Goal: Communication & Community: Share content

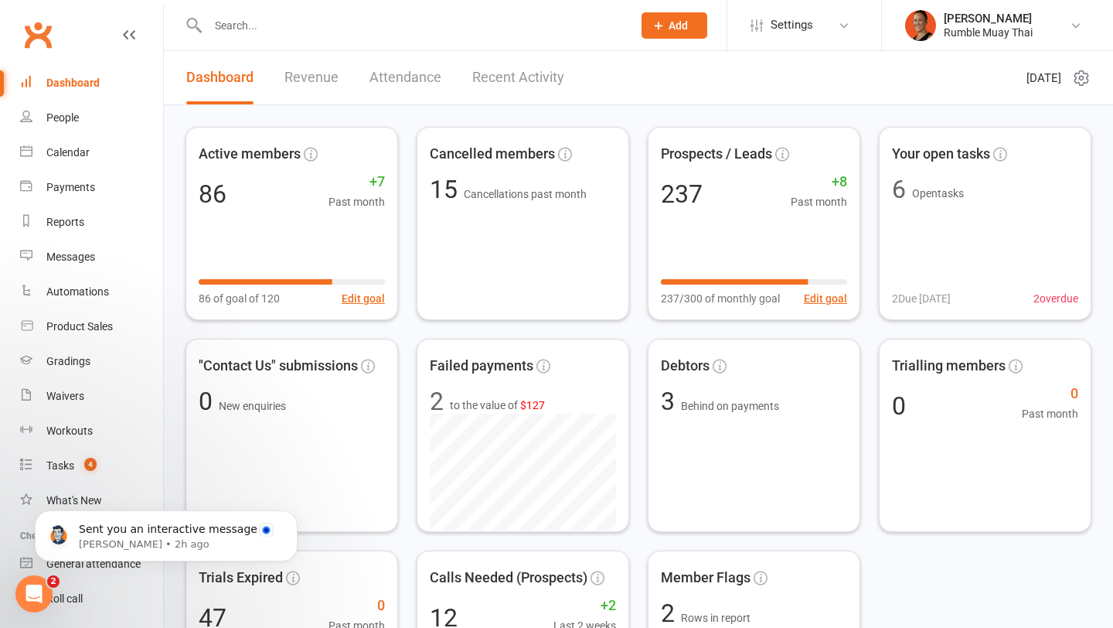
click at [235, 22] on input "text" at bounding box center [412, 26] width 418 height 22
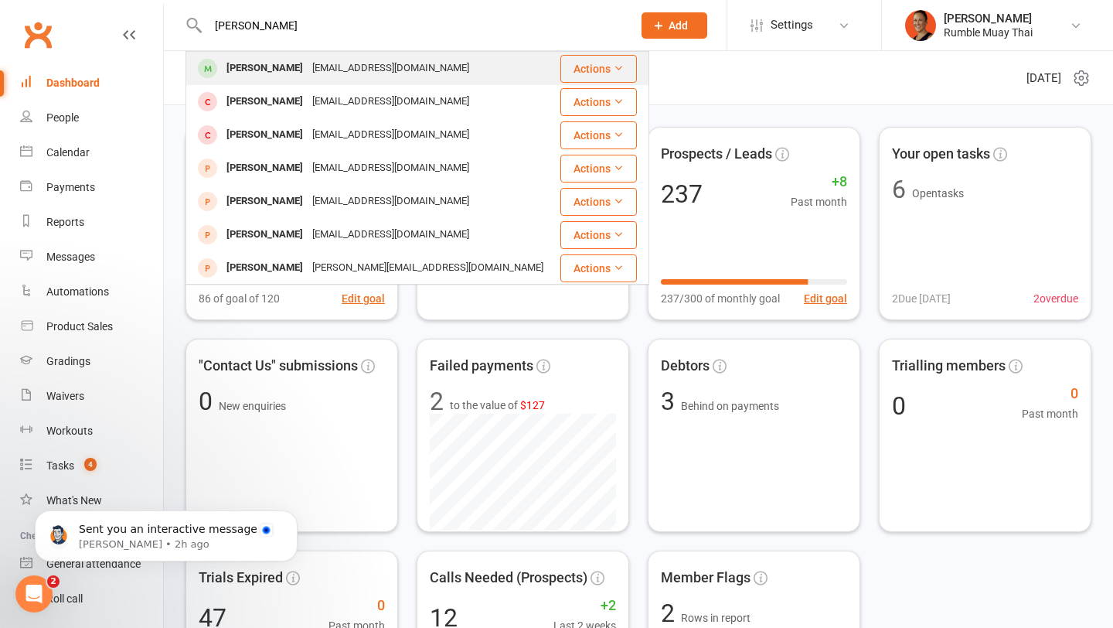
type input "[PERSON_NAME]"
click at [253, 84] on div "[PERSON_NAME] [EMAIL_ADDRESS][DOMAIN_NAME]" at bounding box center [372, 69] width 371 height 32
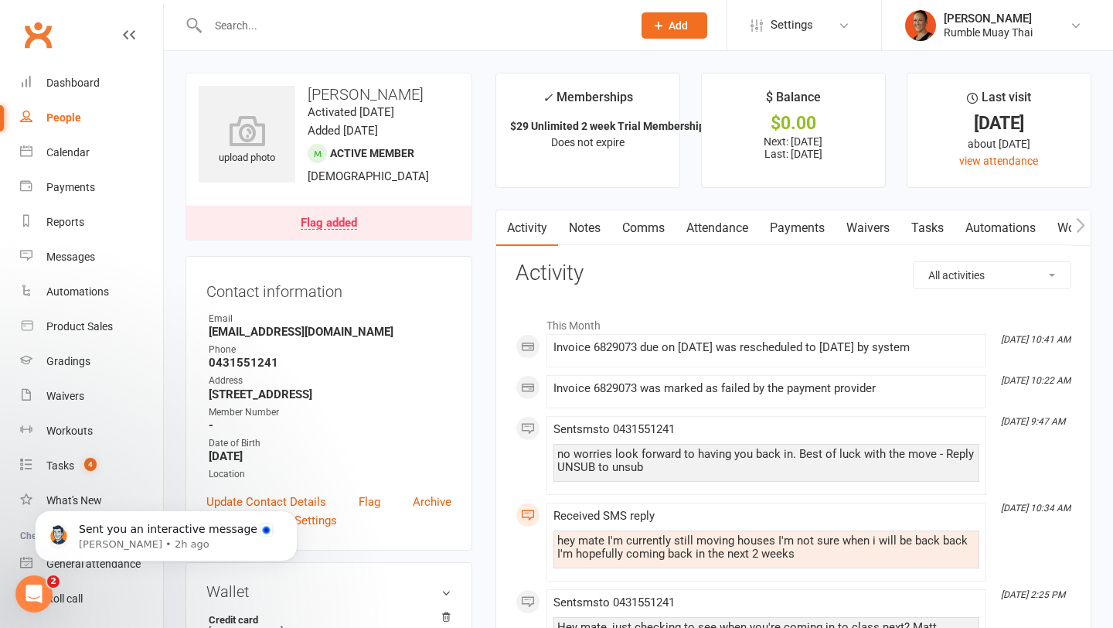
click at [782, 235] on link "Payments" at bounding box center [797, 228] width 77 height 36
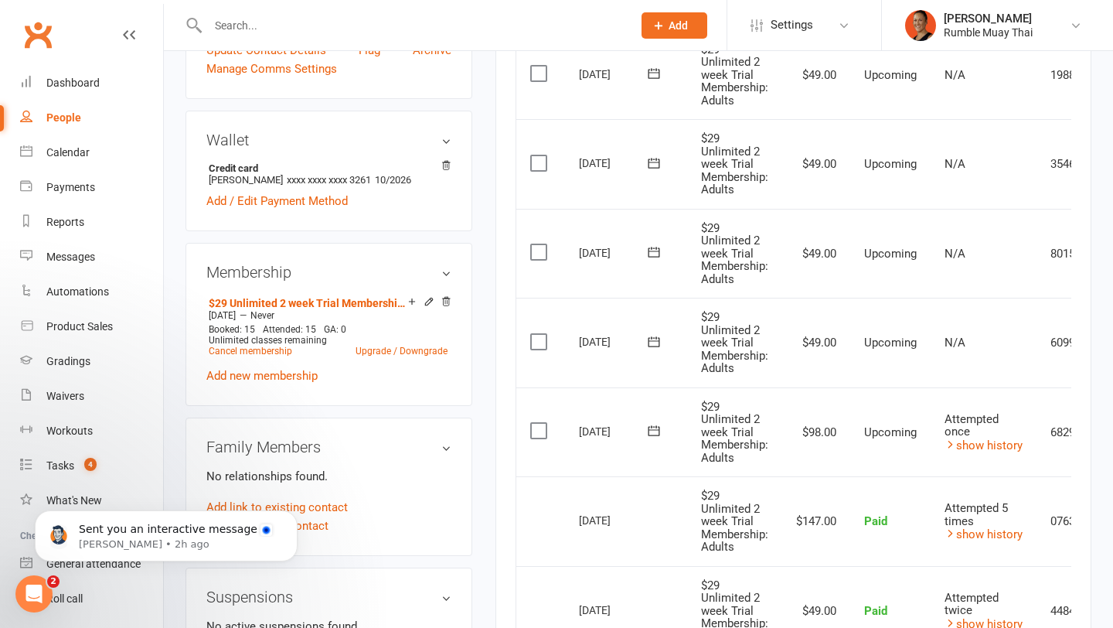
scroll to position [455, 0]
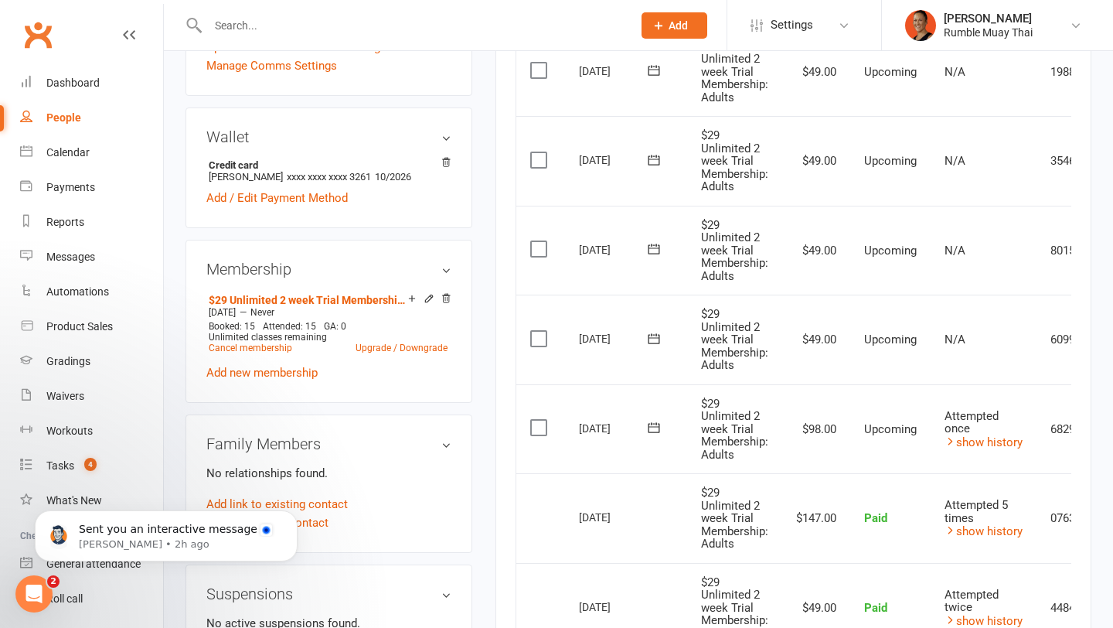
click at [140, 107] on link "People" at bounding box center [91, 118] width 143 height 35
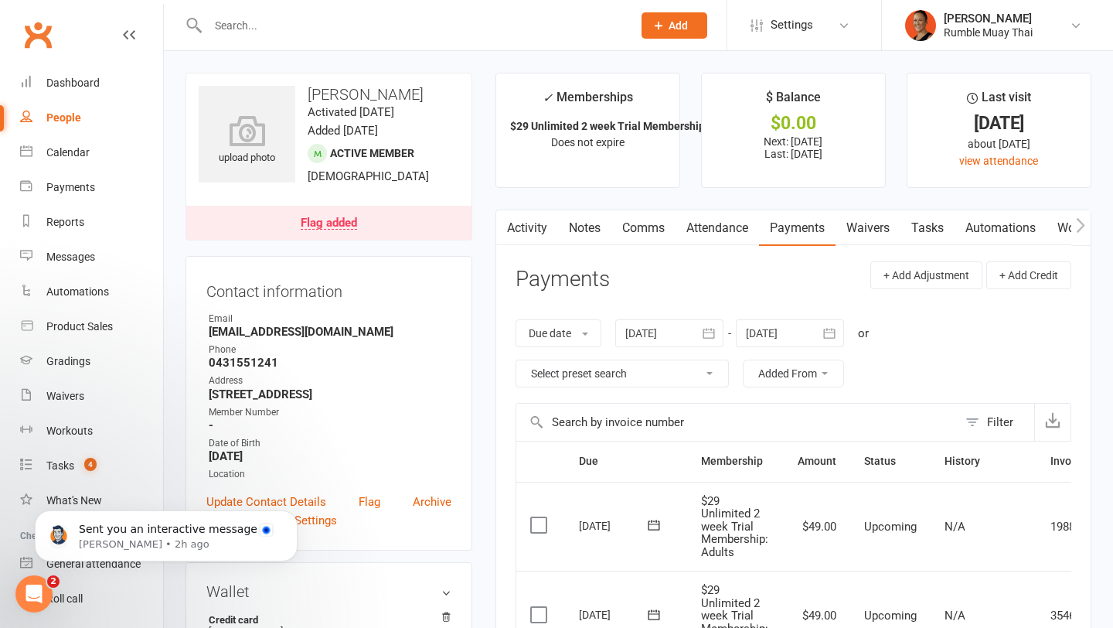
select select "100"
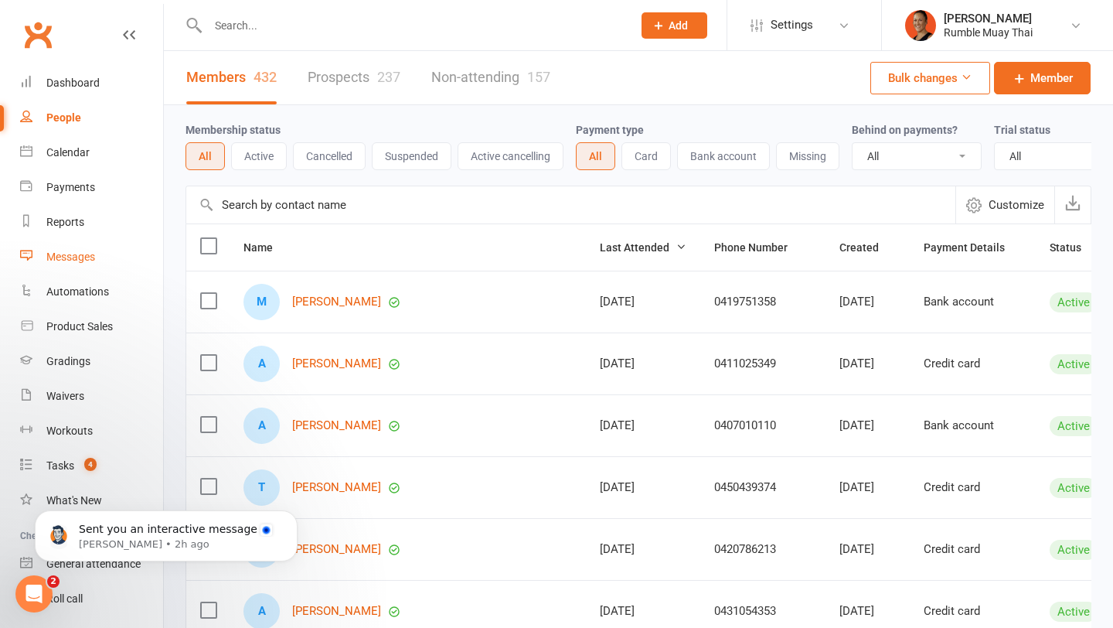
click at [64, 262] on div "Messages" at bounding box center [70, 257] width 49 height 12
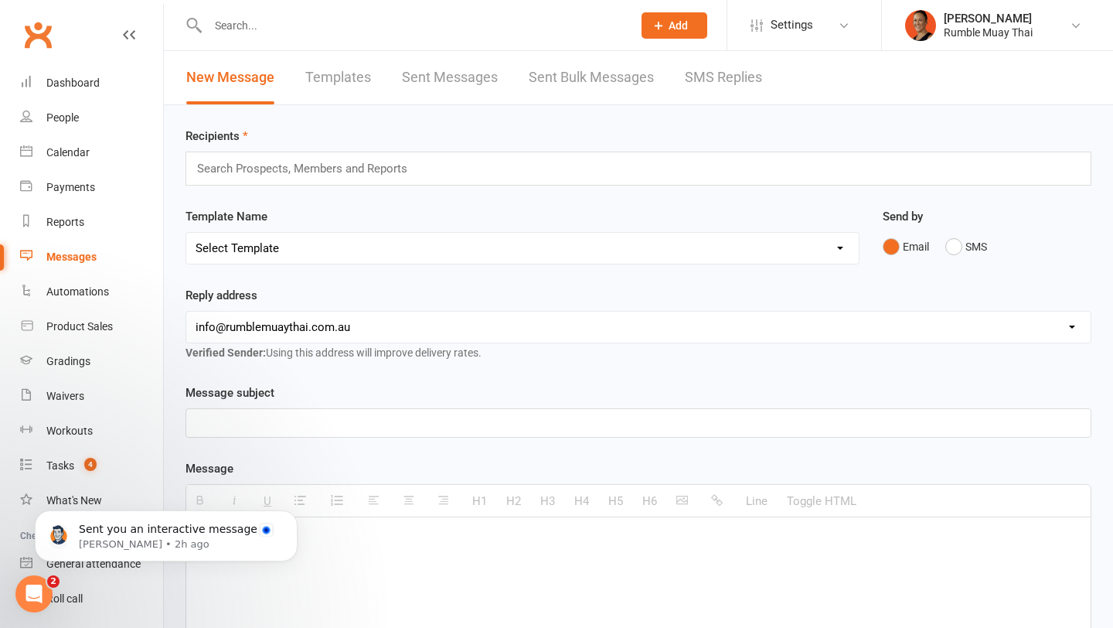
click at [257, 180] on div "Search Prospects, Members and Reports" at bounding box center [639, 169] width 906 height 34
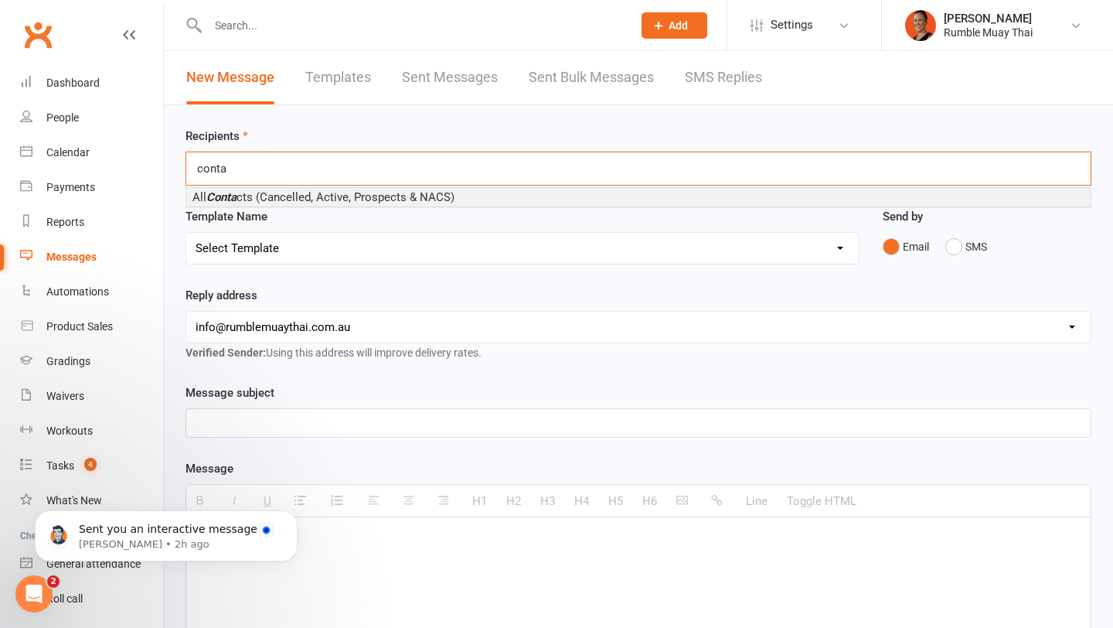
type input "conta"
click at [245, 196] on span "All Conta cts (Cancelled, Active, Prospects & NACS)" at bounding box center [324, 197] width 262 height 14
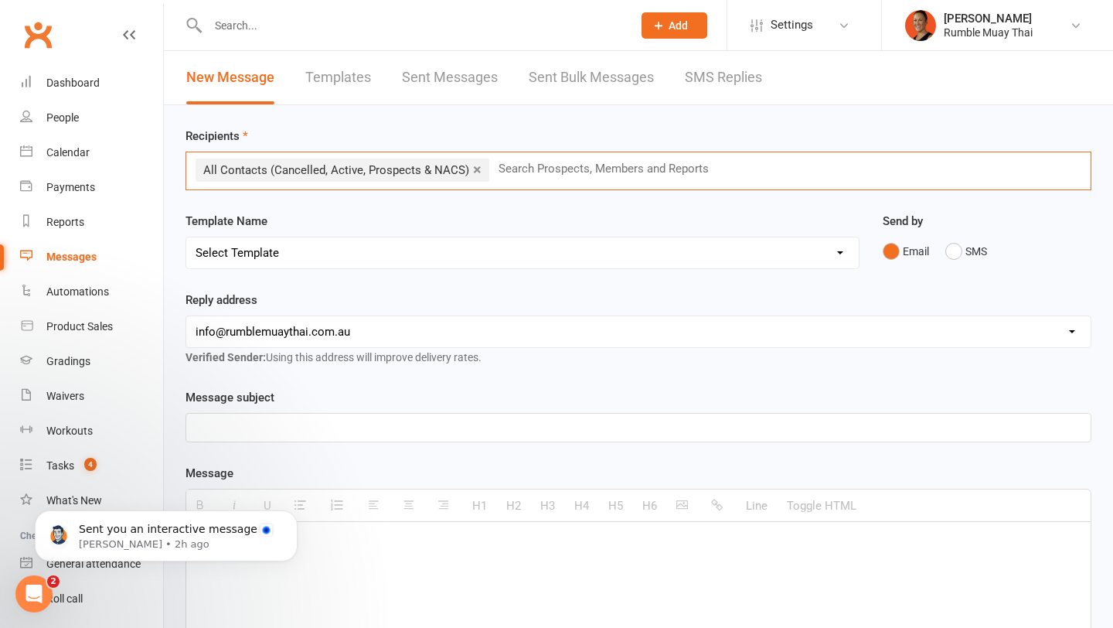
click at [406, 298] on div "Reply address hello@clubworx.com info@rumblemuaythai.com.au getsupport@melinayu…" at bounding box center [639, 329] width 906 height 76
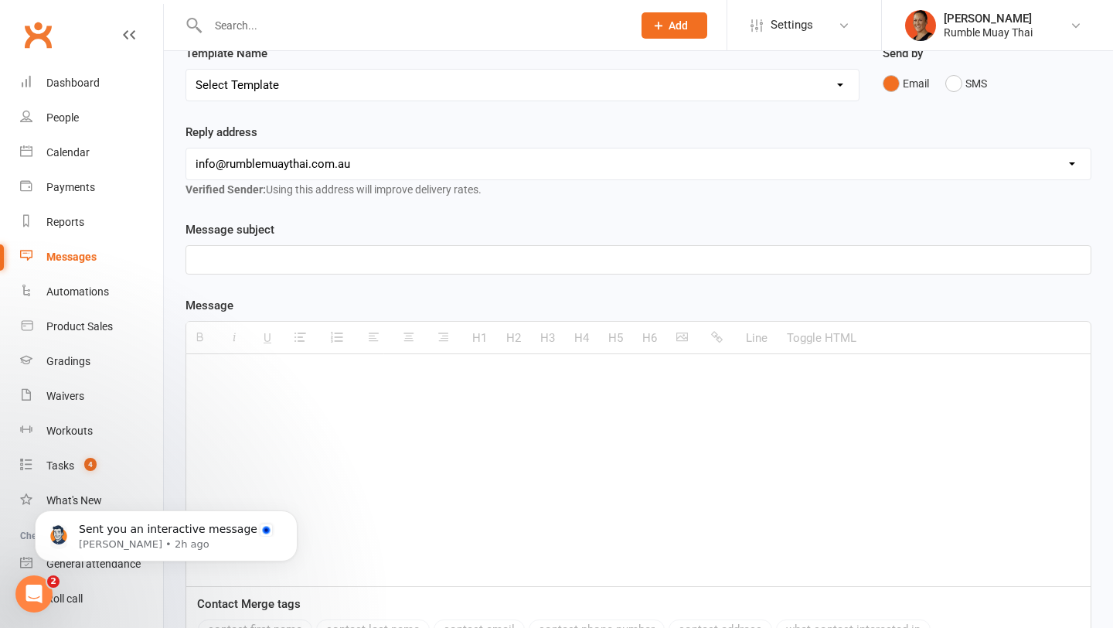
scroll to position [233, 0]
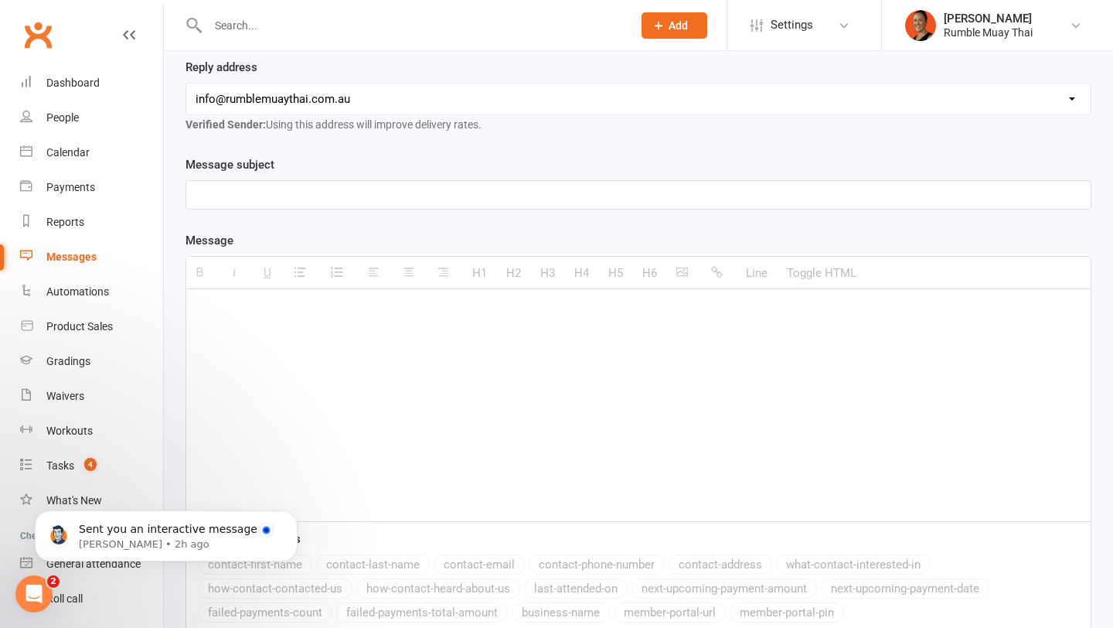
click at [367, 194] on p at bounding box center [639, 195] width 886 height 19
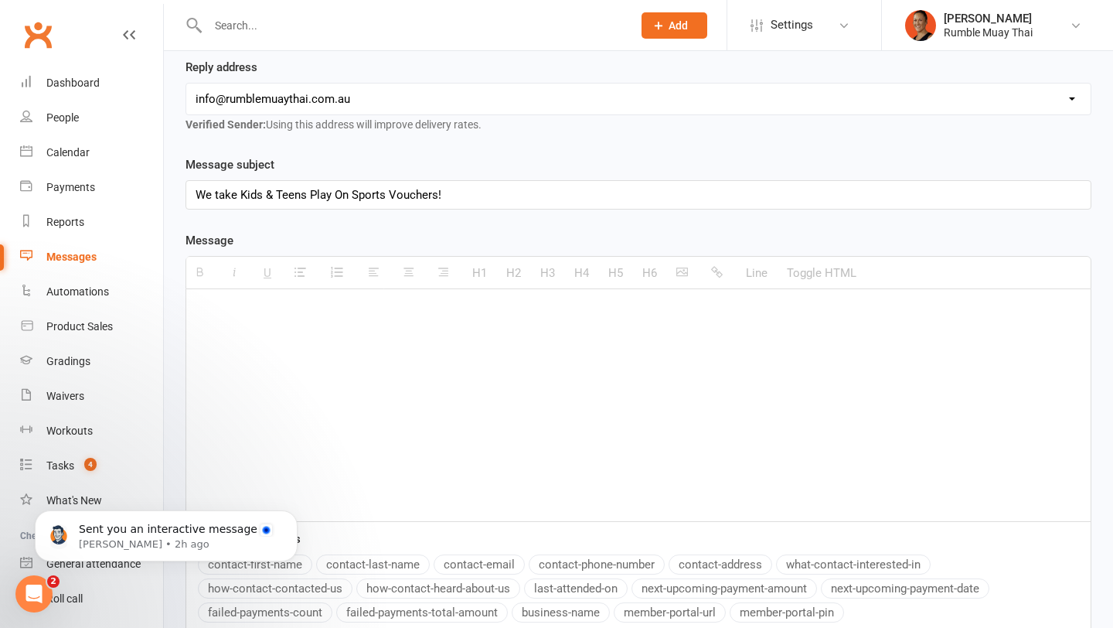
click at [332, 341] on div at bounding box center [638, 405] width 905 height 232
drag, startPoint x: 237, startPoint y: 194, endPoint x: 169, endPoint y: 194, distance: 67.3
click at [169, 194] on div "Recipients × All Contacts (Cancelled, Active, Prospects & NACS) (831 recipients…" at bounding box center [639, 313] width 950 height 882
drag, startPoint x: 459, startPoint y: 197, endPoint x: 481, endPoint y: 197, distance: 21.7
click at [481, 197] on p "Reedem your Kids & Teens Play On Sports Vouchers!" at bounding box center [639, 195] width 886 height 19
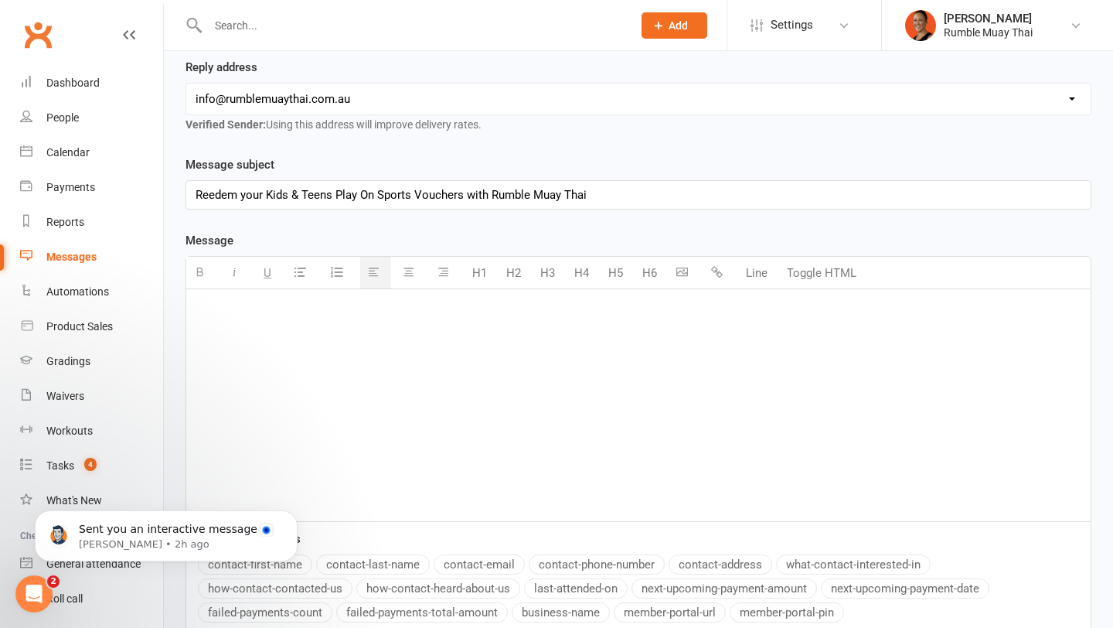
click at [459, 377] on div at bounding box center [638, 405] width 905 height 232
click at [689, 278] on button "button" at bounding box center [684, 273] width 31 height 32
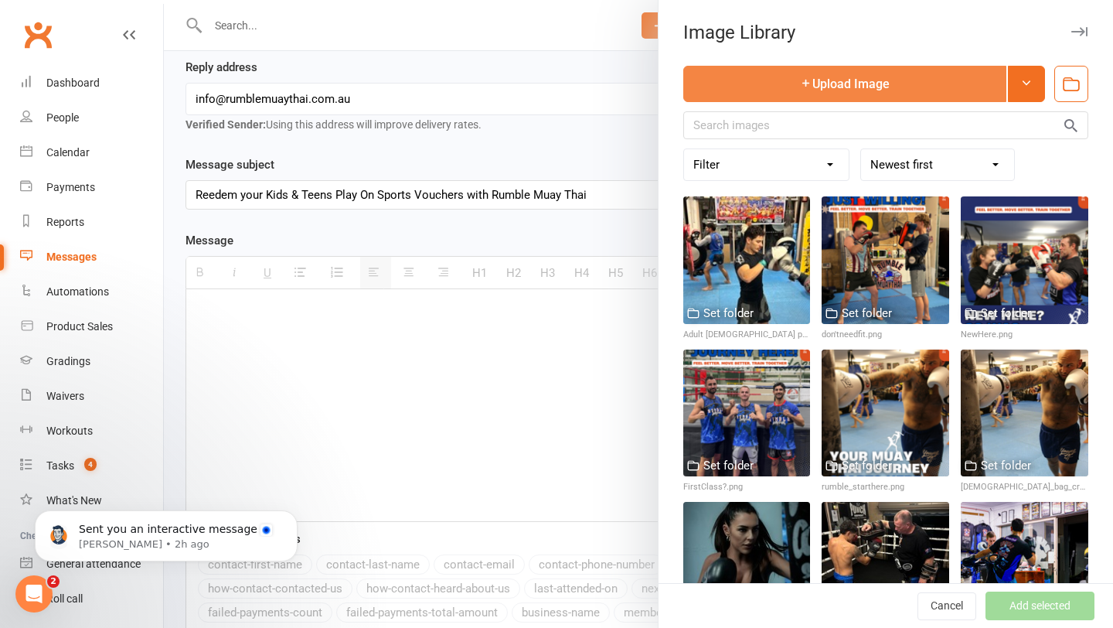
click at [880, 84] on button "Upload Image" at bounding box center [845, 84] width 323 height 36
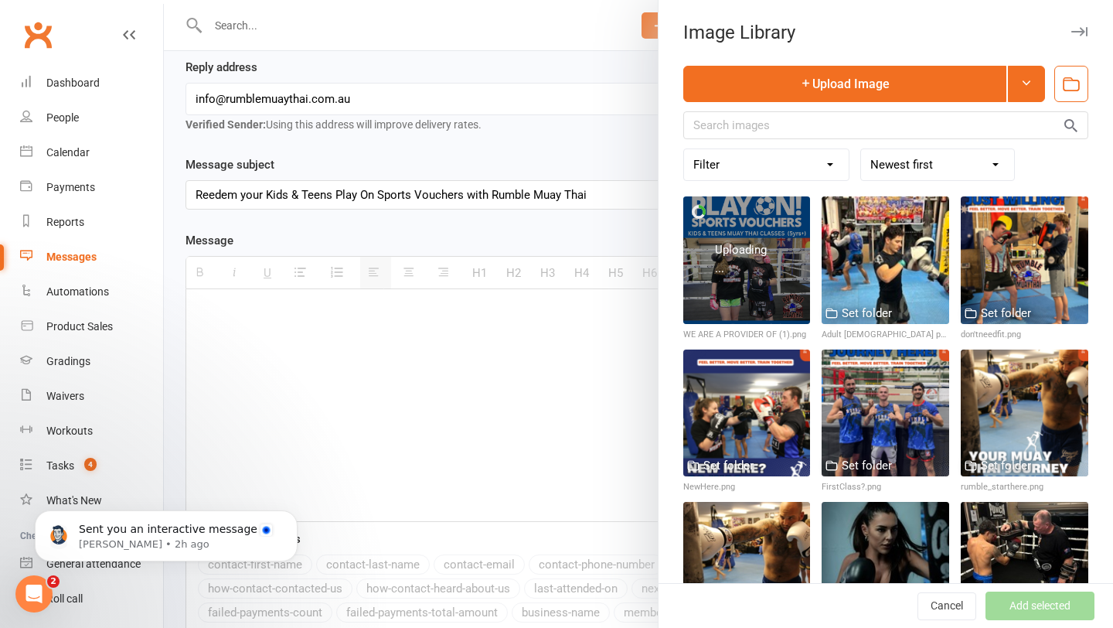
click at [763, 254] on div "Uploading ..." at bounding box center [746, 258] width 63 height 37
click at [751, 248] on div at bounding box center [748, 260] width 128 height 128
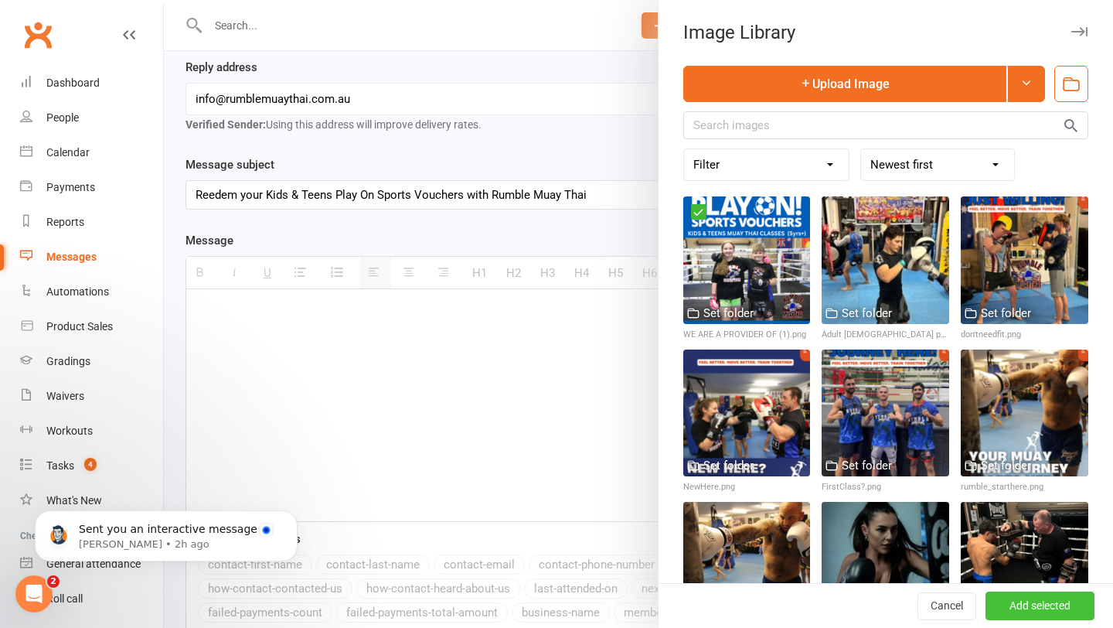
click at [1051, 614] on button "Add selected" at bounding box center [1040, 606] width 109 height 28
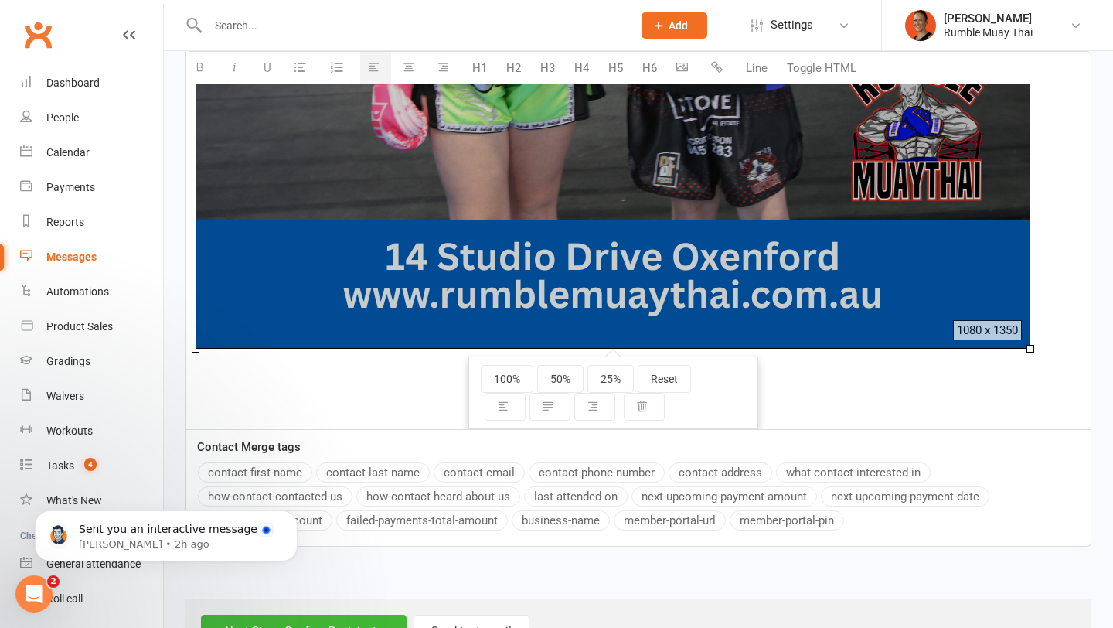
scroll to position [1223, 0]
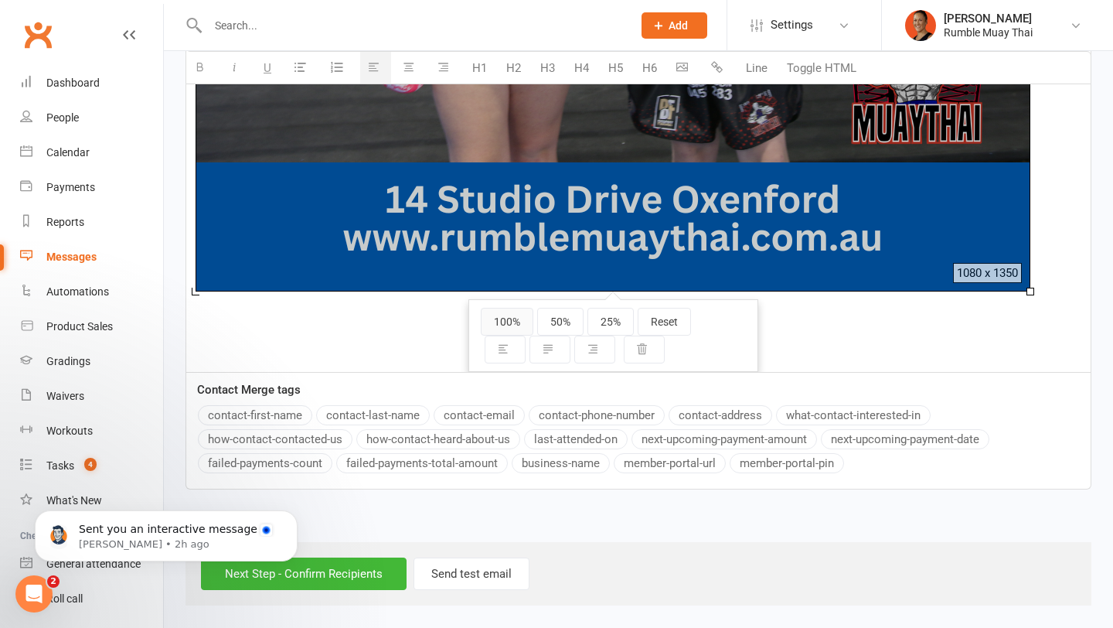
click at [511, 316] on button "100%" at bounding box center [507, 322] width 53 height 28
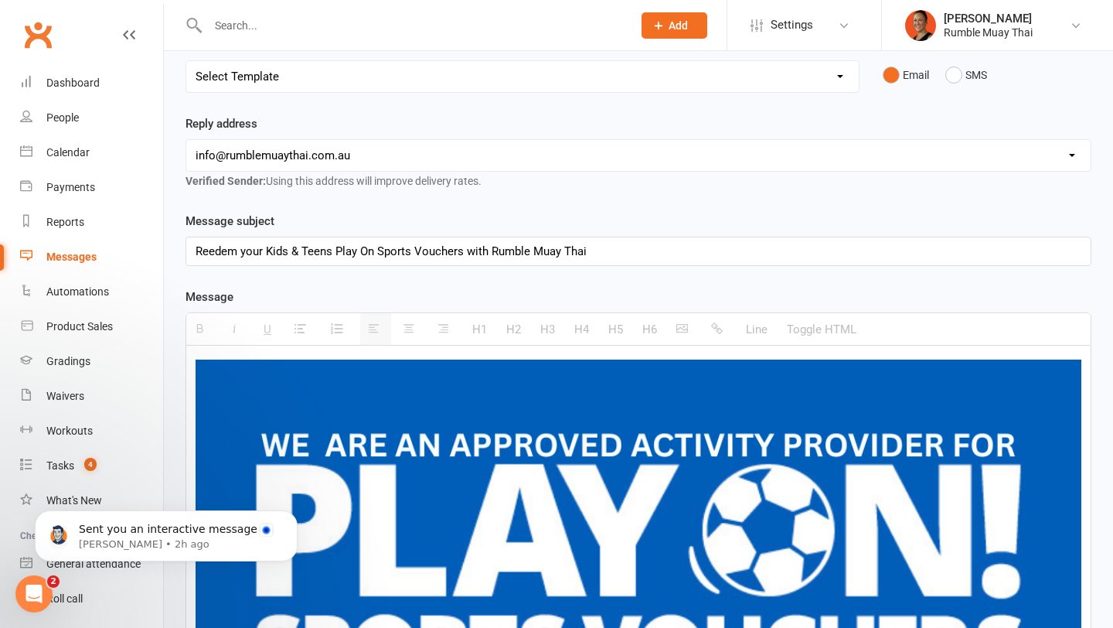
scroll to position [202, 0]
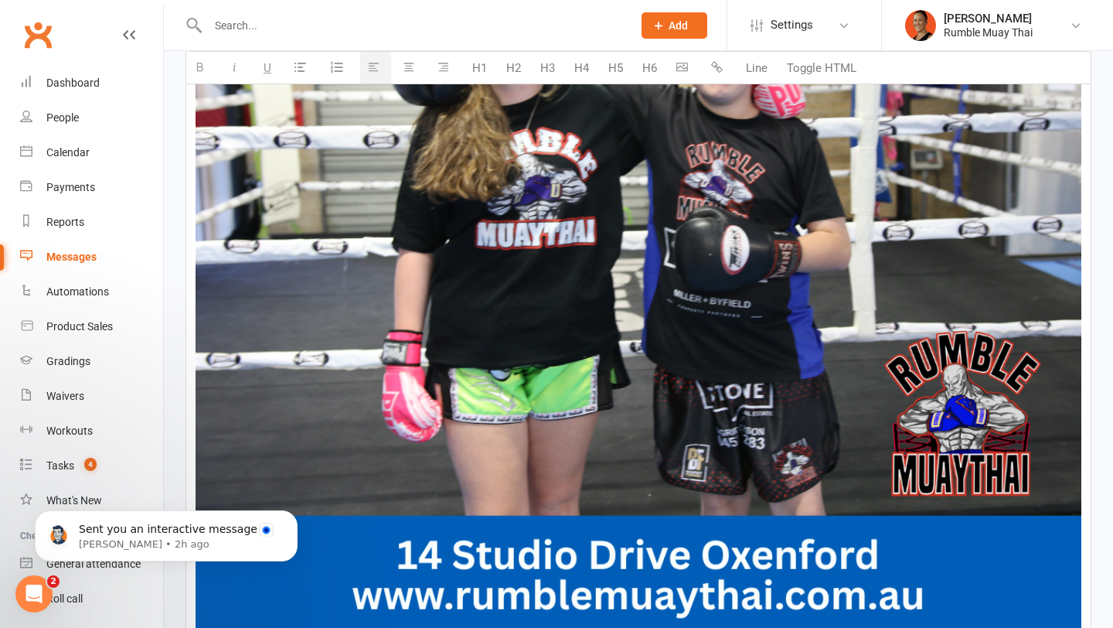
scroll to position [1311, 0]
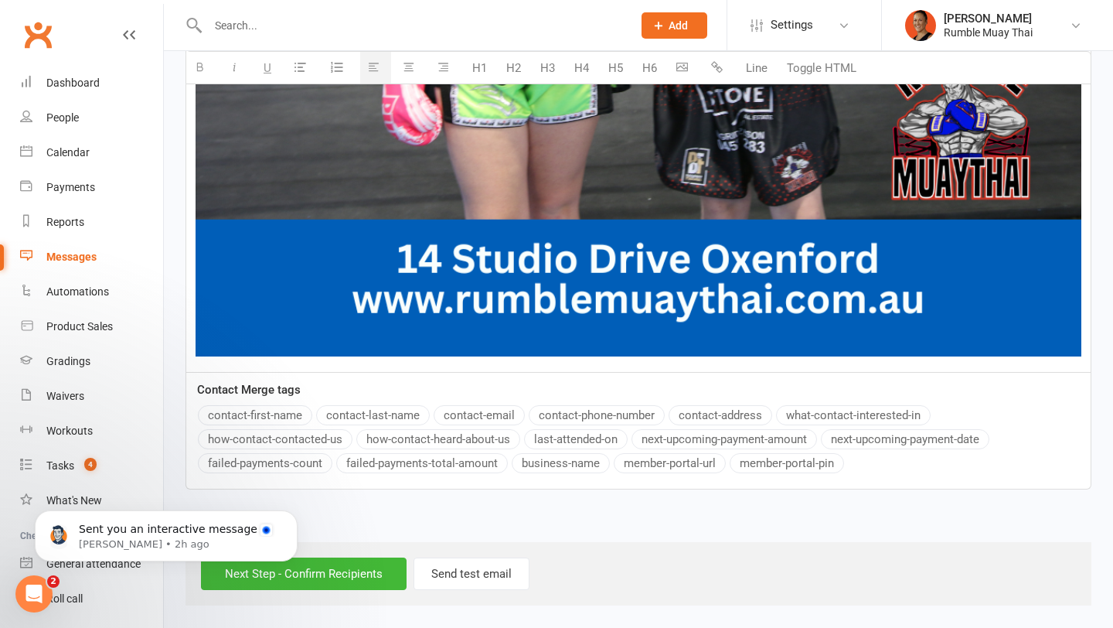
click at [266, 413] on button "contact-first-name" at bounding box center [255, 415] width 114 height 20
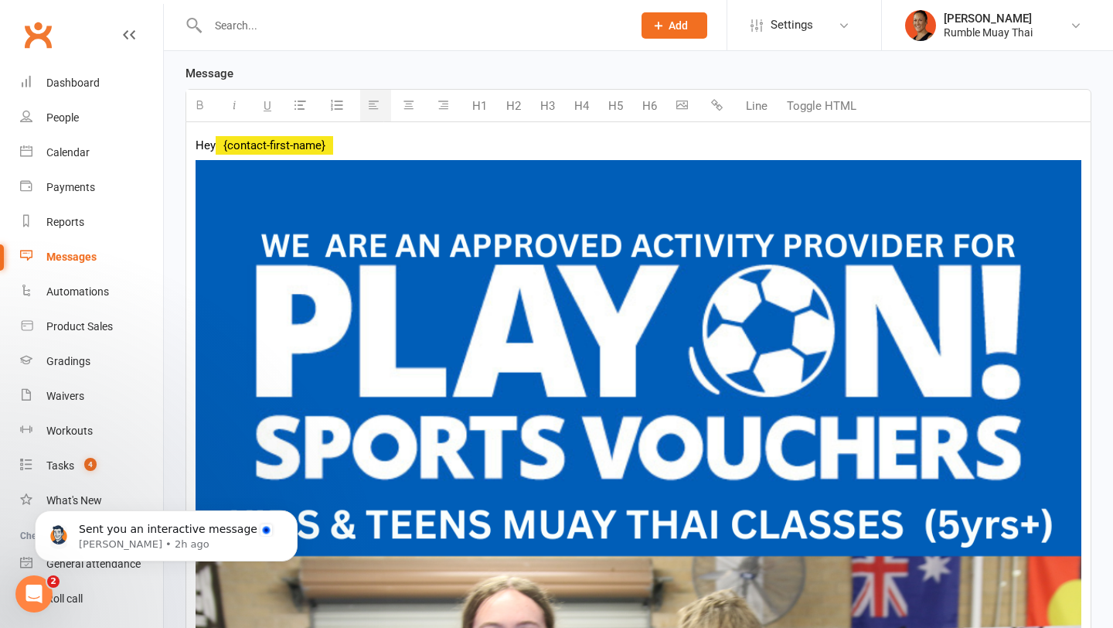
scroll to position [401, 0]
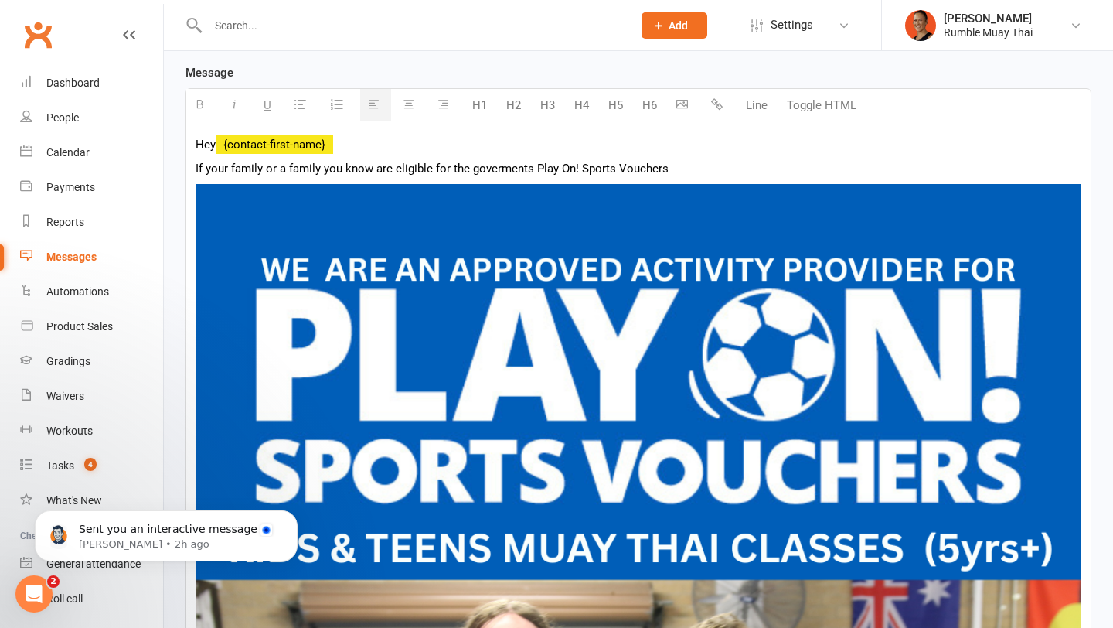
click at [530, 164] on p "If your family or a family you know are eligible for the goverments Play On! Sp…" at bounding box center [639, 168] width 886 height 19
click at [724, 174] on p "If your family or a family you know are eligible for the goverments $200 Play O…" at bounding box center [639, 168] width 886 height 19
drag, startPoint x: 84, startPoint y: 94, endPoint x: 402, endPoint y: 1, distance: 331.8
click at [728, 169] on p "If your family or a family you know are eligible for the goverments $200 Play O…" at bounding box center [639, 168] width 886 height 19
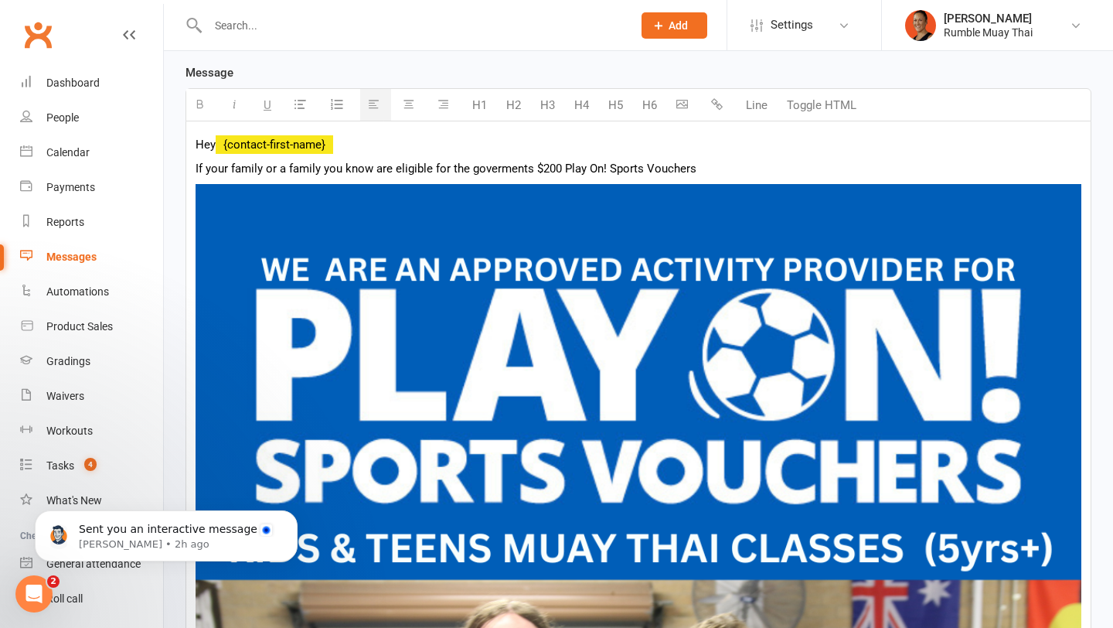
click at [607, 169] on p "If your family or a family you know are eligible for the goverments $200 Play O…" at bounding box center [639, 168] width 886 height 19
drag, startPoint x: 530, startPoint y: 168, endPoint x: 556, endPoint y: 167, distance: 25.5
click at [557, 168] on p "If your family or a family you know are eligible for the goverments $200 Play O…" at bounding box center [639, 168] width 886 height 19
click at [537, 167] on p "If your family or a family you know are eligible for the goverments $200 Play O…" at bounding box center [639, 168] width 886 height 19
drag, startPoint x: 533, startPoint y: 168, endPoint x: 694, endPoint y: 169, distance: 160.8
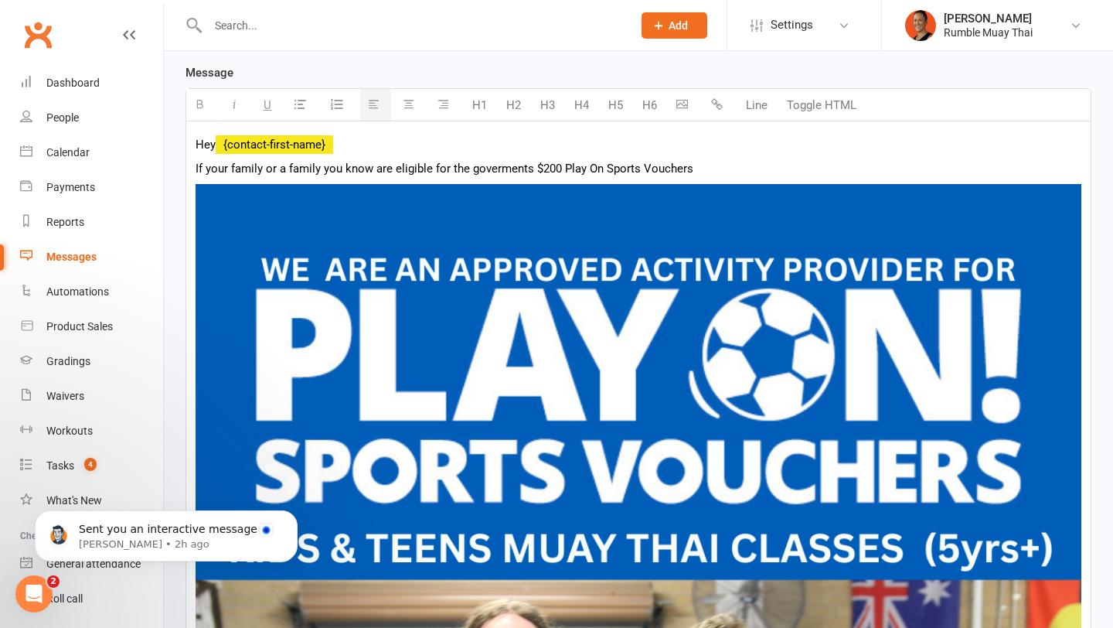
click at [694, 169] on p "If your family or a family you know are eligible for the goverments $200 Play O…" at bounding box center [639, 168] width 886 height 19
click at [699, 169] on p "If your family or a family you know are eligible for the goverments $200 Play O…" at bounding box center [639, 168] width 886 height 19
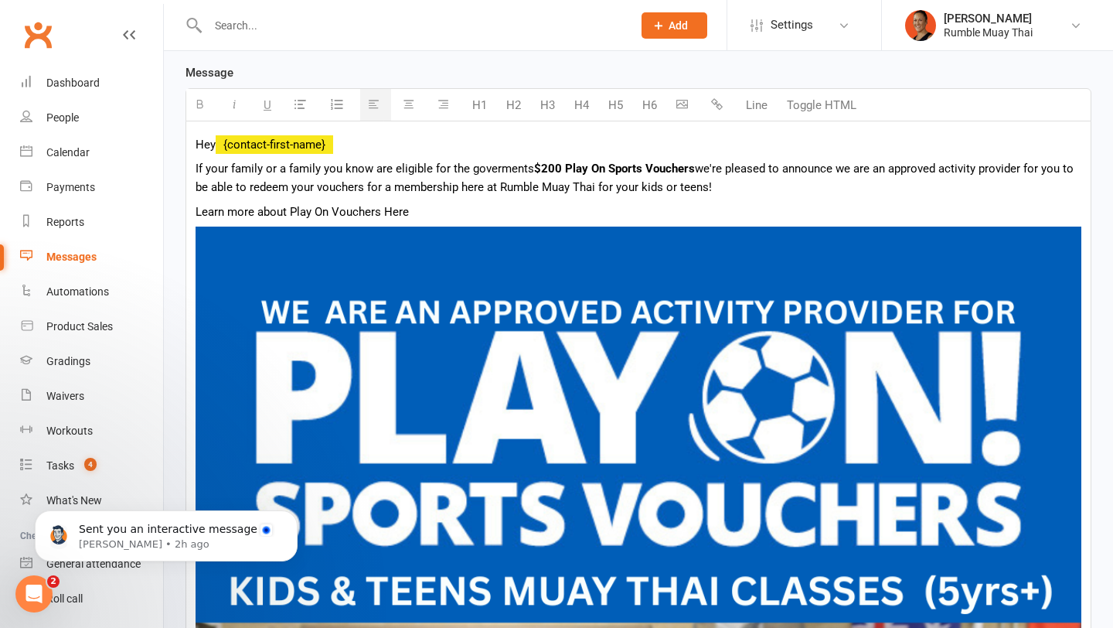
click at [251, 213] on p "Learn more about Play On Vouchers Here" at bounding box center [639, 212] width 886 height 19
click at [332, 213] on p "Learn more or apply for about Play On Vouchers Here" at bounding box center [639, 212] width 886 height 19
drag, startPoint x: 452, startPoint y: 210, endPoint x: 179, endPoint y: 209, distance: 273.7
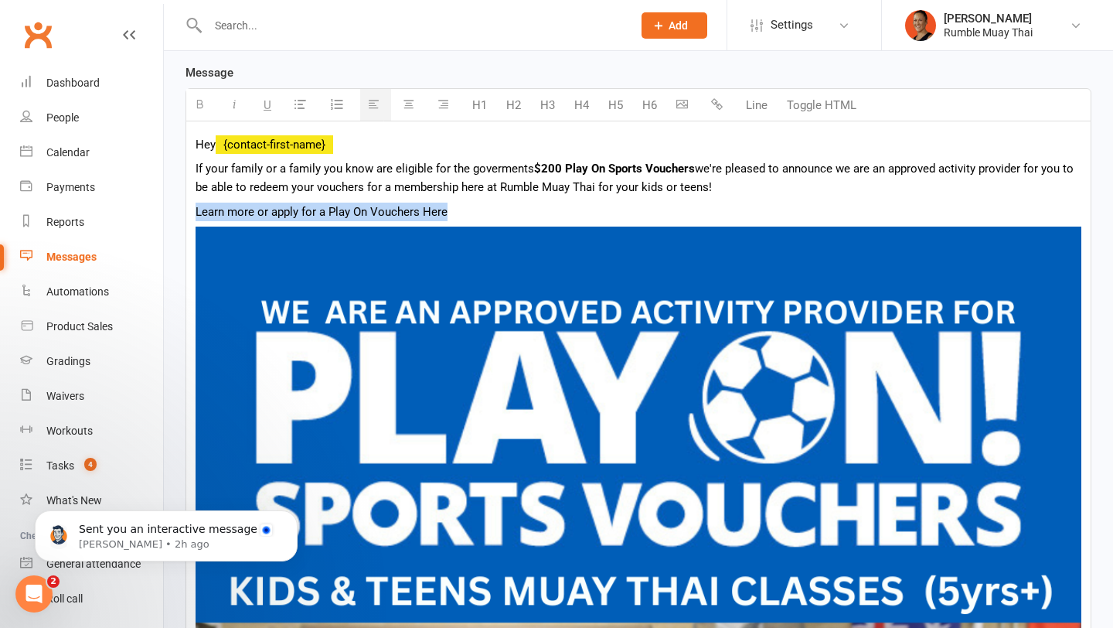
click at [719, 107] on icon "button" at bounding box center [717, 104] width 12 height 12
click at [490, 210] on p "Learn more or apply for a Play On Vouchers Here" at bounding box center [639, 212] width 886 height 19
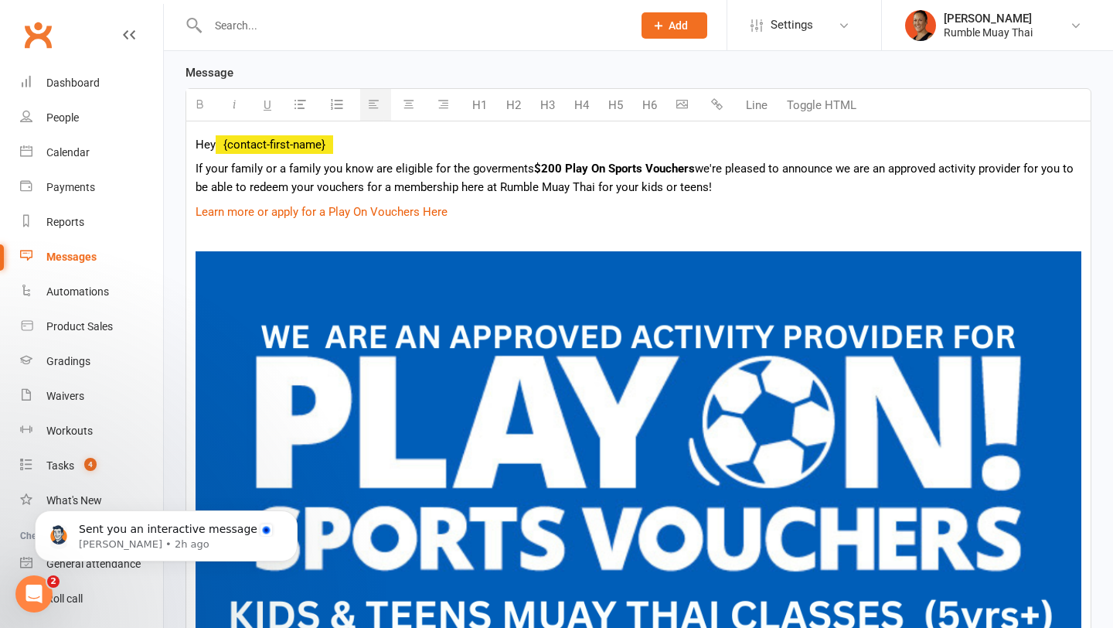
click at [488, 203] on p "Learn more or apply for a Play On Vouchers Here" at bounding box center [639, 212] width 886 height 19
click at [479, 209] on p "Learn more or apply for a Play On Vouchers Here" at bounding box center [639, 212] width 886 height 19
click at [421, 220] on p "Learn more or apply for a Play On Vouchers Here" at bounding box center [639, 212] width 886 height 19
click at [472, 214] on p "Learn more or apply for a Play On Vouchers Here" at bounding box center [639, 212] width 886 height 19
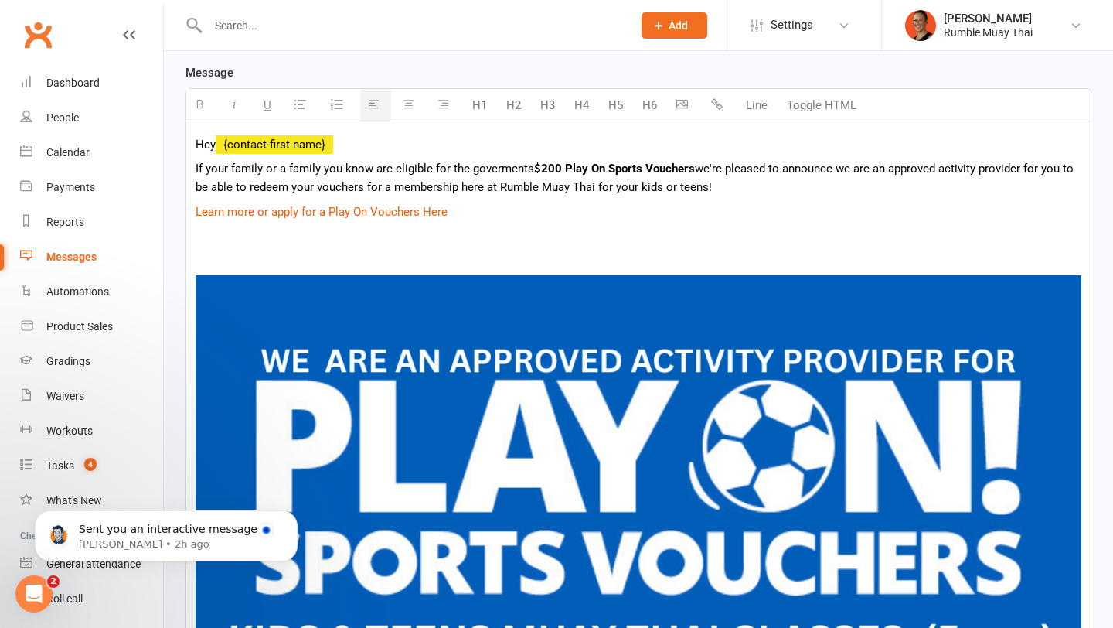
click at [735, 192] on p "If your family or a family you know are eligible for the goverments $200 Play O…" at bounding box center [639, 177] width 886 height 37
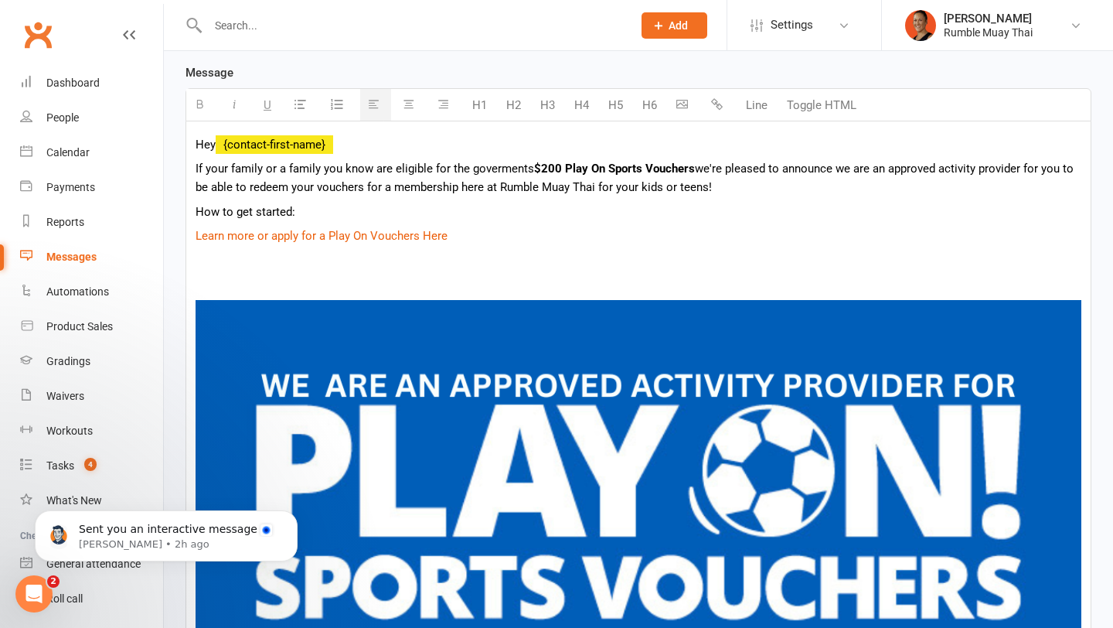
click at [247, 206] on p "How to get started:" at bounding box center [639, 212] width 886 height 19
click at [210, 106] on button "button" at bounding box center [201, 105] width 31 height 32
click at [242, 111] on button "button" at bounding box center [236, 105] width 31 height 32
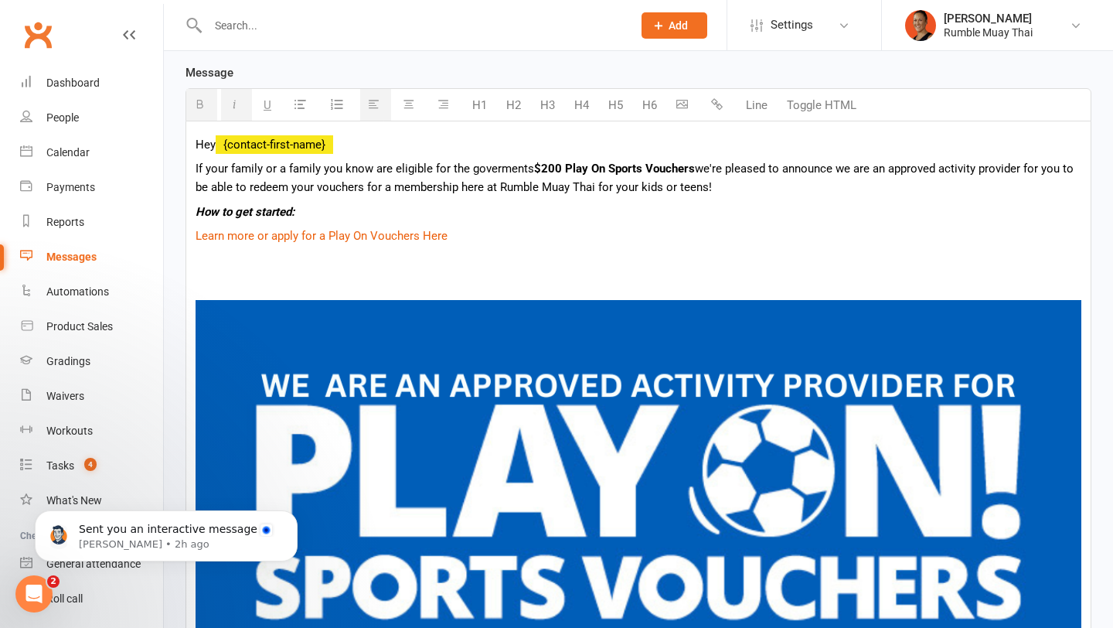
click at [455, 233] on p "Learn more or apply for a Play On Vouchers Here" at bounding box center [639, 236] width 886 height 19
click at [333, 101] on icon "button" at bounding box center [336, 104] width 15 height 15
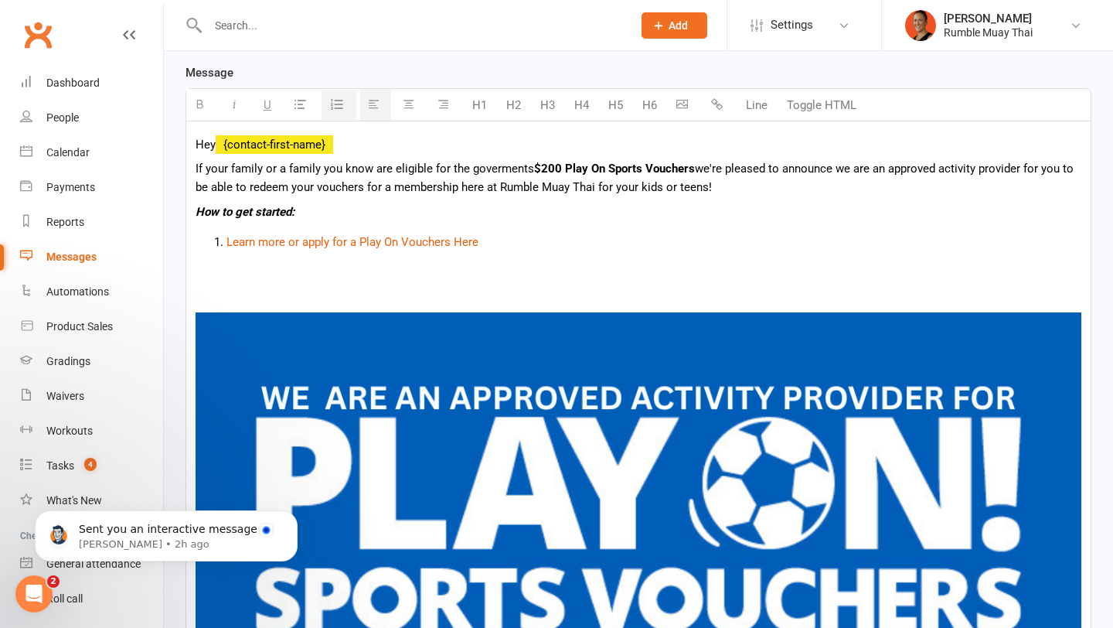
click at [494, 246] on li "Learn more or apply for a Play On Vouchers Here" at bounding box center [654, 242] width 855 height 19
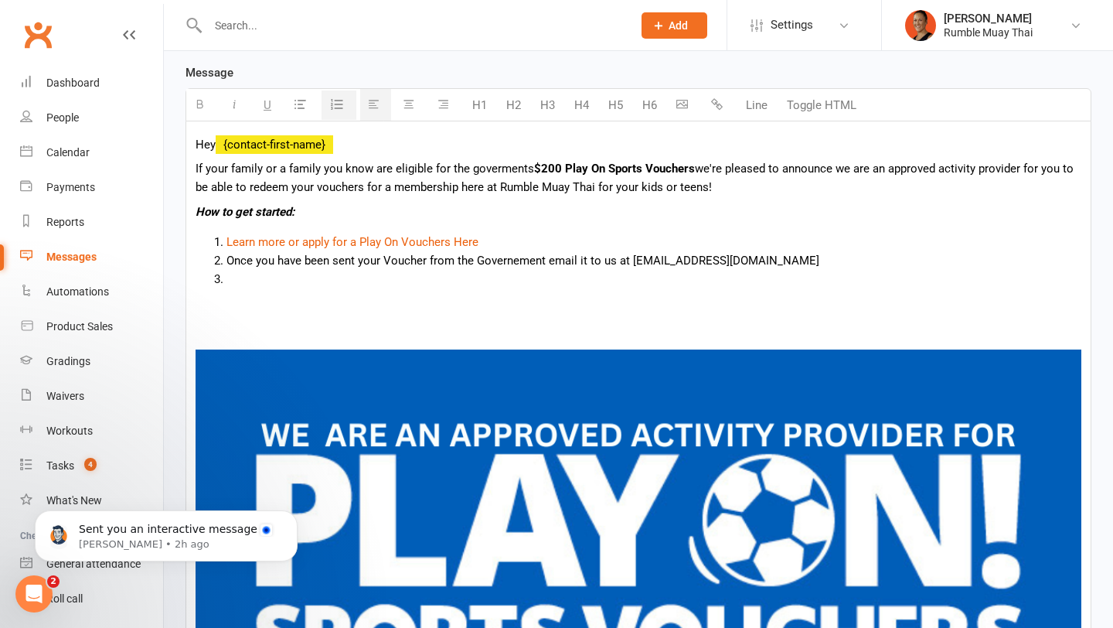
click at [516, 262] on li "Once you have been sent your Voucher from the Governement email it to us at inf…" at bounding box center [654, 260] width 855 height 19
click at [476, 260] on li "Once you have been sent your Voucher from the Government email it to us at info…" at bounding box center [654, 260] width 855 height 19
click at [611, 275] on li at bounding box center [654, 279] width 855 height 19
click at [316, 213] on p "How to get started:" at bounding box center [639, 212] width 886 height 19
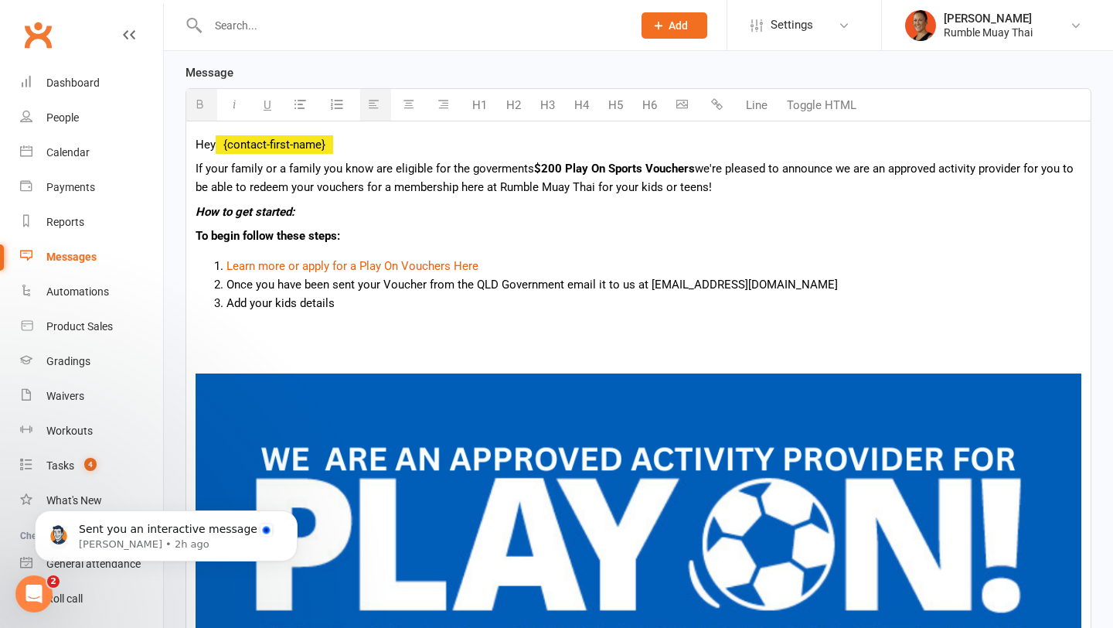
click at [258, 235] on p "To begin follow these steps:" at bounding box center [639, 236] width 886 height 19
click at [261, 210] on icon "How to get started:" at bounding box center [245, 212] width 99 height 14
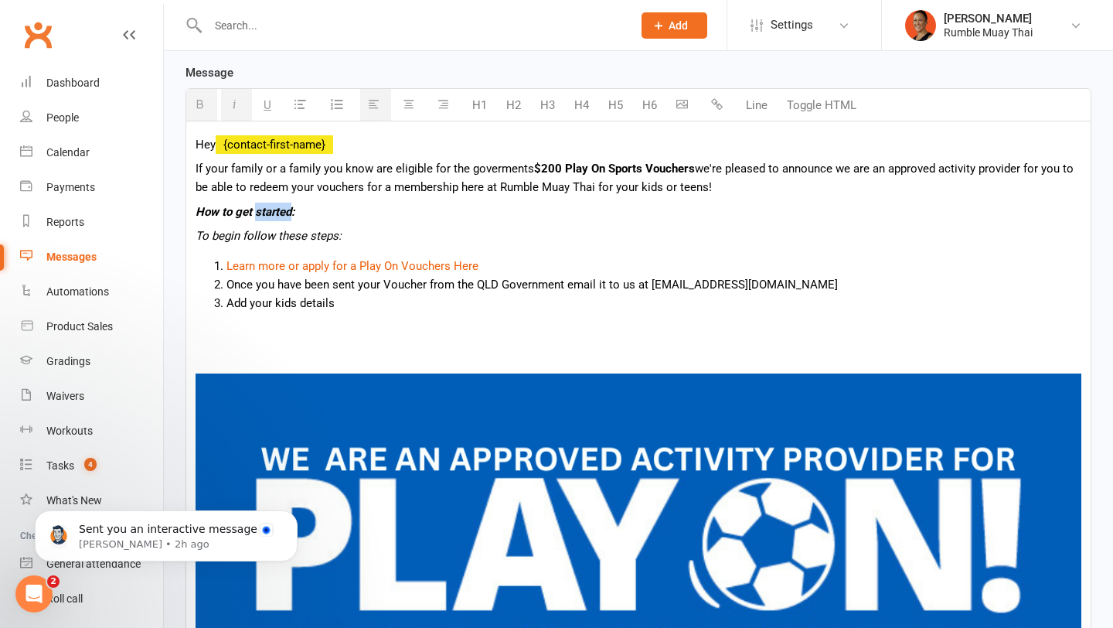
click at [261, 210] on icon "How to get started:" at bounding box center [245, 212] width 99 height 14
click at [254, 205] on b "How to get started:" at bounding box center [246, 212] width 100 height 14
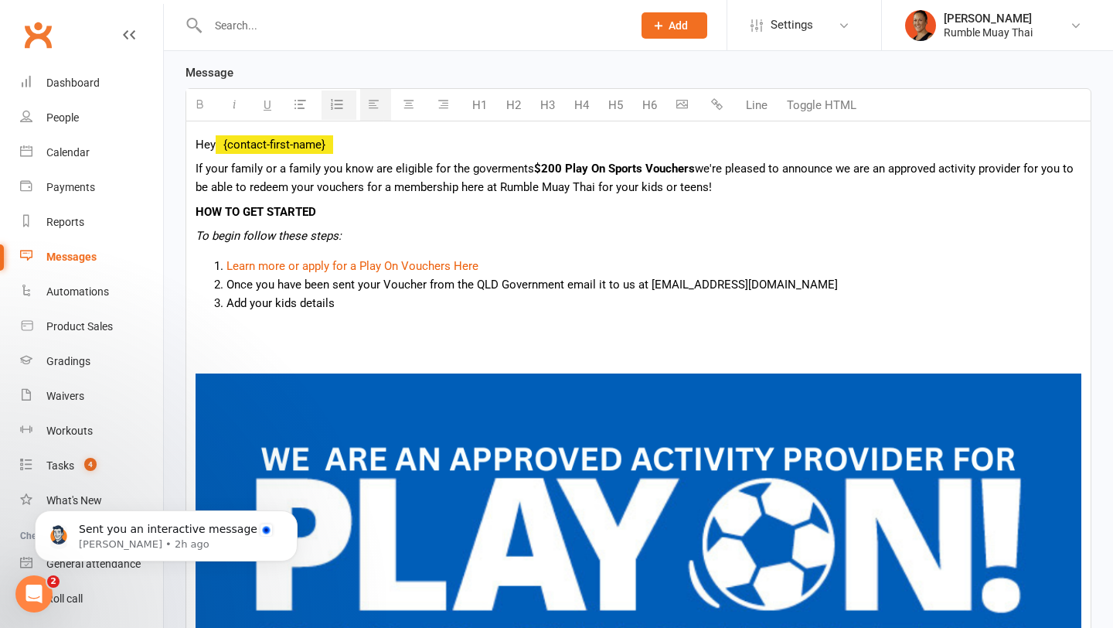
click at [384, 302] on li "Add your kids details" at bounding box center [654, 303] width 855 height 19
click at [230, 302] on li "Add your kids details" at bounding box center [654, 303] width 855 height 19
click at [376, 305] on li "Next add your kids details" at bounding box center [654, 303] width 855 height 19
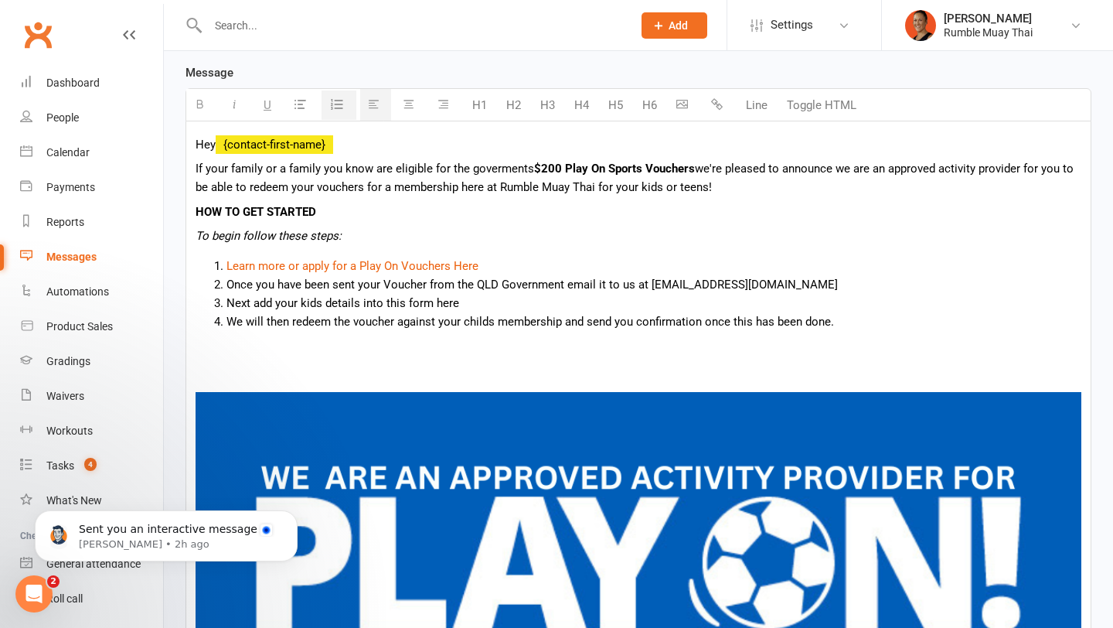
drag, startPoint x: 195, startPoint y: 168, endPoint x: 800, endPoint y: 188, distance: 605.0
click at [800, 188] on p "If your family or a family you know are eligible for the goverments $200 Play O…" at bounding box center [639, 177] width 886 height 37
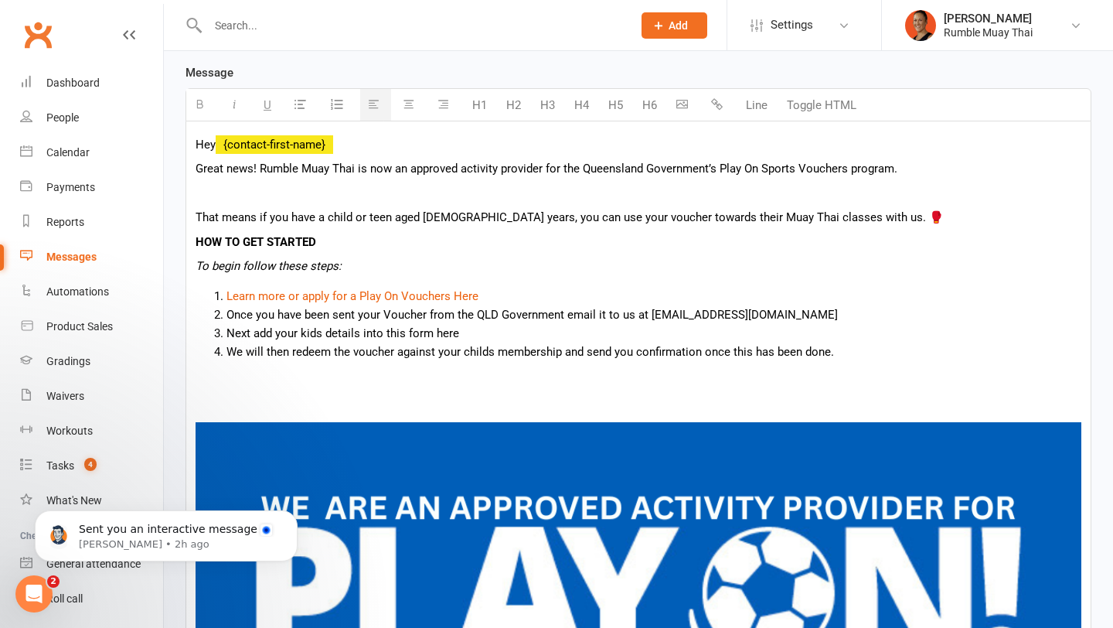
click at [532, 195] on p at bounding box center [639, 193] width 886 height 19
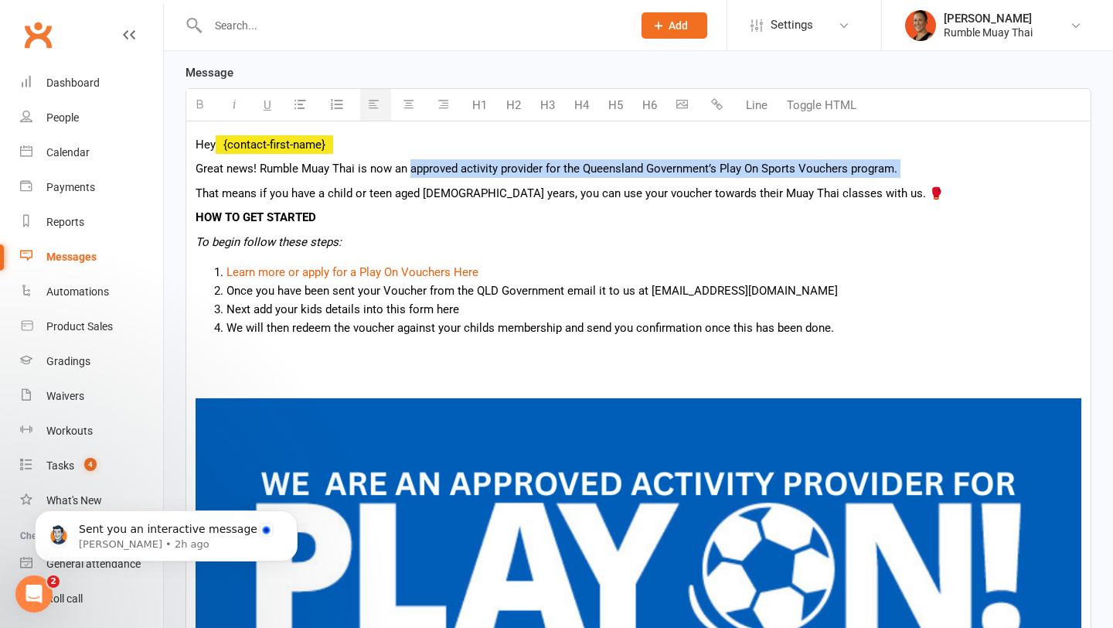
drag, startPoint x: 411, startPoint y: 169, endPoint x: 703, endPoint y: 178, distance: 292.4
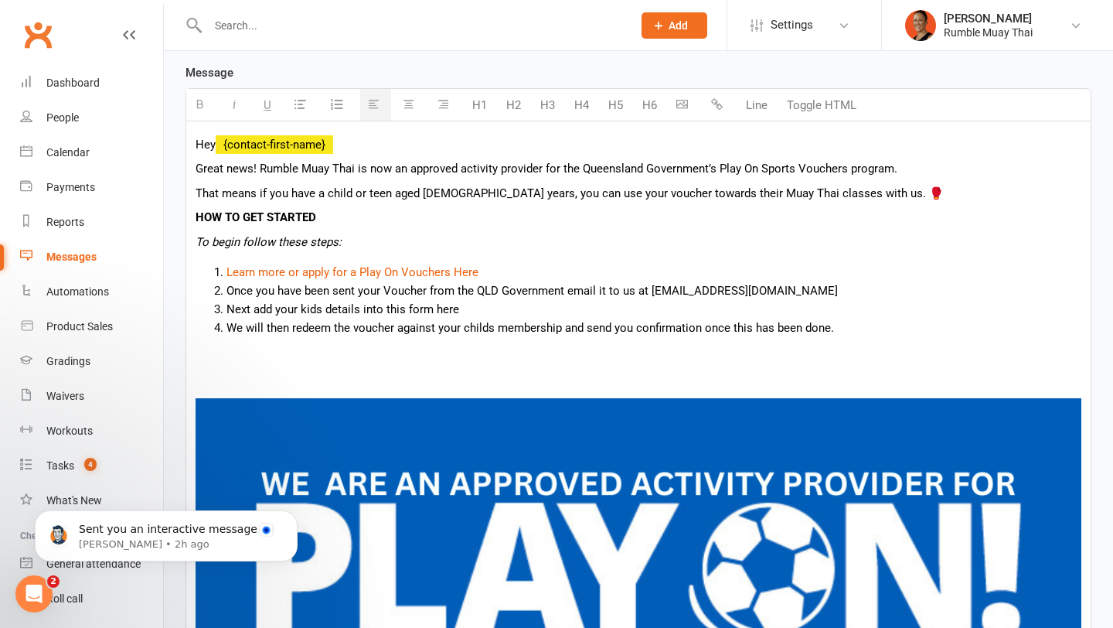
click at [902, 168] on p "Great news! Rumble Muay Thai is now an approved activity provider for the Queen…" at bounding box center [639, 168] width 886 height 19
click at [583, 191] on p "That means if you have a child or teen aged 5 to 17 years, you can use your vou…" at bounding box center [639, 193] width 886 height 19
click at [912, 196] on p "That means if you have a child or teen aged 5 to 17 years, you can use your $20…" at bounding box center [639, 193] width 886 height 19
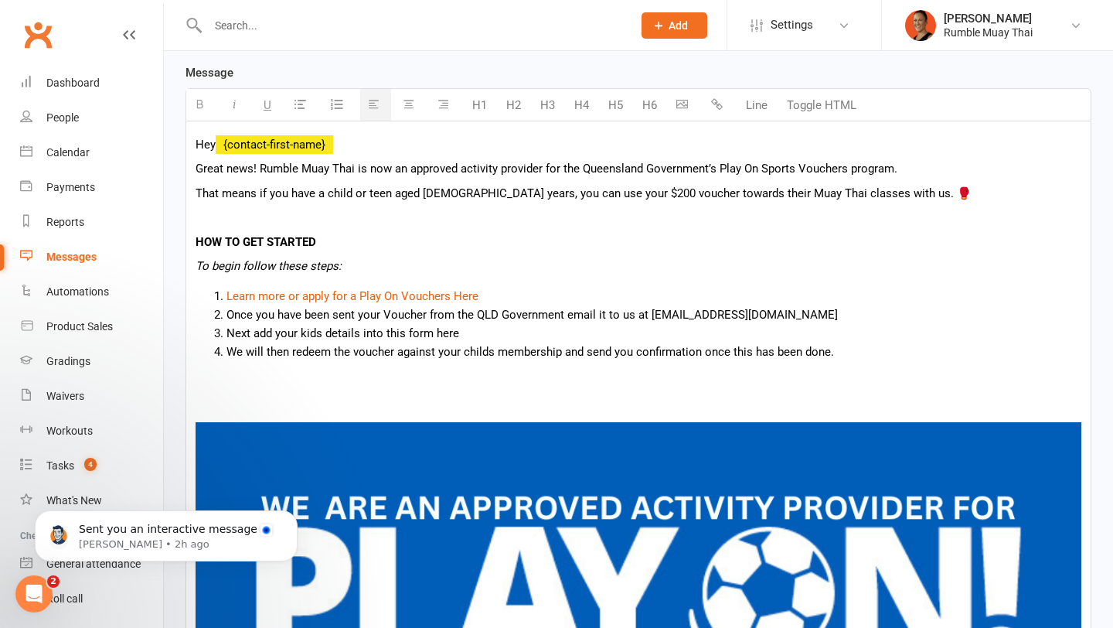
click at [422, 401] on p at bounding box center [639, 407] width 886 height 19
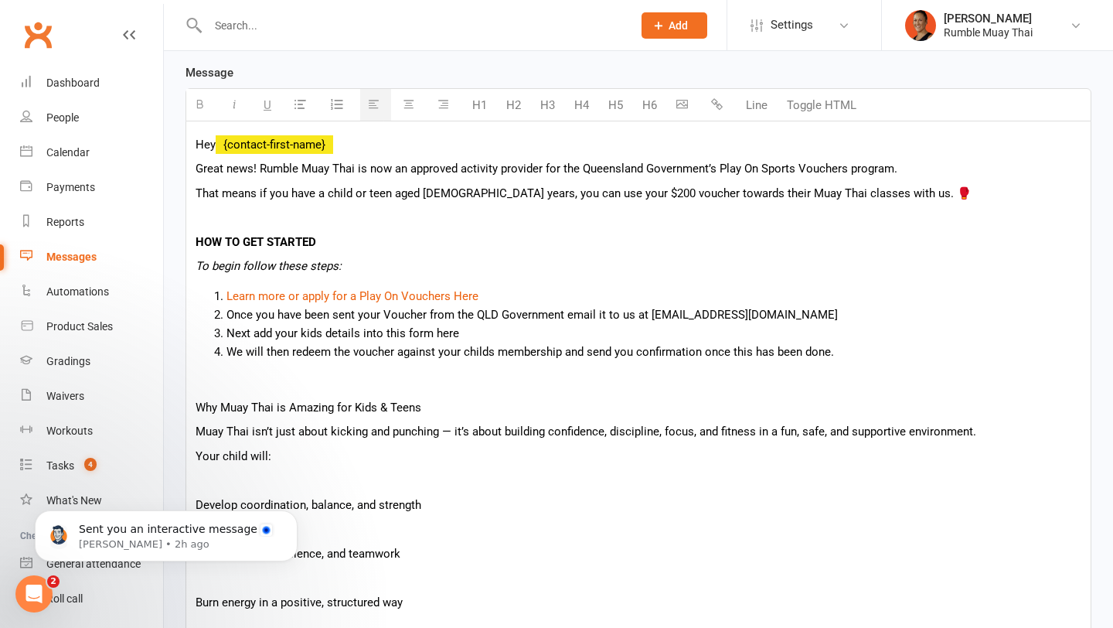
click at [482, 297] on li "Learn more or apply for a Play On Vouchers Here" at bounding box center [654, 296] width 855 height 19
click at [490, 300] on li "Learn more or apply for a Play On Vouchers Here" at bounding box center [654, 296] width 855 height 19
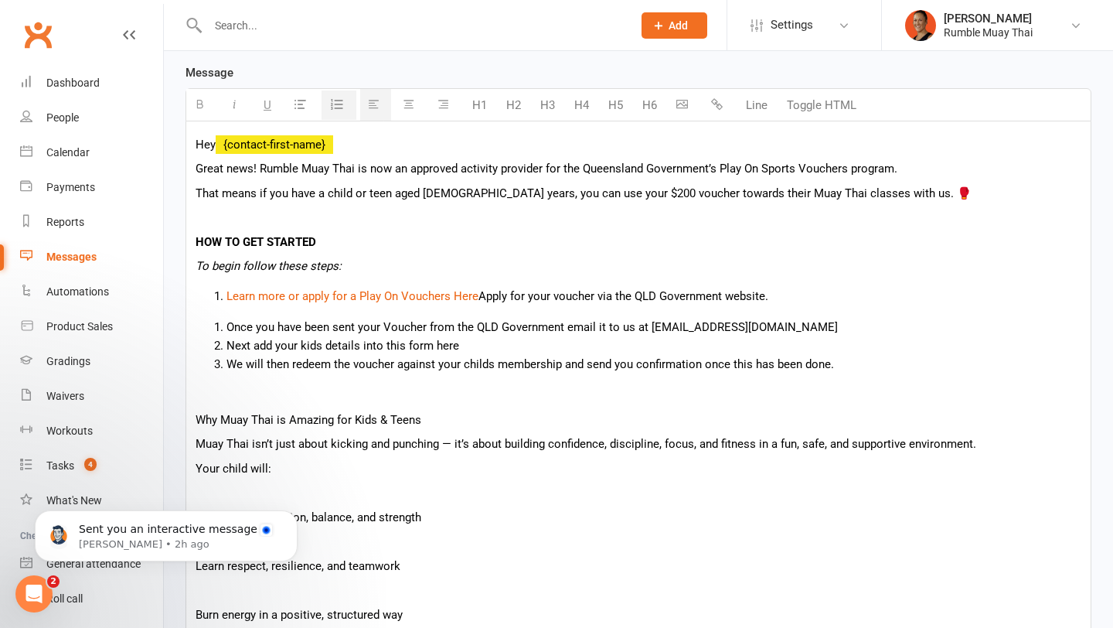
click at [227, 294] on li "Learn more or apply for a Play On Vouchers Here Apply for your voucher via the …" at bounding box center [654, 296] width 855 height 19
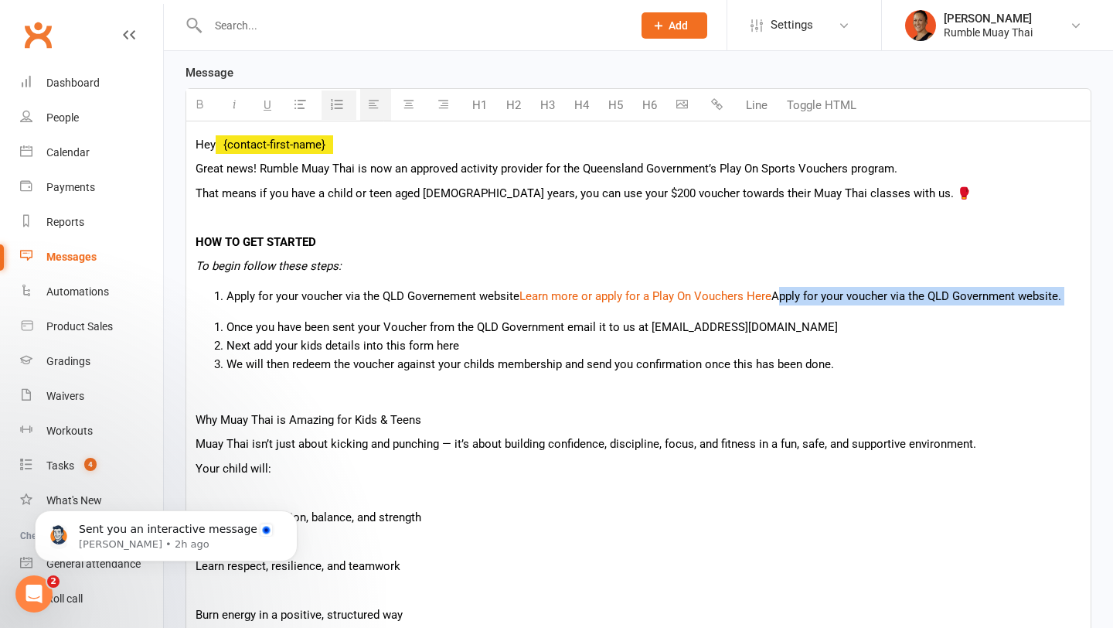
drag, startPoint x: 776, startPoint y: 296, endPoint x: 1072, endPoint y: 312, distance: 297.3
click at [1072, 312] on p "Apply for your voucher via the QLD Governement website Learn more or apply for …" at bounding box center [639, 330] width 886 height 87
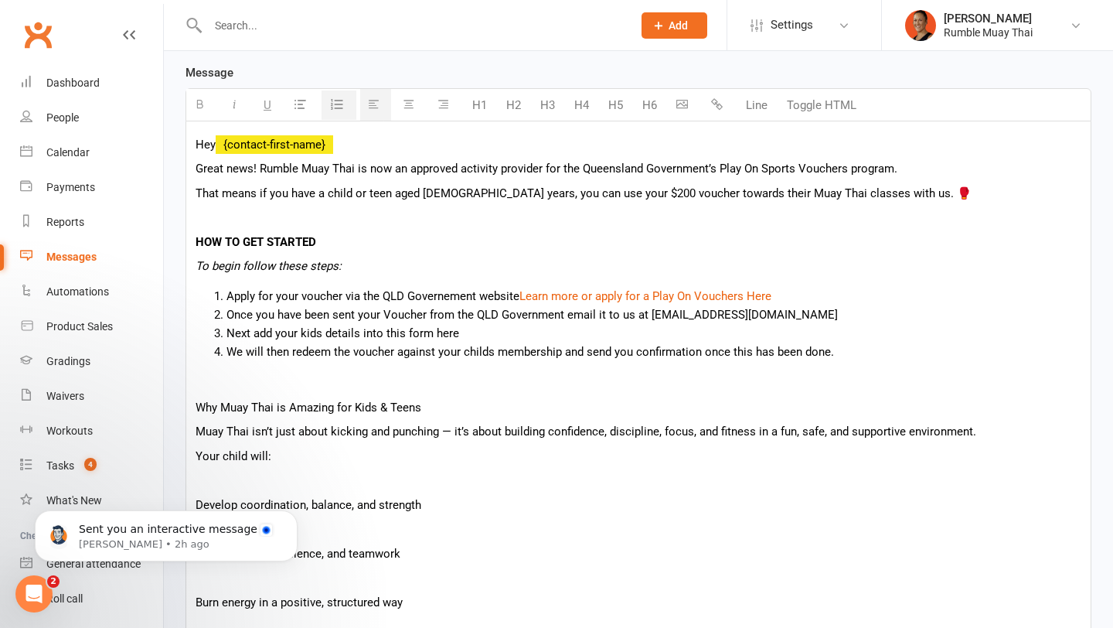
click at [517, 295] on li "Apply for your voucher via the QLD Governement website Learn more or apply for …" at bounding box center [654, 296] width 855 height 19
click at [663, 300] on link "learn more or apply for a Play On Vouchers Here" at bounding box center [658, 296] width 249 height 14
drag, startPoint x: 753, startPoint y: 295, endPoint x: 626, endPoint y: 291, distance: 126.9
click at [626, 291] on li "Apply for your voucher via the QLD Governement website or learn more about Play…" at bounding box center [654, 296] width 855 height 19
click at [265, 94] on button "button" at bounding box center [269, 105] width 27 height 32
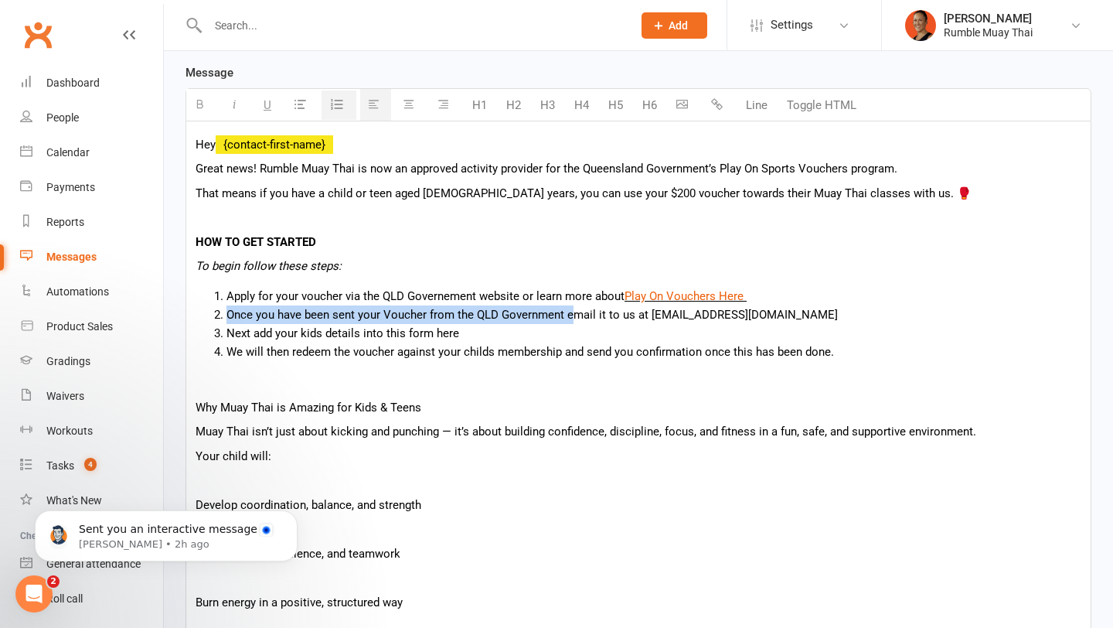
drag, startPoint x: 570, startPoint y: 316, endPoint x: 229, endPoint y: 312, distance: 341.0
click at [228, 312] on li "Once you have been sent your Voucher from the QLD Government email it to us at …" at bounding box center [654, 314] width 855 height 19
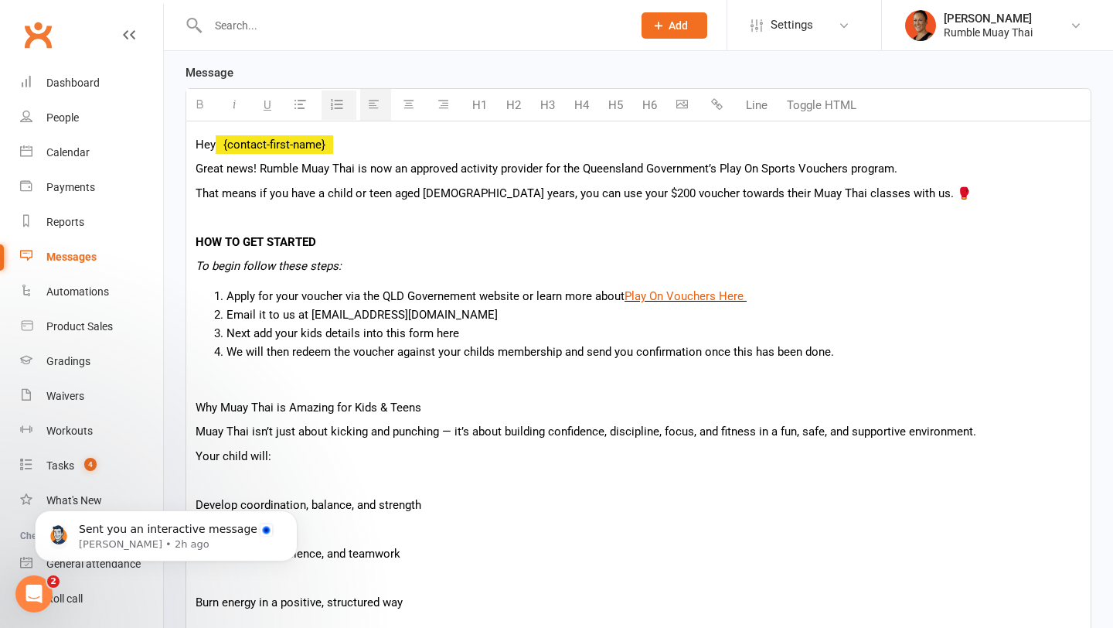
click at [257, 319] on li "Email it to us at info@rumblemuaythai.com.au" at bounding box center [654, 314] width 855 height 19
click at [527, 326] on li "Next add your kids details into this form here" at bounding box center [654, 333] width 855 height 19
click at [254, 332] on li "Next add your kids details into this form here" at bounding box center [654, 333] width 855 height 19
click at [467, 332] on li "Next add your kids details into this form here" at bounding box center [654, 333] width 855 height 19
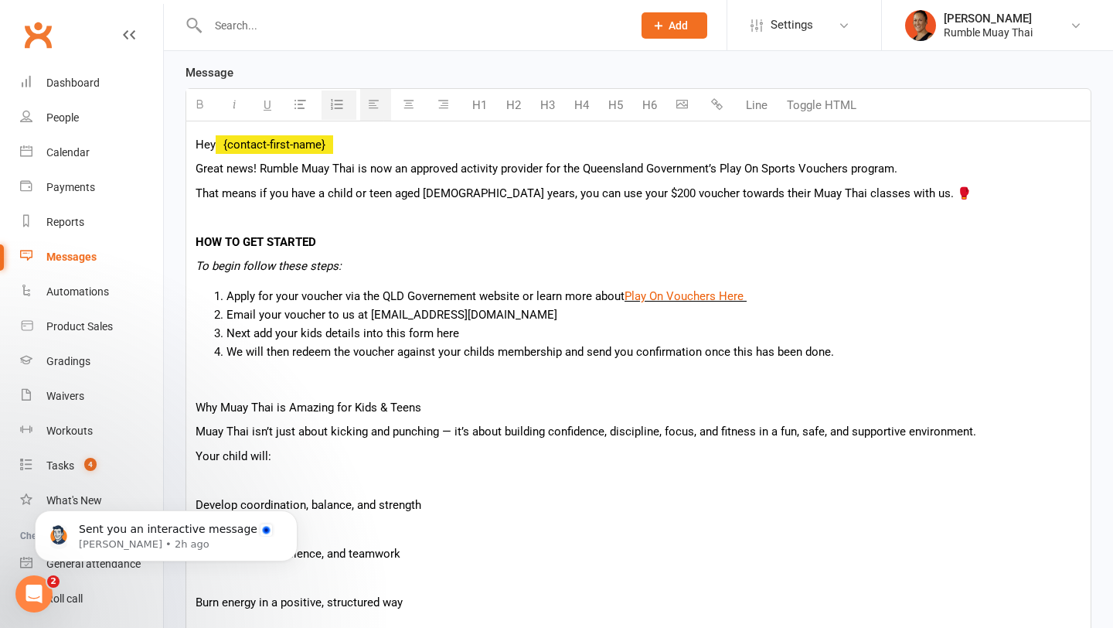
click at [407, 329] on li "Next add your kids details into this form here" at bounding box center [654, 333] width 855 height 19
click at [391, 333] on li "Next add your kids details into this sign up form form here" at bounding box center [654, 333] width 855 height 19
click at [431, 332] on li "Next add your kids details into our sign up form form here" at bounding box center [654, 333] width 855 height 19
click at [429, 335] on li "Next add your kids details into our signup form form here" at bounding box center [654, 333] width 855 height 19
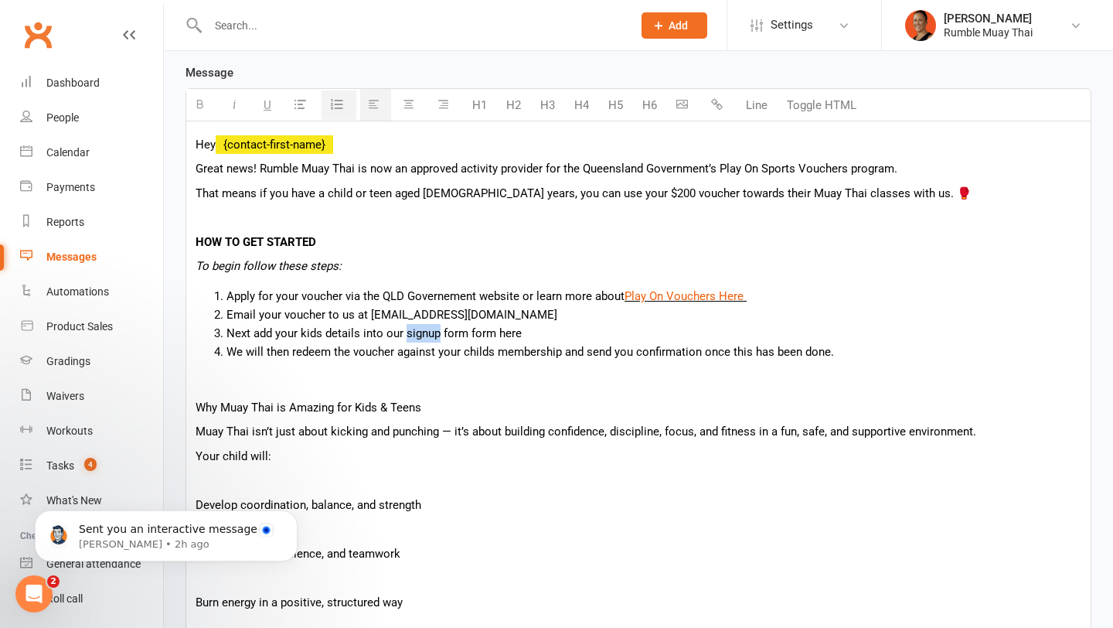
click at [429, 335] on li "Next add your kids details into our signup form form here" at bounding box center [654, 333] width 855 height 19
click at [517, 338] on li "Next add your kids details into our Membership form form here" at bounding box center [654, 333] width 855 height 19
drag, startPoint x: 525, startPoint y: 335, endPoint x: 408, endPoint y: 336, distance: 116.8
click at [408, 336] on li "Next add your kids details into our Membership form here" at bounding box center [654, 333] width 855 height 19
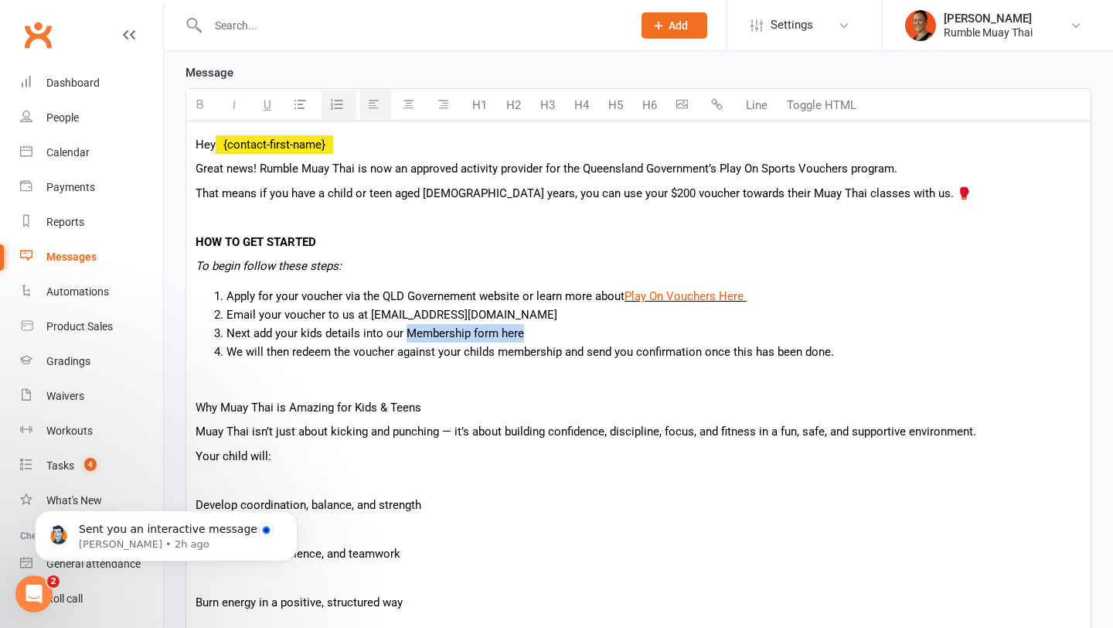
click at [718, 106] on icon "button" at bounding box center [717, 104] width 12 height 12
click at [256, 114] on button "button" at bounding box center [269, 105] width 27 height 32
click at [612, 318] on li "Email your voucher to us at info@rumblemuaythai.com.au" at bounding box center [654, 314] width 855 height 19
click at [526, 317] on li "Email your voucher to us at info@rumblemuaythai.com.au o we can apply it to you…" at bounding box center [654, 314] width 855 height 19
click at [653, 315] on li "Email your voucher to us at info@rumblemuaythai.com.au so we can apply it to yo…" at bounding box center [654, 314] width 855 height 19
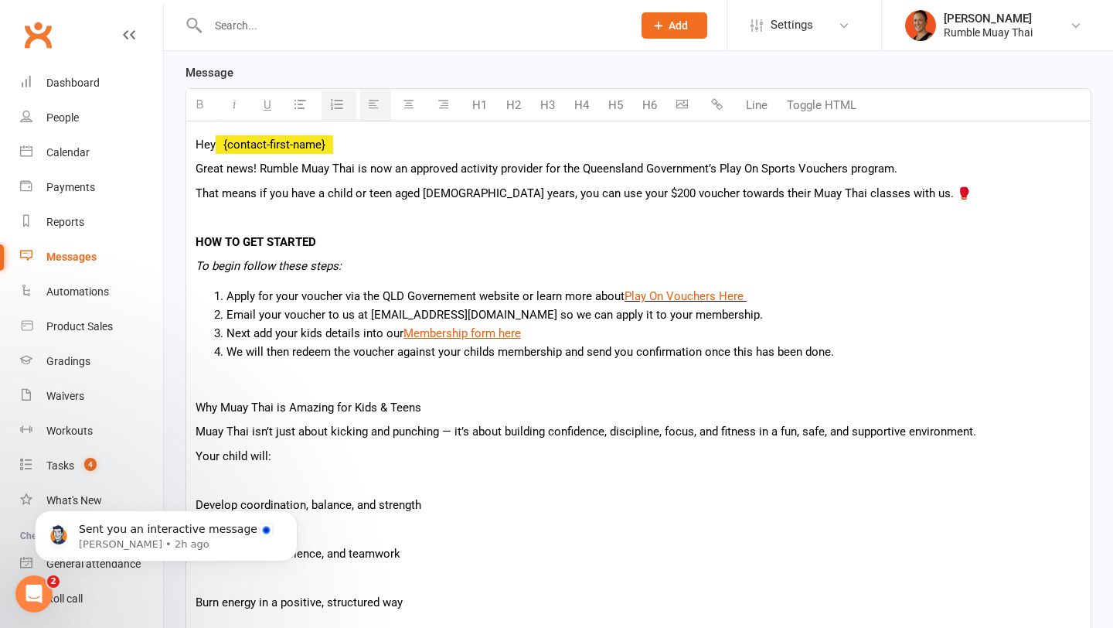
click at [660, 315] on li "Email your voucher to us at info@rumblemuaythai.com.au so we can apply it to yo…" at bounding box center [654, 314] width 855 height 19
click at [785, 316] on li "Email your voucher to us at info@rumblemuaythai.com.au so we can apply it to yo…" at bounding box center [654, 314] width 855 height 19
click at [557, 333] on li "Next add your kids details into our Membership form here" at bounding box center [654, 333] width 855 height 19
click at [469, 339] on u "Membership form here" at bounding box center [463, 333] width 118 height 14
click at [410, 335] on u "Membership form here" at bounding box center [463, 333] width 118 height 14
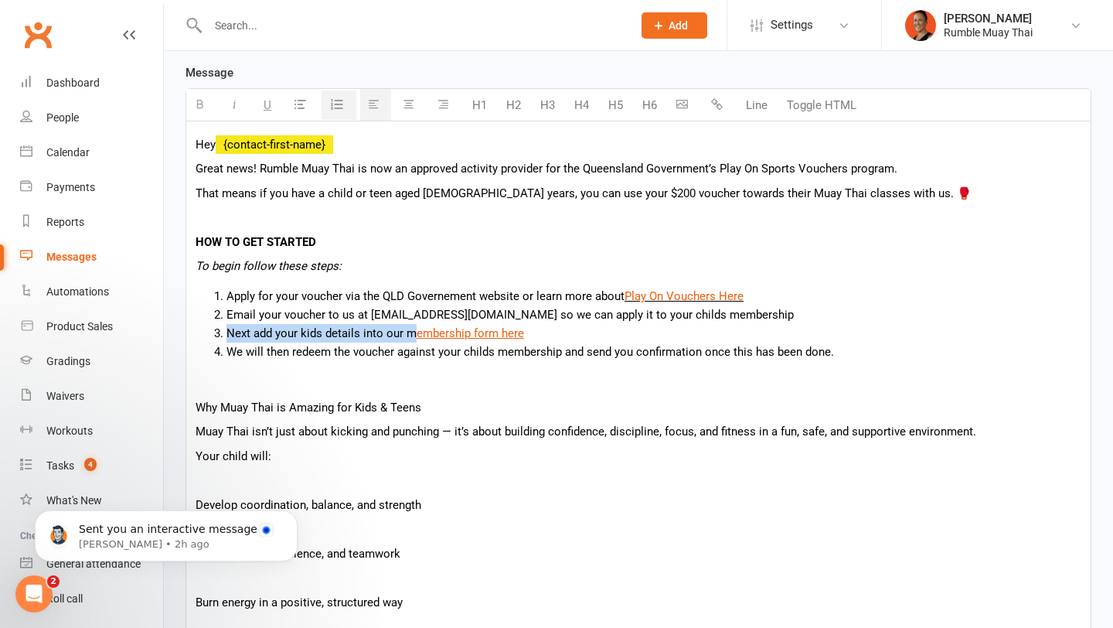
drag, startPoint x: 413, startPoint y: 330, endPoint x: 230, endPoint y: 327, distance: 182.5
click at [230, 328] on li "Next add your kids details into our m embership form here" at bounding box center [654, 333] width 855 height 19
click at [256, 333] on li "If you are NOT already embership form here" at bounding box center [654, 333] width 855 height 19
click at [304, 334] on li "If your child is are NOT already embership form here" at bounding box center [654, 333] width 855 height 19
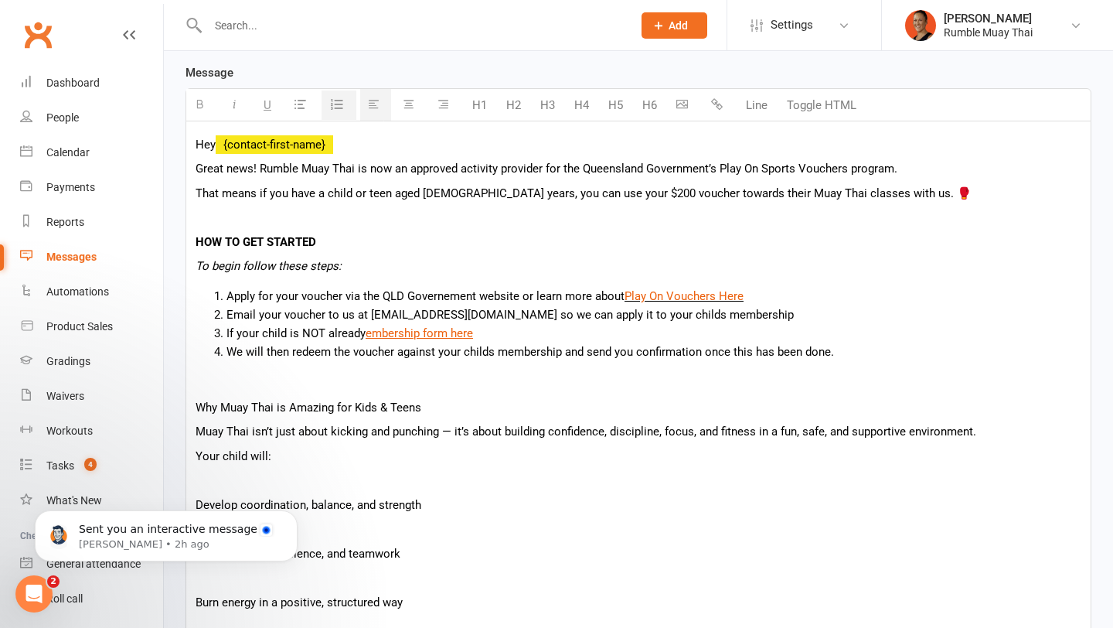
click at [362, 335] on li "If your child is NOT already embership form here" at bounding box center [654, 333] width 855 height 19
click at [478, 333] on u "embership form here" at bounding box center [474, 333] width 107 height 14
click at [619, 326] on u "embership sign them up for classes form here" at bounding box center [541, 333] width 241 height 14
click at [465, 336] on u "embership sign them up for classes here" at bounding box center [526, 333] width 210 height 14
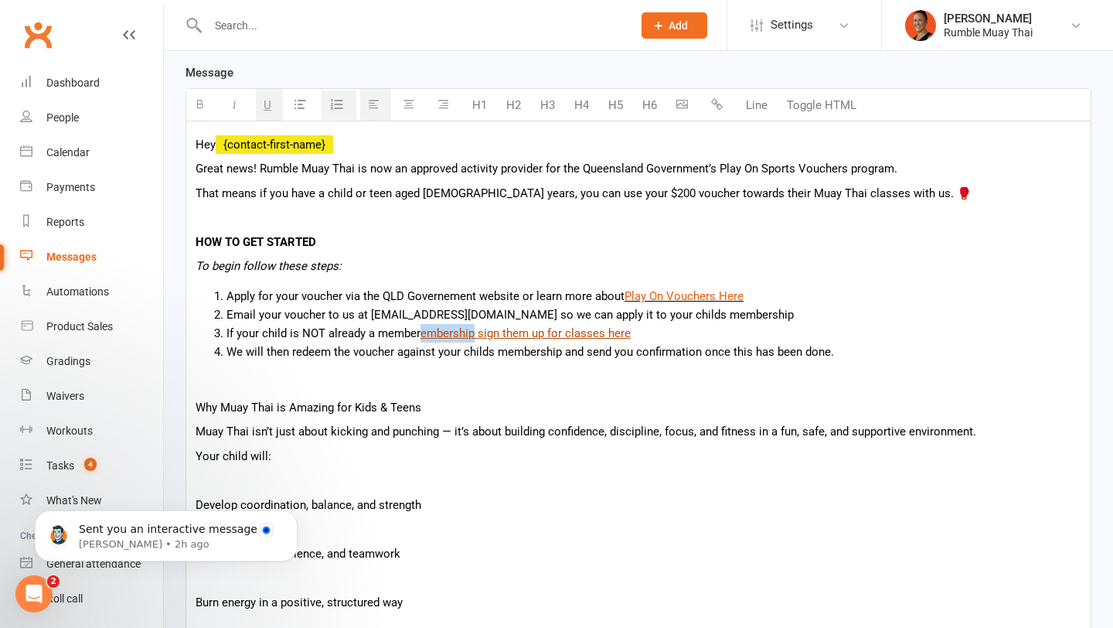
click at [465, 336] on u "embership sign them up for classes here" at bounding box center [526, 333] width 210 height 14
click at [311, 335] on li "If your child is NOT already a member sign them up for classes here" at bounding box center [654, 333] width 855 height 19
click at [416, 359] on li "We will then redeem the voucher against your childs membership and send you con…" at bounding box center [654, 352] width 855 height 19
click at [637, 329] on li "If your child is NOT already a member sign them up for classes here" at bounding box center [654, 333] width 855 height 19
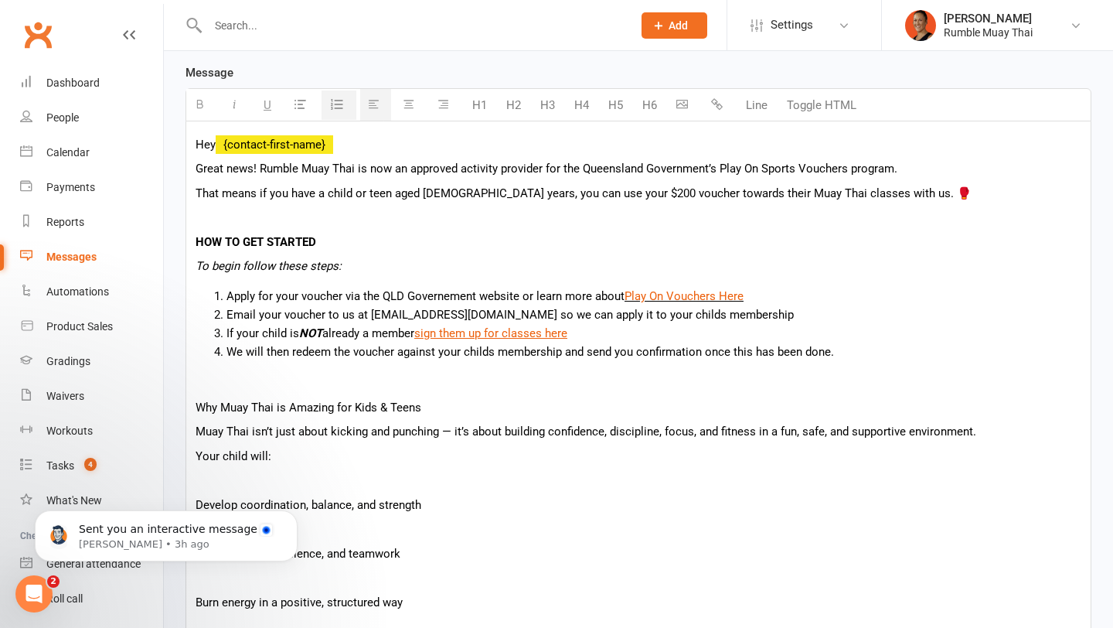
click at [522, 376] on p at bounding box center [639, 382] width 886 height 19
click at [385, 404] on p "Why Muay Thai is Amazing for Kids & Teens" at bounding box center [639, 407] width 886 height 19
click at [254, 376] on p at bounding box center [639, 382] width 886 height 19
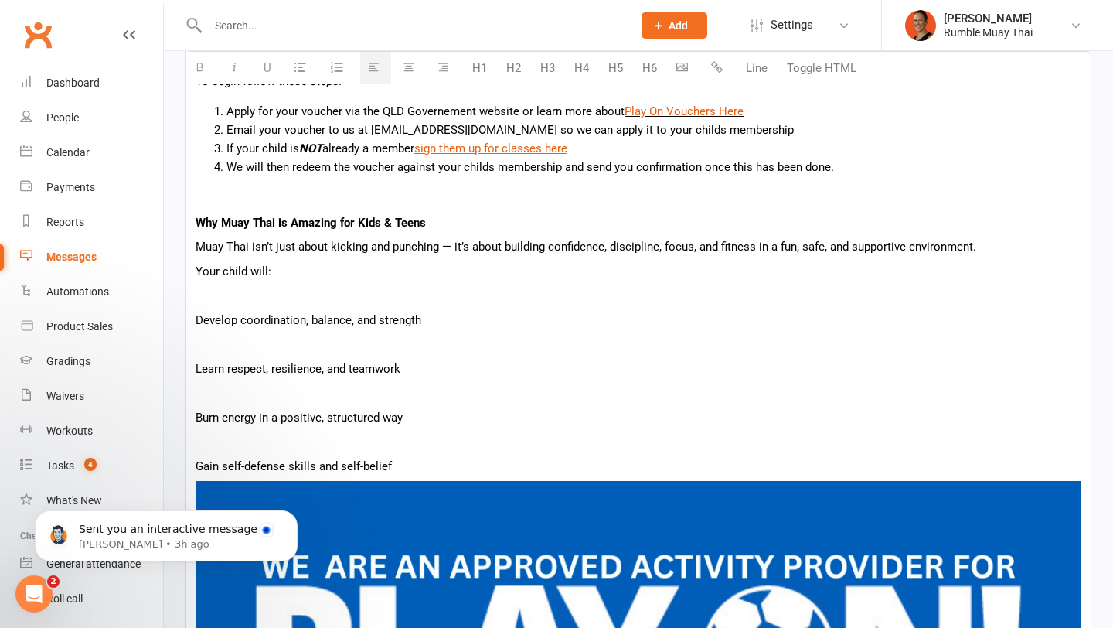
scroll to position [588, 0]
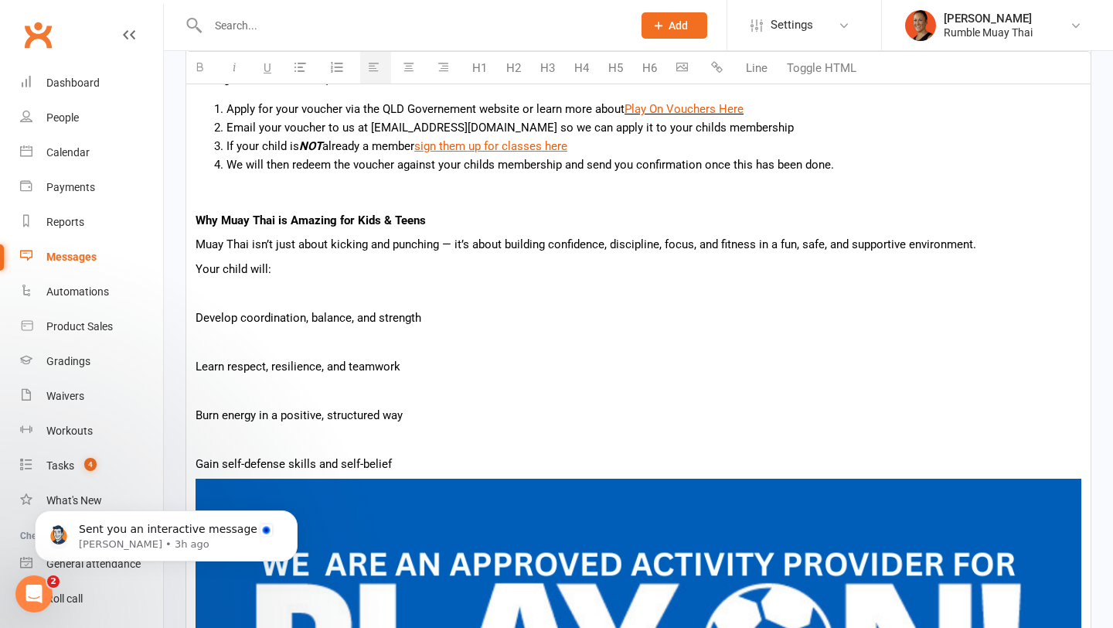
click at [268, 272] on p "Your child will:" at bounding box center [639, 269] width 886 height 19
click at [448, 240] on p "Muay Thai isn’t just about kicking and punching — it’s about building confidenc…" at bounding box center [639, 244] width 886 height 19
click at [272, 292] on p at bounding box center [639, 293] width 886 height 19
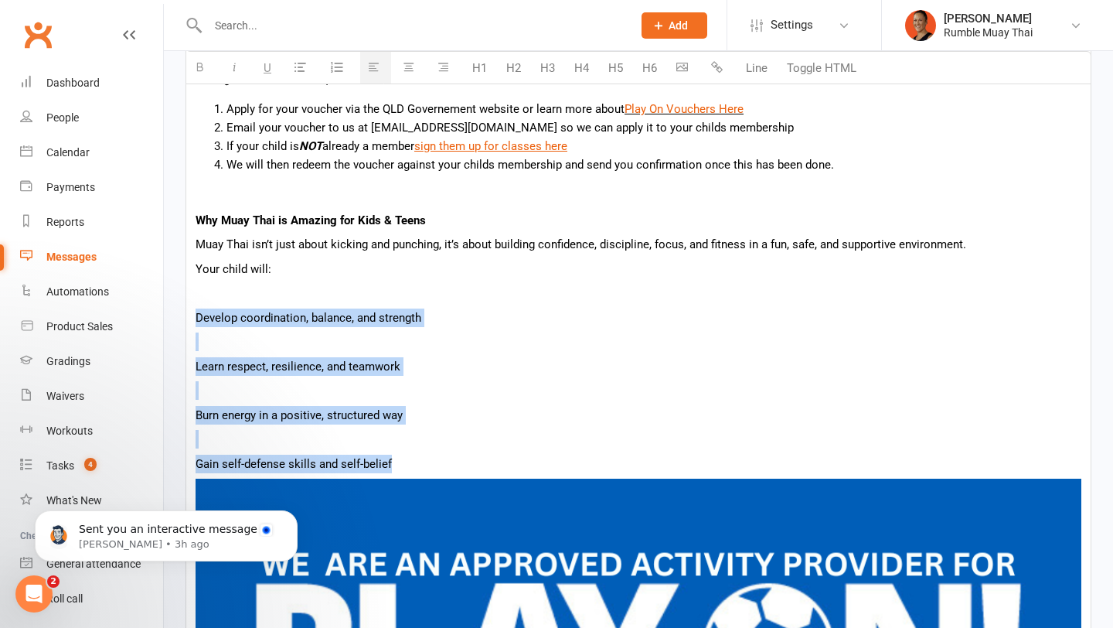
drag, startPoint x: 199, startPoint y: 315, endPoint x: 434, endPoint y: 458, distance: 275.2
click at [300, 70] on icon "button" at bounding box center [301, 67] width 12 height 12
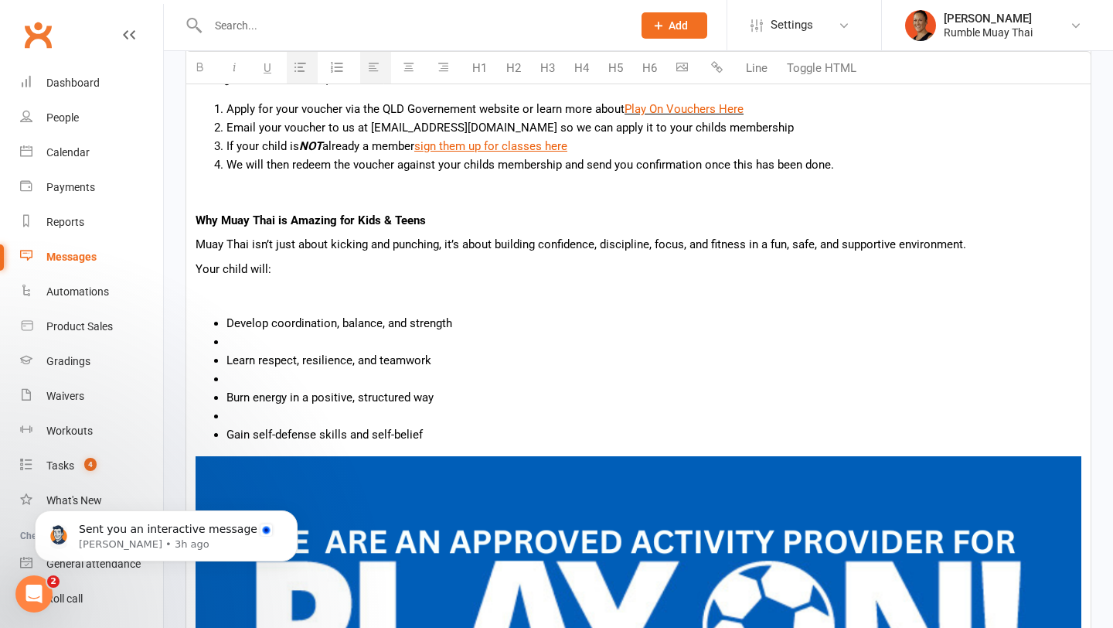
click at [239, 350] on li at bounding box center [654, 341] width 855 height 19
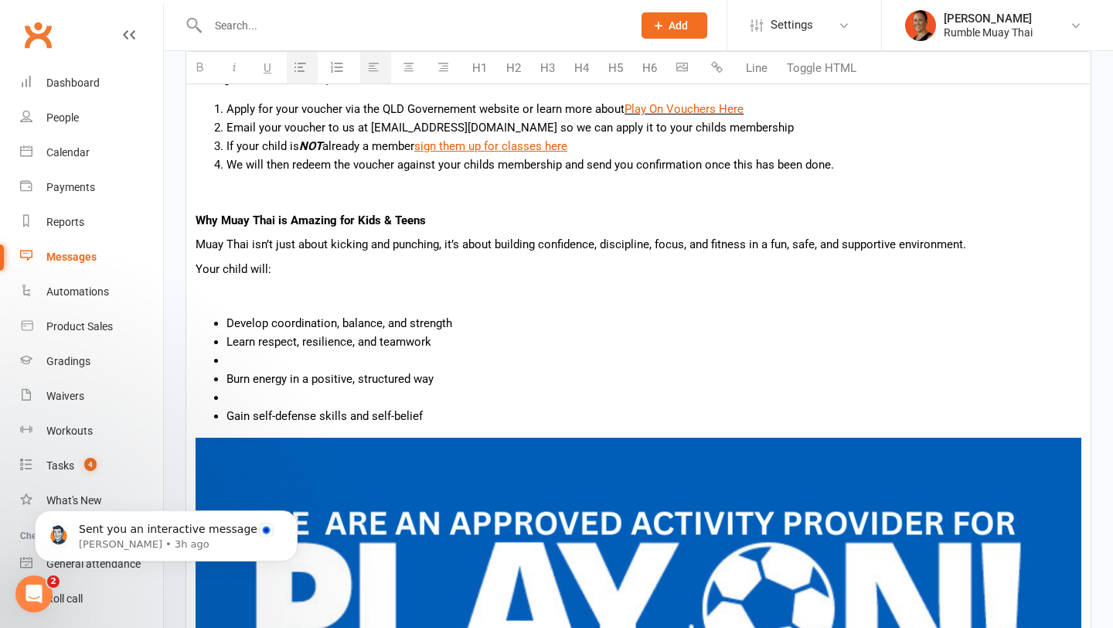
click at [248, 360] on li at bounding box center [654, 360] width 855 height 19
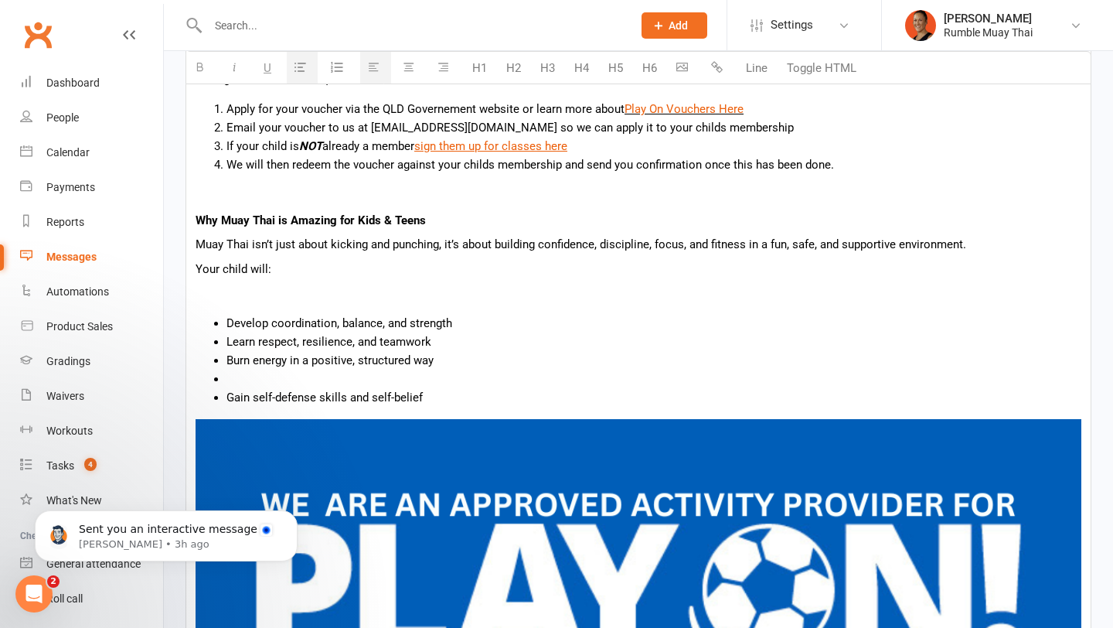
click at [248, 372] on li at bounding box center [654, 379] width 855 height 19
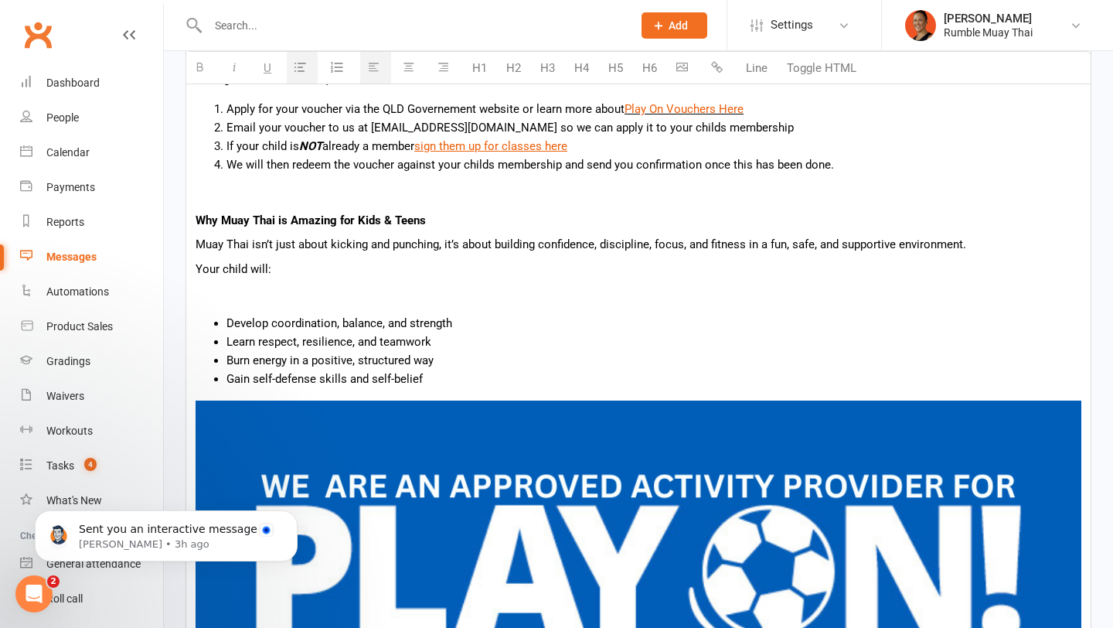
click at [250, 295] on p at bounding box center [639, 293] width 886 height 19
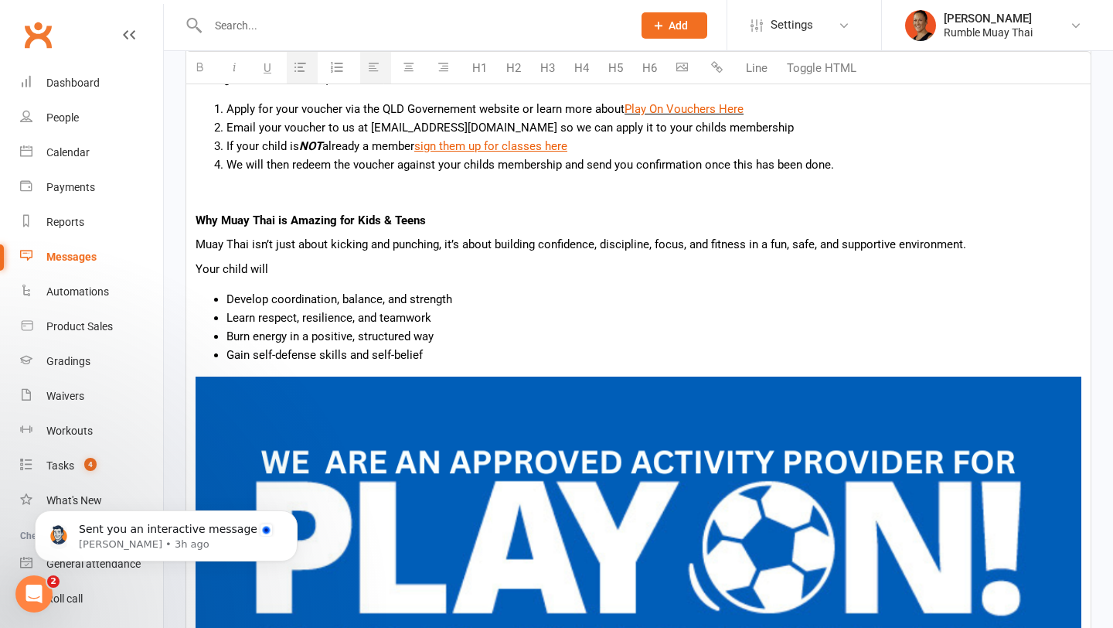
click at [272, 276] on p "Your child will" at bounding box center [639, 269] width 886 height 19
click at [225, 263] on p "Your child will:" at bounding box center [639, 269] width 886 height 19
click at [240, 73] on button "button" at bounding box center [236, 68] width 31 height 32
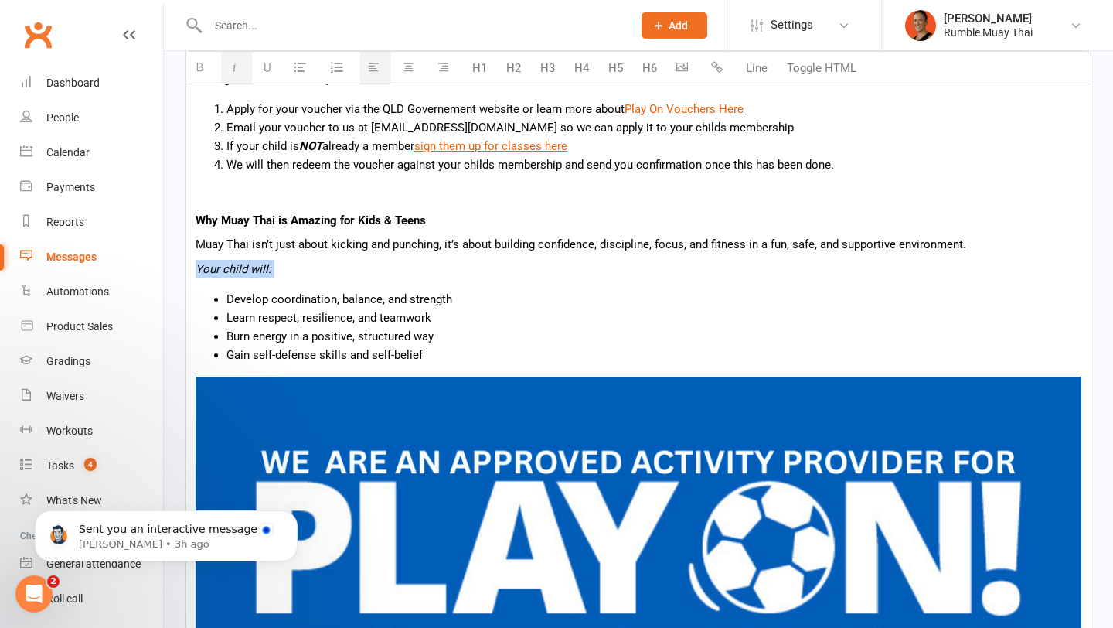
click at [280, 269] on p "Your child will:" at bounding box center [639, 269] width 886 height 19
click at [459, 350] on li "Gain self-defense skills and self-belief" at bounding box center [654, 355] width 855 height 19
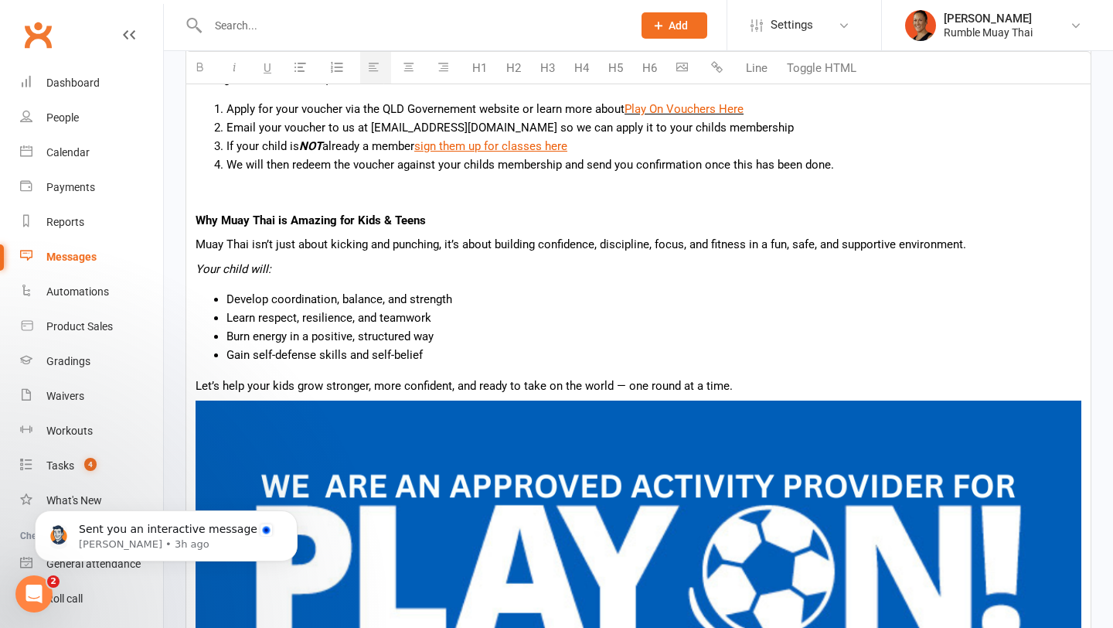
click at [621, 381] on p "Let’s help your kids grow stronger, more confident, and ready to take on the wo…" at bounding box center [639, 386] width 886 height 19
click at [728, 386] on p "Let’s help your kids grow stronger, more confident, and ready to take on the wo…" at bounding box center [639, 386] width 886 height 19
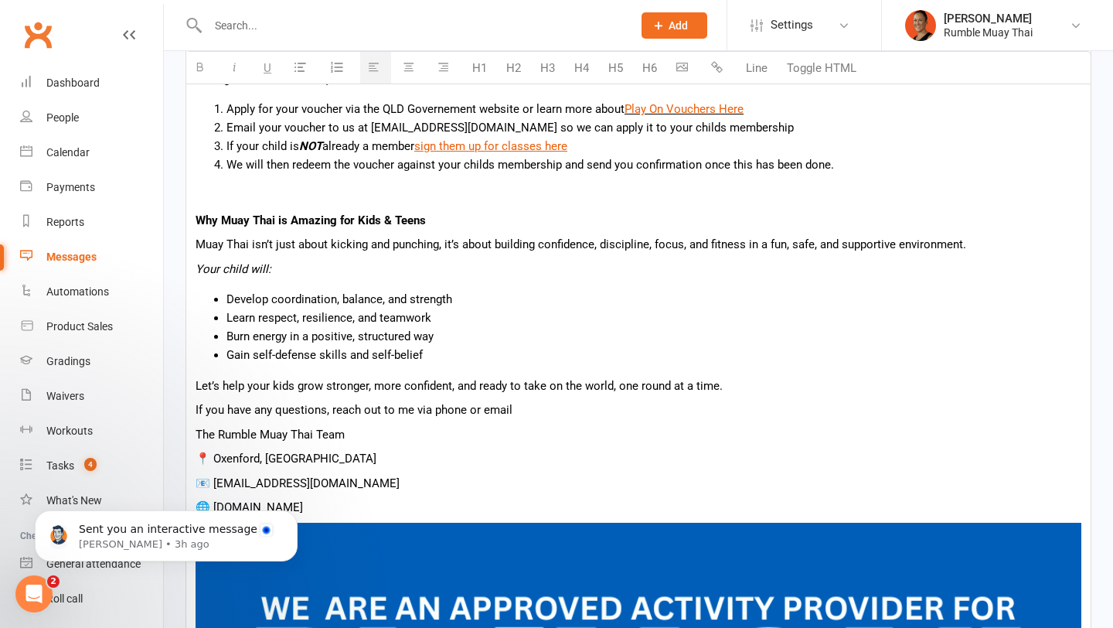
click at [236, 430] on p "The Rumble Muay Thai Team" at bounding box center [639, 434] width 886 height 19
click at [196, 431] on p "The Rumble Muay Thai Team" at bounding box center [639, 434] width 886 height 19
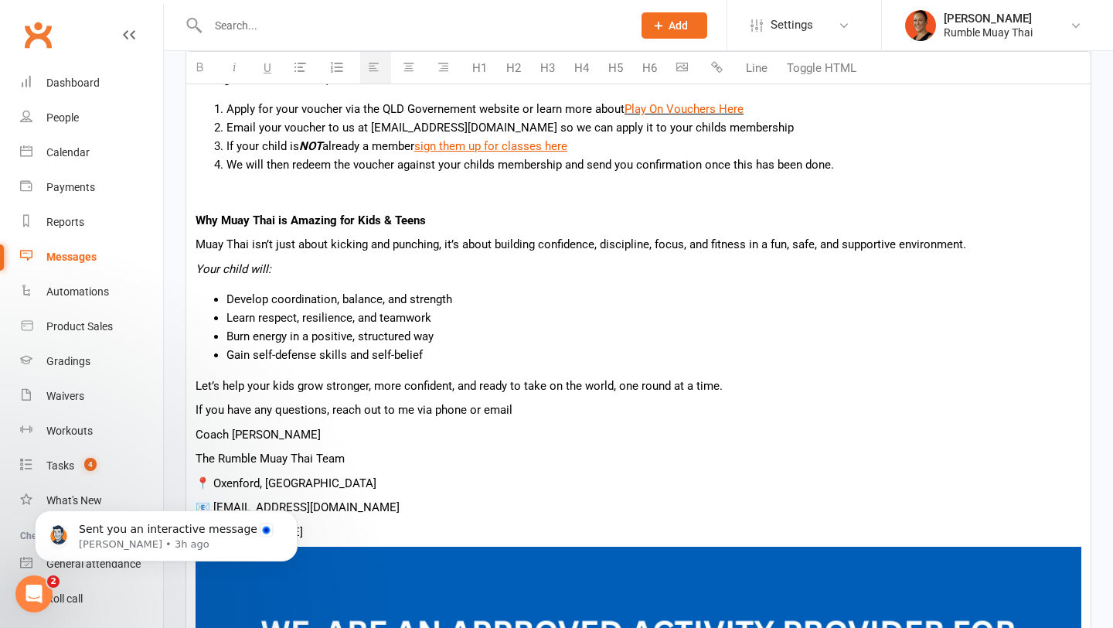
click at [204, 462] on p "The Rumble Muay Thai Team" at bounding box center [639, 458] width 886 height 19
click at [314, 453] on p "Rumble Muay Thai Team" at bounding box center [639, 458] width 886 height 19
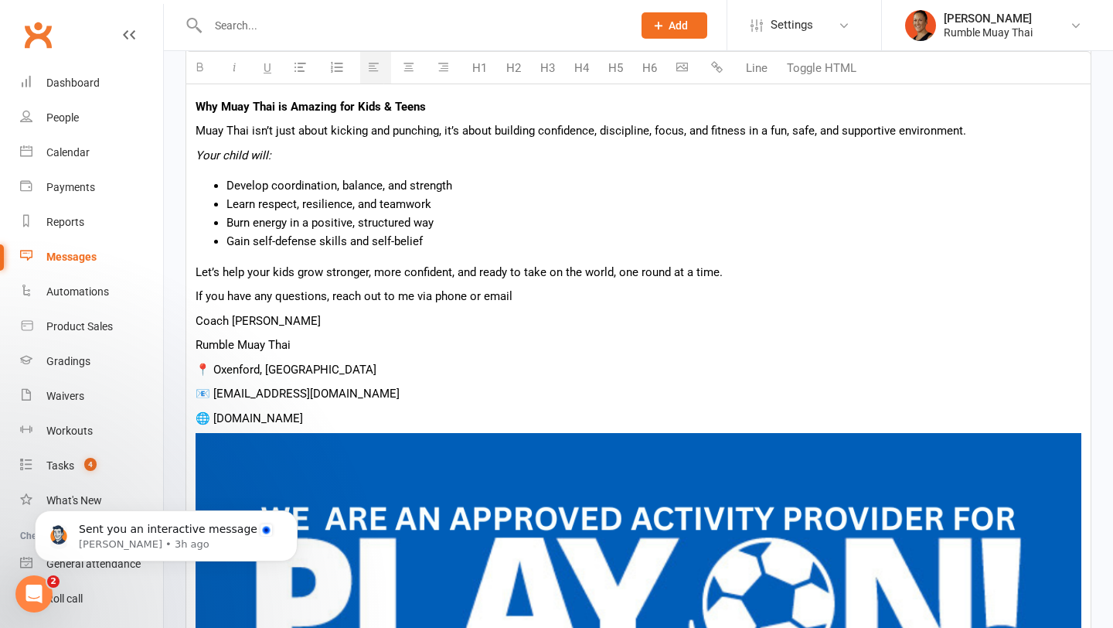
scroll to position [704, 0]
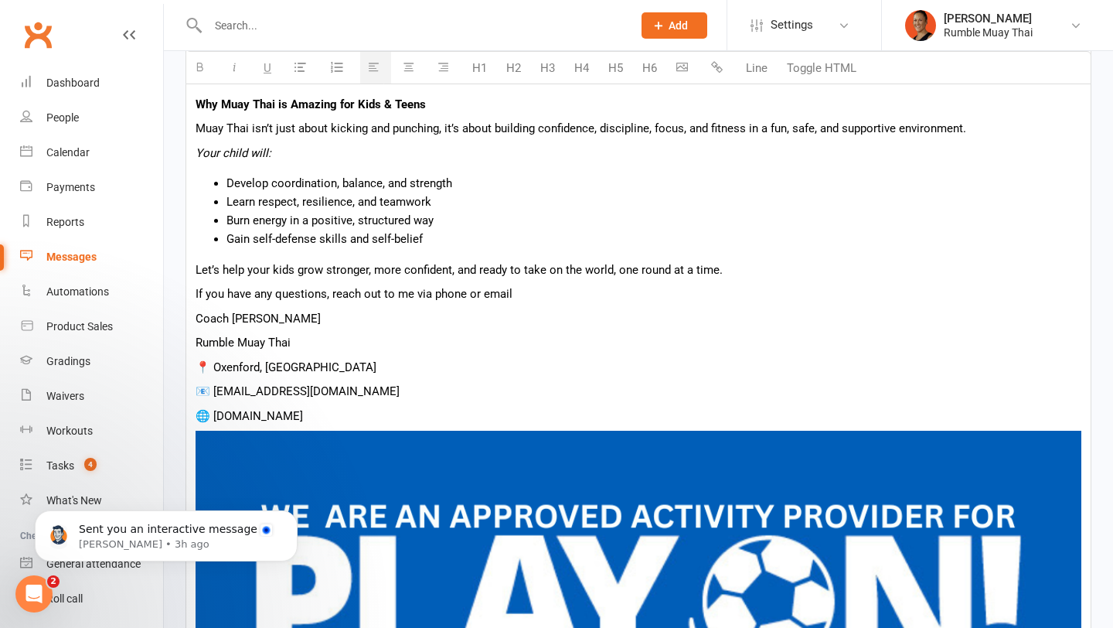
click at [276, 324] on p "Coach Matt" at bounding box center [639, 318] width 886 height 19
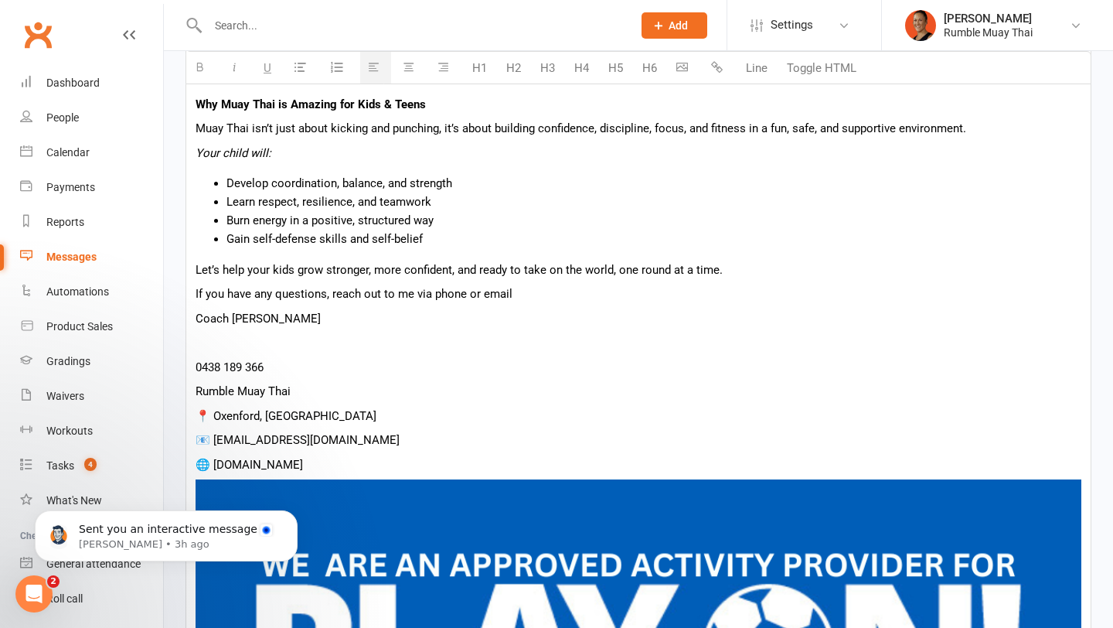
click at [276, 324] on p "Coach Matt" at bounding box center [639, 318] width 886 height 19
click at [248, 369] on p "0438 189 366" at bounding box center [639, 367] width 886 height 19
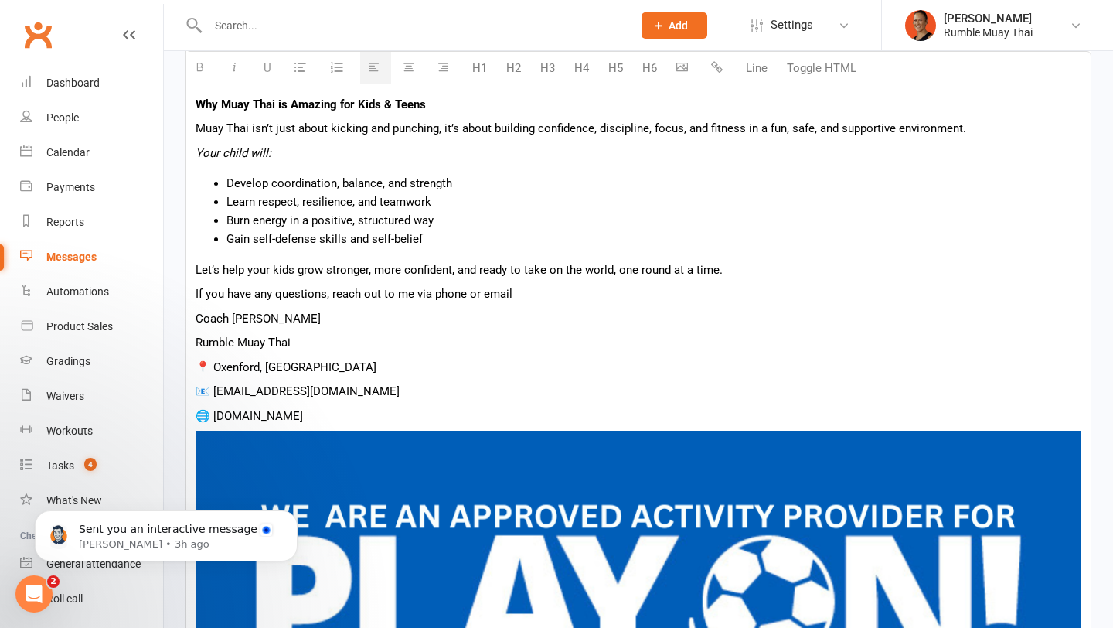
click at [196, 367] on p "📍 Oxenford, QLD" at bounding box center [639, 367] width 886 height 19
click at [302, 343] on p "Rumble Muay Thai" at bounding box center [639, 342] width 886 height 19
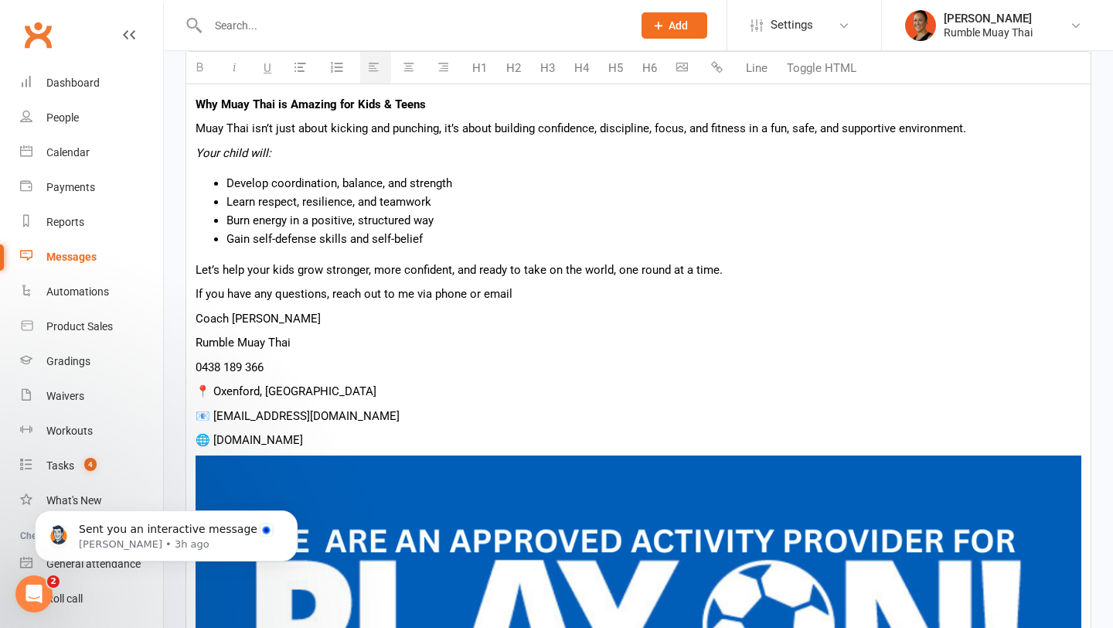
click at [351, 383] on p "📍 Oxenford, QLD" at bounding box center [639, 391] width 886 height 19
click at [427, 437] on p "🌐 www.rumblemuaythai.com.au" at bounding box center [639, 440] width 886 height 19
click at [311, 412] on p "📧 info@rumblemuaythai.com.au" at bounding box center [639, 416] width 886 height 19
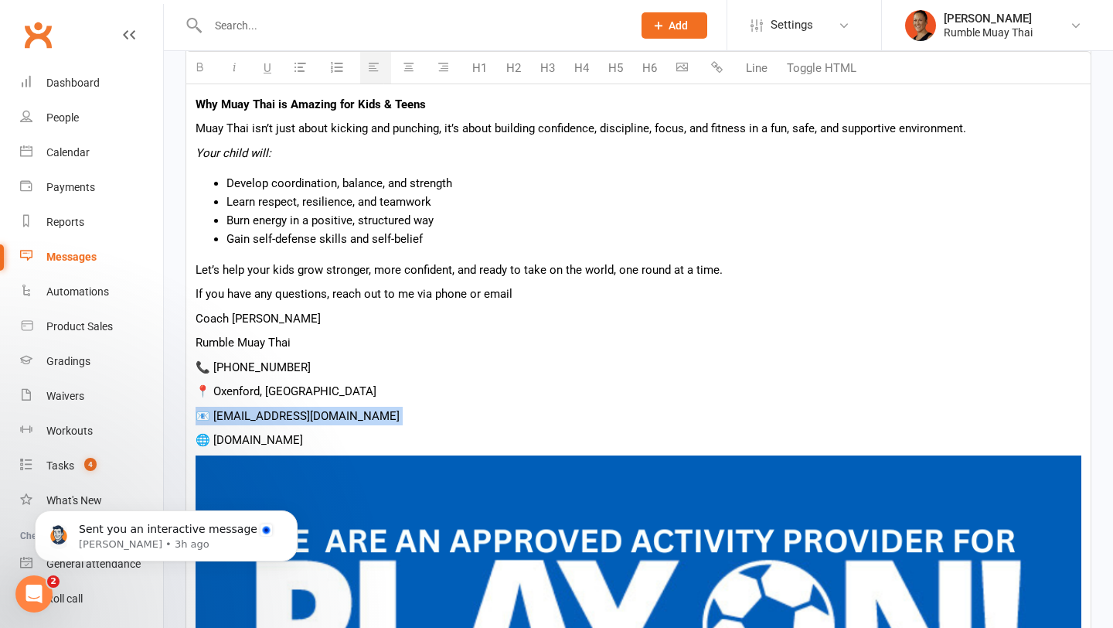
click at [311, 412] on p "📧 info@rumblemuaythai.com.au" at bounding box center [639, 416] width 886 height 19
click at [406, 399] on p "📍 Oxenford, QLD" at bounding box center [639, 391] width 886 height 19
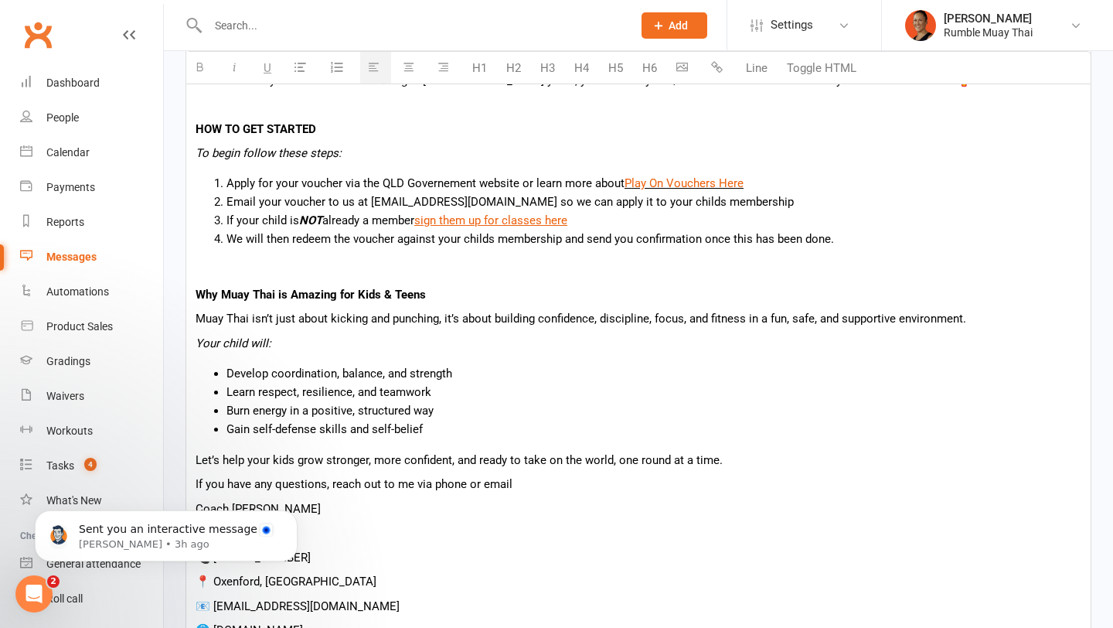
scroll to position [499, 0]
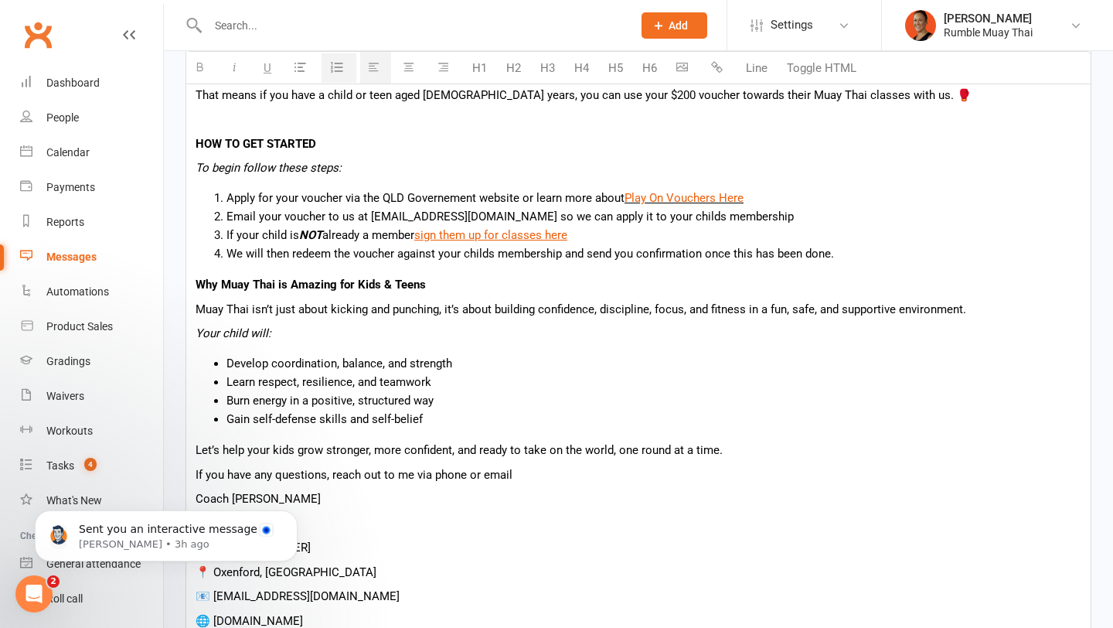
click at [196, 276] on p "Why Muay Thai is Amazing for Kids & Teens" at bounding box center [639, 284] width 886 height 19
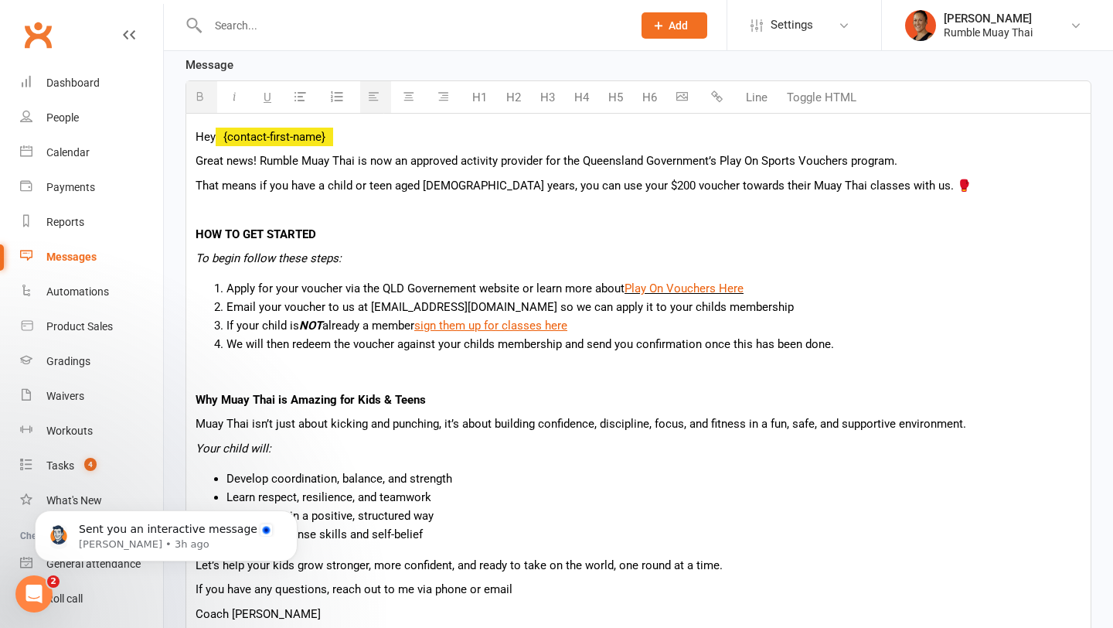
scroll to position [406, 0]
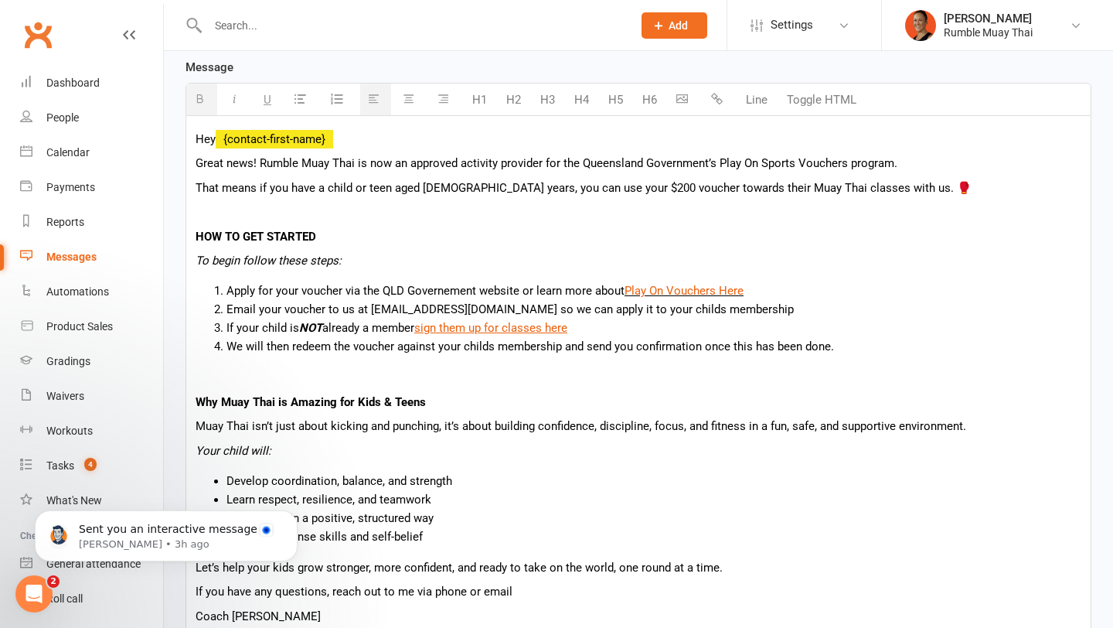
click at [264, 230] on b "HOW TO GET STARTED" at bounding box center [256, 237] width 121 height 14
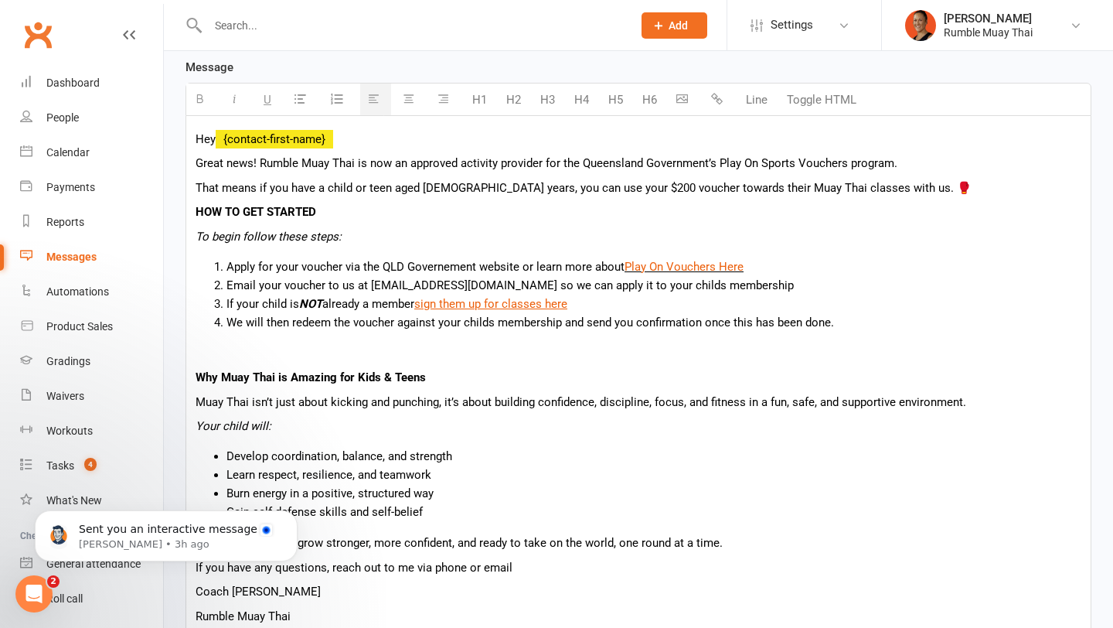
click at [533, 268] on li "Apply for your voucher via the QLD Governement website or learn more about Play…" at bounding box center [654, 266] width 855 height 19
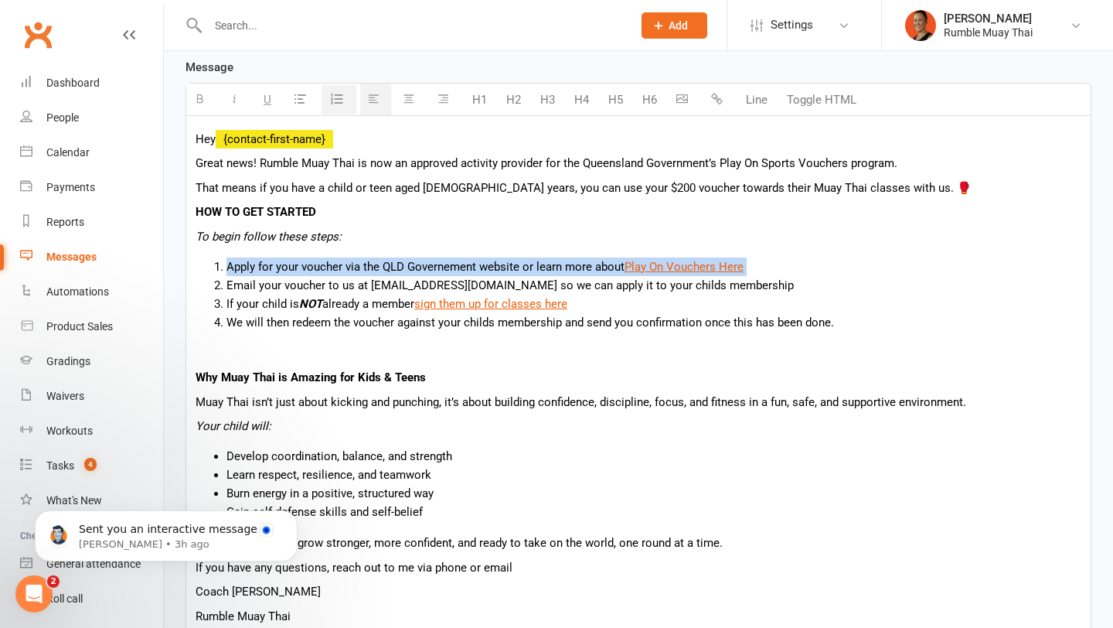
click at [533, 268] on li "Apply for your voucher via the QLD Governement website or learn more about Play…" at bounding box center [654, 266] width 855 height 19
click at [780, 264] on li "Apply for your voucher via the QLD Governement website or learn more about Play…" at bounding box center [654, 266] width 855 height 19
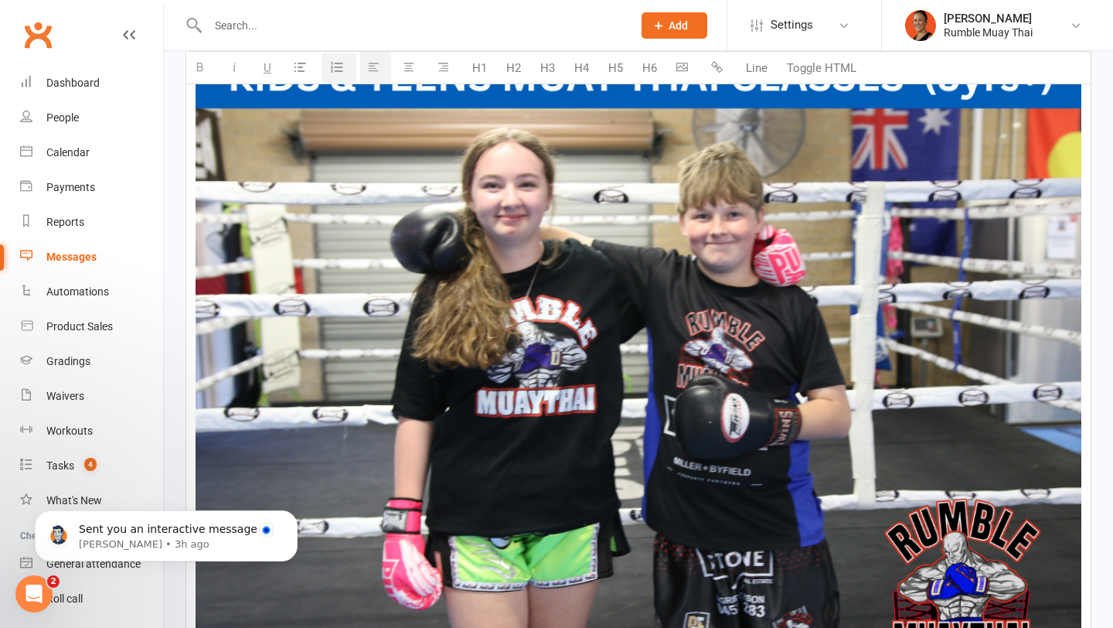
scroll to position [1423, 0]
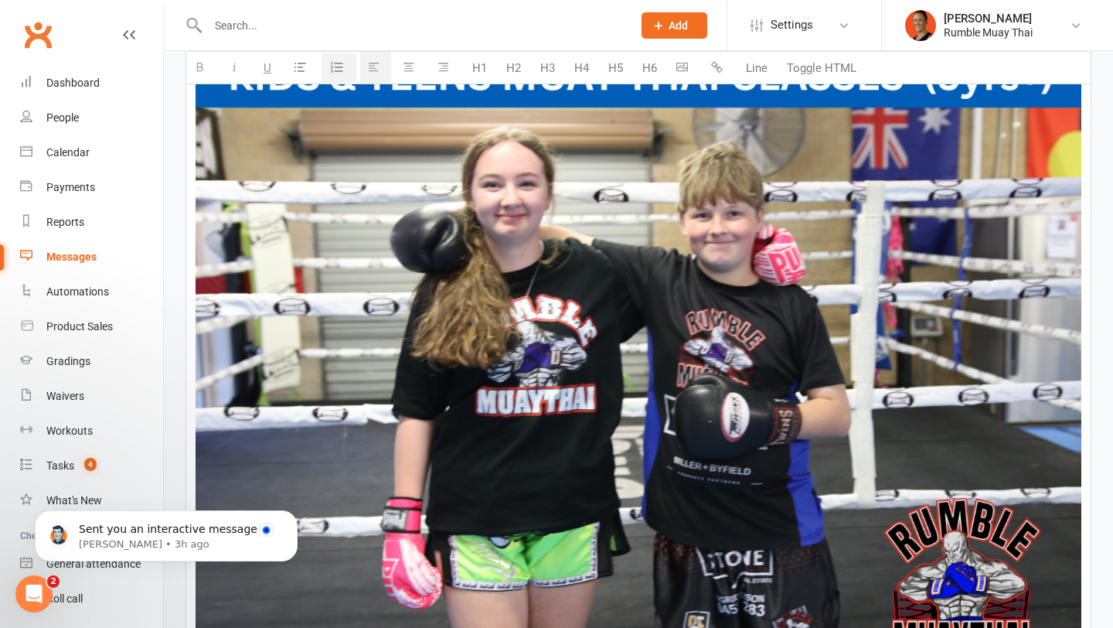
click at [448, 385] on img at bounding box center [639, 266] width 886 height 1108
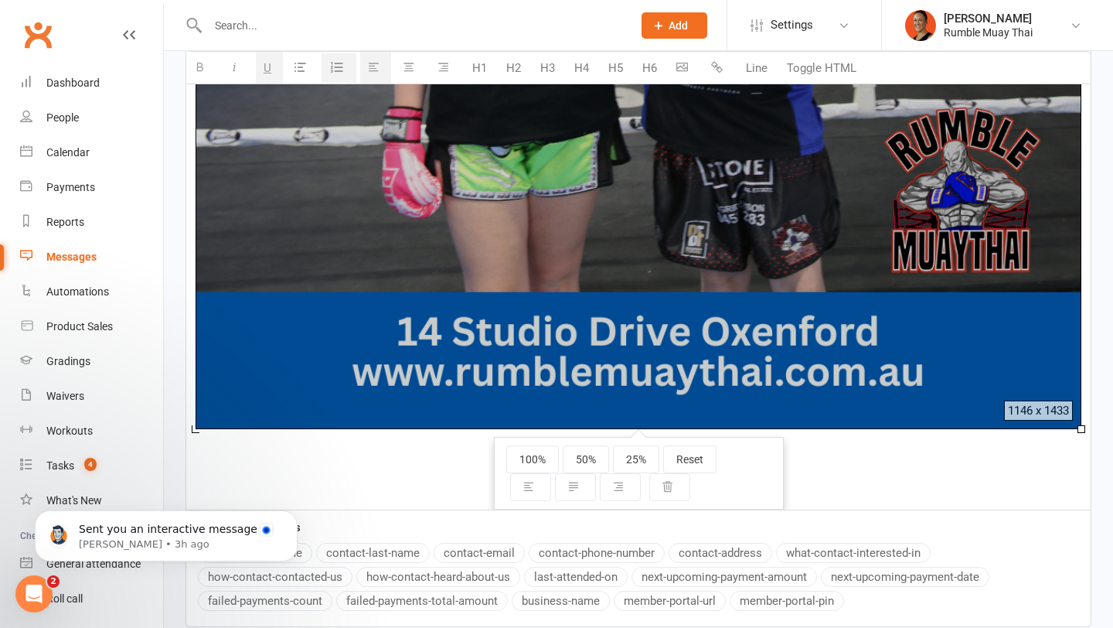
scroll to position [1754, 0]
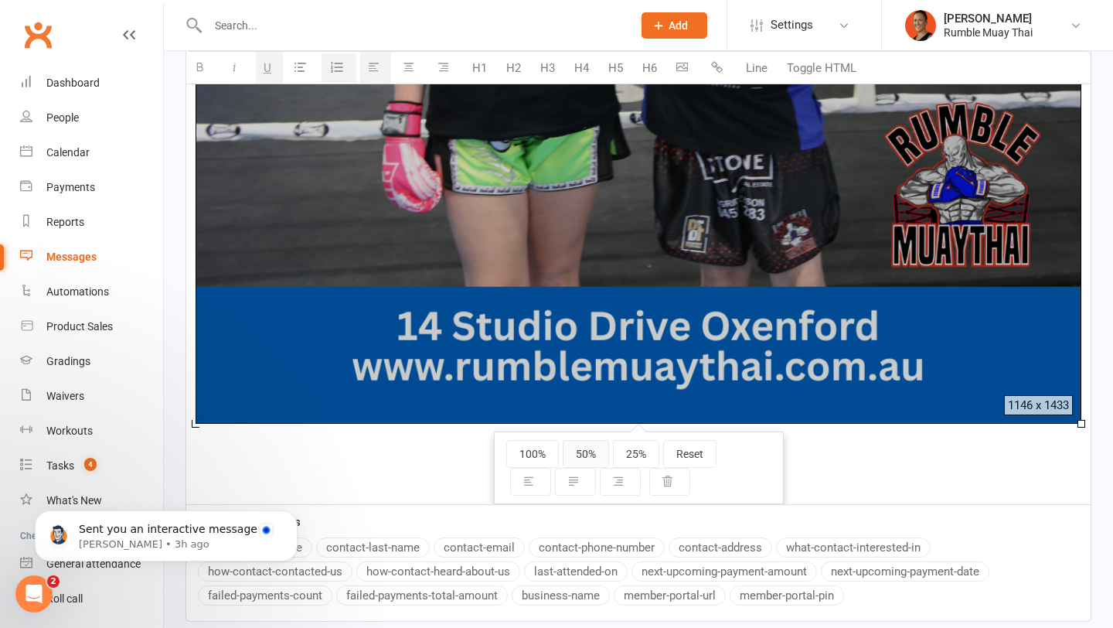
click at [598, 459] on button "50%" at bounding box center [586, 454] width 46 height 28
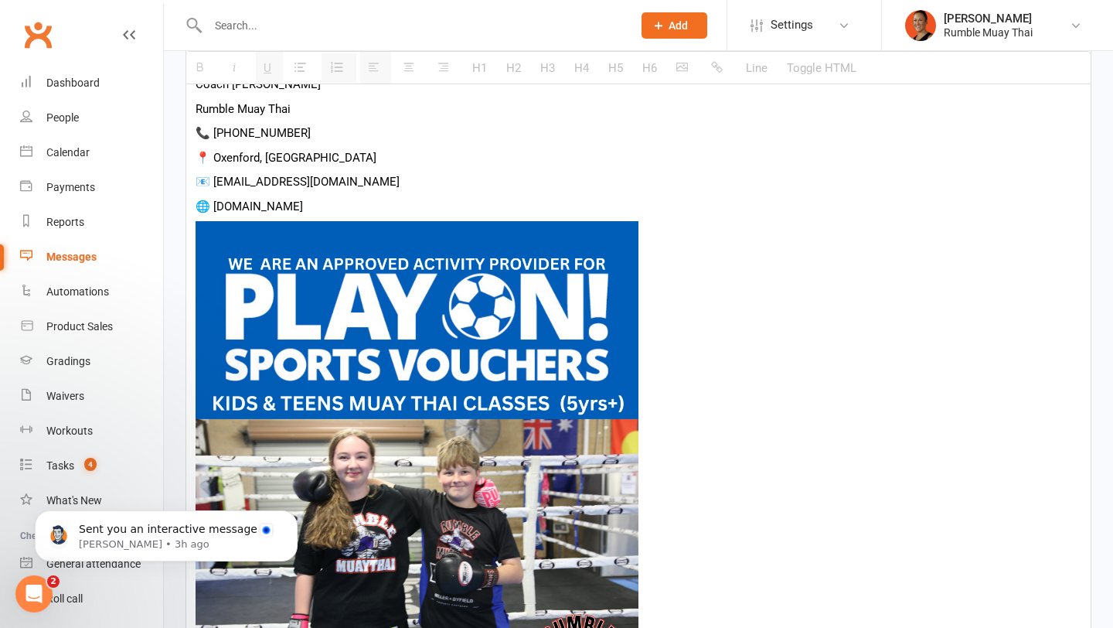
scroll to position [912, 0]
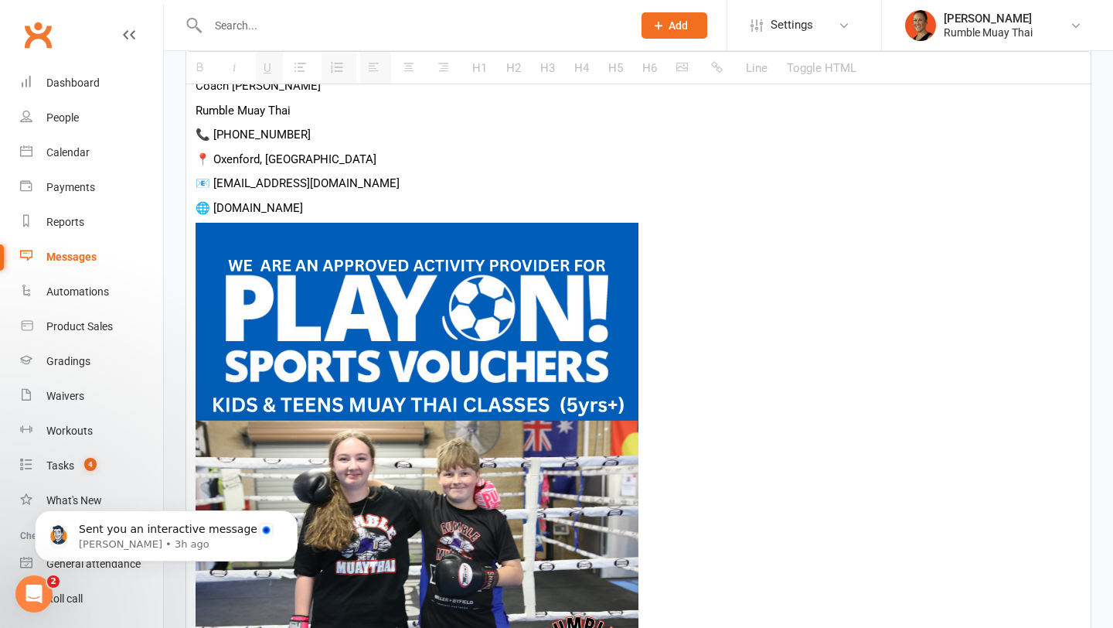
click at [583, 253] on img at bounding box center [417, 500] width 443 height 554
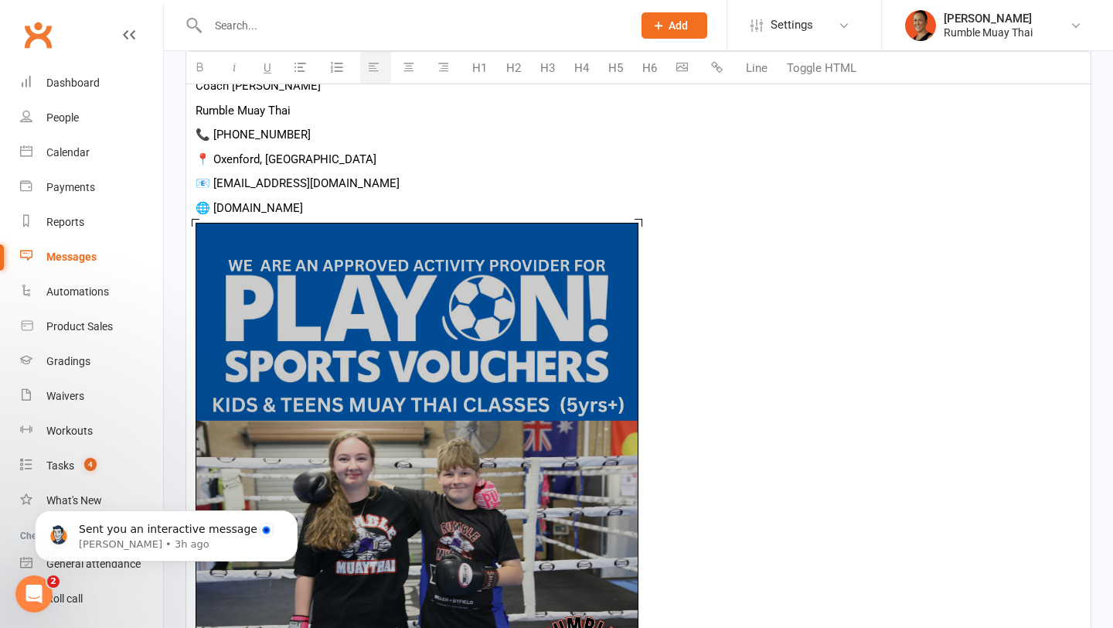
click at [412, 73] on button "button" at bounding box center [410, 68] width 31 height 32
click at [435, 206] on p "🌐 www.rumblemuaythai.com.au" at bounding box center [639, 208] width 886 height 19
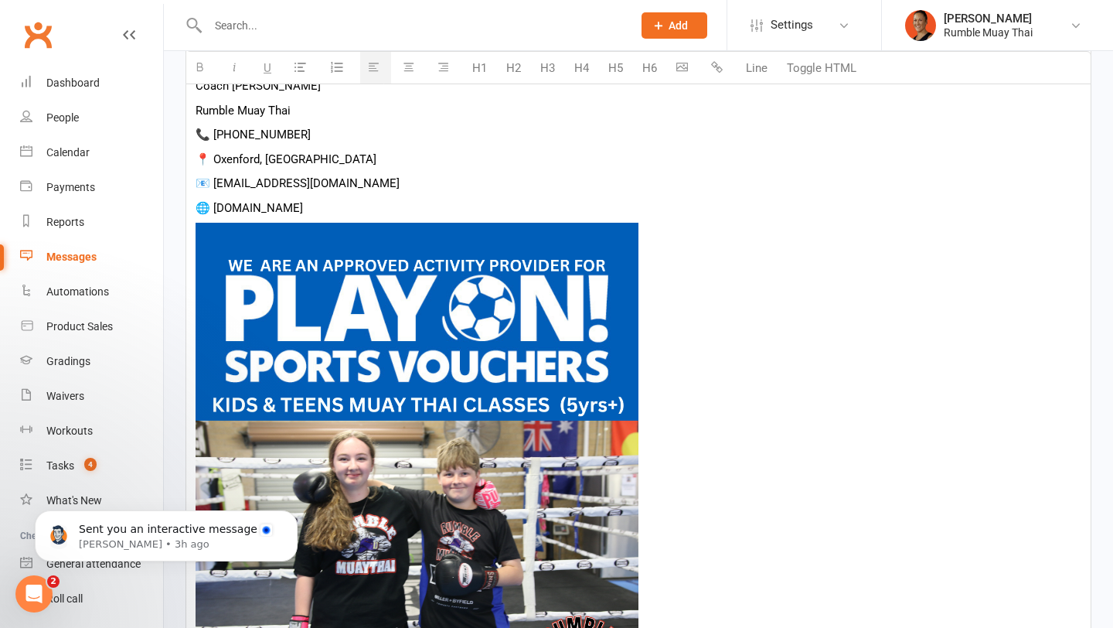
scroll to position [1066, 0]
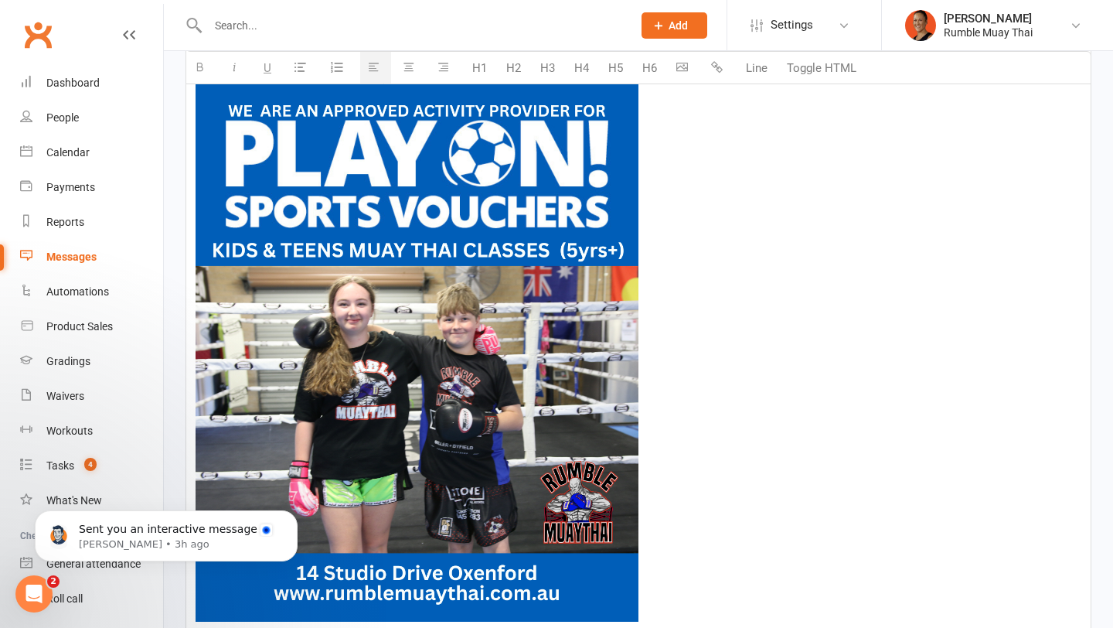
click at [410, 61] on icon "button" at bounding box center [409, 67] width 12 height 12
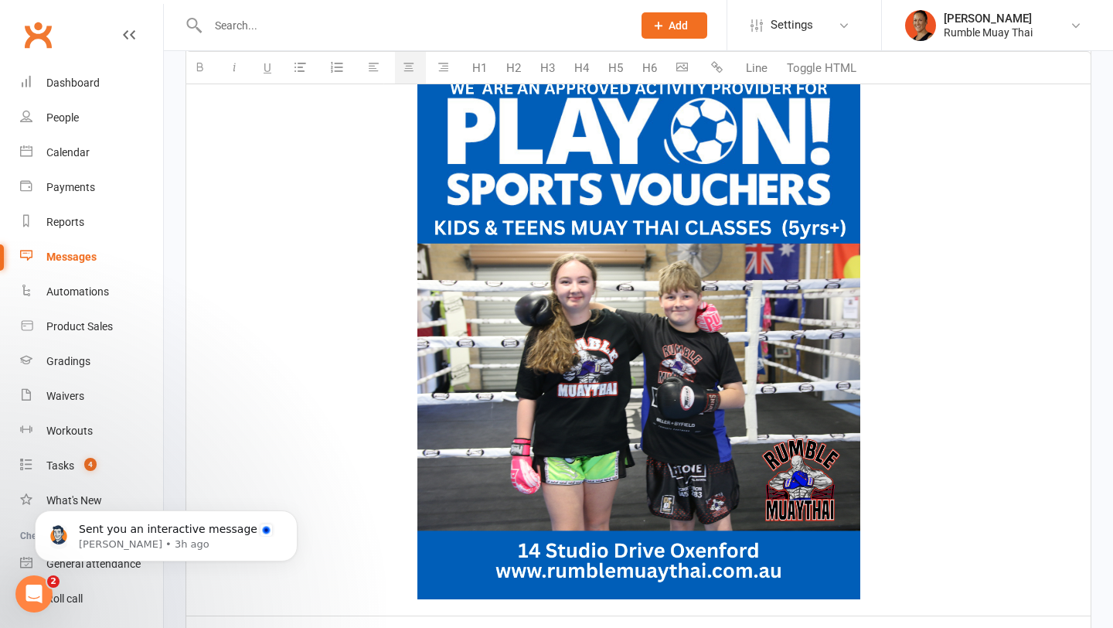
scroll to position [1332, 0]
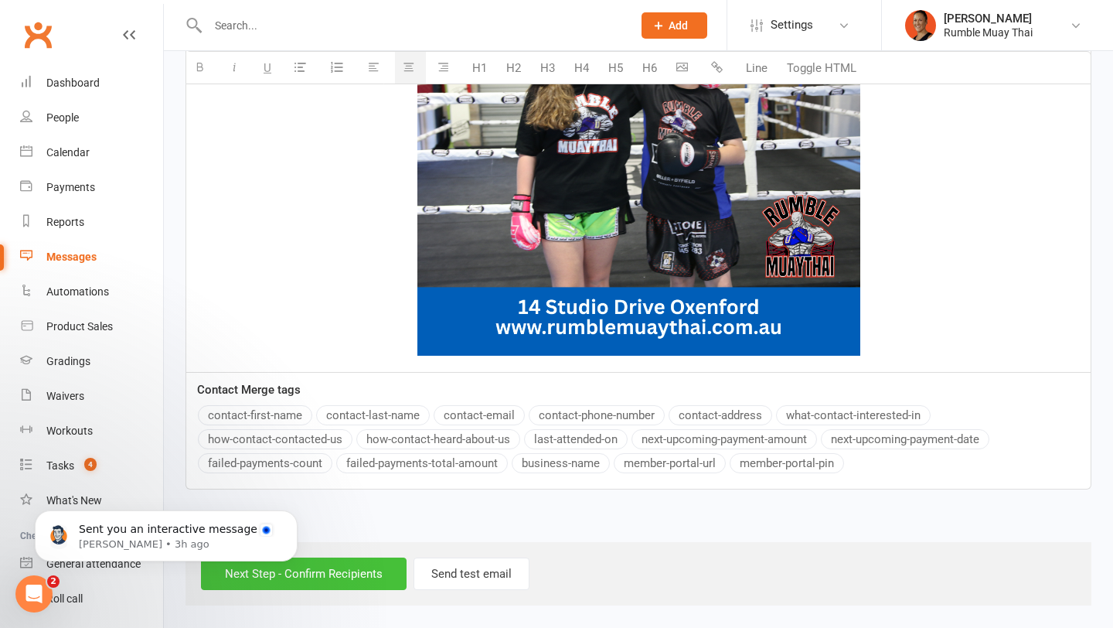
click at [356, 570] on input "Next Step - Confirm Recipients" at bounding box center [304, 574] width 206 height 32
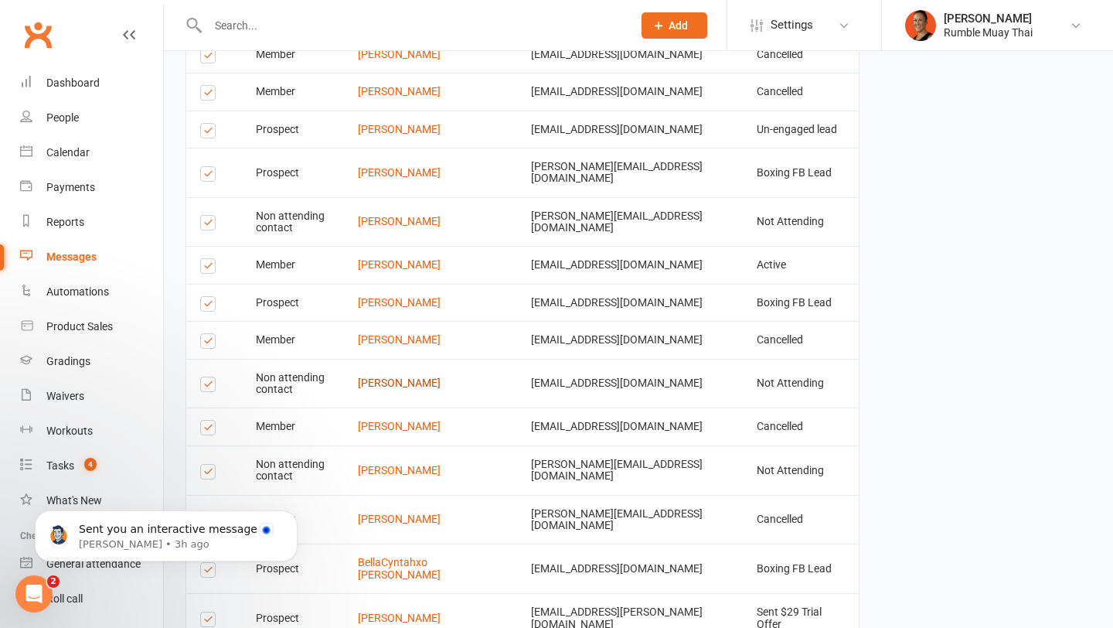
scroll to position [3047, 0]
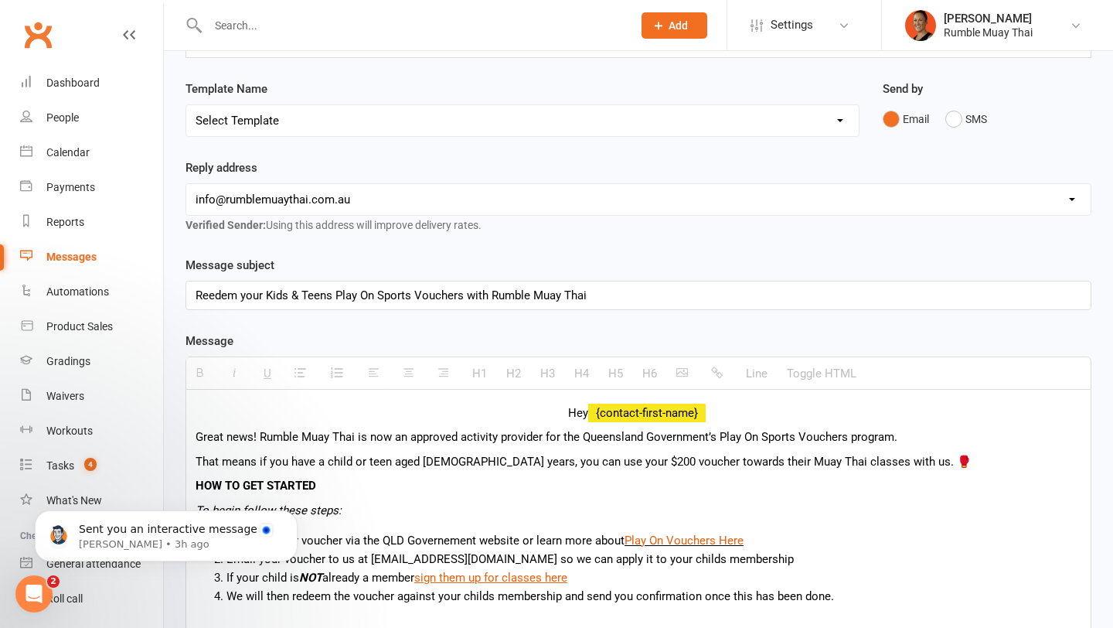
scroll to position [185, 0]
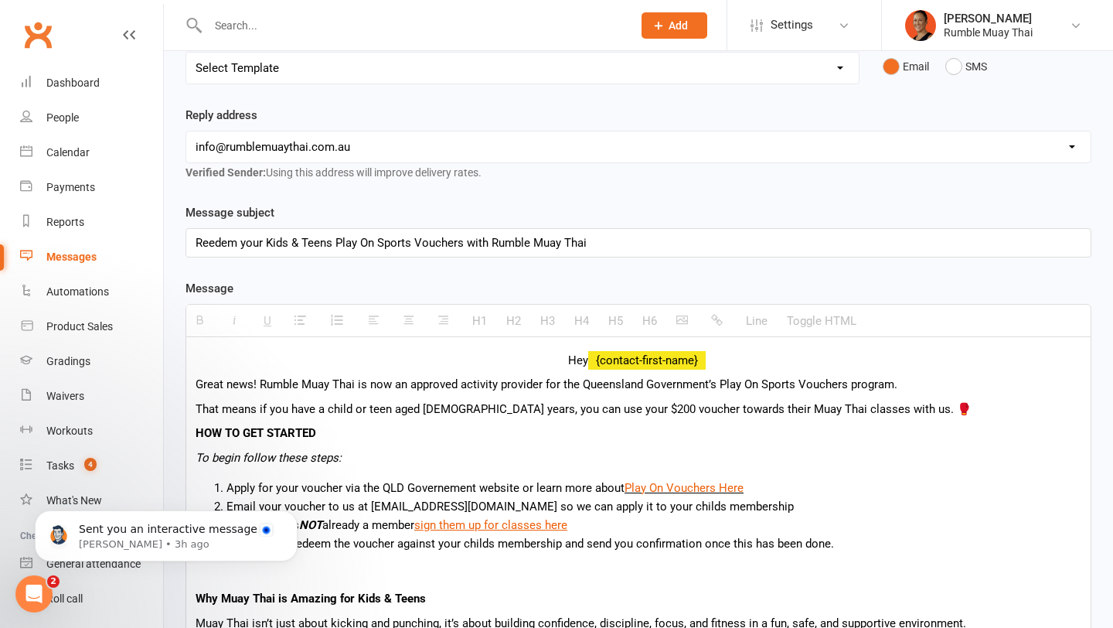
click at [575, 363] on p "Hey {contact-first-name}" at bounding box center [639, 360] width 886 height 19
click at [373, 320] on icon "button" at bounding box center [374, 320] width 12 height 12
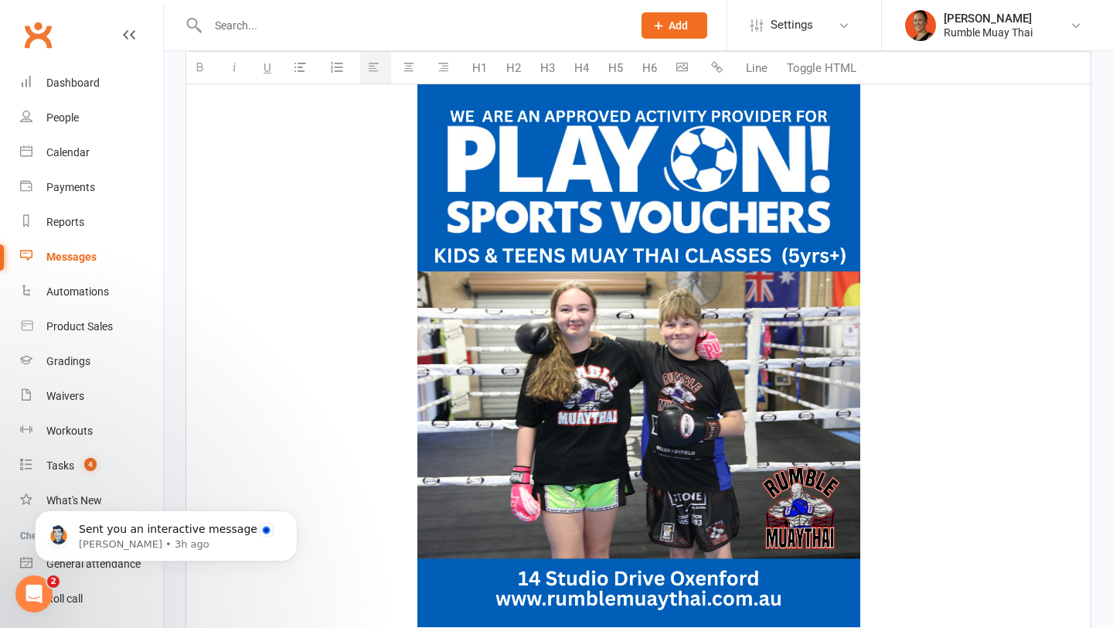
scroll to position [1332, 0]
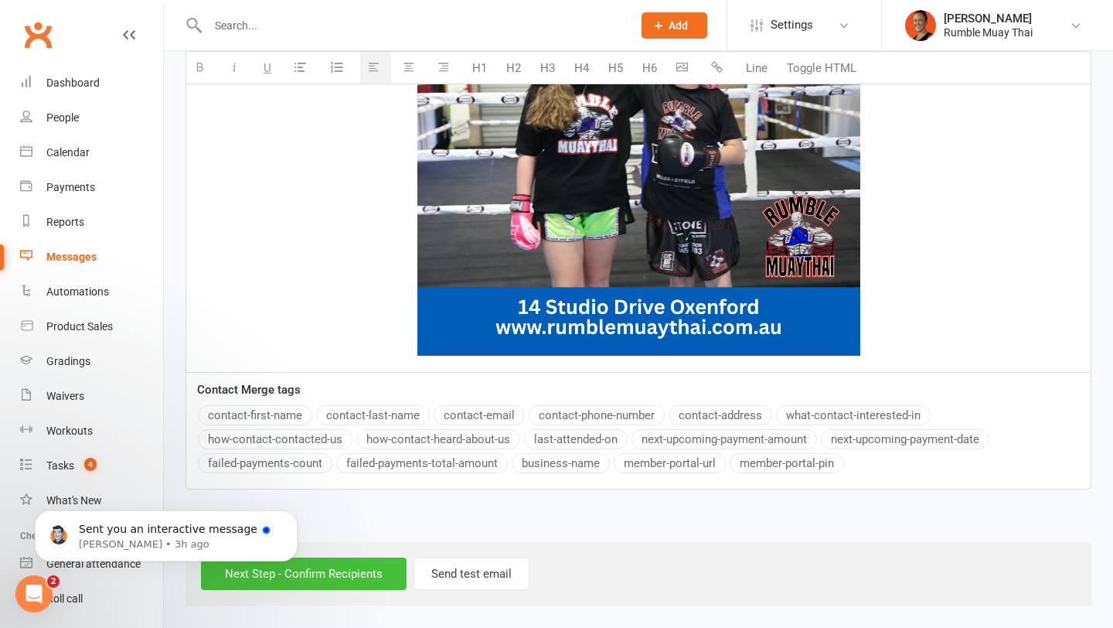
click at [360, 578] on input "Next Step - Confirm Recipients" at bounding box center [304, 574] width 206 height 32
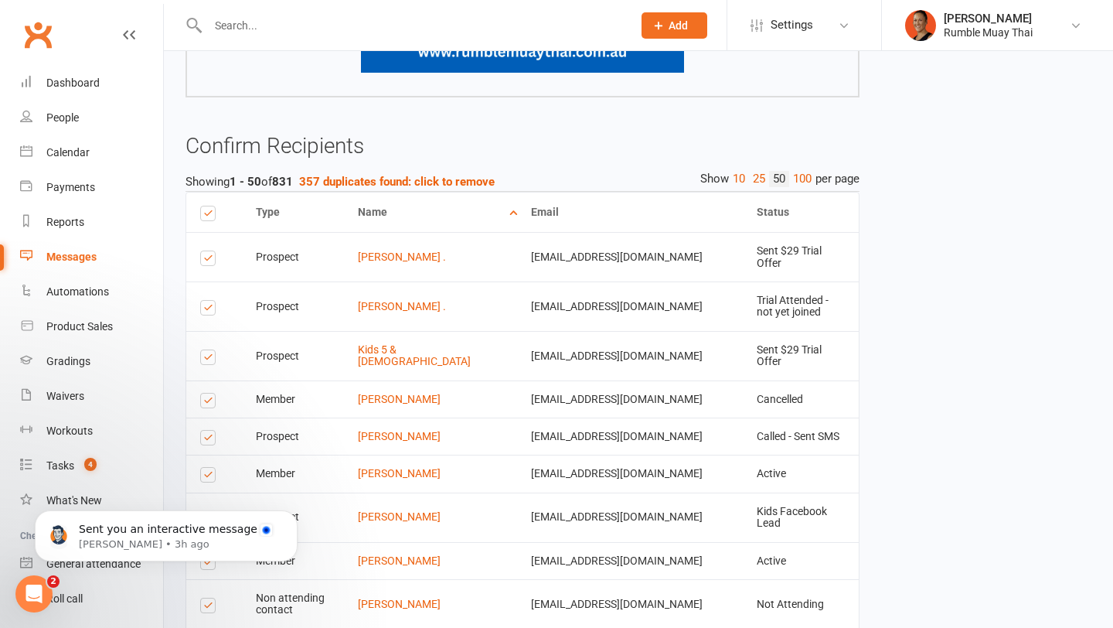
scroll to position [1250, 0]
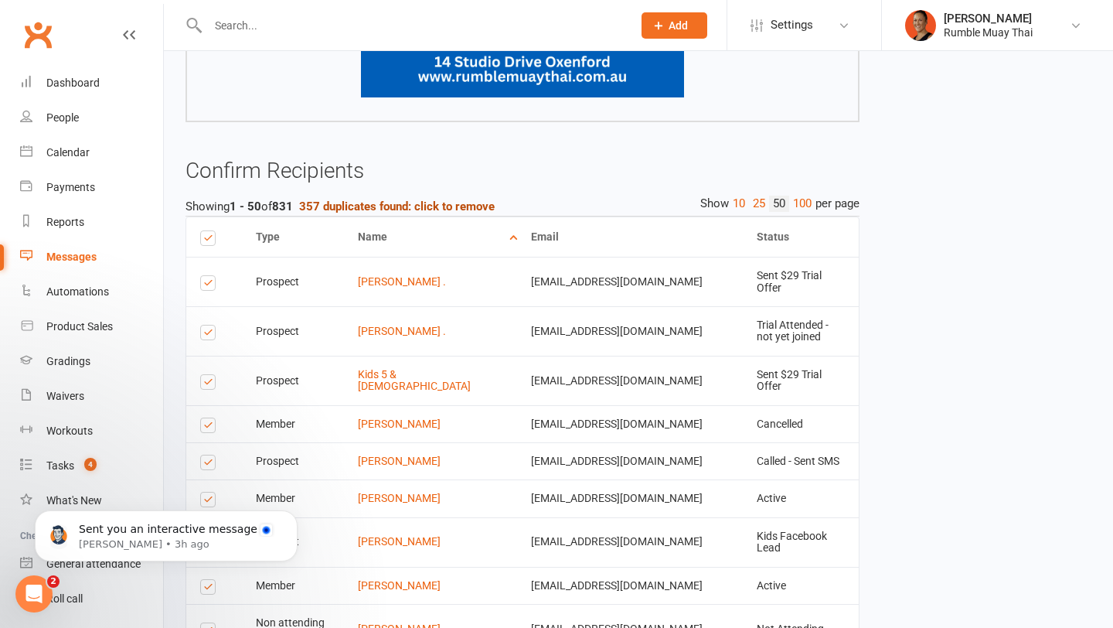
click at [422, 208] on strong "357 duplicates found: click to remove" at bounding box center [397, 206] width 196 height 14
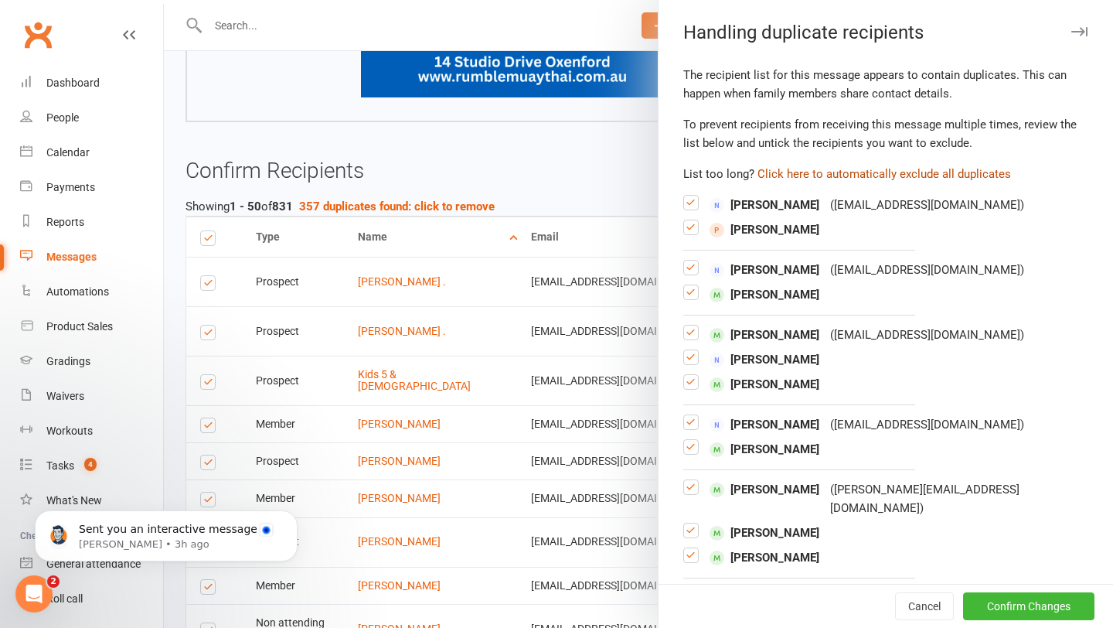
click at [890, 179] on button "Click here to automatically exclude all duplicates" at bounding box center [885, 174] width 254 height 19
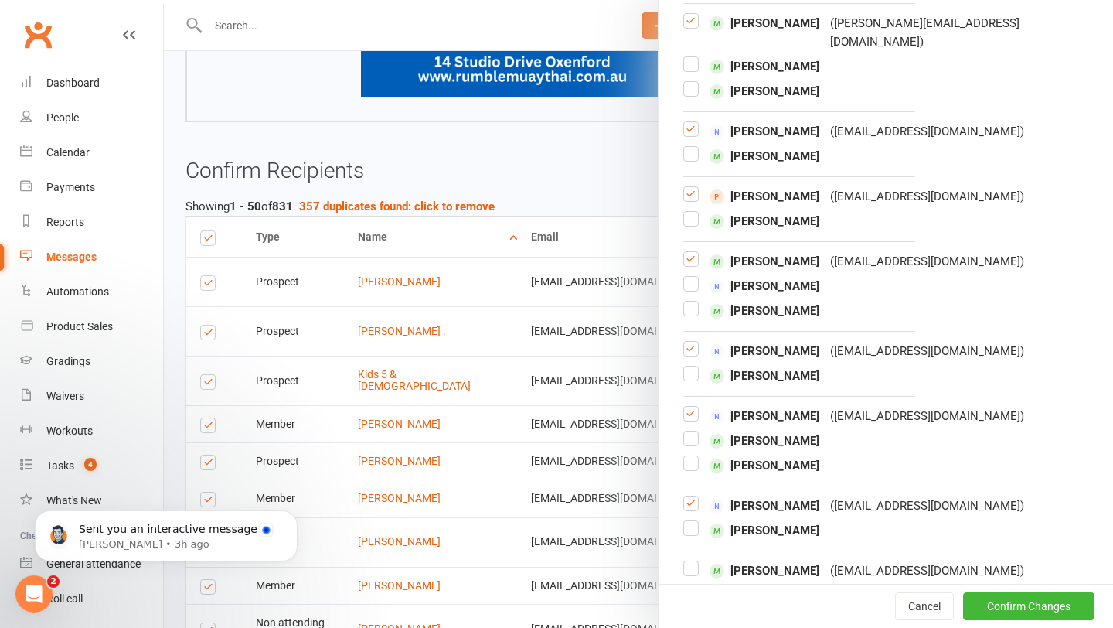
scroll to position [467, 0]
drag, startPoint x: 803, startPoint y: 174, endPoint x: 783, endPoint y: 176, distance: 20.2
click at [783, 186] on div "Ryan Ellemor ( rhino82@live.com.au )" at bounding box center [886, 195] width 405 height 19
click at [783, 186] on span "Ryan Ellemor" at bounding box center [765, 195] width 110 height 19
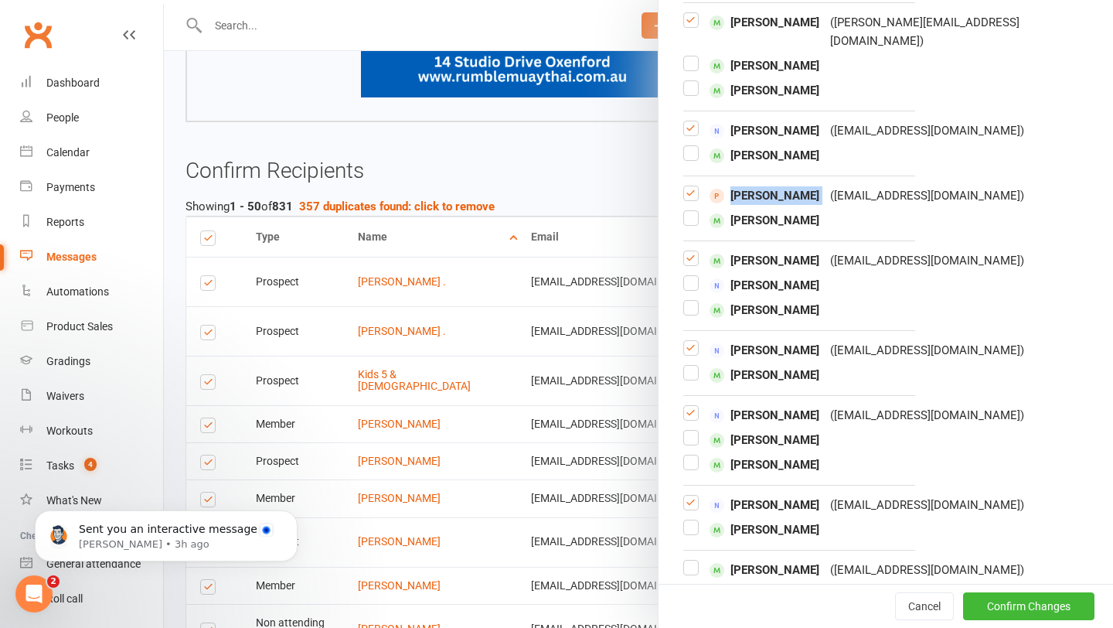
click at [783, 186] on span "Ryan Ellemor" at bounding box center [765, 195] width 110 height 19
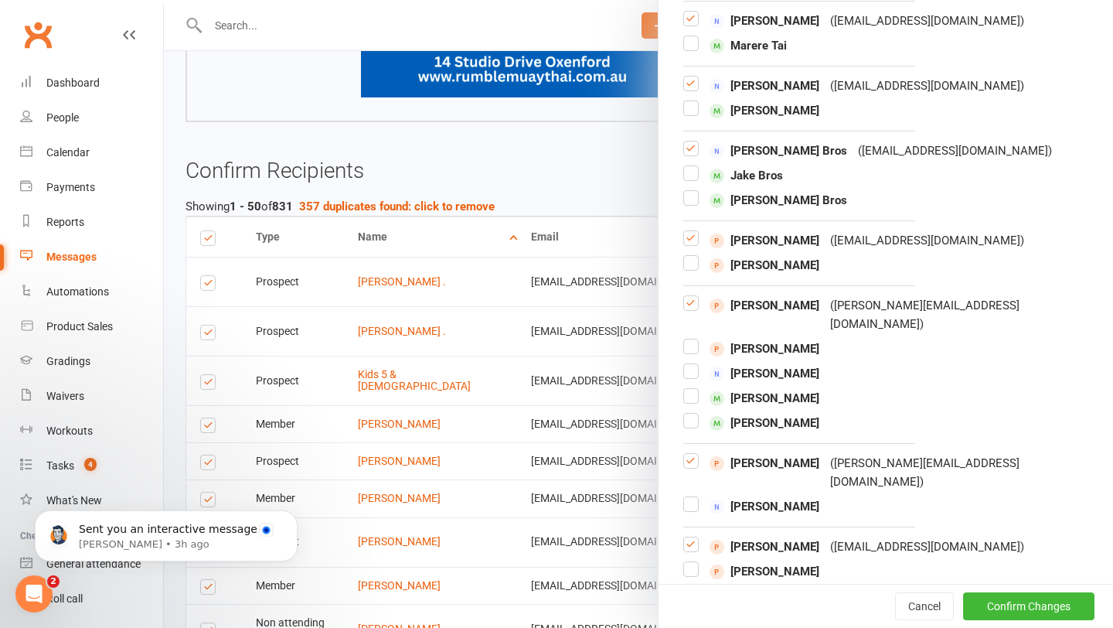
scroll to position [5382, 0]
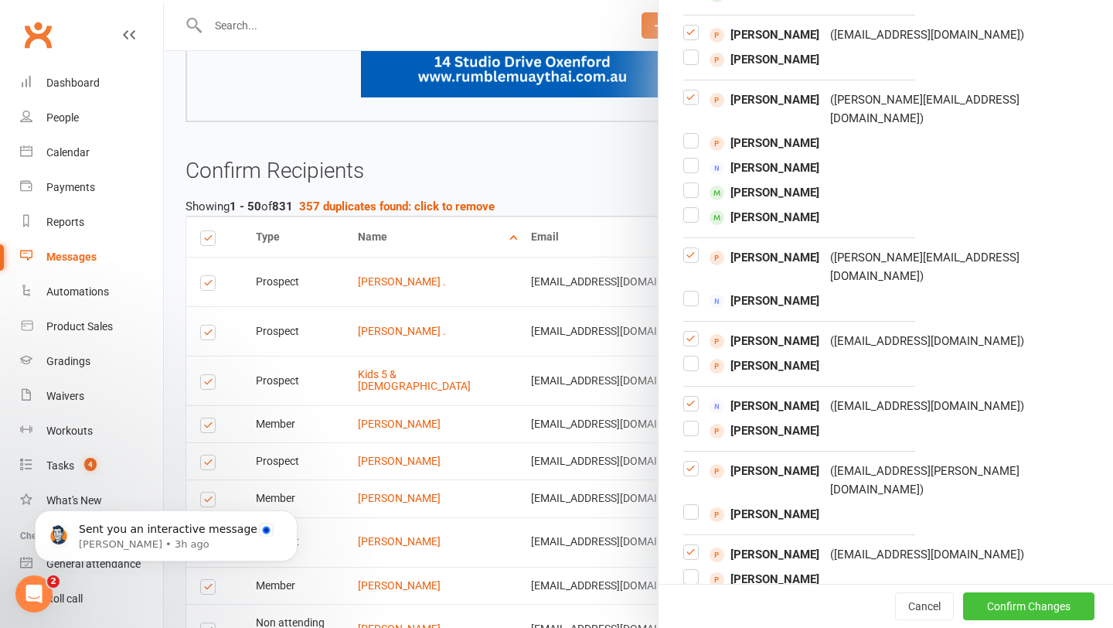
click at [993, 599] on button "Confirm Changes" at bounding box center [1028, 606] width 131 height 28
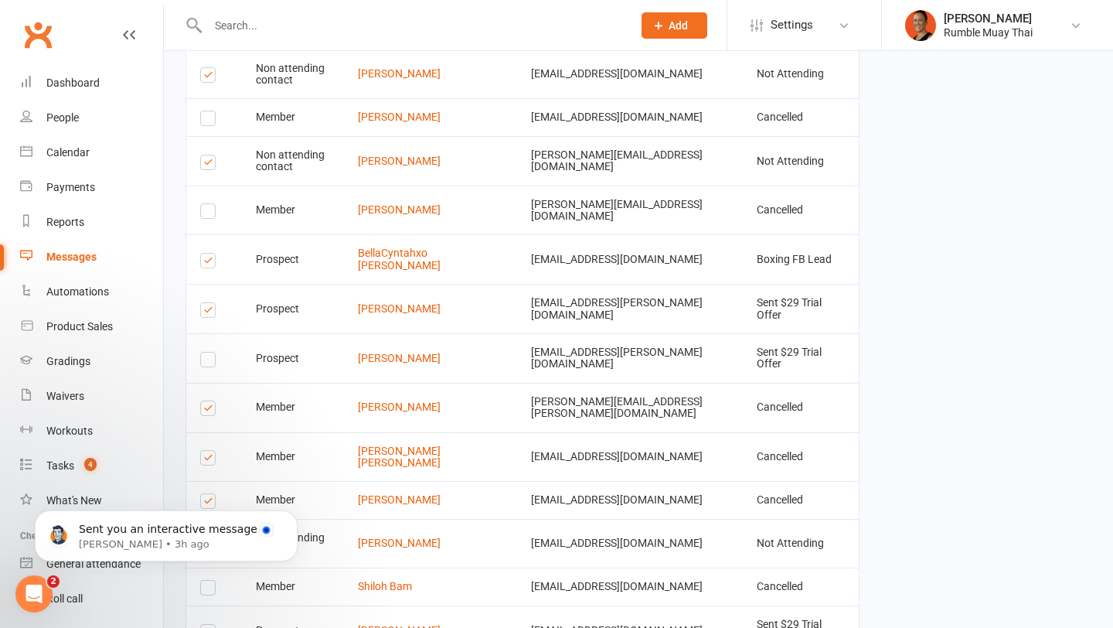
scroll to position [3047, 0]
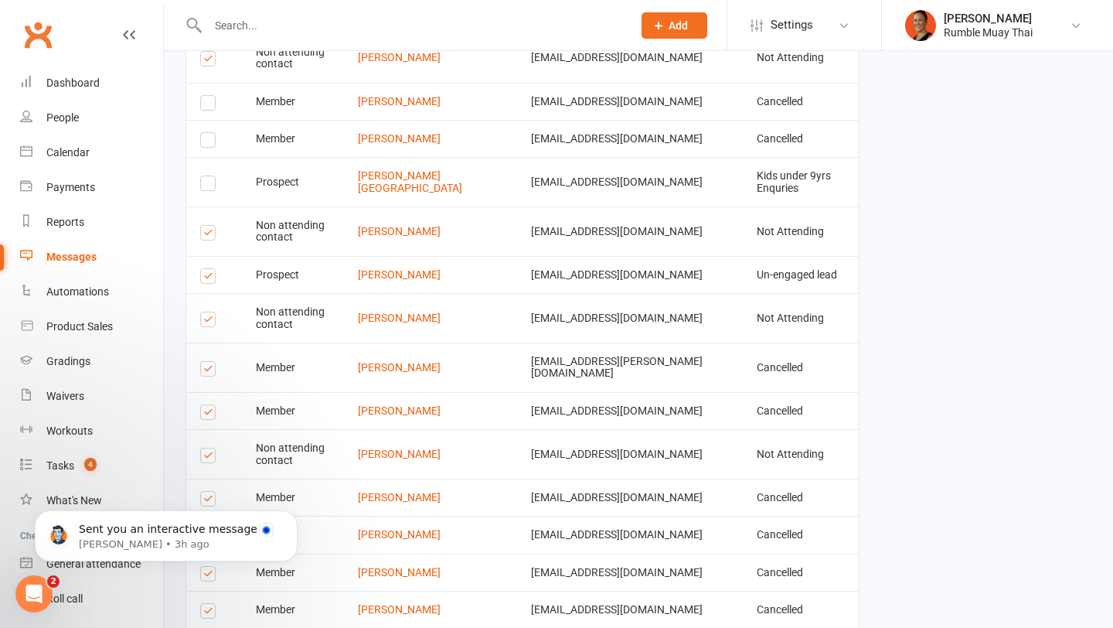
click at [252, 574] on body "Sent you an interactive message Toby • 3h ago" at bounding box center [166, 532] width 297 height 96
click at [290, 514] on icon "Dismiss notification" at bounding box center [293, 514] width 9 height 9
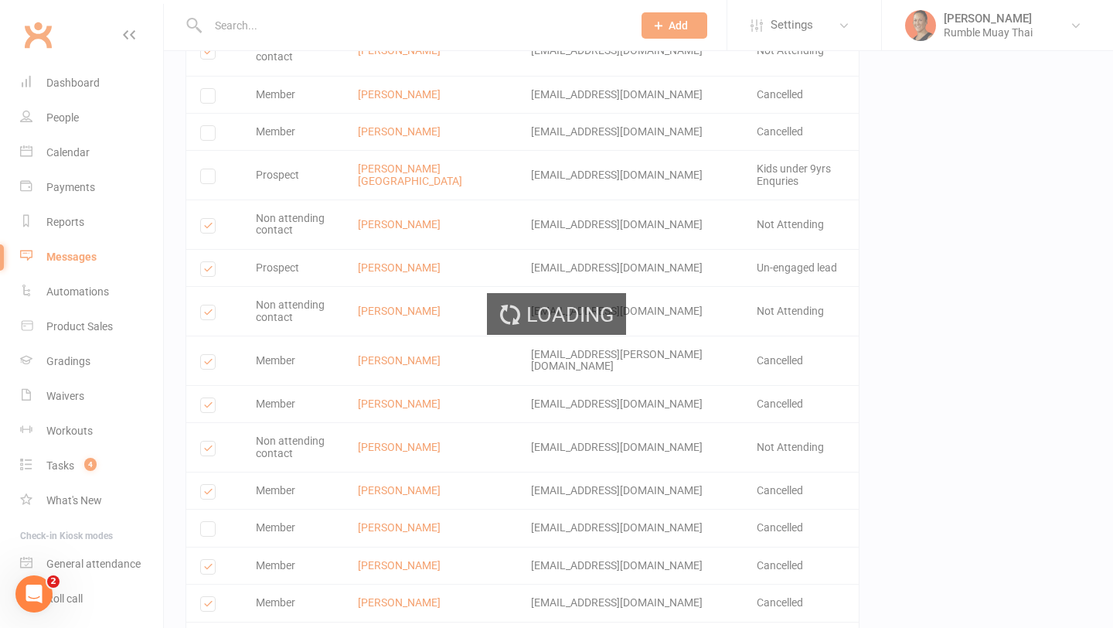
scroll to position [3040, 0]
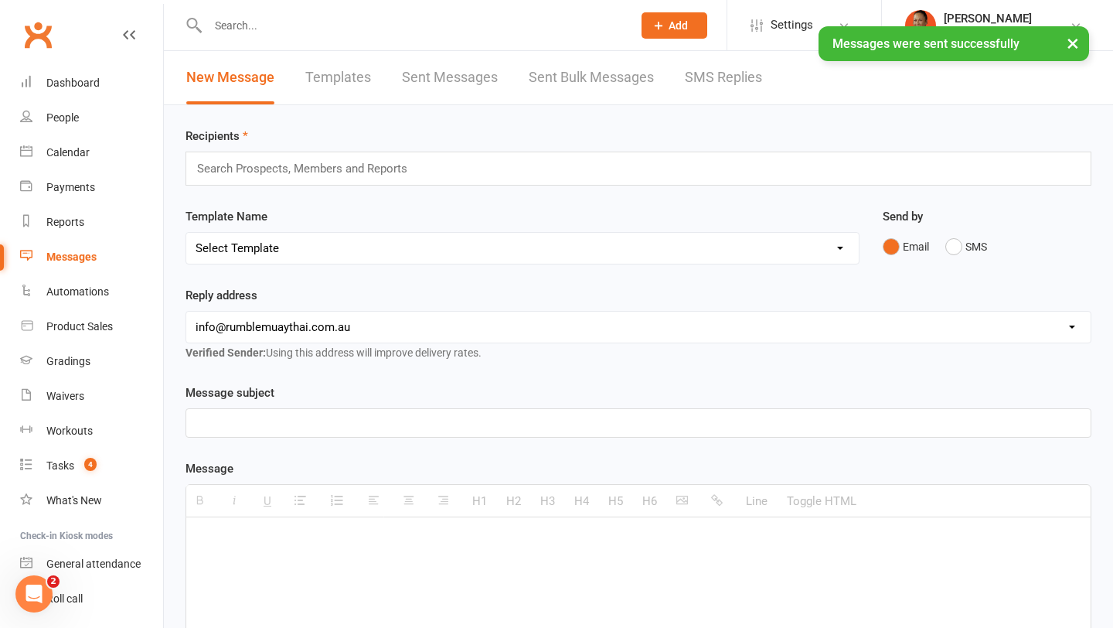
click at [286, 26] on div "× Messages were sent successfully" at bounding box center [546, 26] width 1093 height 0
click at [276, 19] on input "text" at bounding box center [412, 26] width 418 height 22
paste input "Ryan Ellemor"
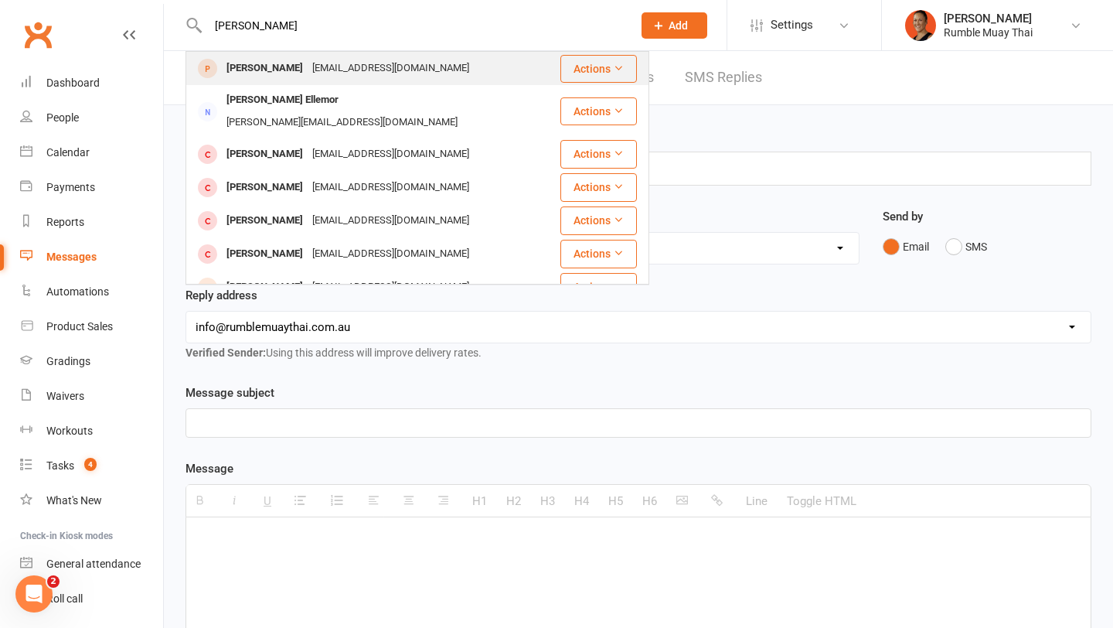
type input "Ryan Ellemor"
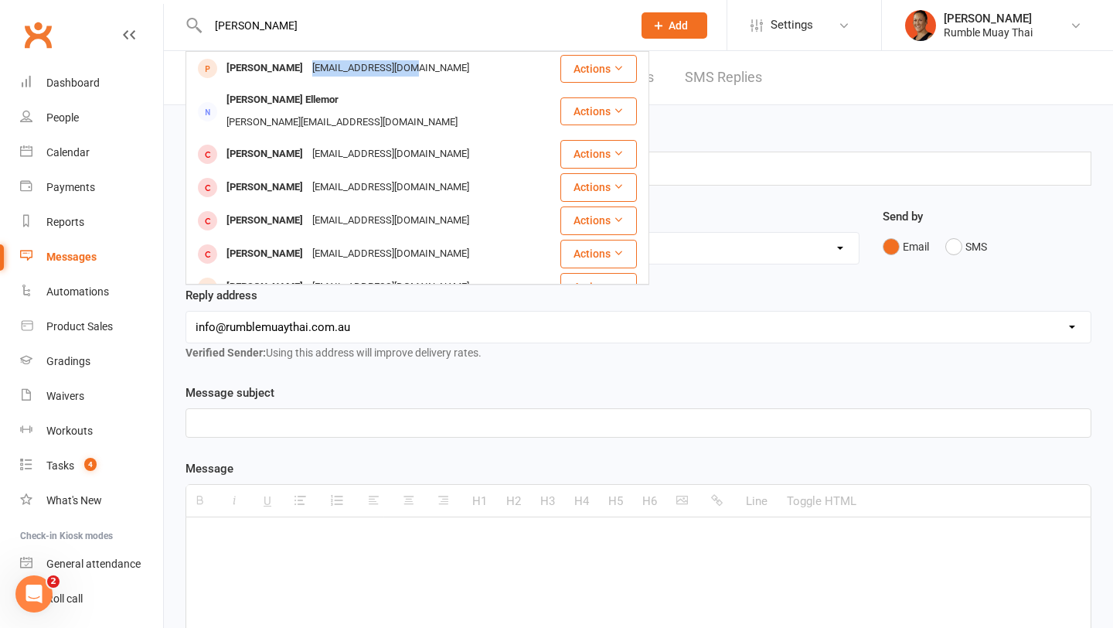
drag, startPoint x: 417, startPoint y: 62, endPoint x: 296, endPoint y: 66, distance: 120.7
click at [295, 66] on div "Ryan Ellemor rhino82@live.com.au" at bounding box center [373, 69] width 372 height 32
copy div "rhino82@live.com.au"
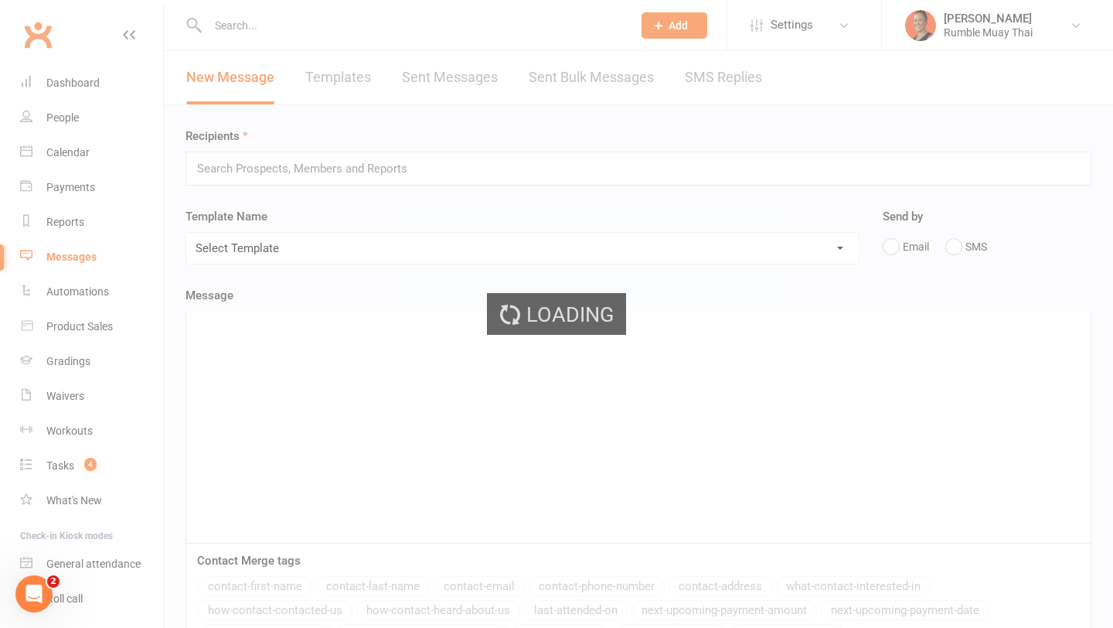
click at [288, 26] on div "Loading" at bounding box center [556, 314] width 1113 height 628
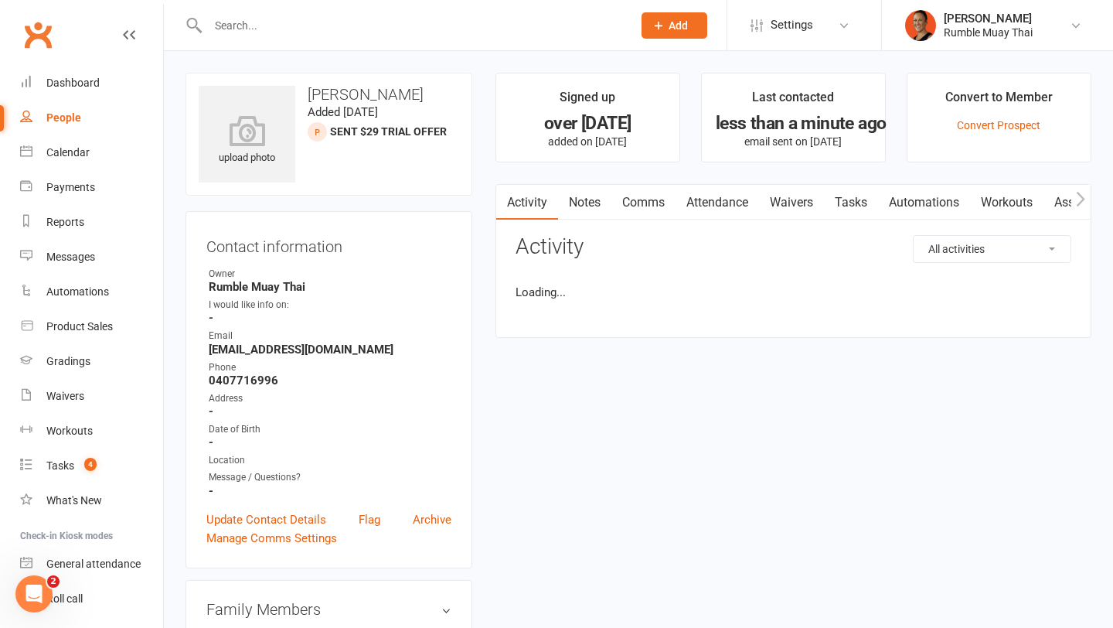
click at [252, 24] on input "text" at bounding box center [412, 26] width 418 height 22
paste input "rhino82@live.com.au"
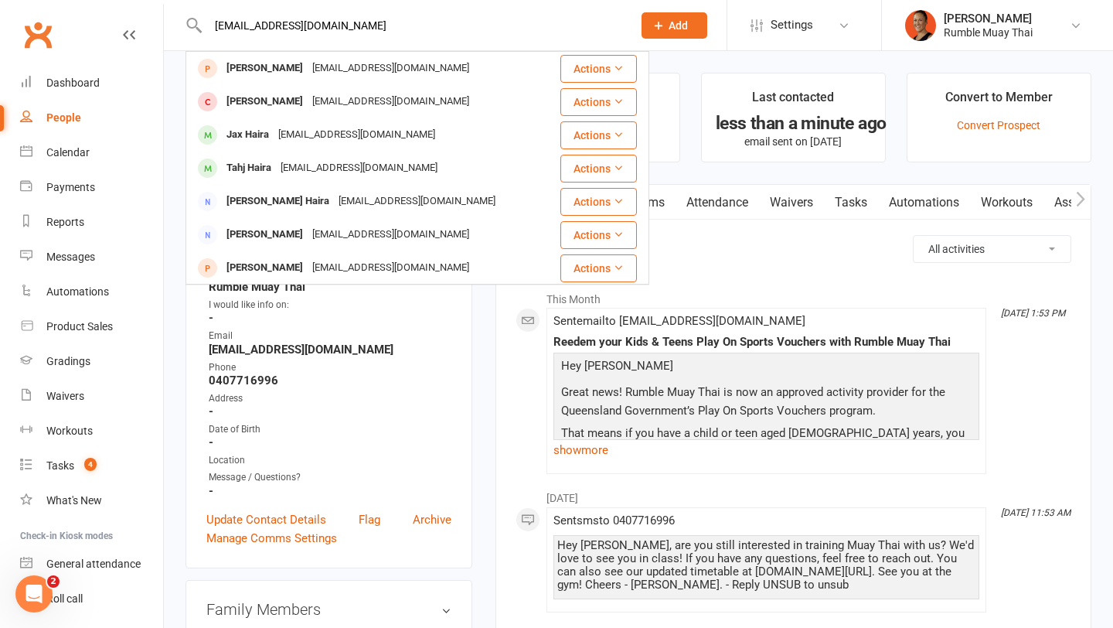
type input "rhino82@live.com.au"
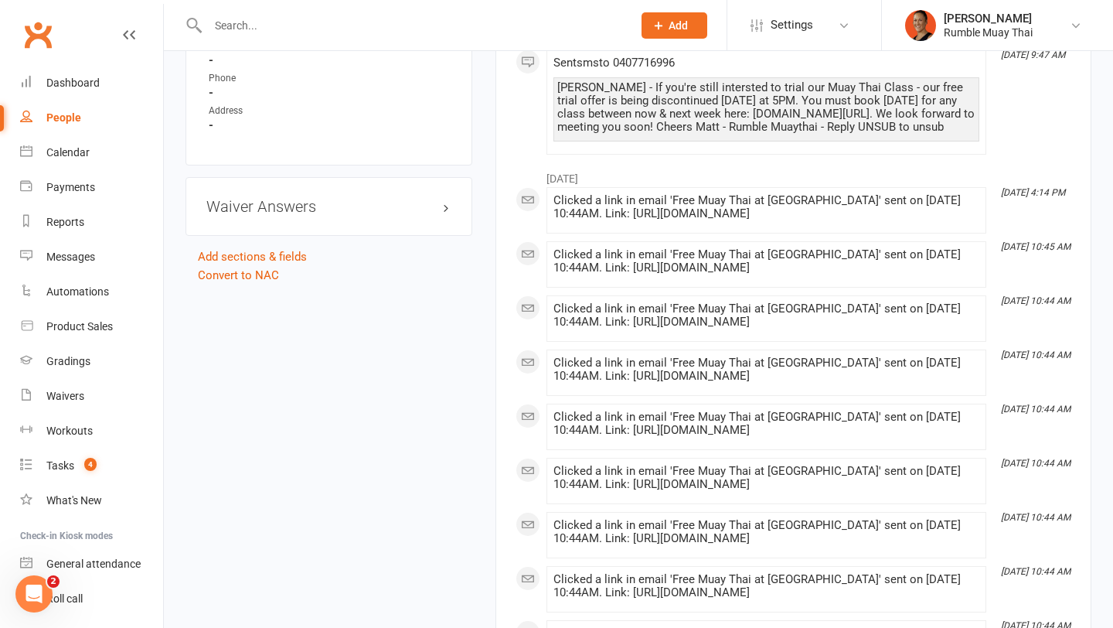
scroll to position [1100, 0]
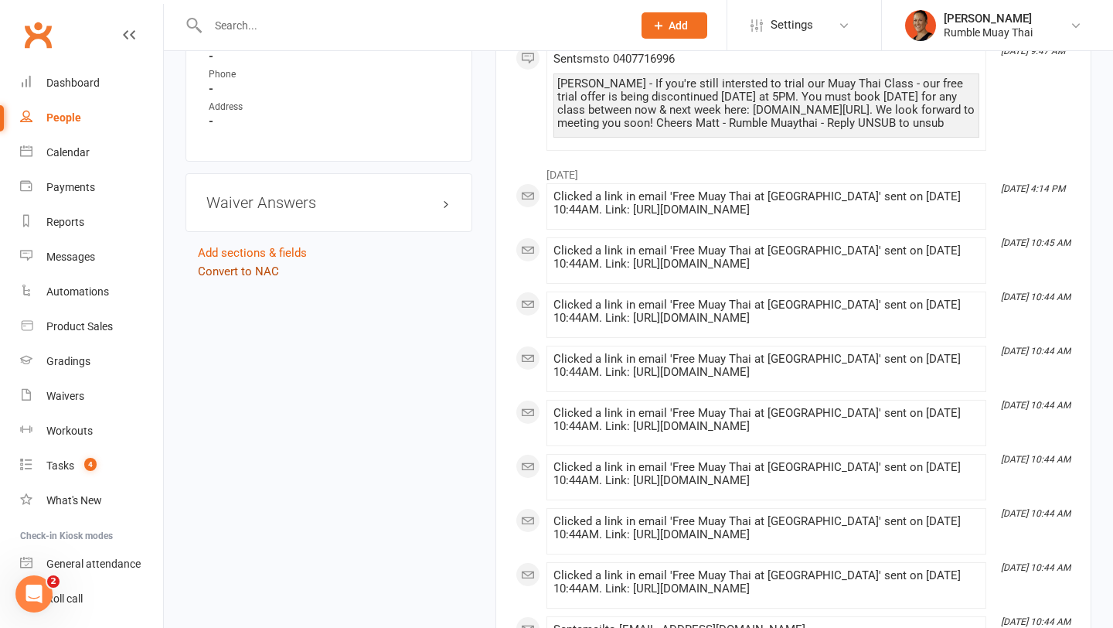
click at [251, 268] on link "Convert to NAC" at bounding box center [238, 271] width 81 height 14
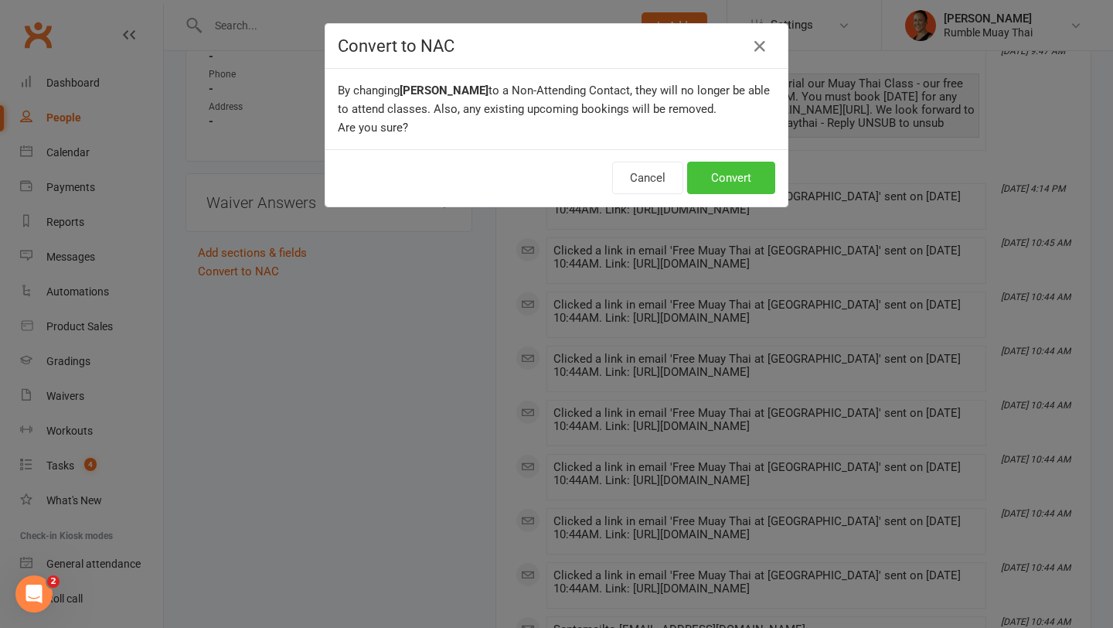
click at [725, 180] on button "Convert" at bounding box center [731, 178] width 88 height 32
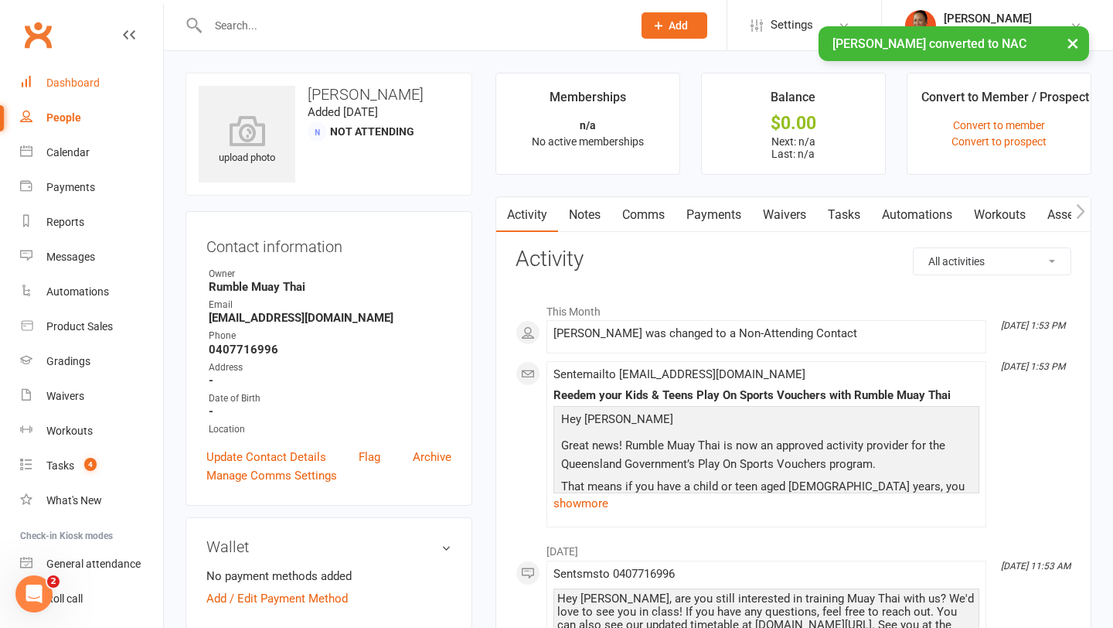
click at [77, 87] on div "Dashboard" at bounding box center [72, 83] width 53 height 12
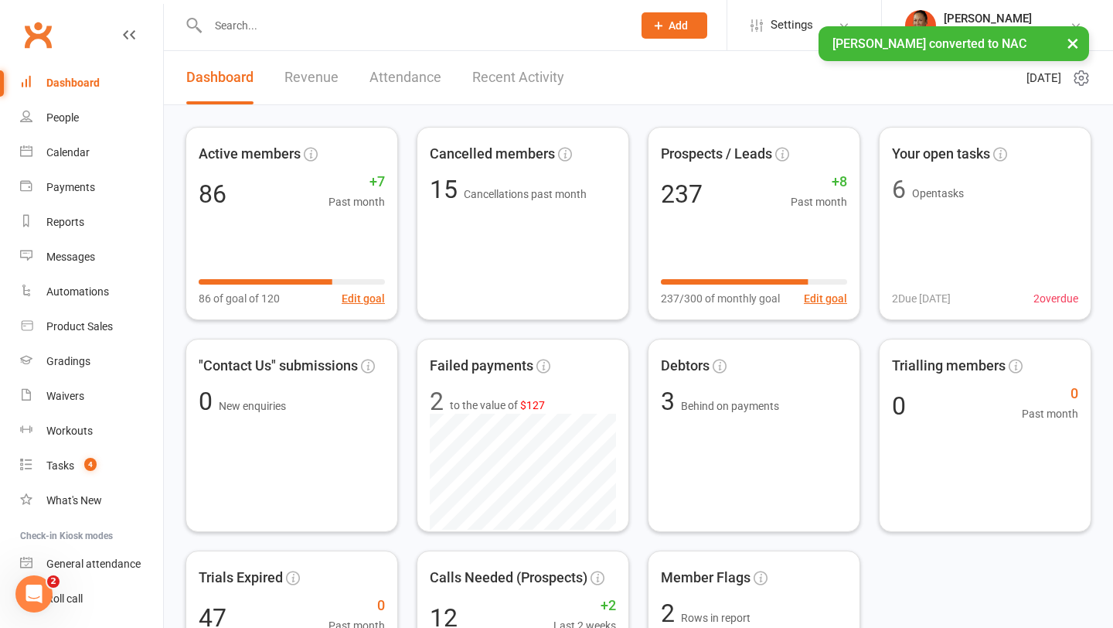
click at [270, 22] on input "text" at bounding box center [412, 26] width 418 height 22
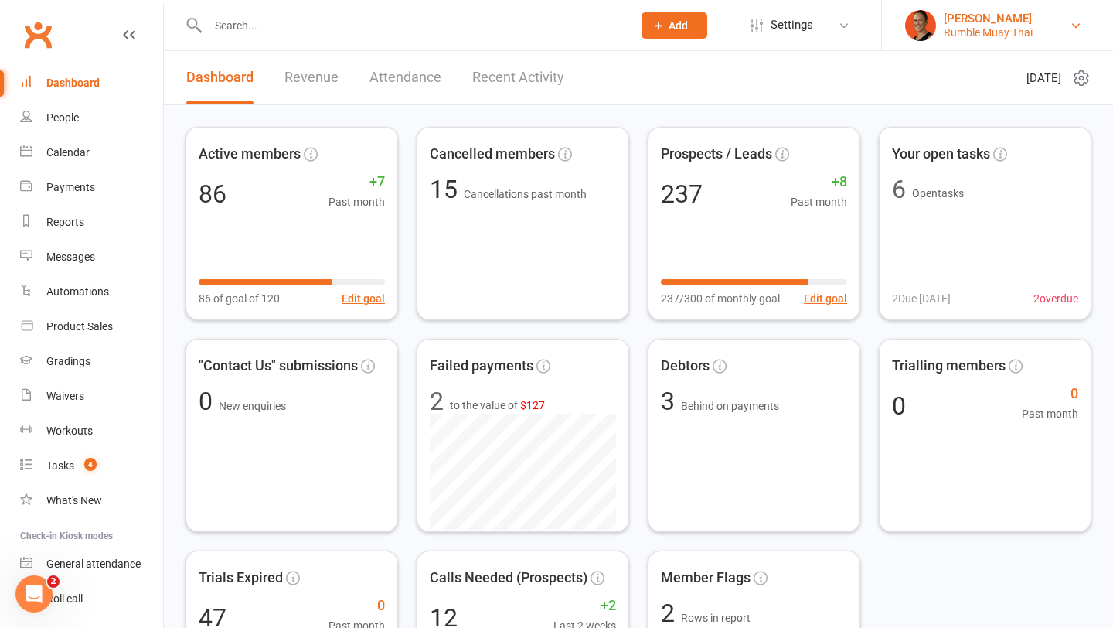
click at [978, 16] on div "[PERSON_NAME]" at bounding box center [988, 19] width 89 height 14
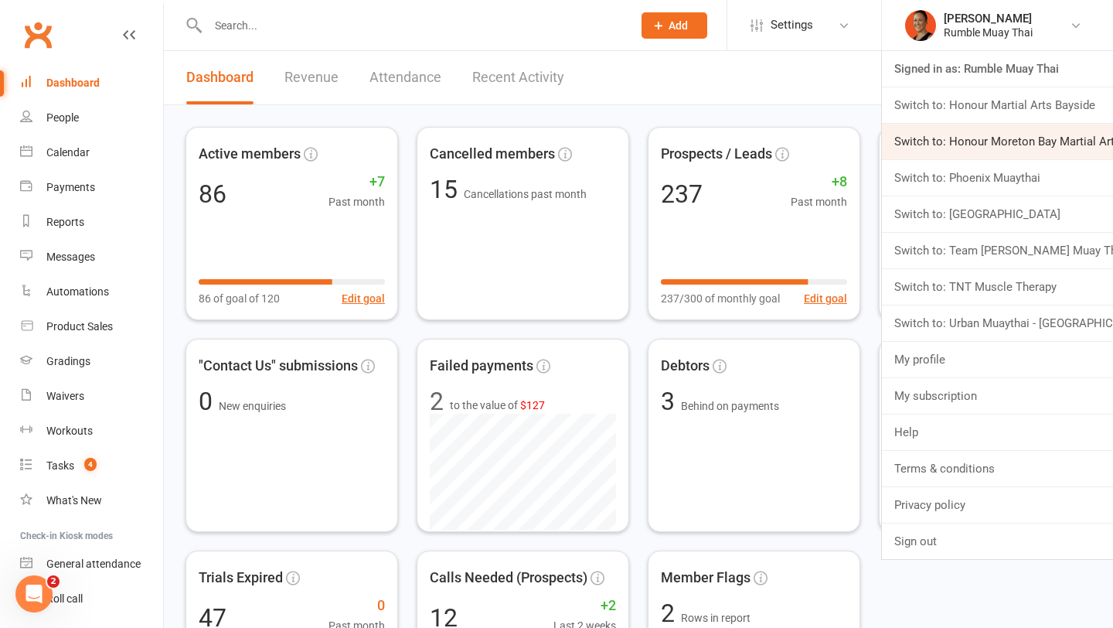
click at [972, 145] on link "Switch to: Honour Moreton Bay Martial Arts Academy" at bounding box center [997, 142] width 231 height 36
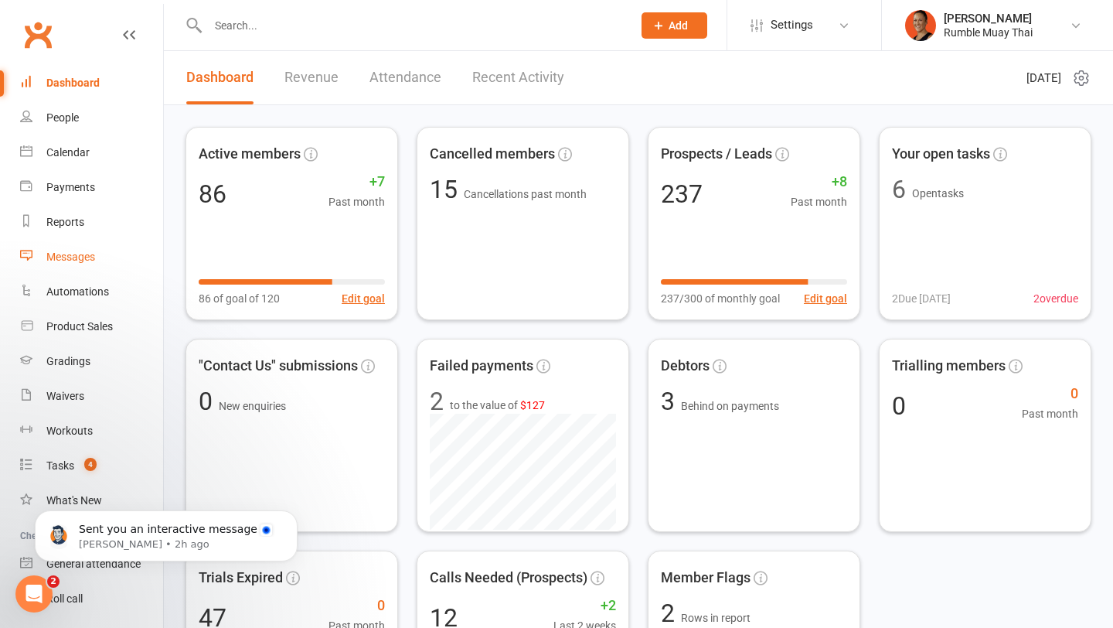
click at [74, 264] on link "Messages" at bounding box center [91, 257] width 143 height 35
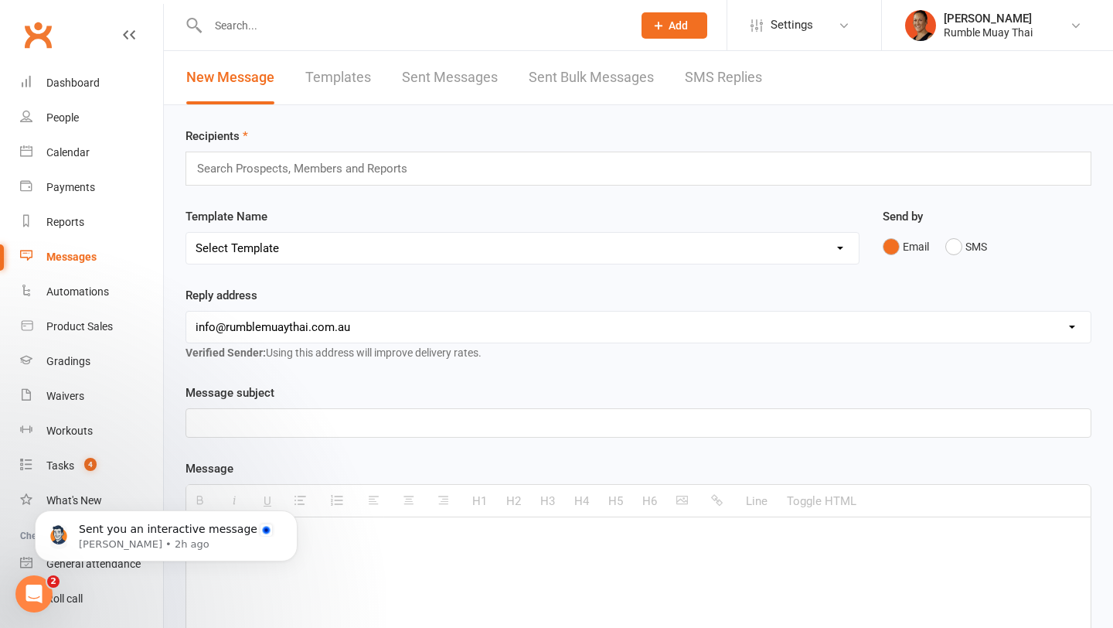
click at [349, 81] on link "Templates" at bounding box center [338, 77] width 66 height 53
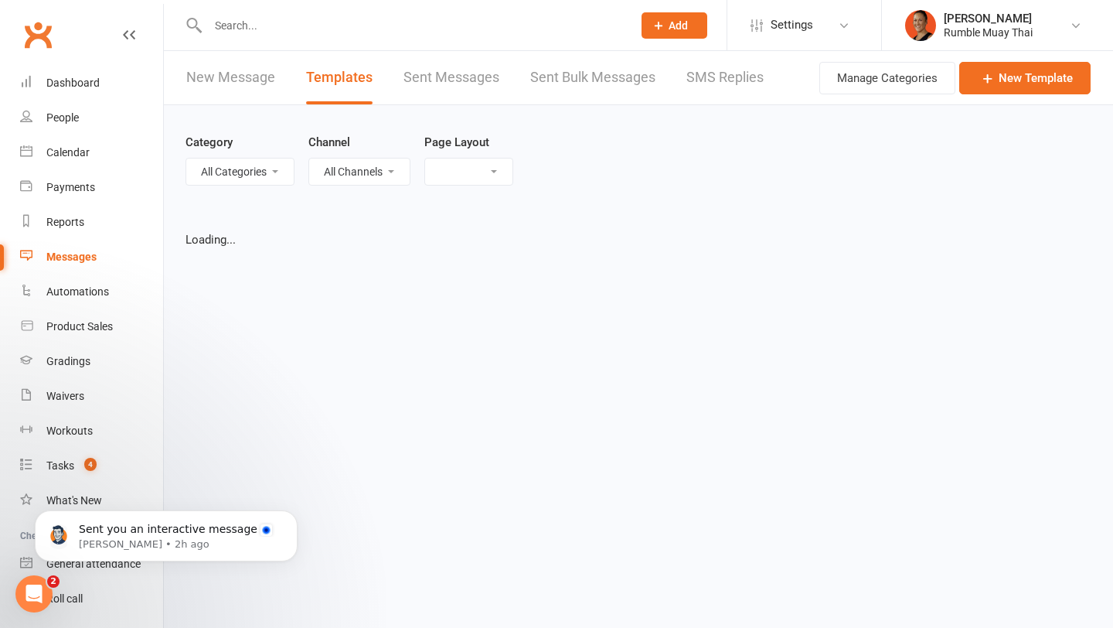
select select "list"
select select "100"
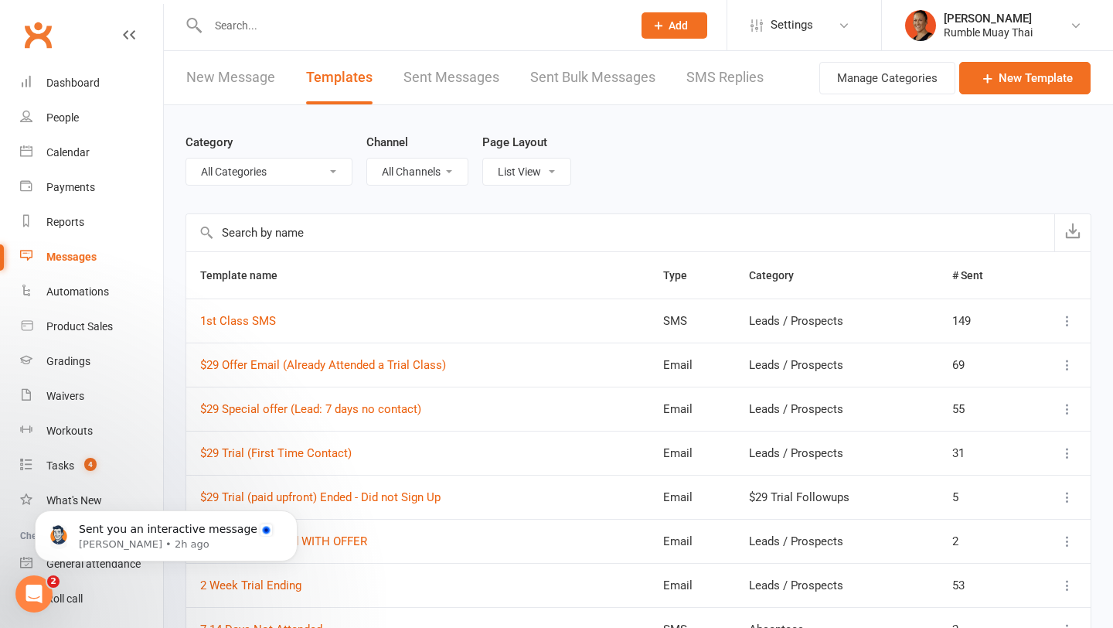
click at [326, 34] on input "text" at bounding box center [412, 26] width 418 height 22
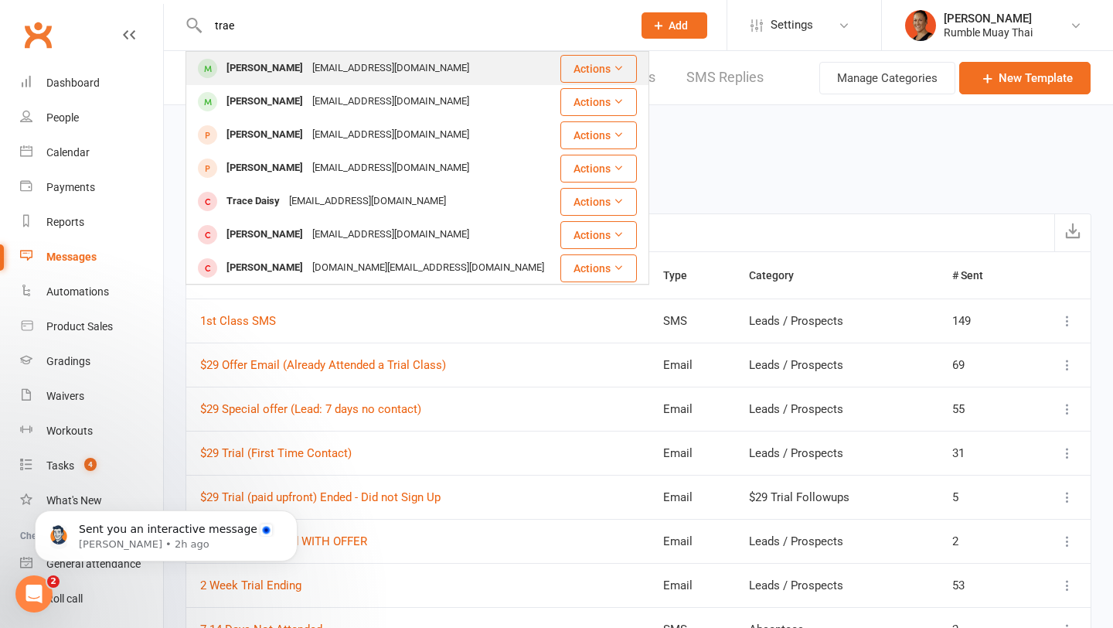
type input "trae"
click at [362, 66] on div "traesmith81@icloud.com" at bounding box center [391, 68] width 166 height 22
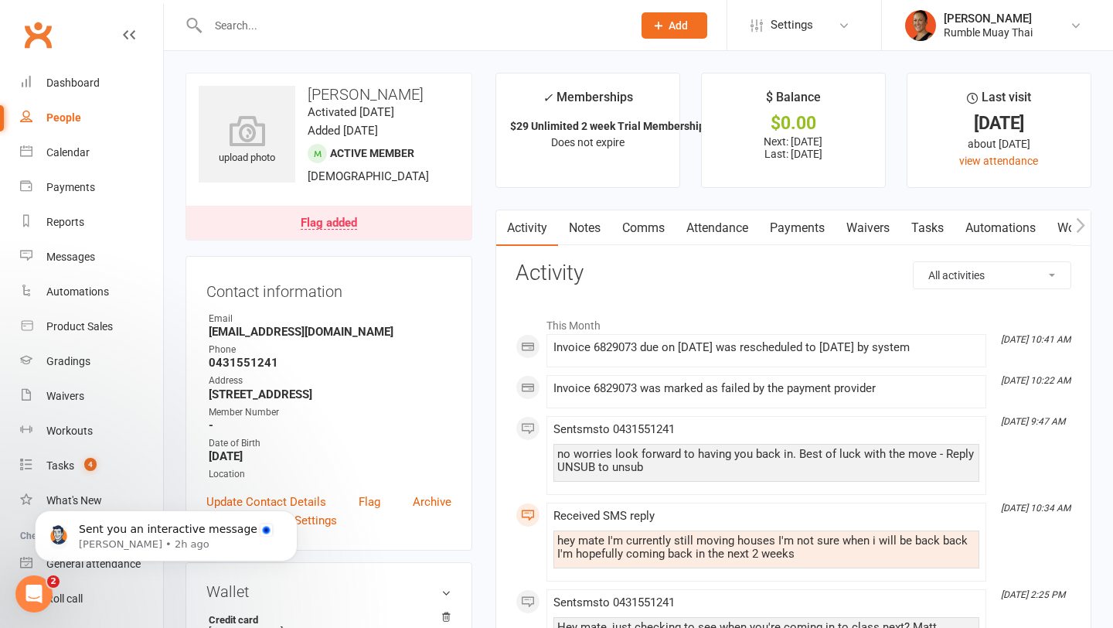
click at [330, 210] on link "Flag added" at bounding box center [328, 223] width 285 height 34
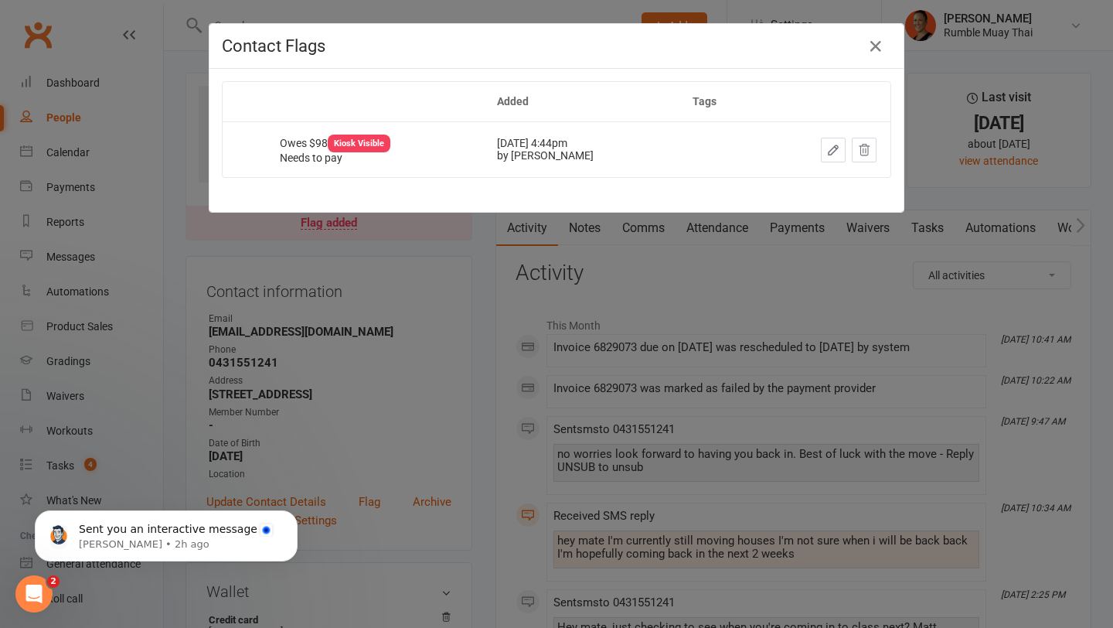
click at [554, 280] on div "Contact Flags Added Tags Owes $98 Kiosk Visible Needs to pay Jul 17, 2025 4:44p…" at bounding box center [556, 314] width 1113 height 628
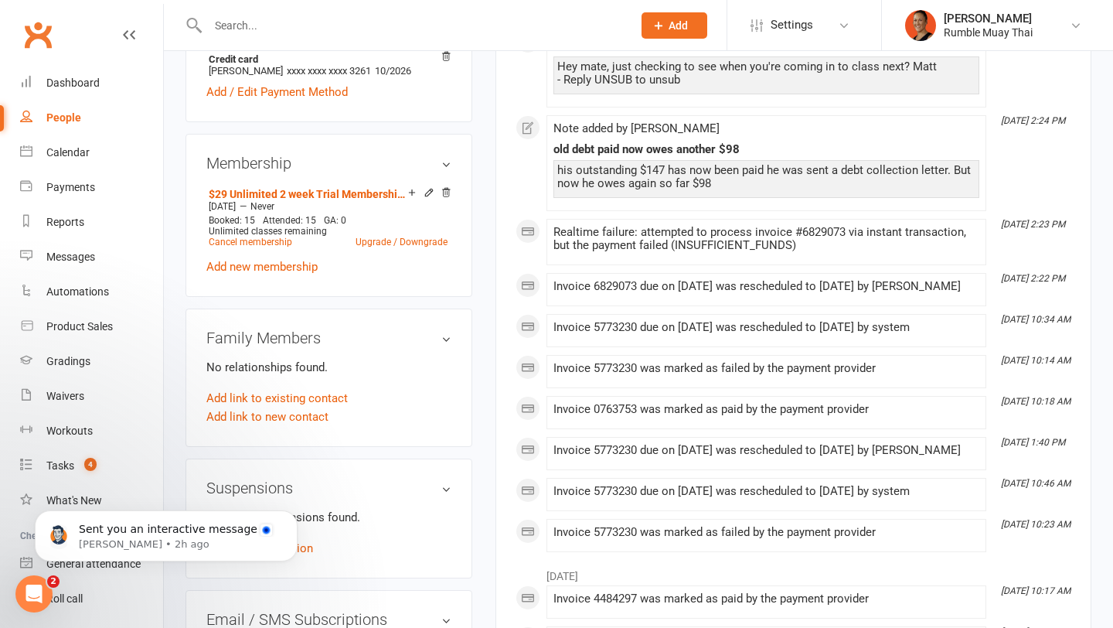
scroll to position [580, 0]
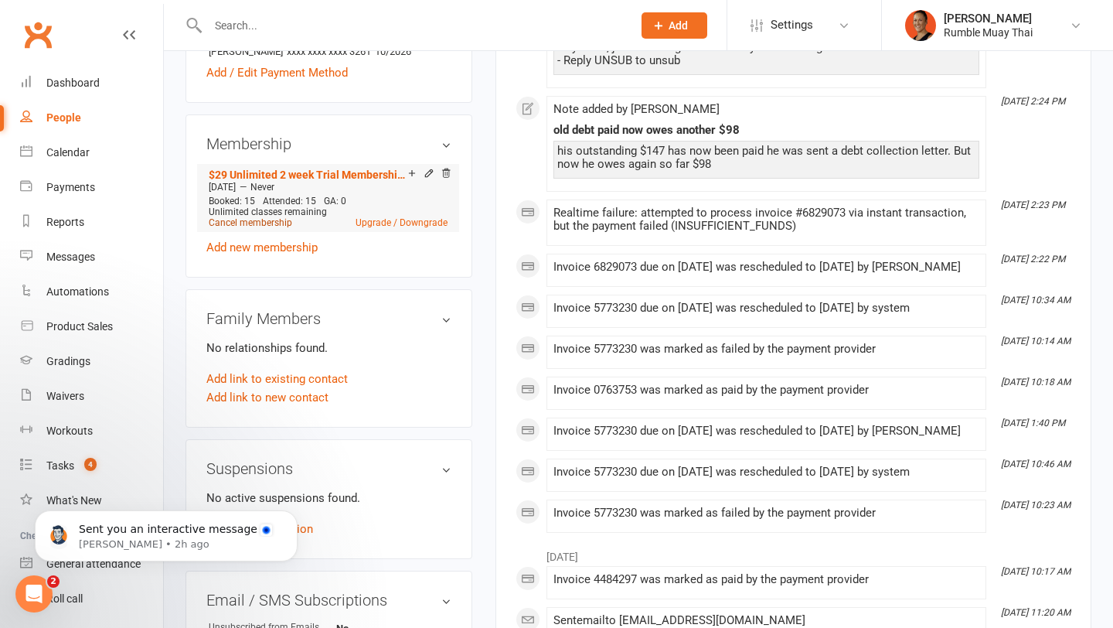
click at [279, 221] on link "Cancel membership" at bounding box center [251, 222] width 84 height 11
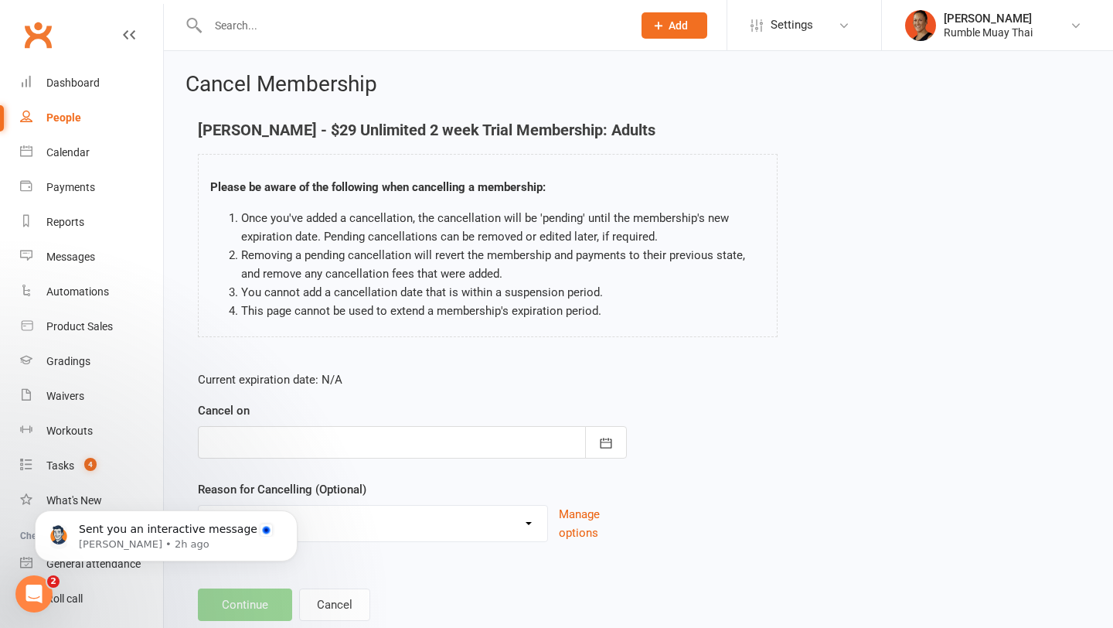
scroll to position [40, 0]
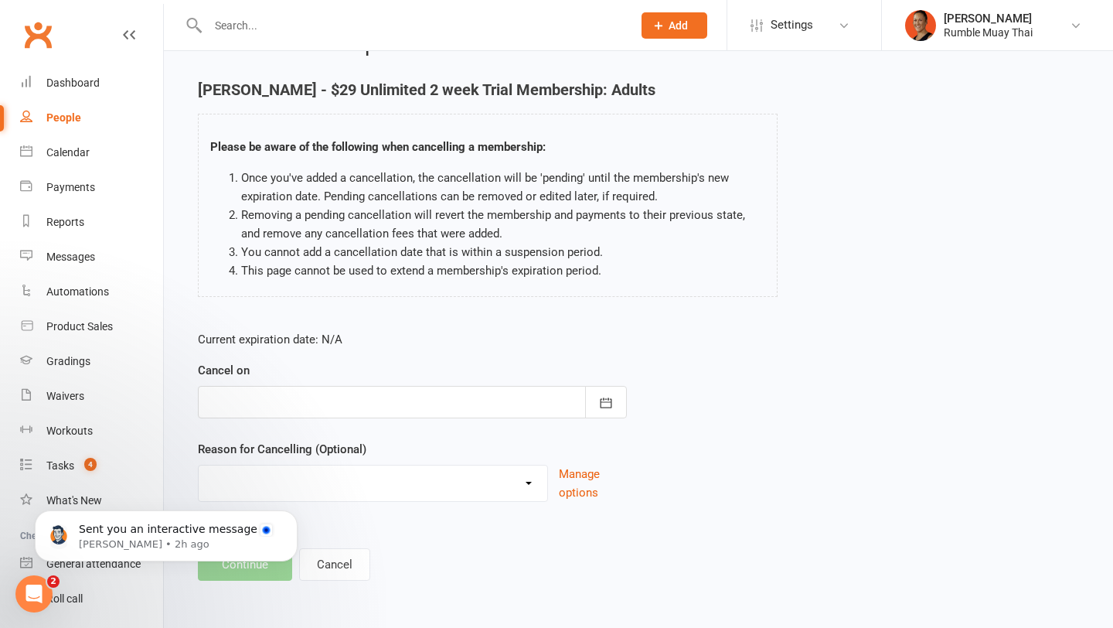
click at [405, 398] on div at bounding box center [412, 402] width 429 height 32
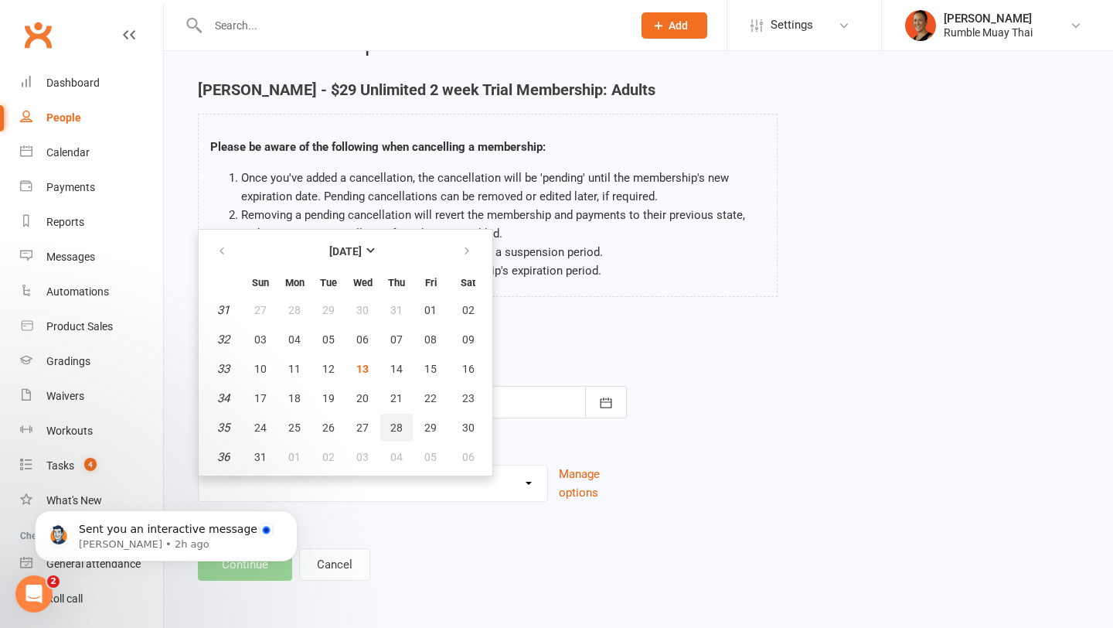
click at [387, 428] on button "28" at bounding box center [396, 428] width 32 height 28
type input "28 Aug 2025"
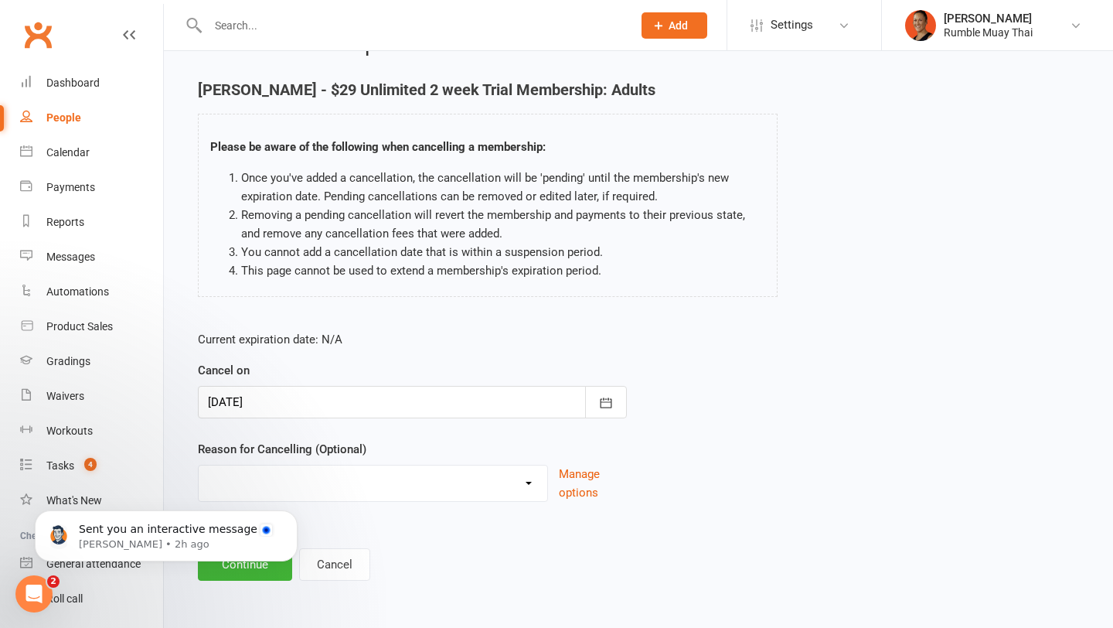
click at [337, 486] on select "BAD DEBT Changed to Casual Payments Downgrade Membership Failed Payments Non At…" at bounding box center [373, 480] width 349 height 31
click at [290, 469] on div "Sent you an interactive message Toby • 2h ago" at bounding box center [166, 464] width 285 height 193
click at [287, 489] on div "Sent you an interactive message Toby • 2h ago" at bounding box center [166, 464] width 285 height 193
click at [288, 487] on div "Sent you an interactive message Toby • 2h ago" at bounding box center [166, 464] width 285 height 193
click at [330, 481] on select "BAD DEBT Changed to Casual Payments Downgrade Membership Failed Payments Non At…" at bounding box center [373, 480] width 349 height 31
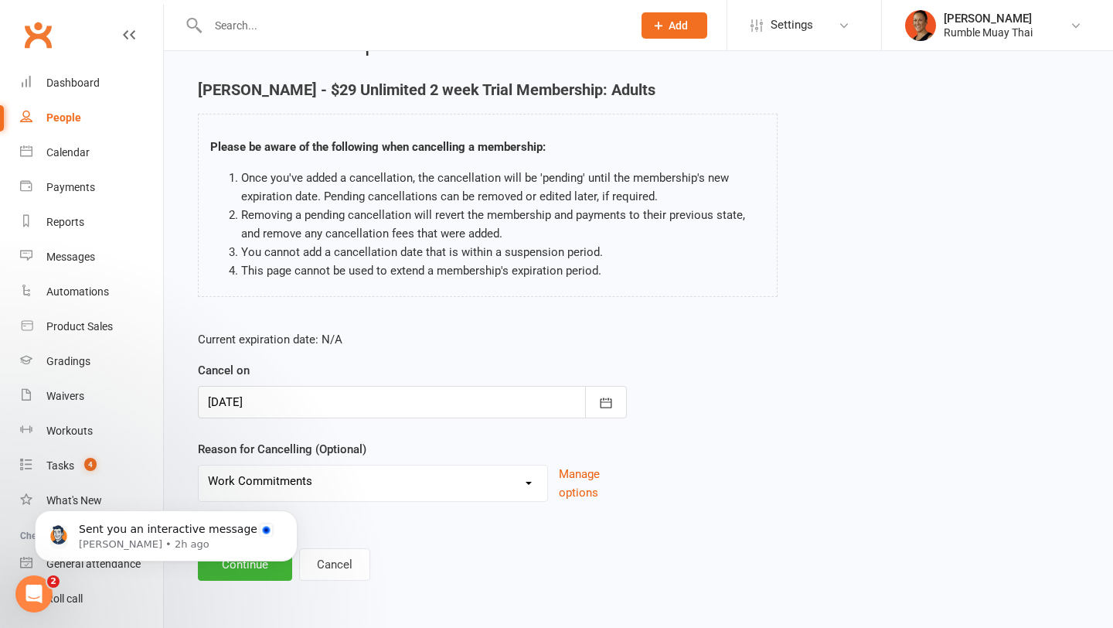
select select "14"
click at [391, 553] on input at bounding box center [412, 564] width 429 height 32
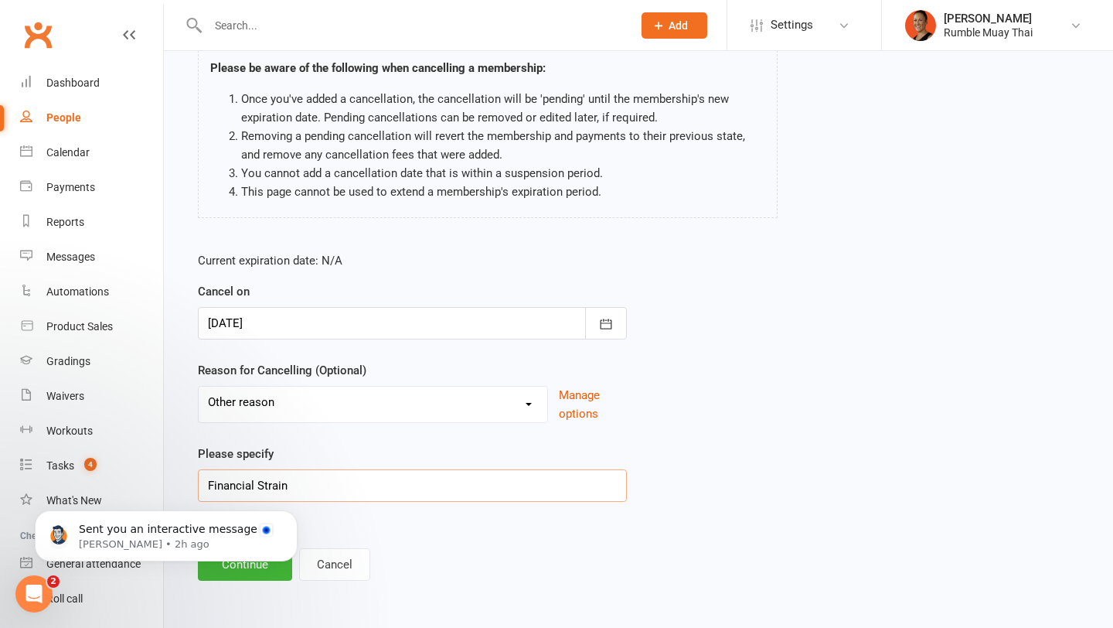
type input "Financial Strain"
click at [280, 573] on body "Sent you an interactive message Toby • 2h ago" at bounding box center [166, 532] width 297 height 96
click at [267, 571] on body "Sent you an interactive message Toby • 2h ago" at bounding box center [166, 532] width 297 height 96
click at [243, 570] on body "Sent you an interactive message Toby • 2h ago" at bounding box center [166, 532] width 297 height 96
click at [588, 499] on input "Financial Strain" at bounding box center [412, 485] width 429 height 32
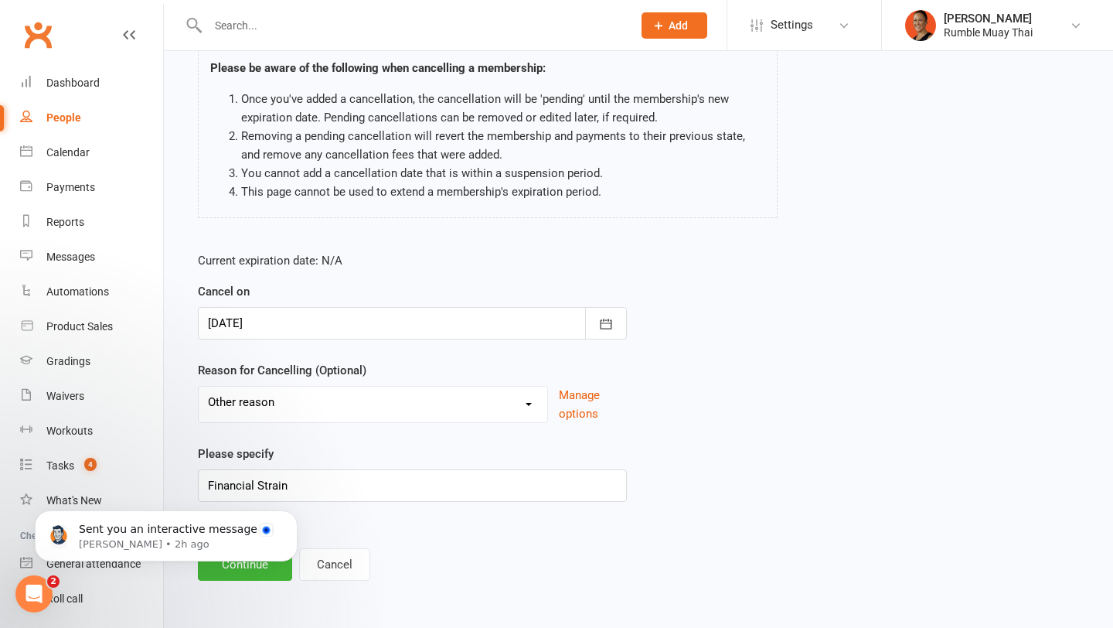
click at [215, 572] on body "Sent you an interactive message Toby • 2h ago" at bounding box center [166, 532] width 297 height 96
click at [35, 590] on icon "Open Intercom Messenger" at bounding box center [34, 594] width 11 height 12
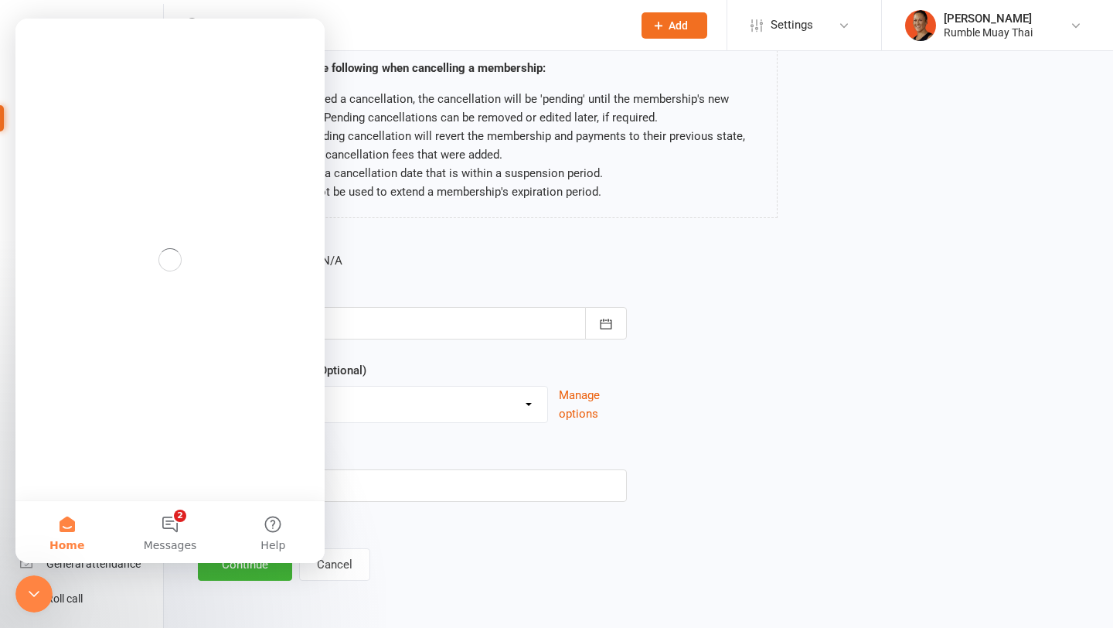
scroll to position [0, 0]
click at [35, 590] on icon "Close Intercom Messenger" at bounding box center [34, 594] width 19 height 19
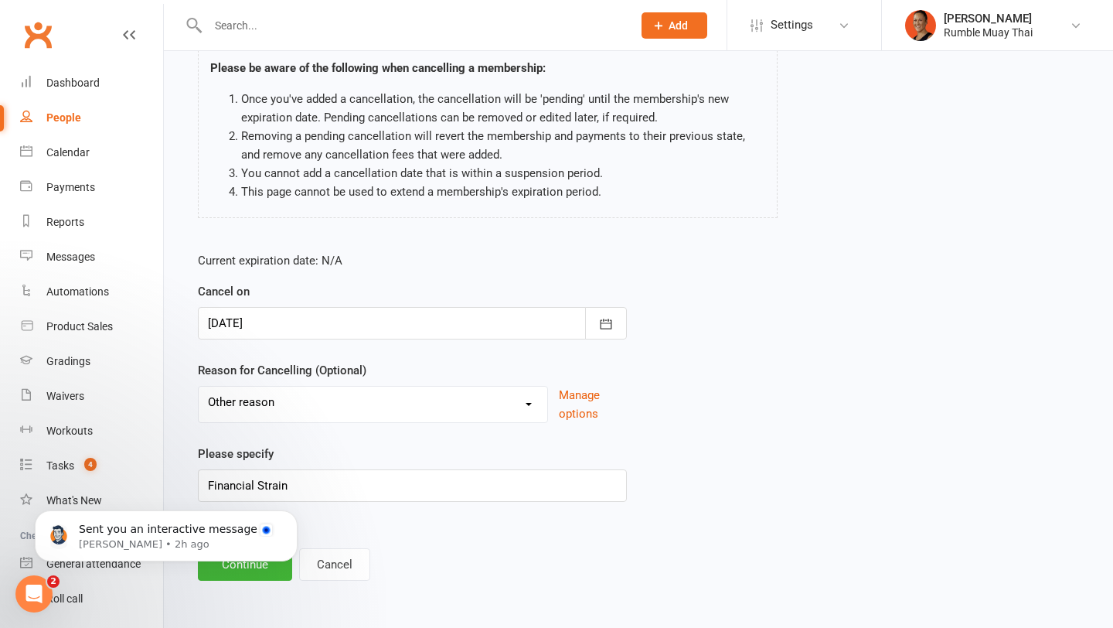
click at [247, 568] on body "Sent you an interactive message Toby • 2h ago" at bounding box center [166, 532] width 297 height 96
click at [292, 520] on button "Dismiss notification" at bounding box center [293, 515] width 20 height 20
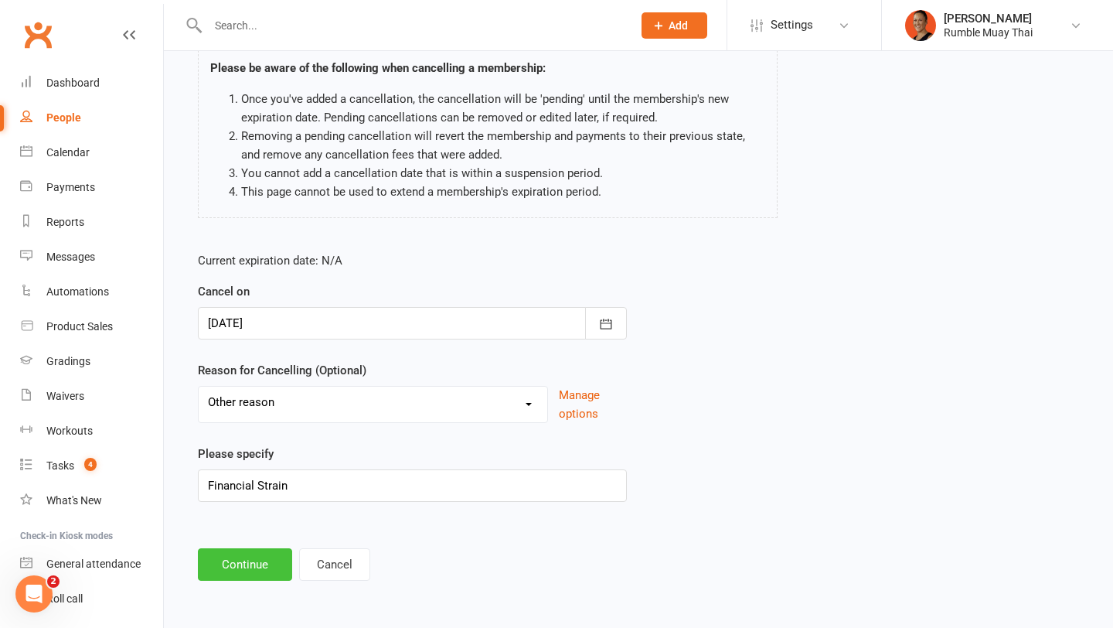
click at [265, 564] on button "Continue" at bounding box center [245, 564] width 94 height 32
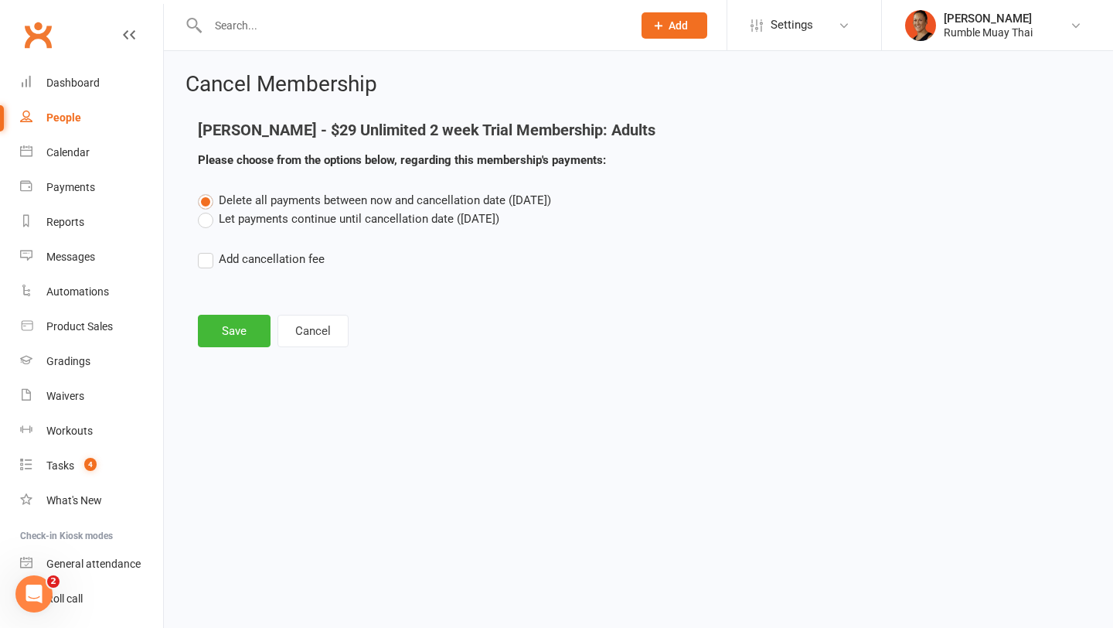
click at [271, 217] on label "Let payments continue until cancellation date (Aug 28, 2025)" at bounding box center [349, 219] width 302 height 19
click at [208, 210] on input "Let payments continue until cancellation date (Aug 28, 2025)" at bounding box center [203, 210] width 10 height 0
click at [240, 326] on button "Save" at bounding box center [234, 331] width 73 height 32
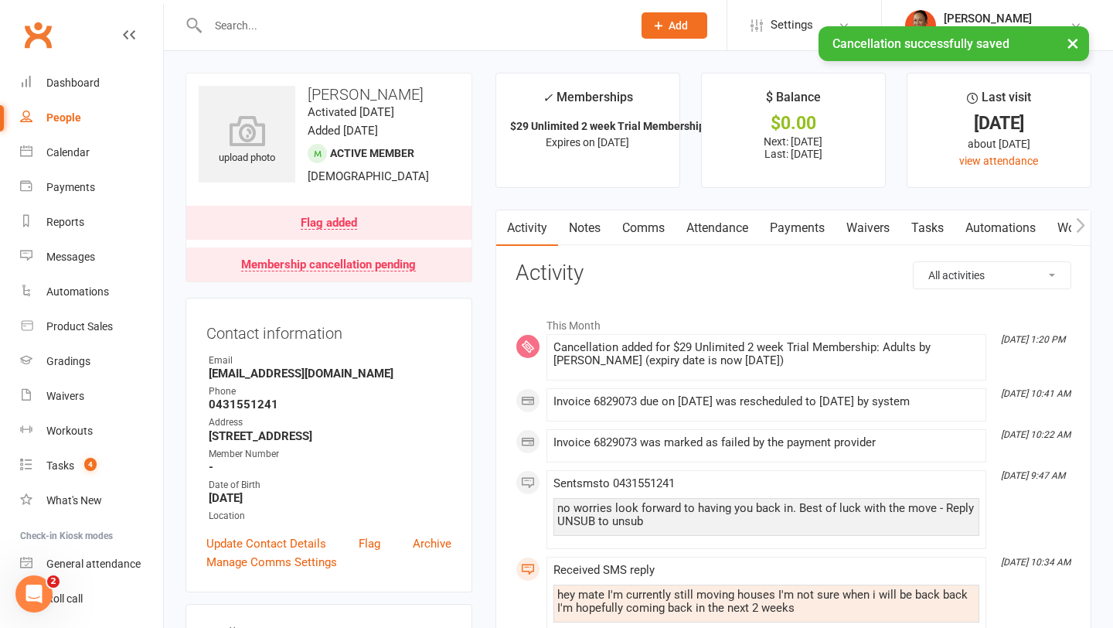
click at [725, 229] on link "Attendance" at bounding box center [718, 228] width 84 height 36
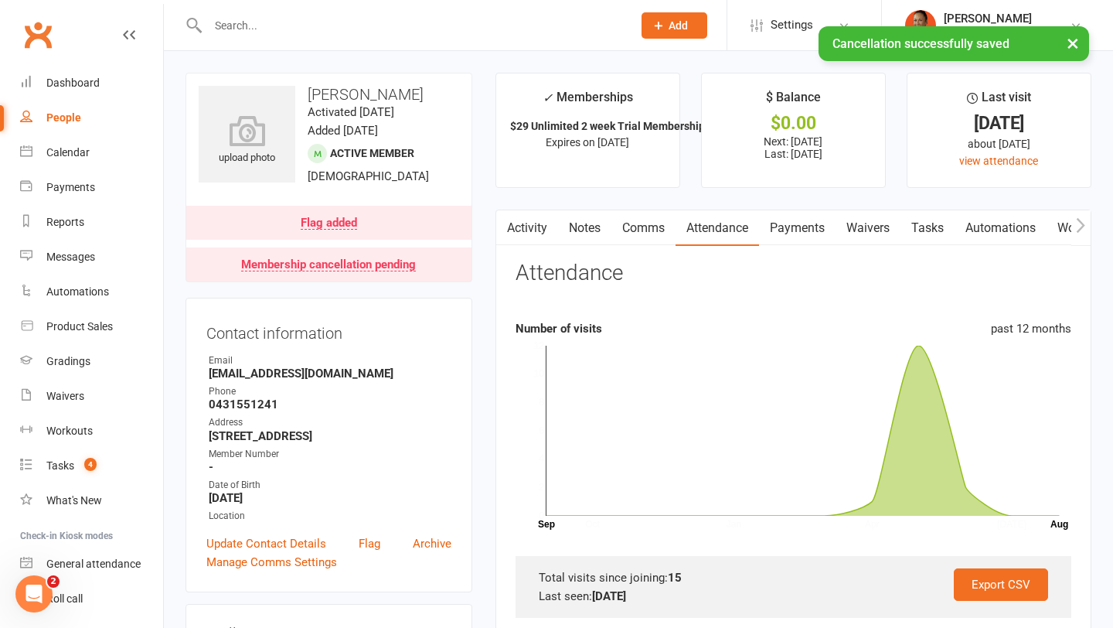
click at [626, 225] on link "Comms" at bounding box center [644, 228] width 64 height 36
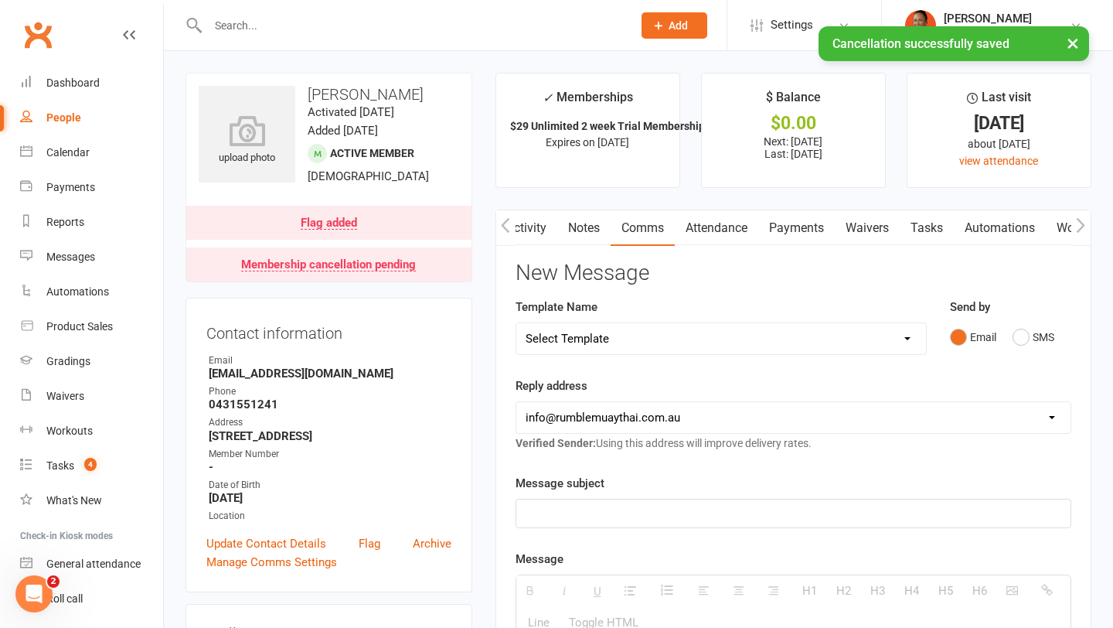
click at [806, 236] on link "Payments" at bounding box center [797, 228] width 77 height 36
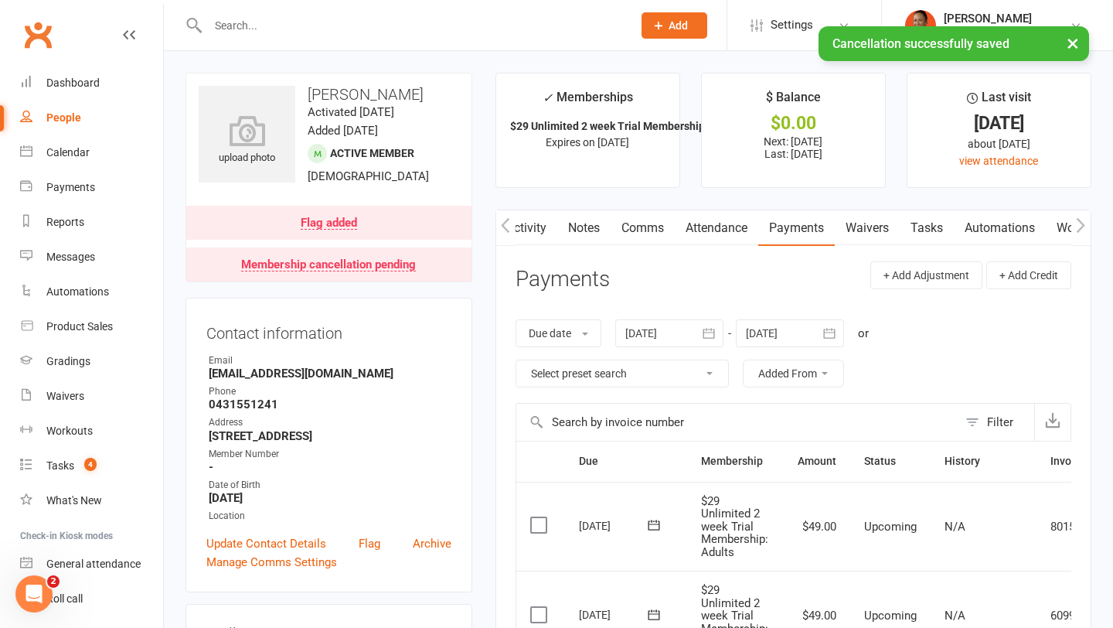
scroll to position [349, 0]
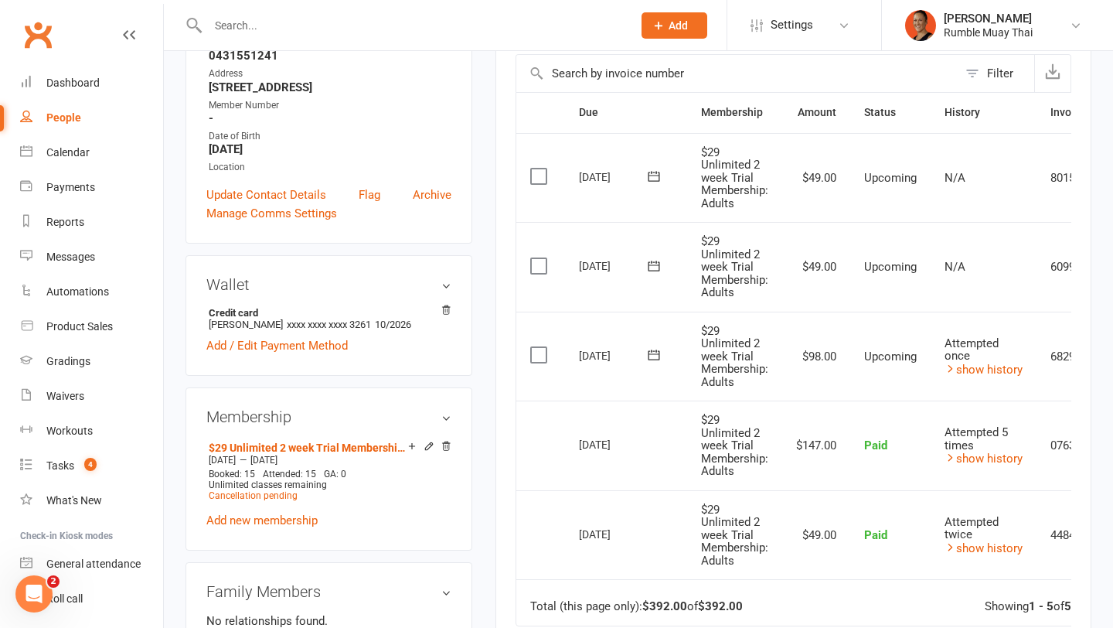
click at [601, 179] on div "[DATE]" at bounding box center [614, 177] width 71 height 24
copy tr "25 Aug 2025 Trae Smith"
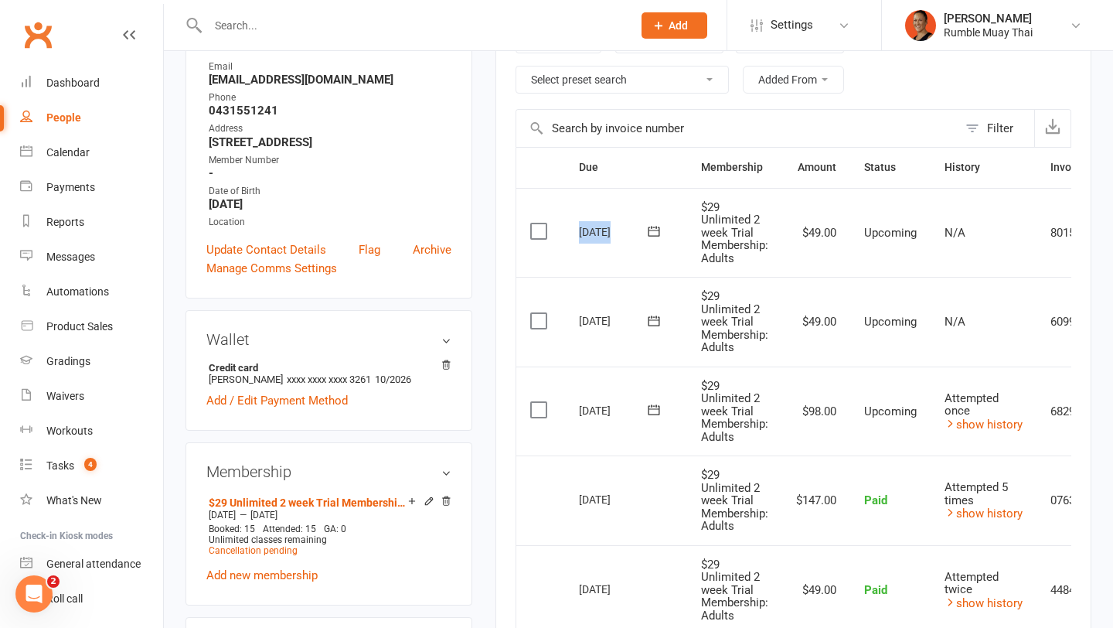
scroll to position [268, 0]
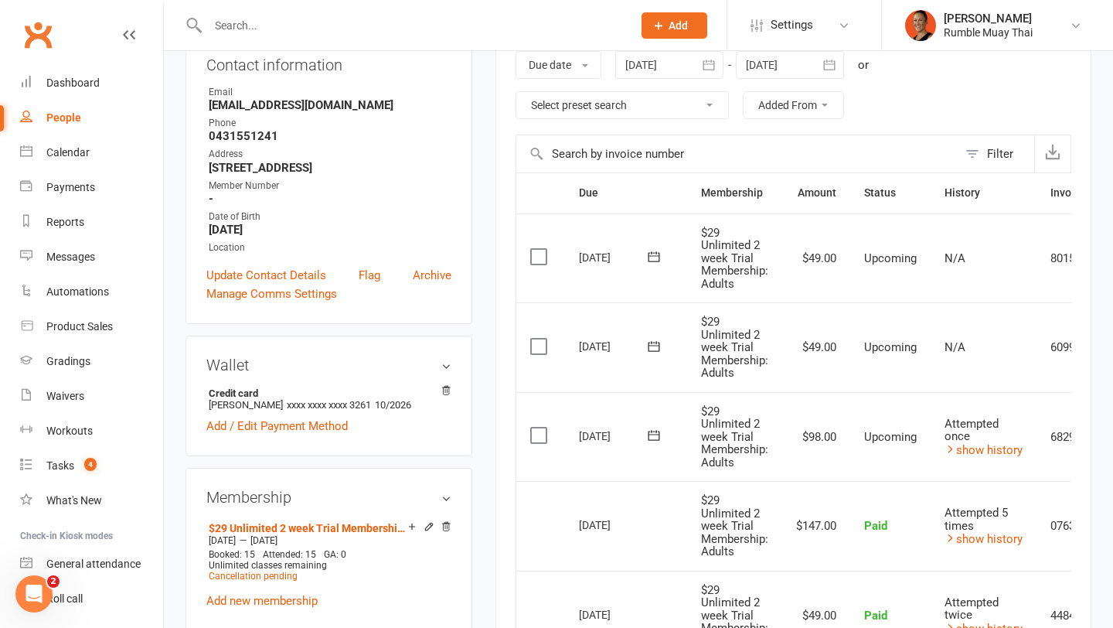
click at [658, 64] on div at bounding box center [669, 65] width 108 height 28
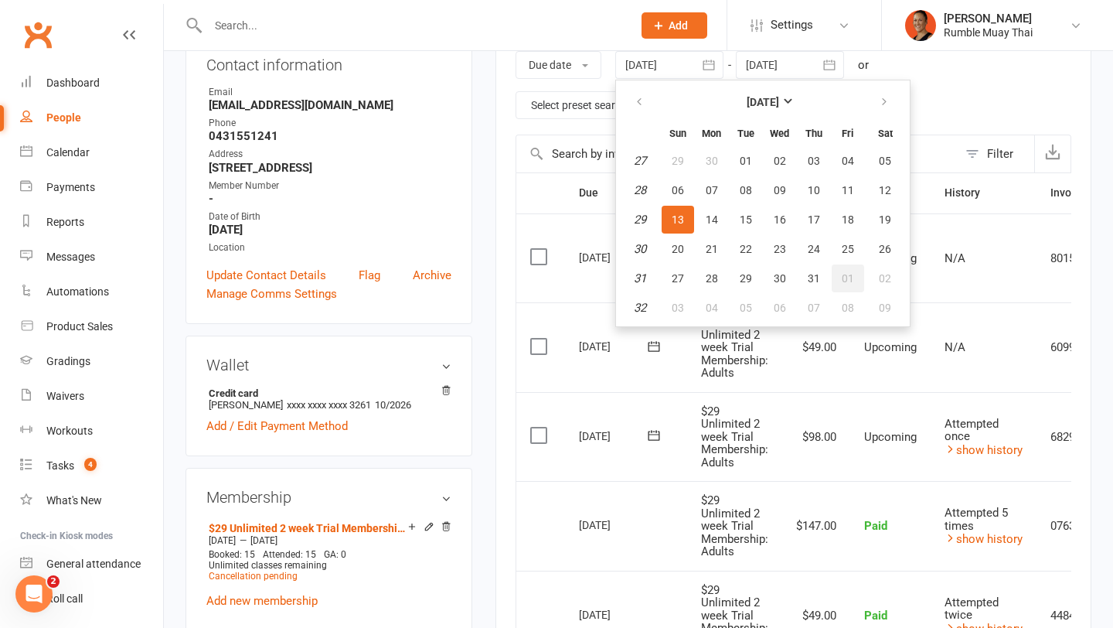
click at [837, 281] on button "01" at bounding box center [848, 278] width 32 height 28
type input "01 Aug 2025"
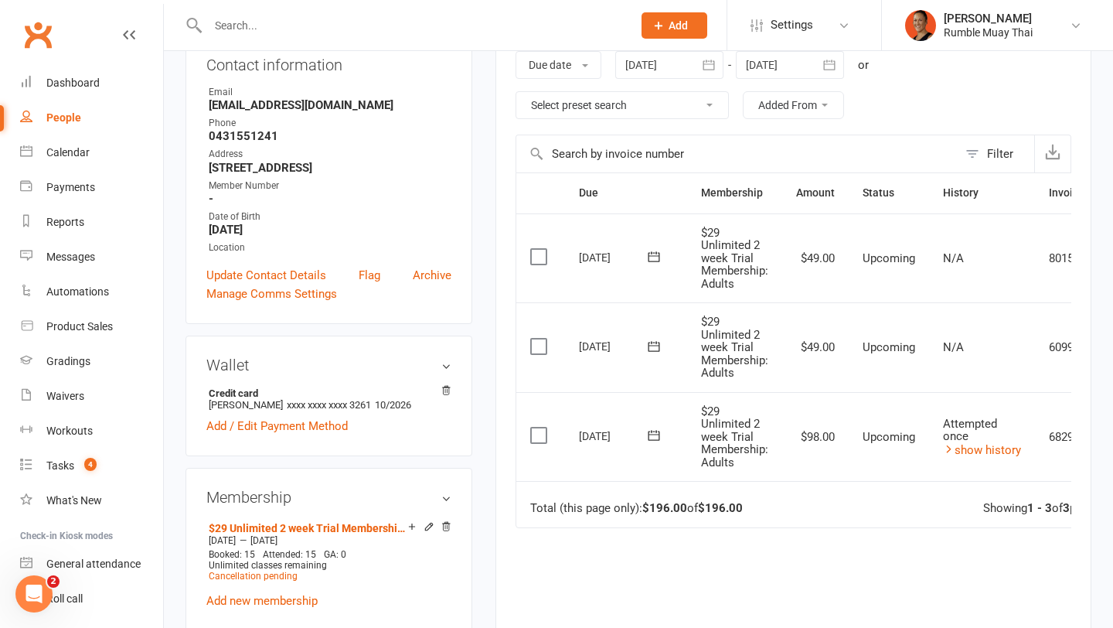
click at [718, 505] on strong "$196.00" at bounding box center [720, 508] width 45 height 14
copy strong "196.00"
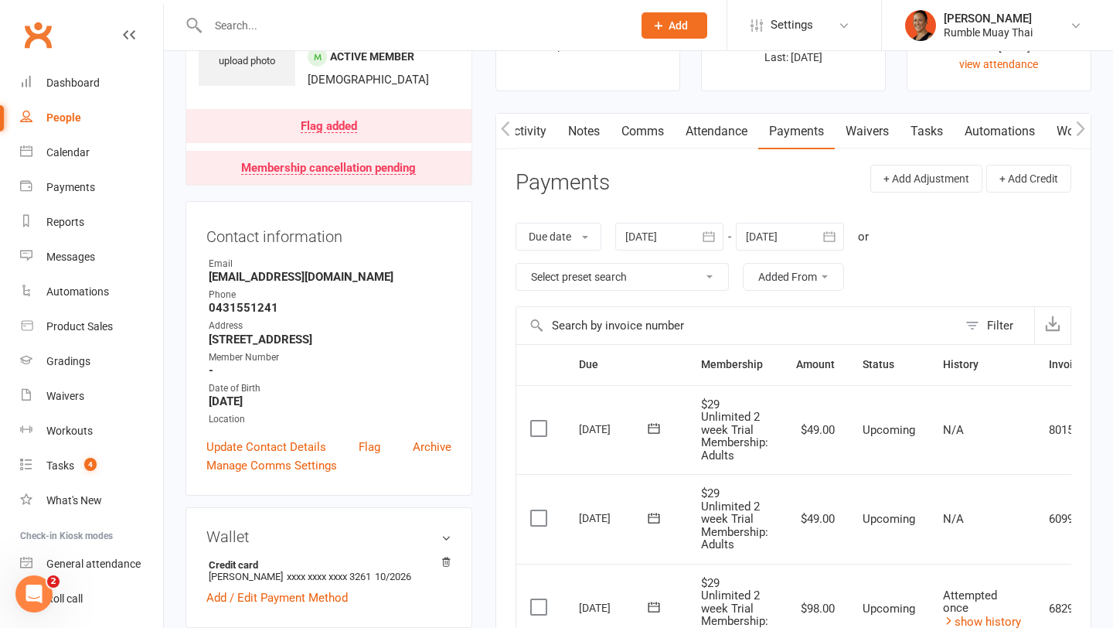
scroll to position [0, 0]
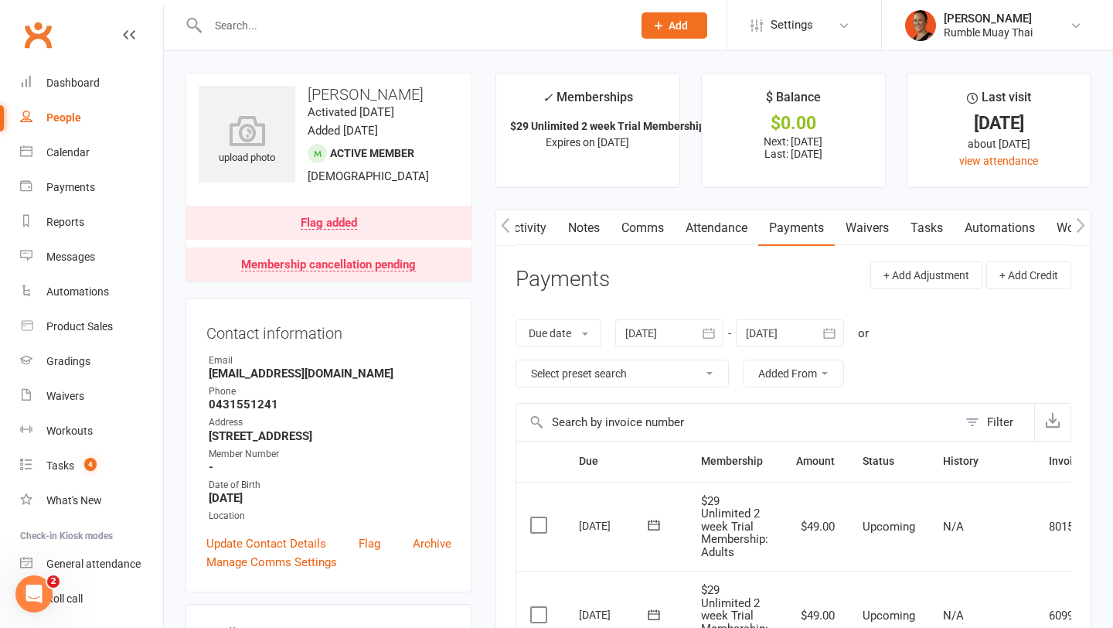
click at [653, 234] on link "Comms" at bounding box center [643, 228] width 64 height 36
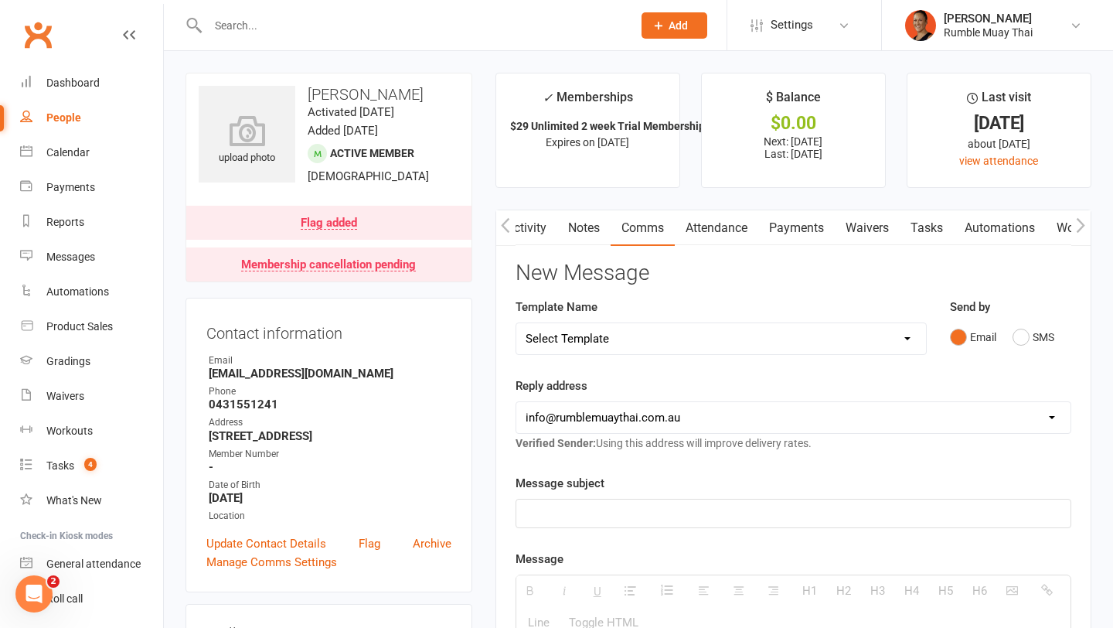
click at [619, 347] on select "Select Template [Email] $29 Trial (paid upfront) Ended - Did not Sign Up [SMS] …" at bounding box center [722, 338] width 410 height 31
select select "49"
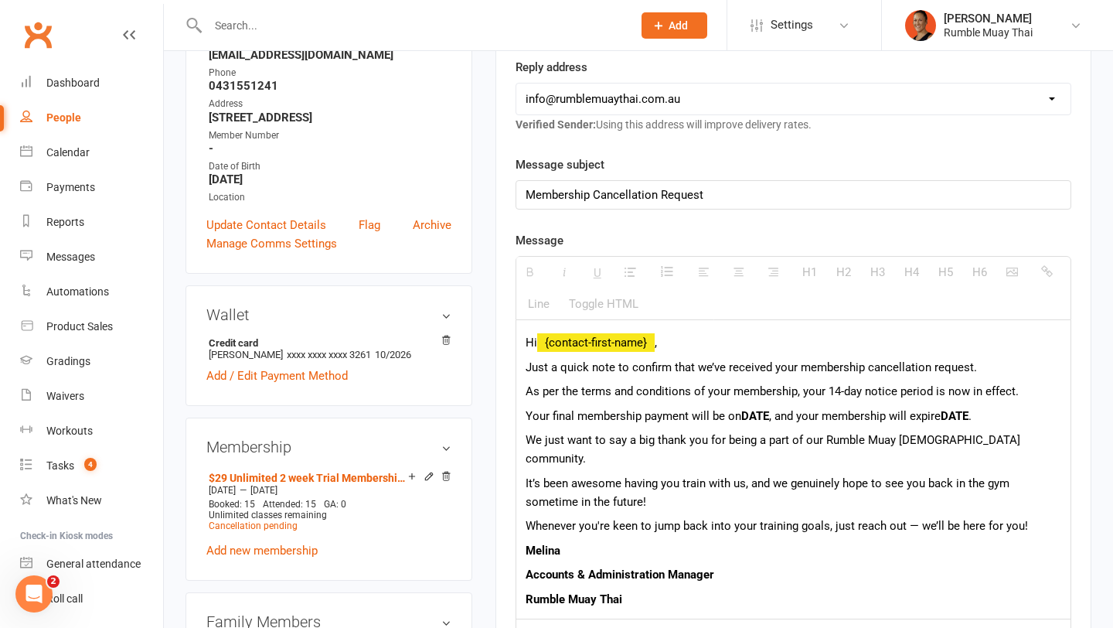
scroll to position [370, 0]
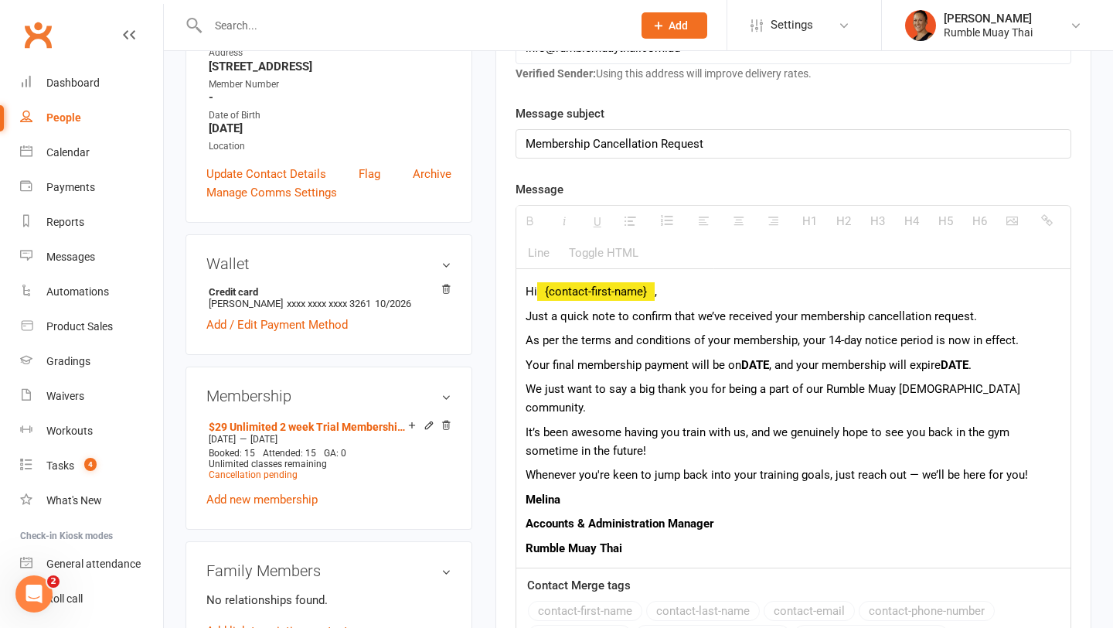
click at [756, 365] on b "DATE" at bounding box center [756, 365] width 28 height 14
paste div
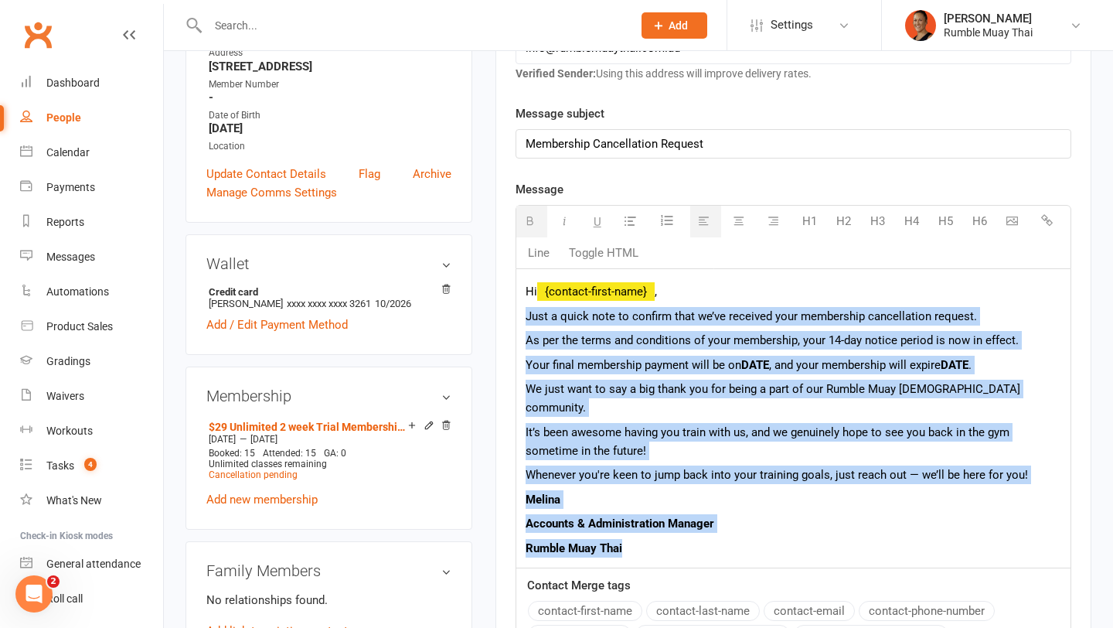
drag, startPoint x: 523, startPoint y: 316, endPoint x: 929, endPoint y: 522, distance: 455.1
click at [929, 522] on div "Hi {contact-first-name} , Just a quick note to confirm that we’ve received your…" at bounding box center [794, 418] width 554 height 299
copy div "Just a quick note to confirm that we’ve received your membership cancellation r…"
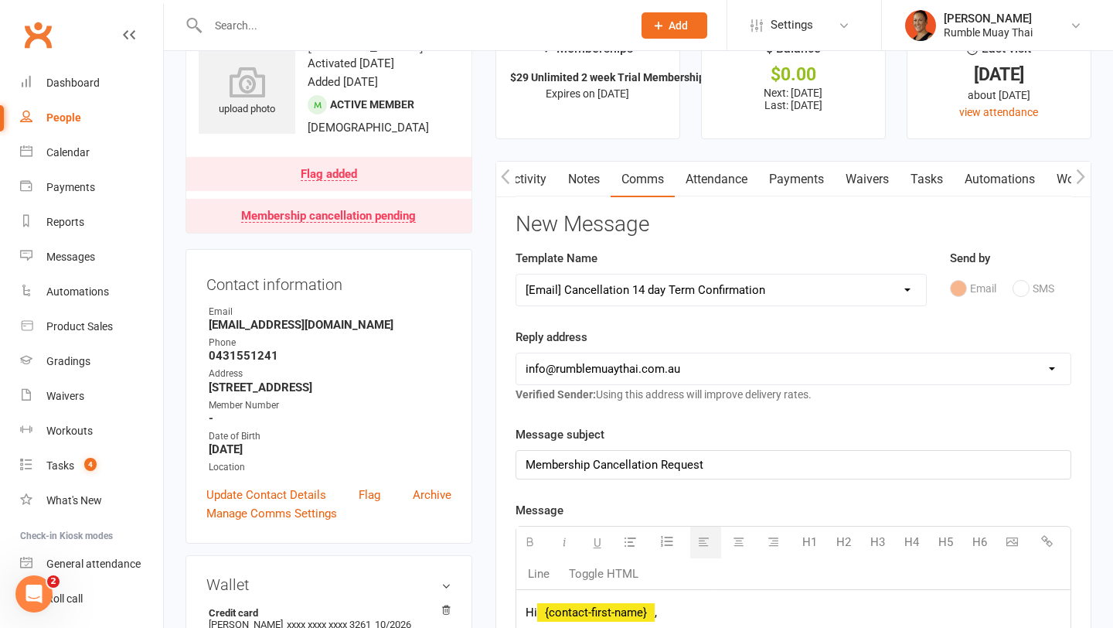
scroll to position [0, 0]
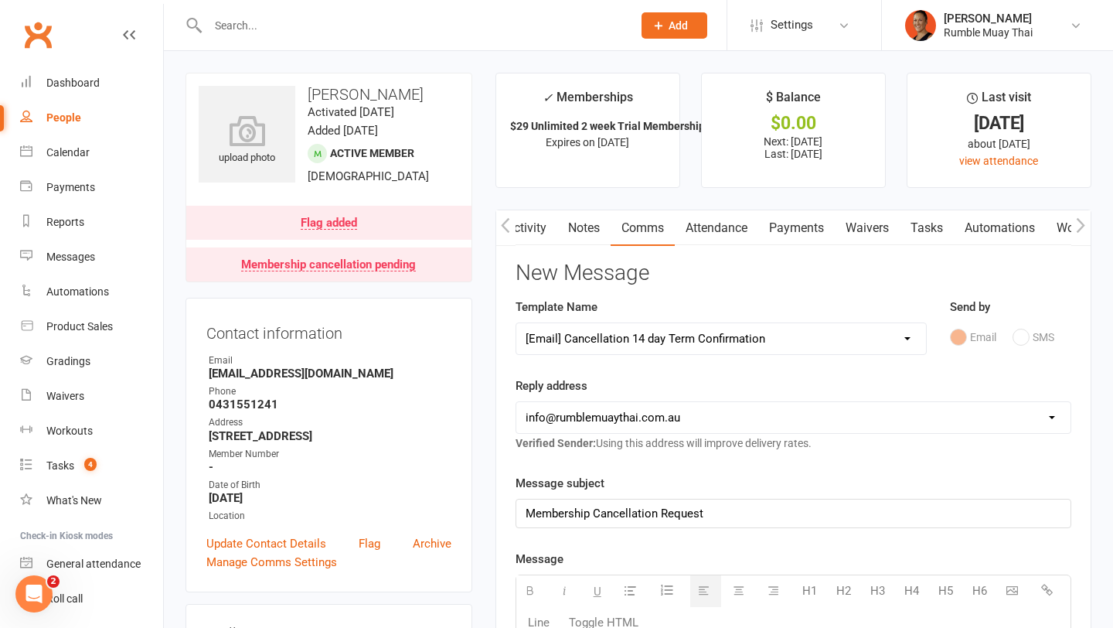
click at [784, 235] on link "Payments" at bounding box center [797, 228] width 77 height 36
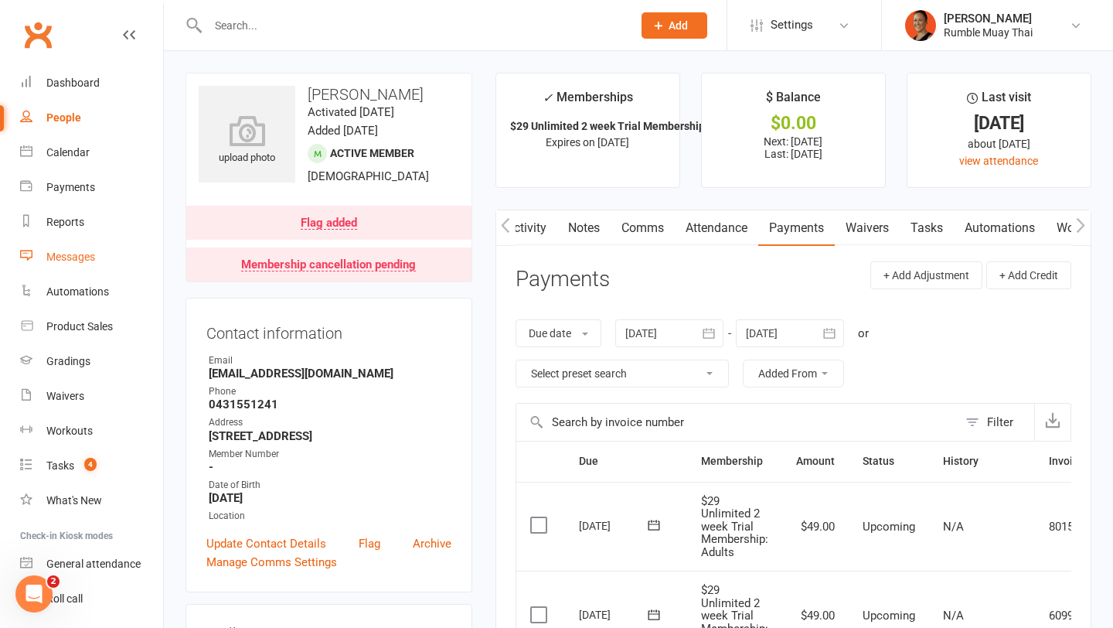
click at [60, 245] on link "Messages" at bounding box center [91, 257] width 143 height 35
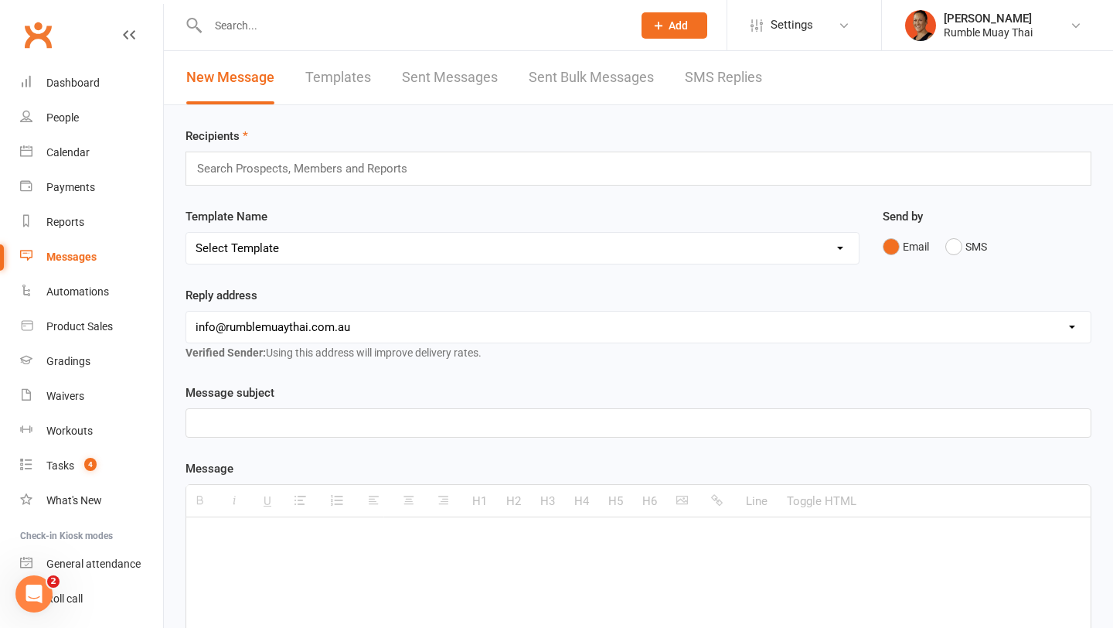
click at [350, 88] on link "Templates" at bounding box center [338, 77] width 66 height 53
select select "100"
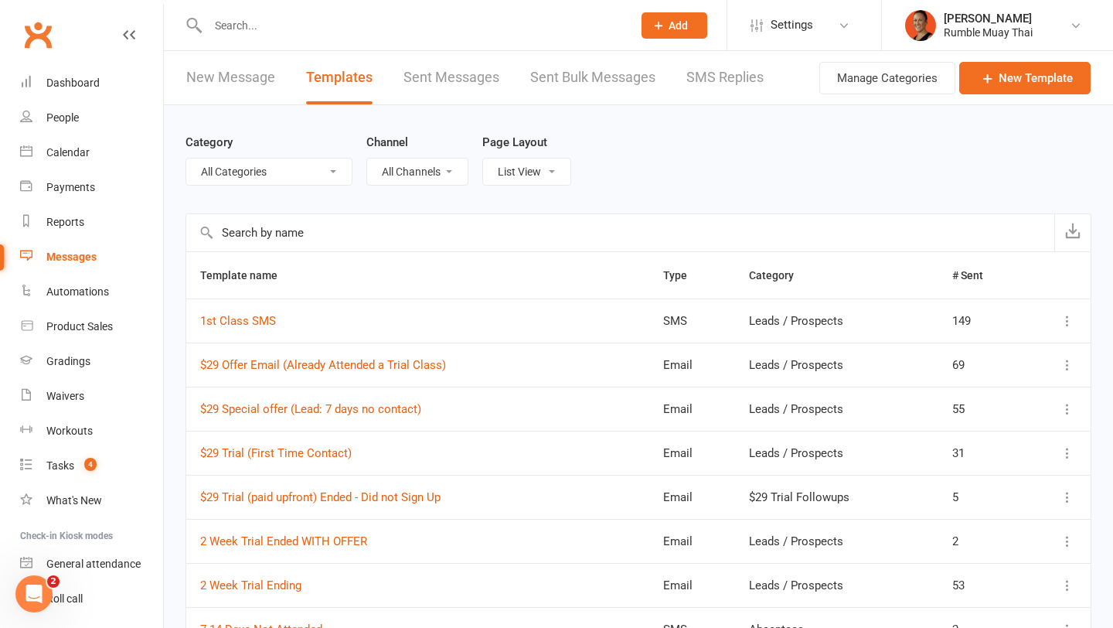
click at [283, 234] on input "text" at bounding box center [620, 232] width 868 height 37
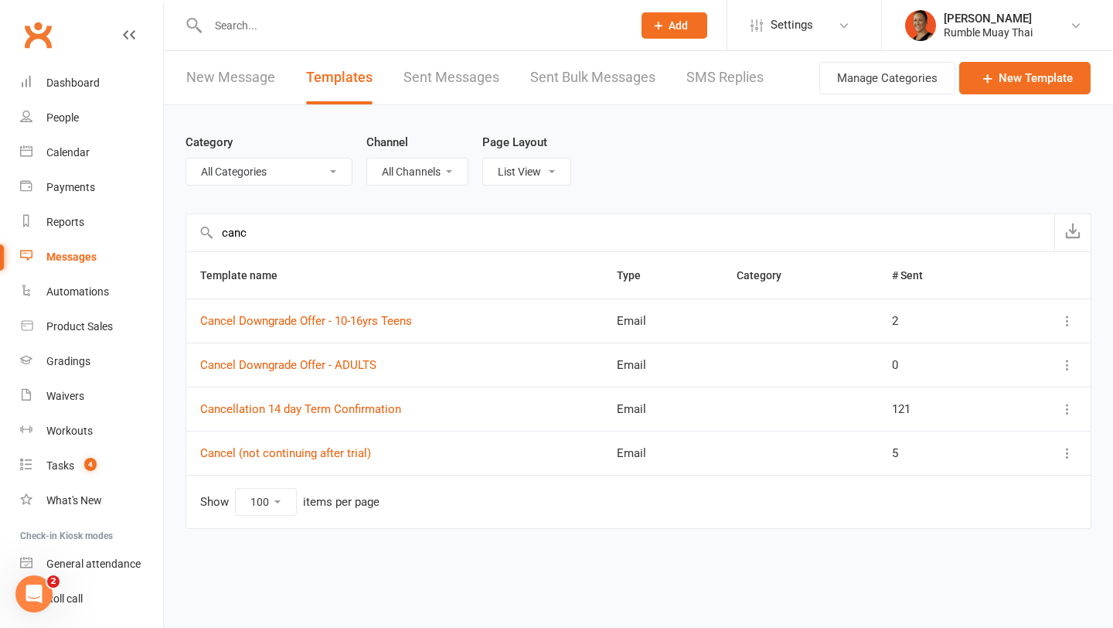
type input "canc"
click at [290, 356] on td "Cancel Downgrade Offer - ADULTS" at bounding box center [394, 365] width 417 height 44
click at [285, 369] on link "Cancel Downgrade Offer - ADULTS" at bounding box center [288, 365] width 176 height 14
click at [272, 405] on link "Cancellation 14 day Term Confirmation" at bounding box center [300, 409] width 201 height 14
click at [317, 449] on link "Cancel (not continuing after trial)" at bounding box center [285, 453] width 171 height 14
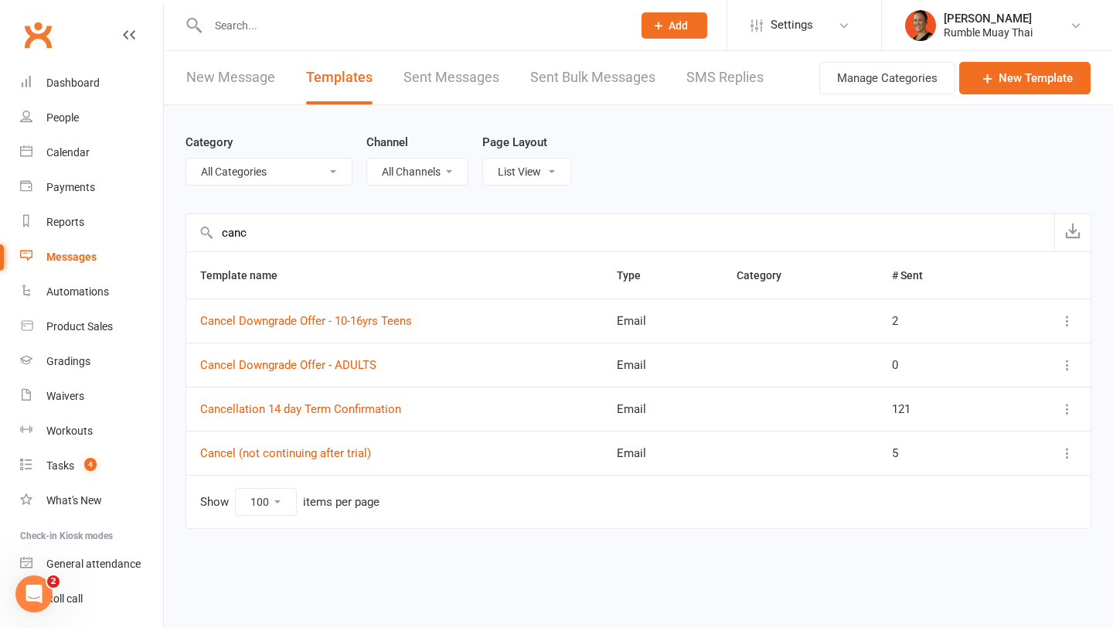
click at [104, 53] on div "Clubworx" at bounding box center [81, 43] width 163 height 57
click at [90, 79] on div "Dashboard" at bounding box center [72, 83] width 53 height 12
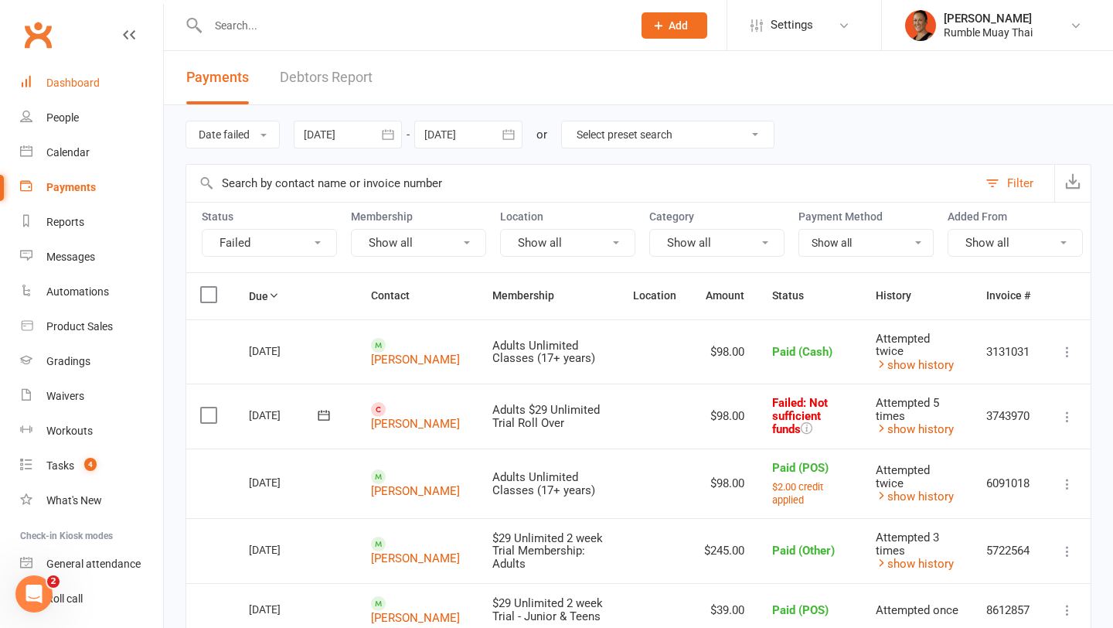
click at [117, 87] on link "Dashboard" at bounding box center [91, 83] width 143 height 35
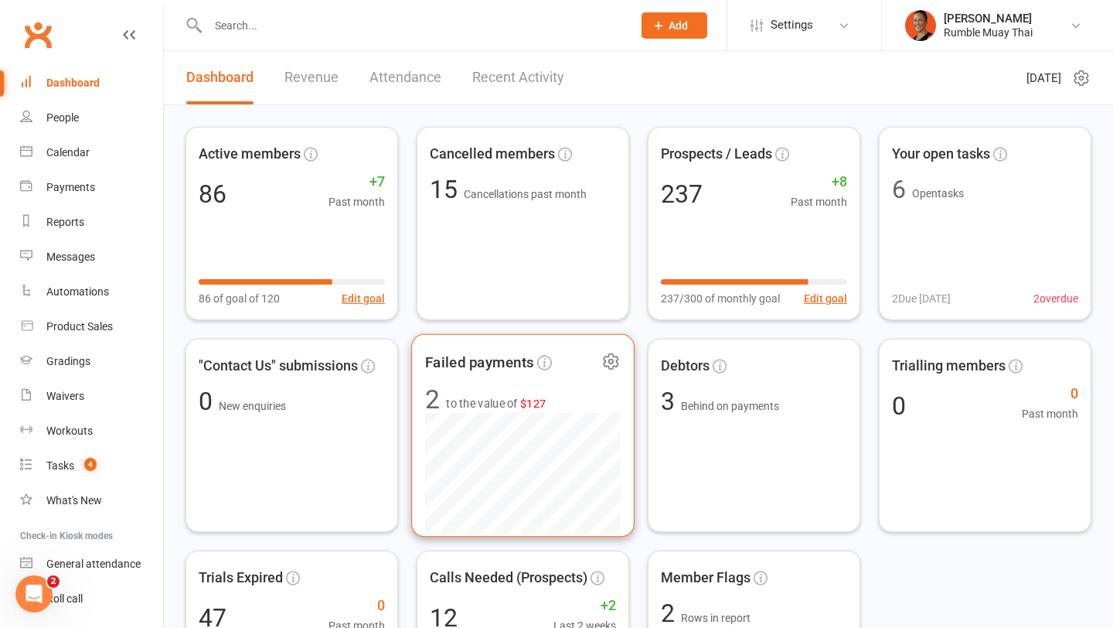
click at [511, 385] on div "Failed payments 2 to the value of $127" at bounding box center [522, 435] width 223 height 203
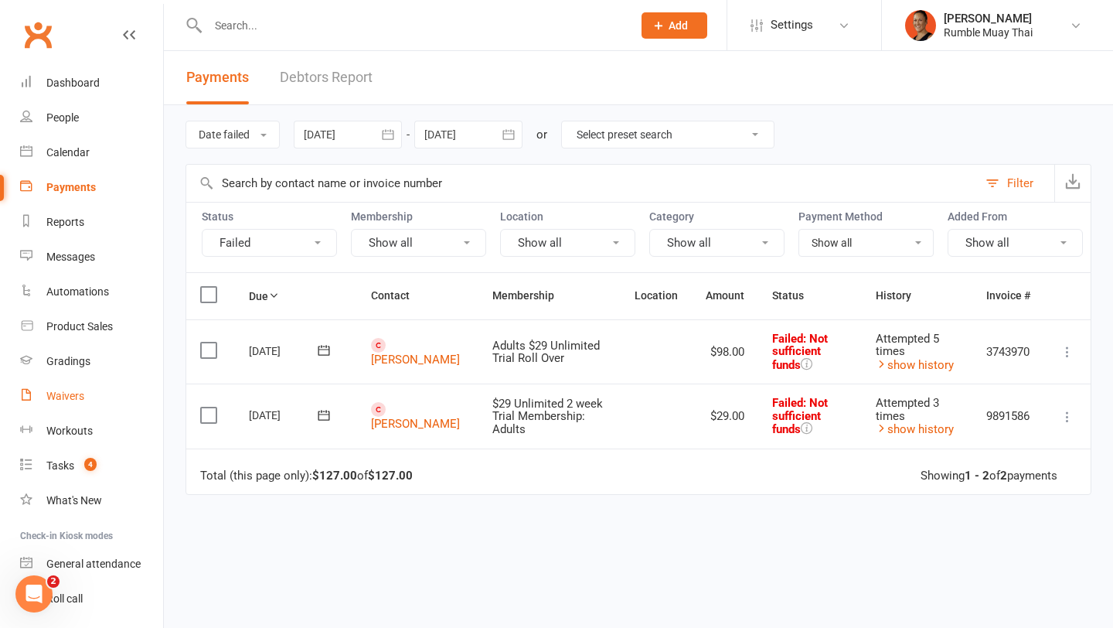
click at [69, 390] on div "Waivers" at bounding box center [65, 396] width 38 height 12
click at [63, 407] on link "Waivers" at bounding box center [91, 396] width 143 height 35
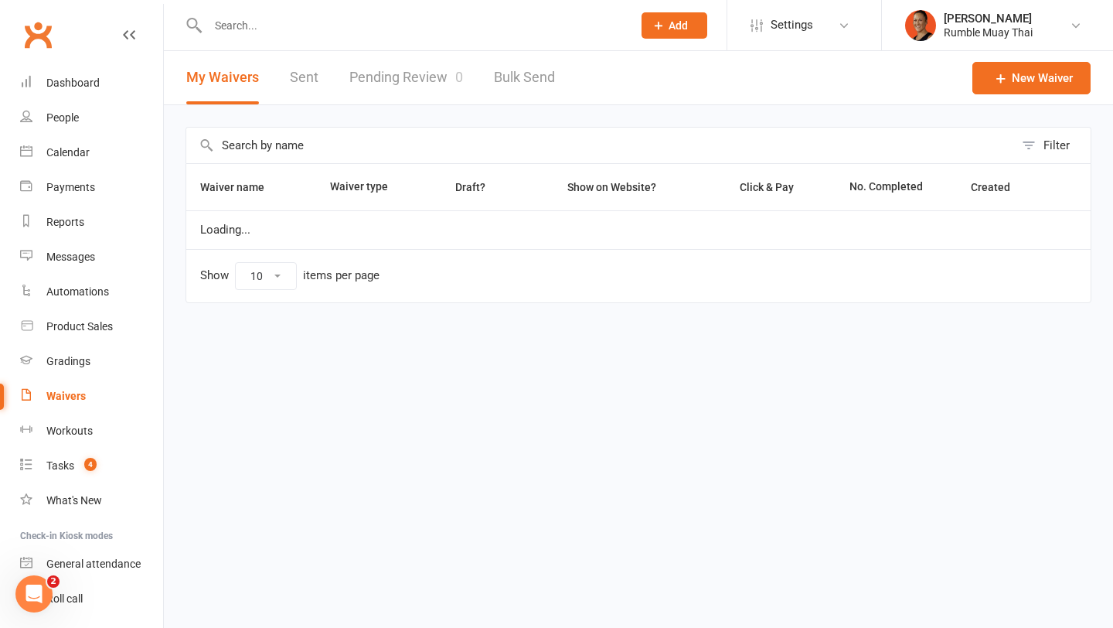
select select "100"
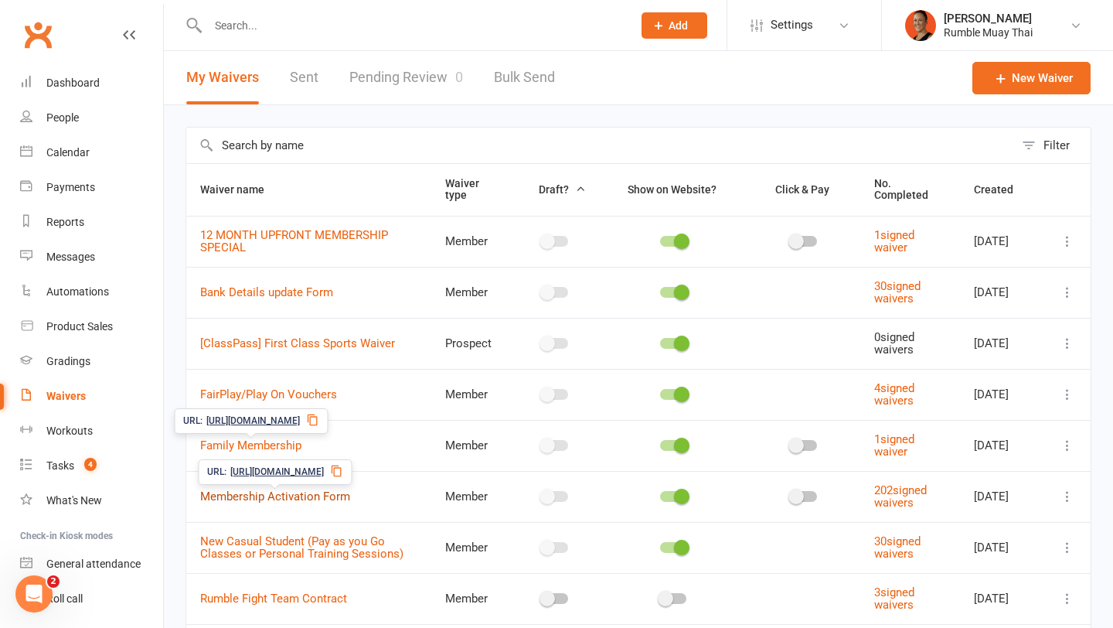
click at [256, 495] on link "Membership Activation Form" at bounding box center [275, 496] width 150 height 14
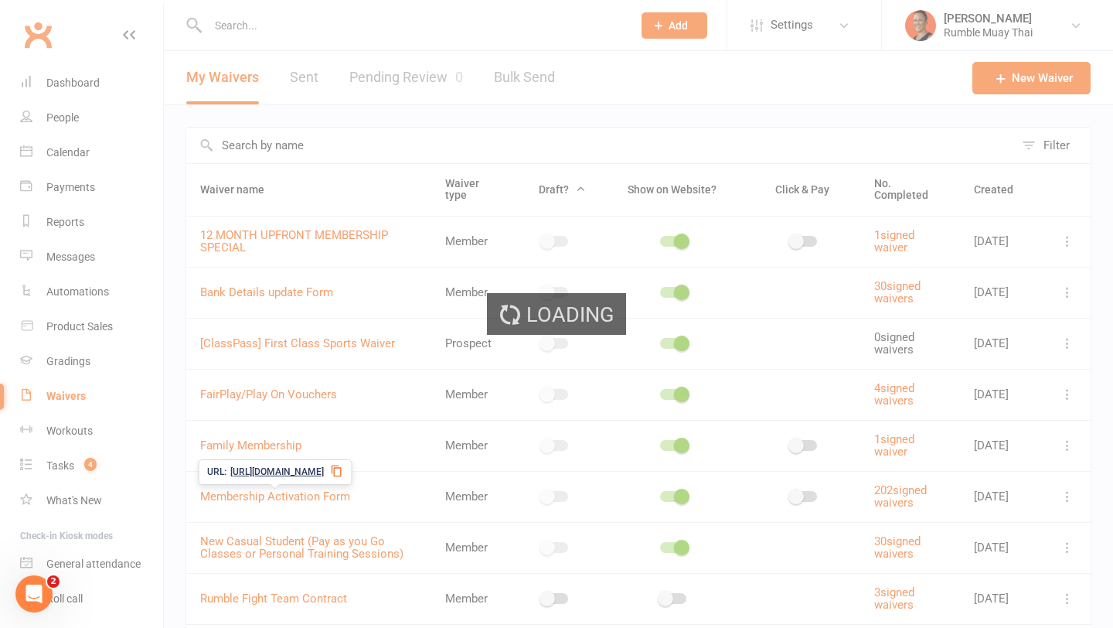
select select "applies_to_all_signees"
select select "select"
select select "checkbox"
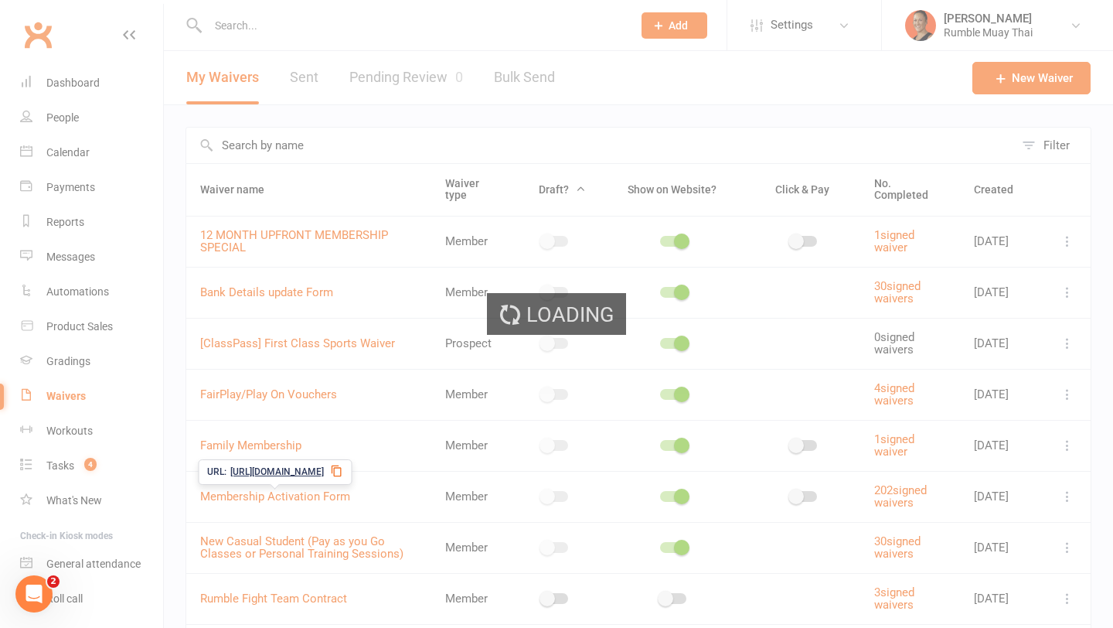
select select "checkbox"
select select "select"
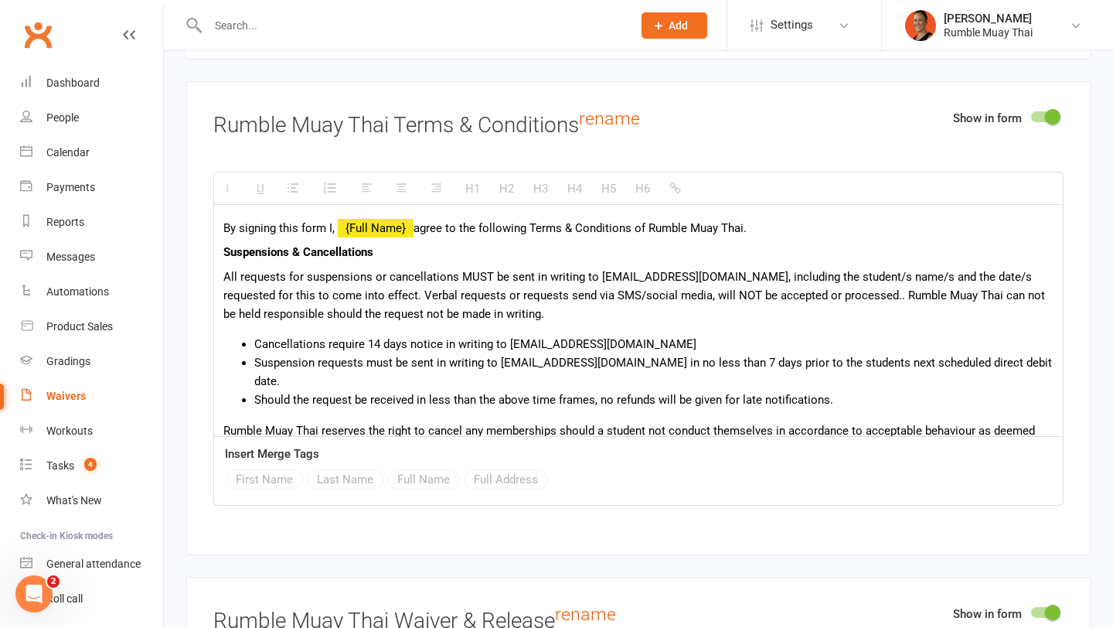
scroll to position [4249, 0]
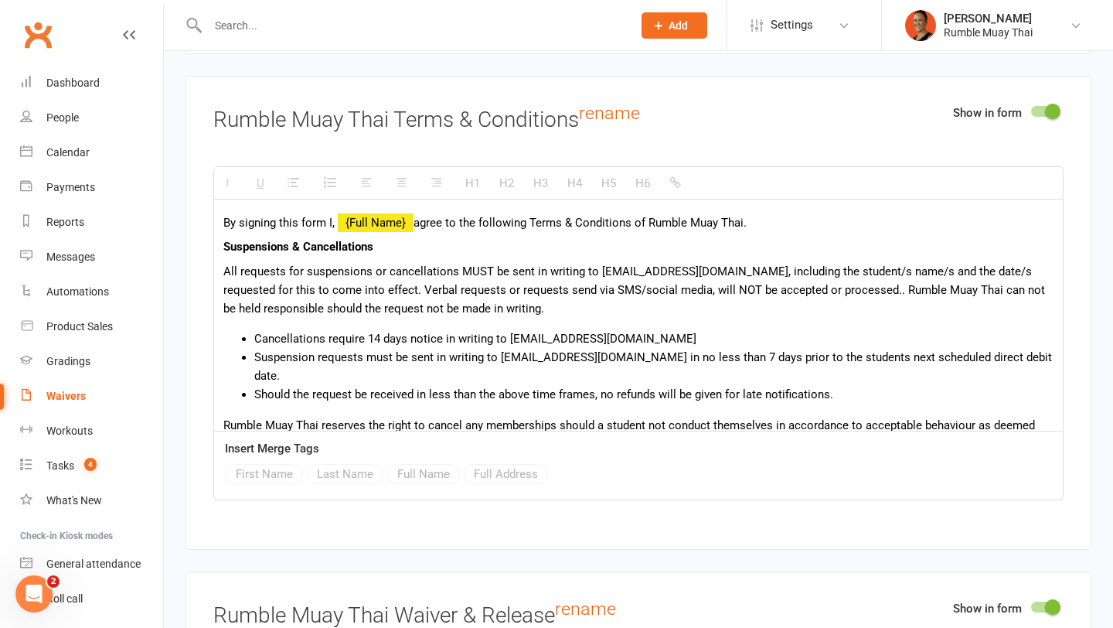
click at [223, 242] on b "Suspensions & Cancellations" at bounding box center [298, 247] width 150 height 14
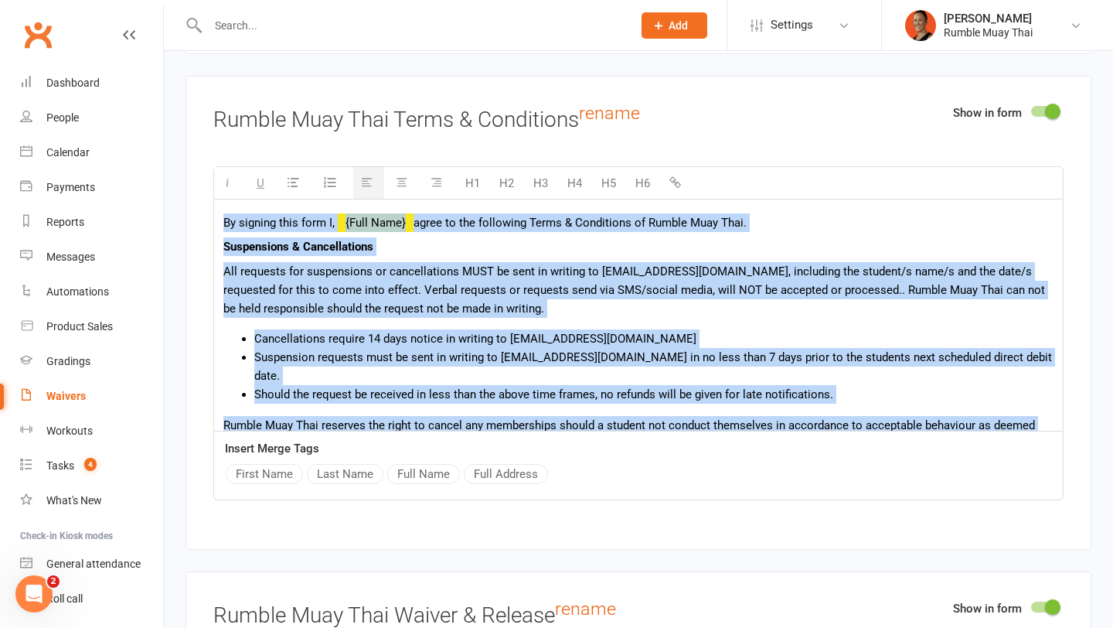
scroll to position [14, 0]
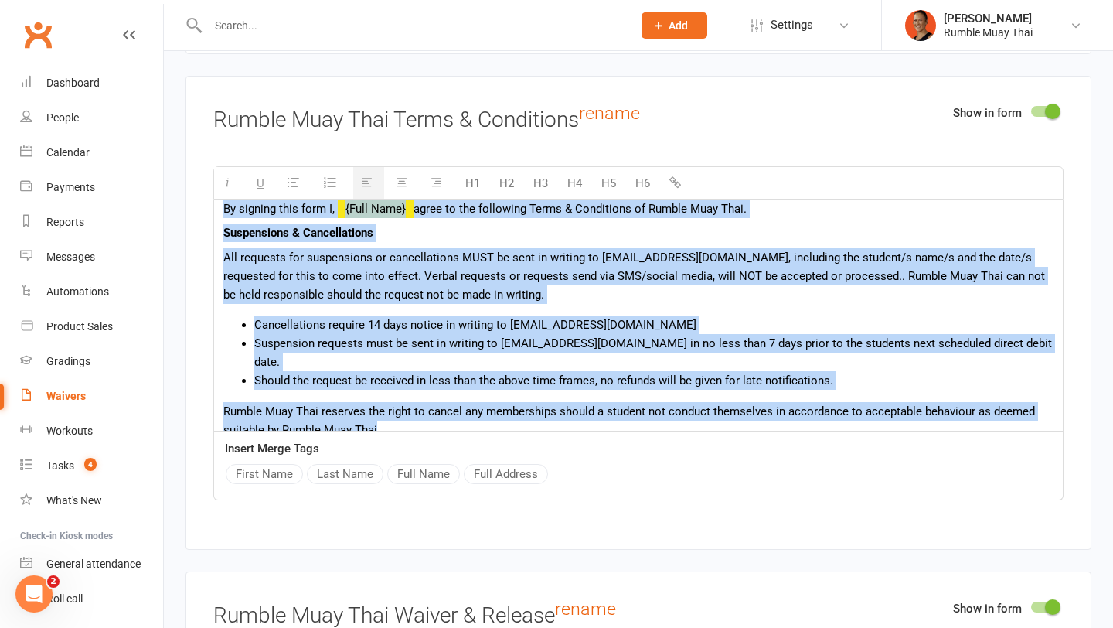
drag, startPoint x: 226, startPoint y: 219, endPoint x: 444, endPoint y: 507, distance: 361.6
click at [444, 507] on div "Show in form Rumble Muay Thai Terms & Conditions rename H1 H2 H3 H4 H5 H6 By si…" at bounding box center [639, 313] width 906 height 474
copy div "By signing this form I, {Full Name} agree to the following Terms & Conditions o…"
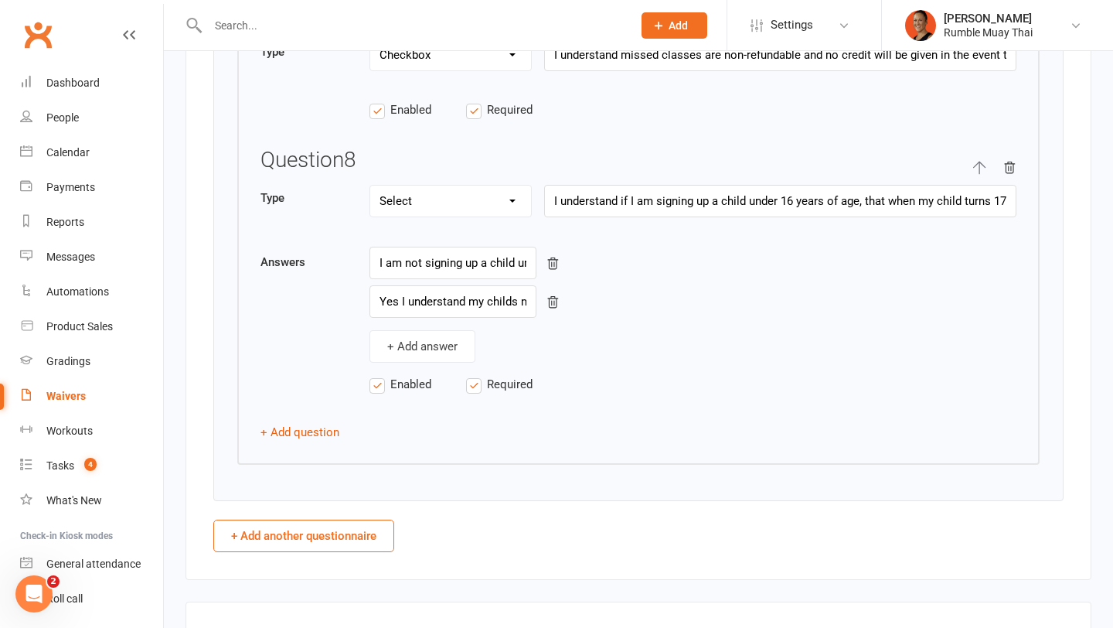
scroll to position [3724, 0]
click at [635, 201] on input "I understand if I am signing up a child under 16 years of age, that when my chi…" at bounding box center [780, 200] width 472 height 32
click at [73, 384] on link "Waivers" at bounding box center [91, 396] width 143 height 35
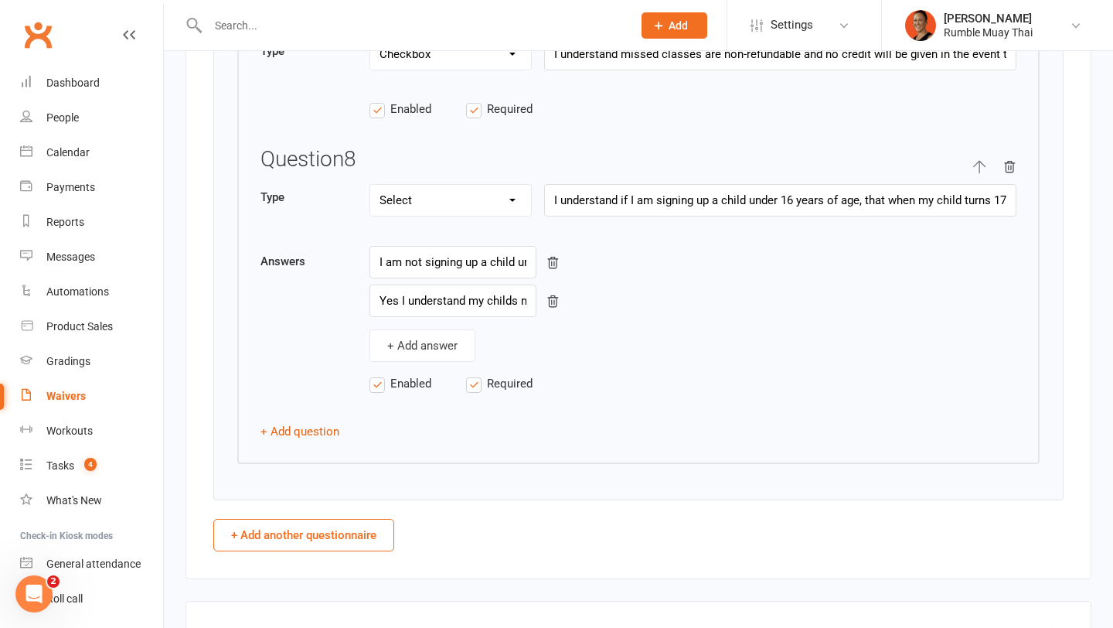
select select "100"
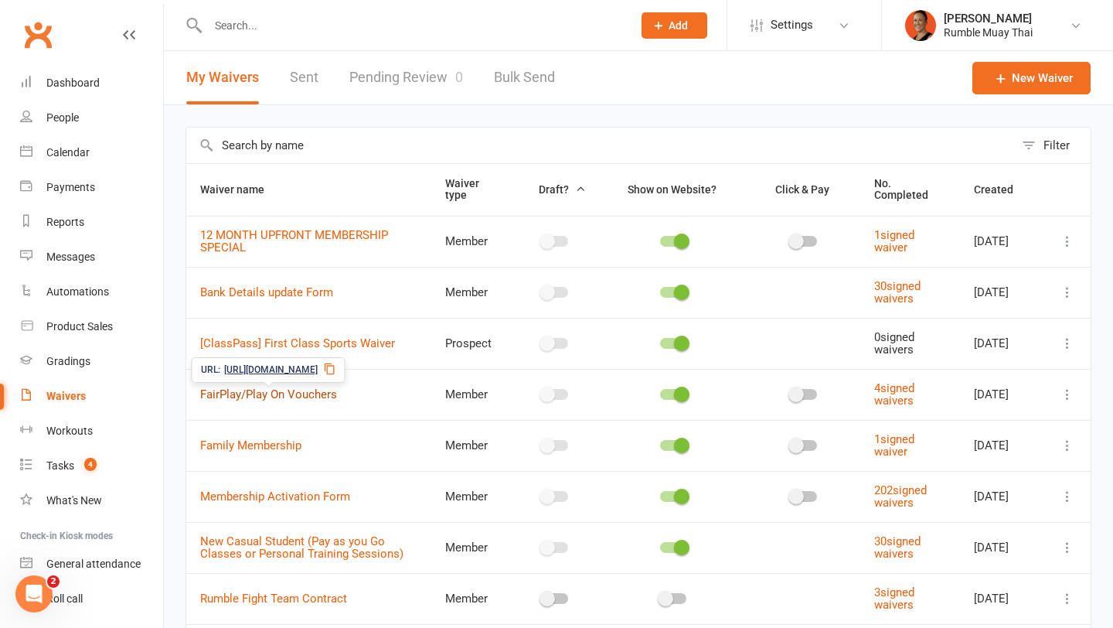
click at [265, 400] on link "FairPlay/Play On Vouchers" at bounding box center [268, 394] width 137 height 14
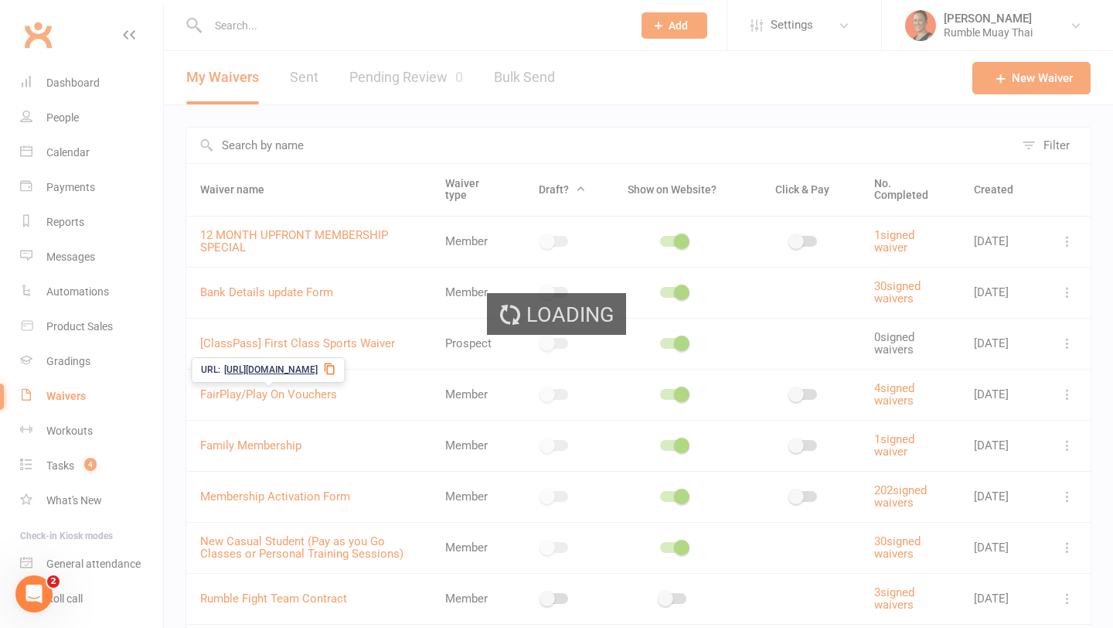
select select "applies_to_all_signees"
select select "copy_answers_for_all_signees"
select select "checkbox"
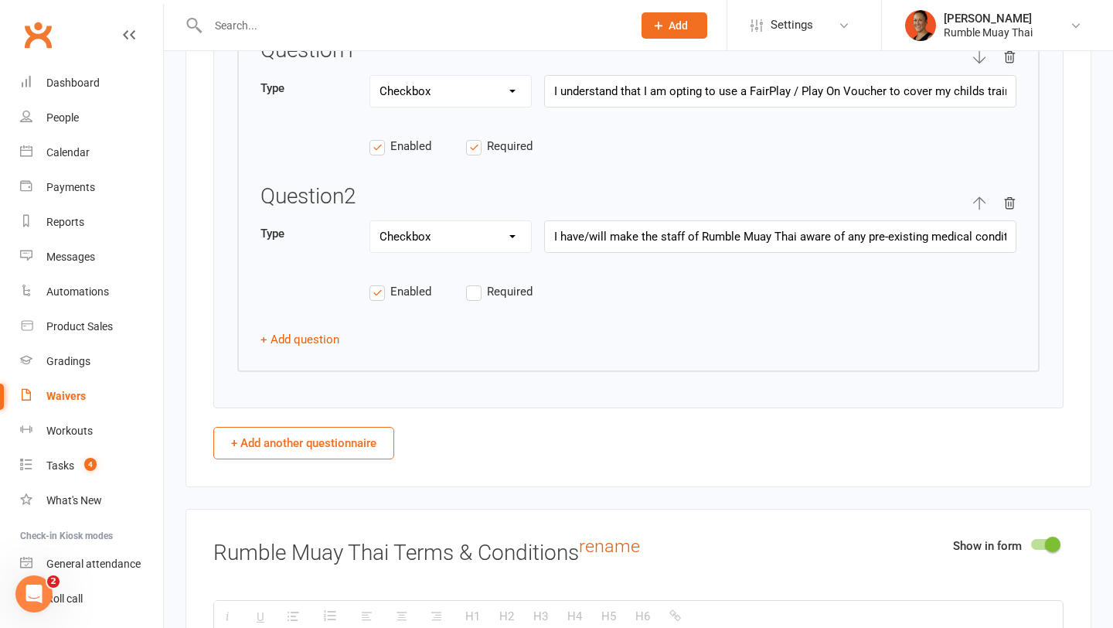
scroll to position [2563, 0]
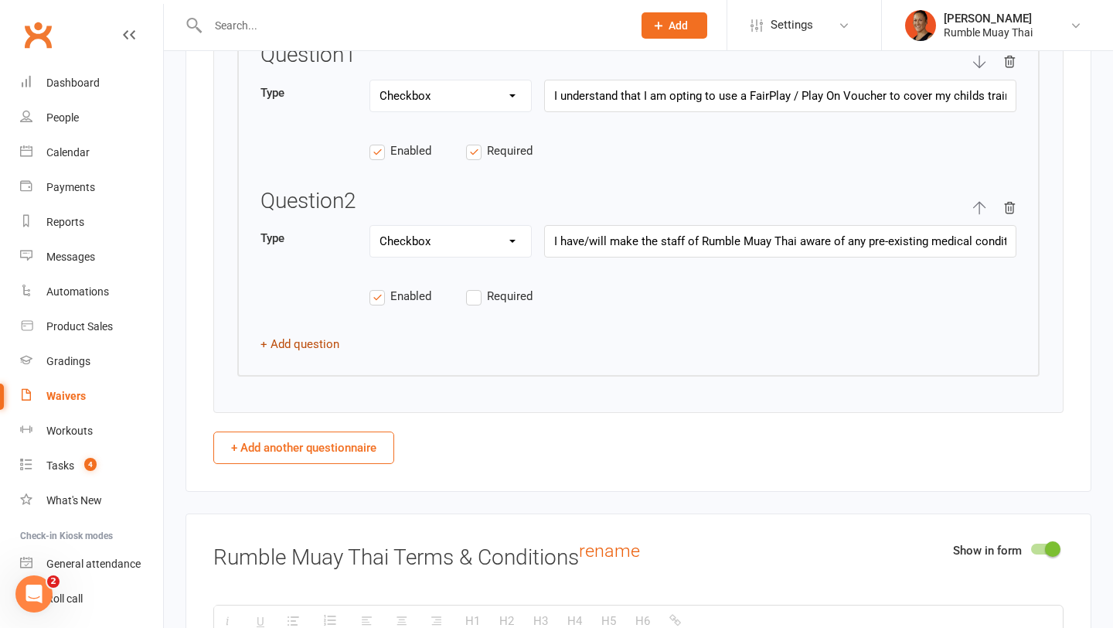
click at [309, 347] on button "+ Add question" at bounding box center [300, 344] width 79 height 19
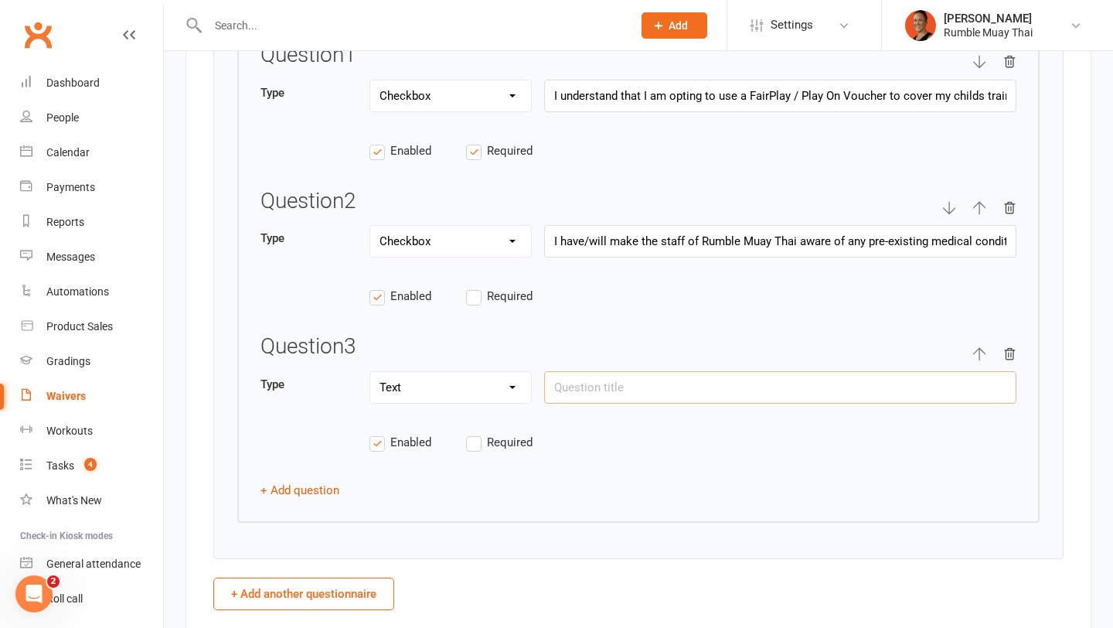
click at [607, 379] on input "text" at bounding box center [780, 387] width 472 height 32
paste input "I understand if I am signing up a child under 16 years of age, that when my chi…"
type input "I understand if I am signing up a child under 16 years of age, that when my chi…"
click at [388, 397] on select "Text Select Checkbox" at bounding box center [450, 387] width 161 height 31
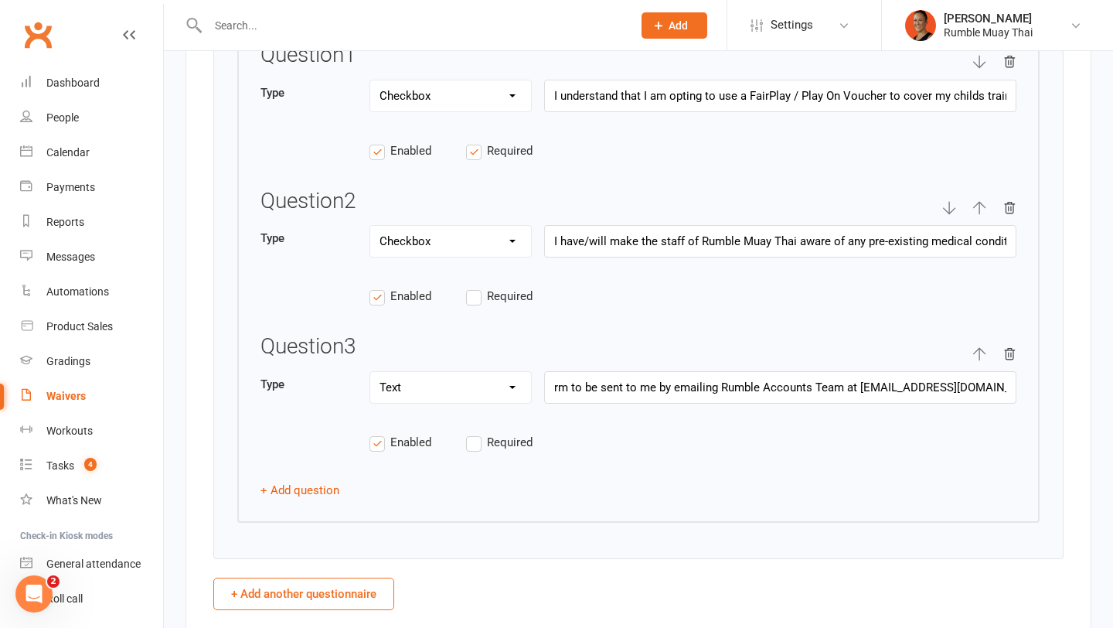
scroll to position [0, 0]
select select "checkbox"
drag, startPoint x: 880, startPoint y: 378, endPoint x: 1025, endPoint y: 377, distance: 144.6
click at [1025, 377] on div "Question 1 Type Text Select Checkbox I understand that I am opting to use a Fai…" at bounding box center [638, 271] width 803 height 503
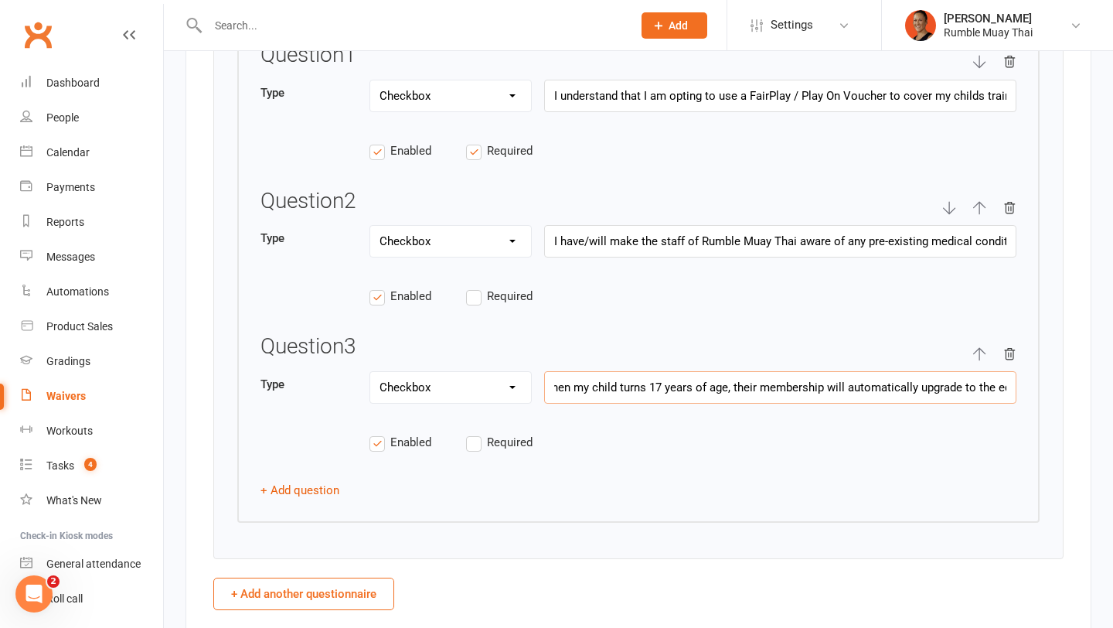
click at [646, 376] on input "I understand if I am signing up a child under 16 years of age, that when my chi…" at bounding box center [780, 387] width 472 height 32
drag, startPoint x: 993, startPoint y: 380, endPoint x: 1018, endPoint y: 383, distance: 25.7
click at [1018, 383] on div "Question 1 Type Text Select Checkbox I understand that I am opting to use a Fai…" at bounding box center [638, 271] width 803 height 503
click at [598, 371] on input "I understand if I am signing up a child under 16 years of age, that when my chi…" at bounding box center [780, 387] width 472 height 32
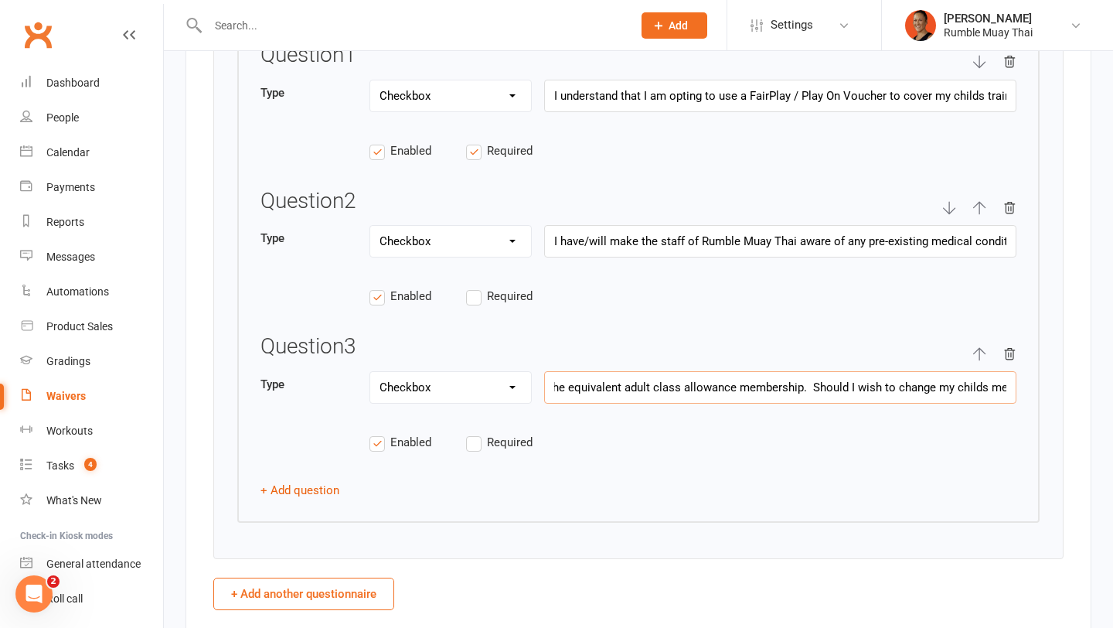
click at [630, 385] on input "I understand if I am signing up a child under 16 years of age, that when my chi…" at bounding box center [780, 387] width 472 height 32
click at [623, 385] on input "I understand if I am signing up a child under 16 years of age, that when my chi…" at bounding box center [780, 387] width 472 height 32
click at [543, 387] on div "Type Text Select Checkbox I understand if I am signing up a child under 16 year…" at bounding box center [639, 395] width 756 height 49
click at [938, 392] on input "I understand if I am signing up a child under 16 years of age, that when my chi…" at bounding box center [780, 387] width 472 height 32
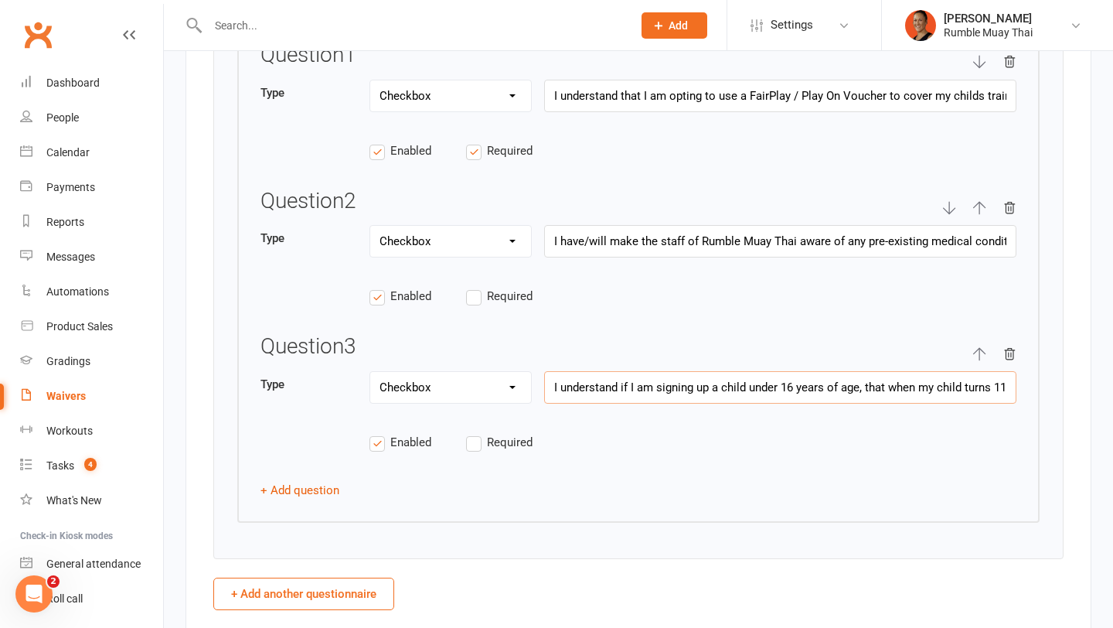
drag, startPoint x: 990, startPoint y: 383, endPoint x: 1025, endPoint y: 383, distance: 34.8
click at [1025, 383] on div "Question 1 Type Text Select Checkbox I understand that I am opting to use a Fai…" at bounding box center [638, 271] width 803 height 503
click at [1009, 383] on input "I understand if I am signing up a child under 16 years of age, that when my chi…" at bounding box center [780, 387] width 472 height 32
drag, startPoint x: 1009, startPoint y: 383, endPoint x: 1035, endPoint y: 383, distance: 25.5
click at [1035, 383] on div "Question 1 Type Text Select Checkbox I understand that I am opting to use a Fai…" at bounding box center [638, 271] width 803 height 503
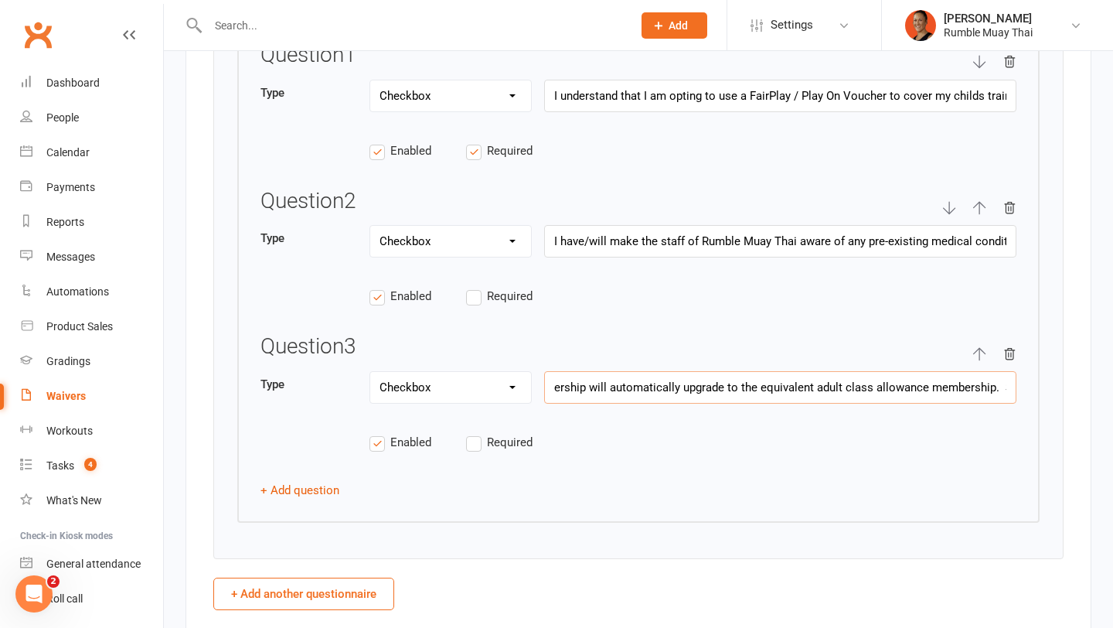
scroll to position [0, 796]
click at [735, 381] on input "I understand if I am signing up a child under 16 years of age, that when my chi…" at bounding box center [780, 387] width 472 height 32
click at [988, 385] on input "I understand if I am signing up a child under 16 years of age, that when my chi…" at bounding box center [780, 387] width 472 height 32
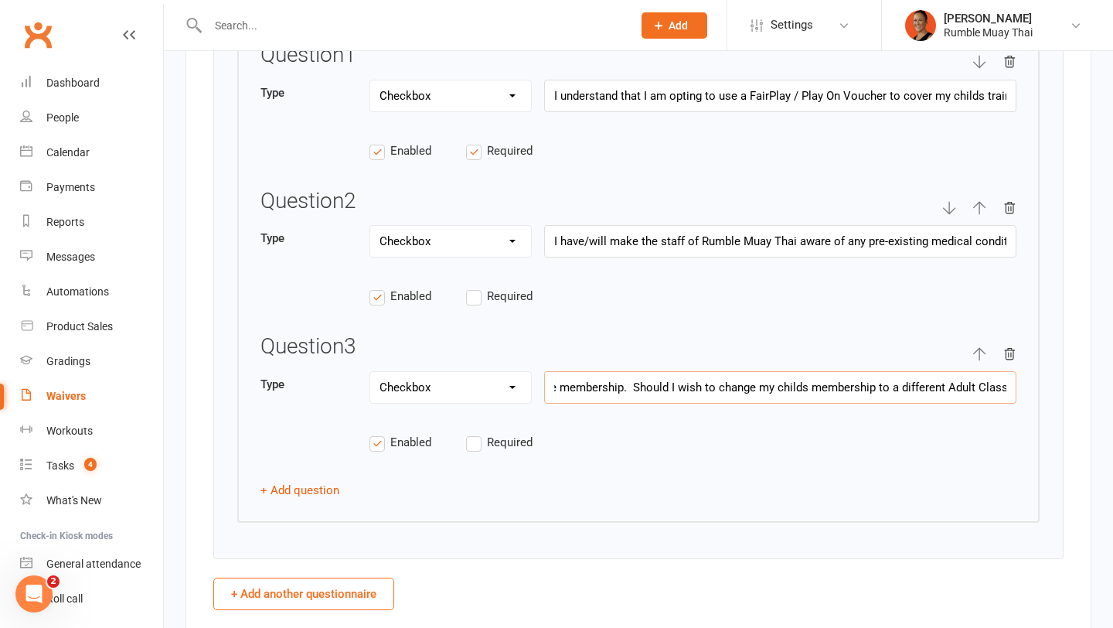
drag, startPoint x: 627, startPoint y: 378, endPoint x: 954, endPoint y: 380, distance: 327.1
click at [954, 380] on input "I understand if I am signing up a child under 16 years of age, that when my chi…" at bounding box center [780, 387] width 472 height 32
click at [786, 379] on input "I understand if I am signing up a child under 16 years of age, that when my chi…" at bounding box center [780, 387] width 472 height 32
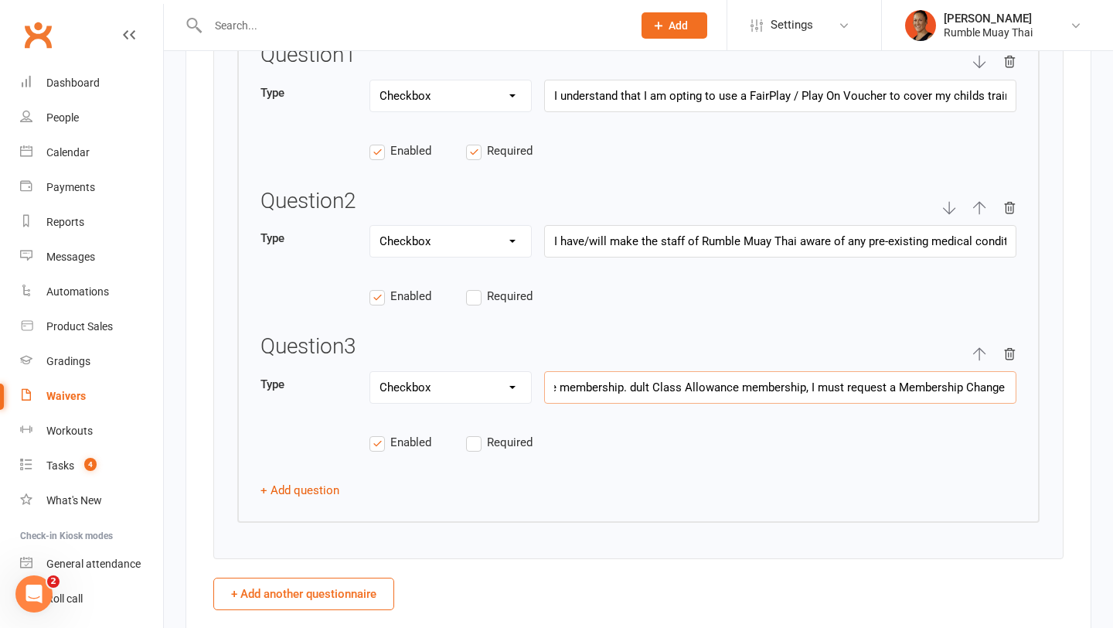
click at [805, 376] on input "I understand if I am signing up a child under 16 years of age, that when my chi…" at bounding box center [780, 387] width 472 height 32
click at [834, 391] on input "I understand if I am signing up a child under 16 years of age, that when my chi…" at bounding box center [780, 387] width 472 height 32
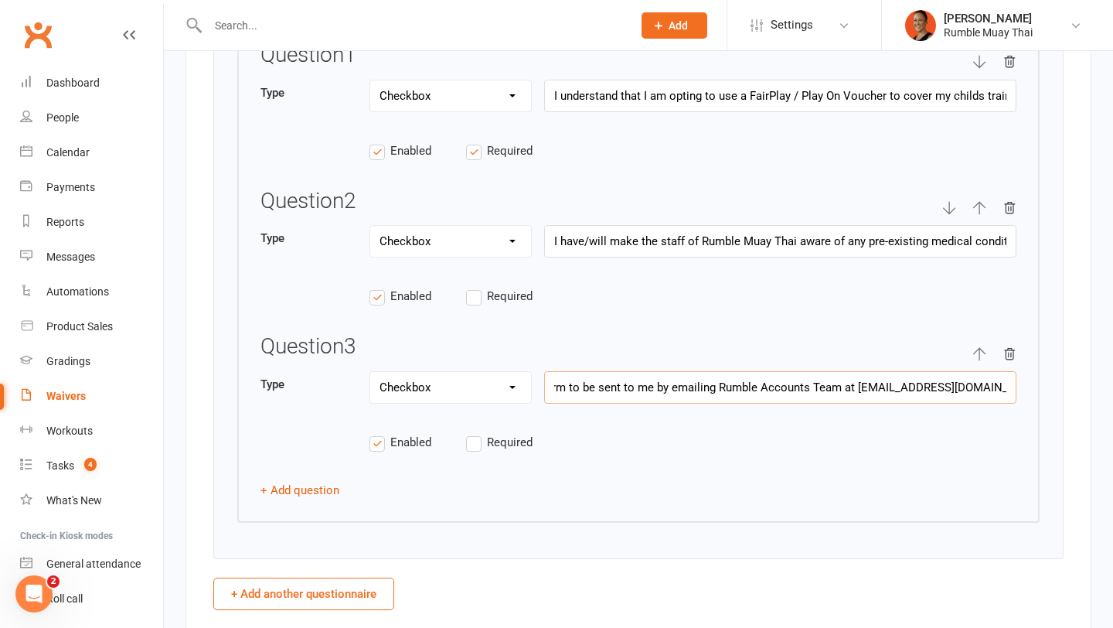
drag, startPoint x: 1011, startPoint y: 385, endPoint x: 717, endPoint y: 385, distance: 293.8
click at [717, 385] on input "I understand if I am signing up a child under 16 years of age, that when my chi…" at bounding box center [780, 387] width 472 height 32
type input "I understand if I am signing up a child under 16 years of age, that when my chi…"
drag, startPoint x: 1008, startPoint y: 384, endPoint x: 657, endPoint y: 375, distance: 350.4
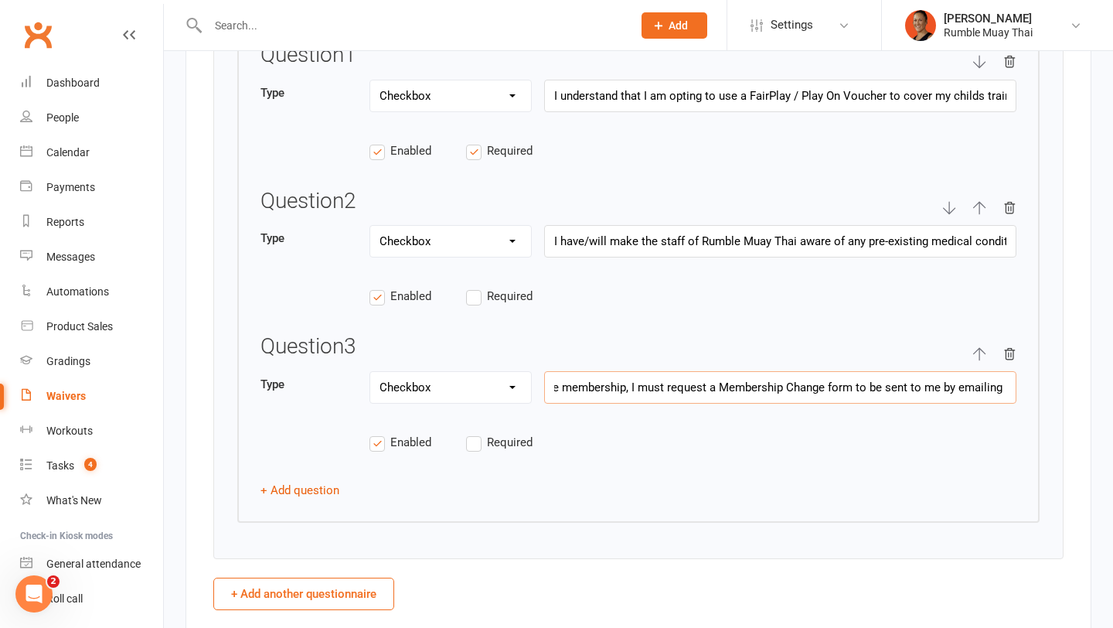
click at [656, 374] on input "I understand if I am signing up a child under 16 years of age, that when my chi…" at bounding box center [780, 387] width 472 height 32
type input "I understand when my child changes age groups i.e from Kids to Teens (at 11yrs …"
click at [484, 440] on label "Required" at bounding box center [514, 442] width 97 height 19
click at [484, 433] on input "Required" at bounding box center [514, 433] width 97 height 0
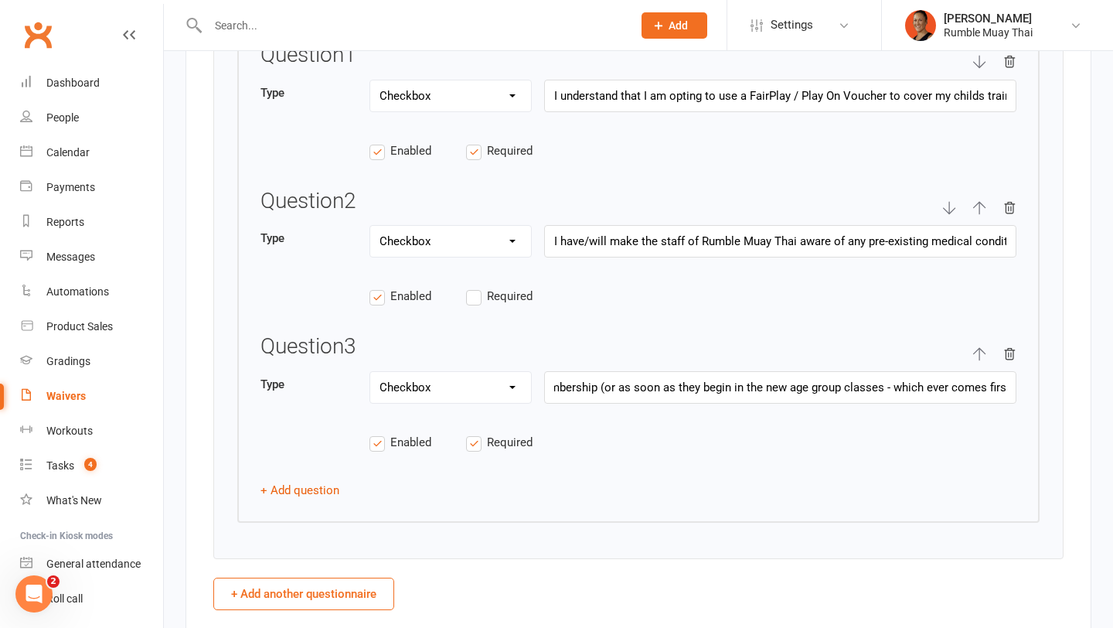
scroll to position [0, 0]
click at [511, 290] on span "Required" at bounding box center [510, 295] width 46 height 16
click at [511, 287] on input "Required" at bounding box center [514, 287] width 97 height 0
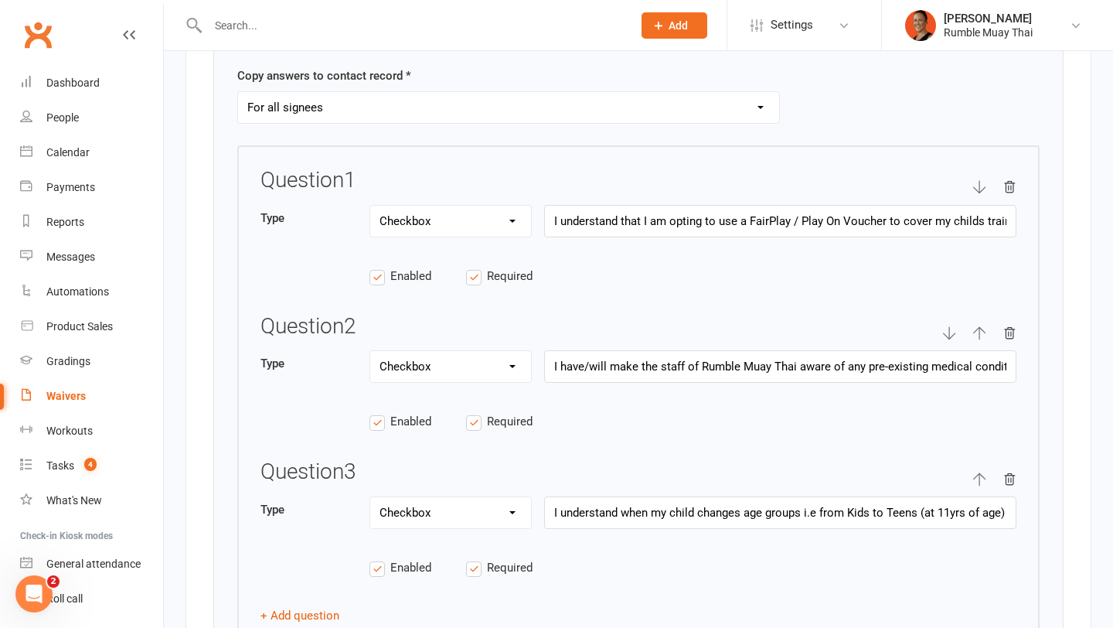
scroll to position [2432, 0]
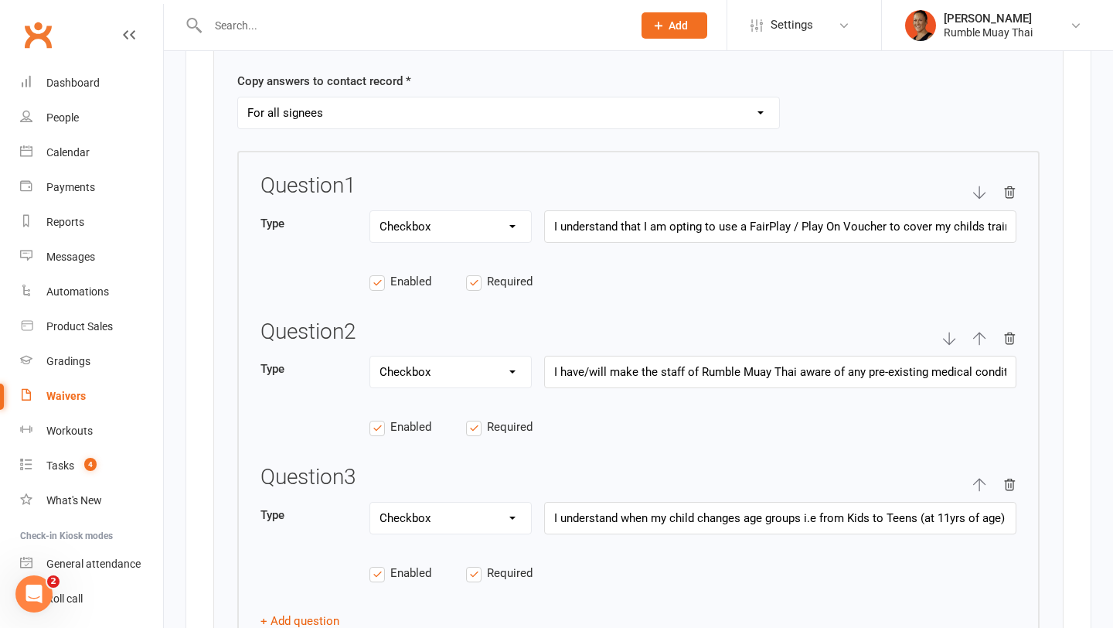
click at [517, 111] on select "Never For primary signee only For all signees" at bounding box center [508, 112] width 541 height 31
select select "do_not_copy_answers"
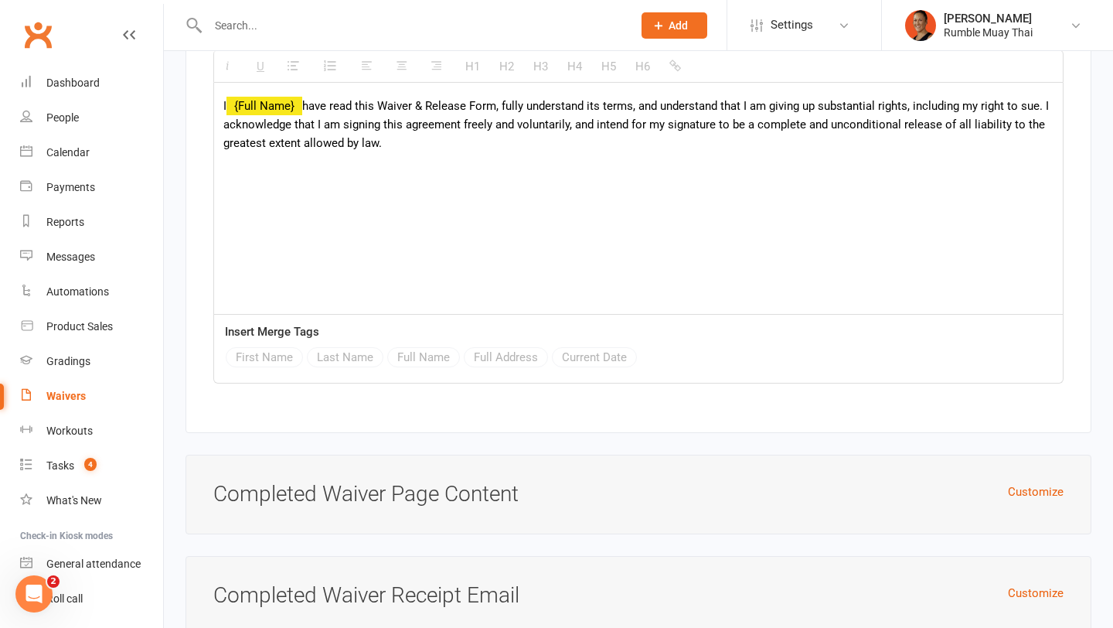
scroll to position [5771, 0]
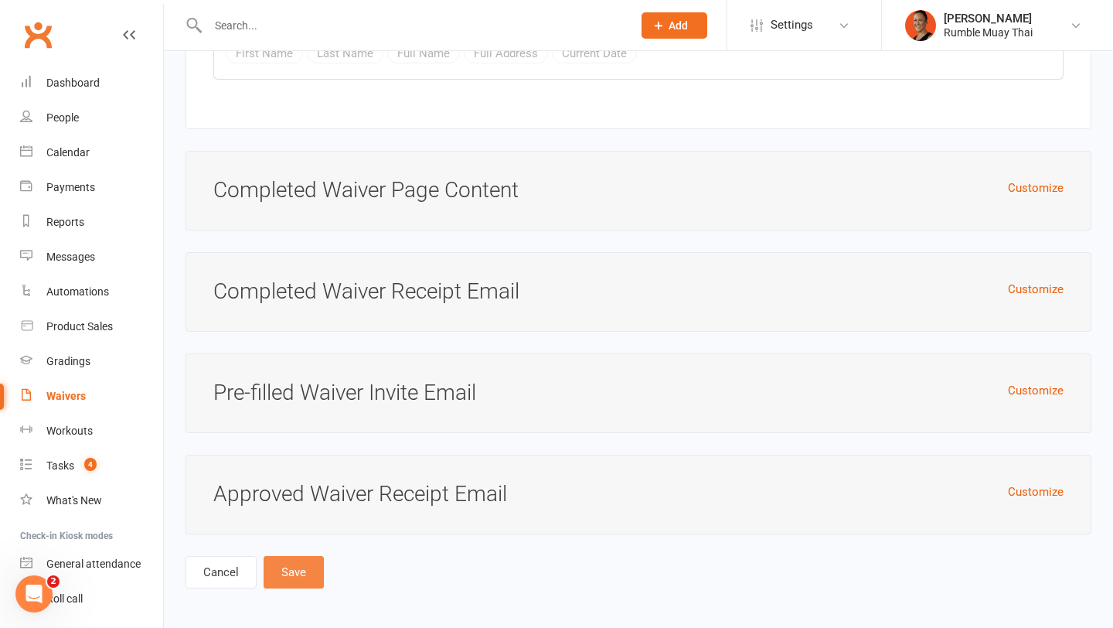
click at [302, 571] on button "Save" at bounding box center [294, 572] width 60 height 32
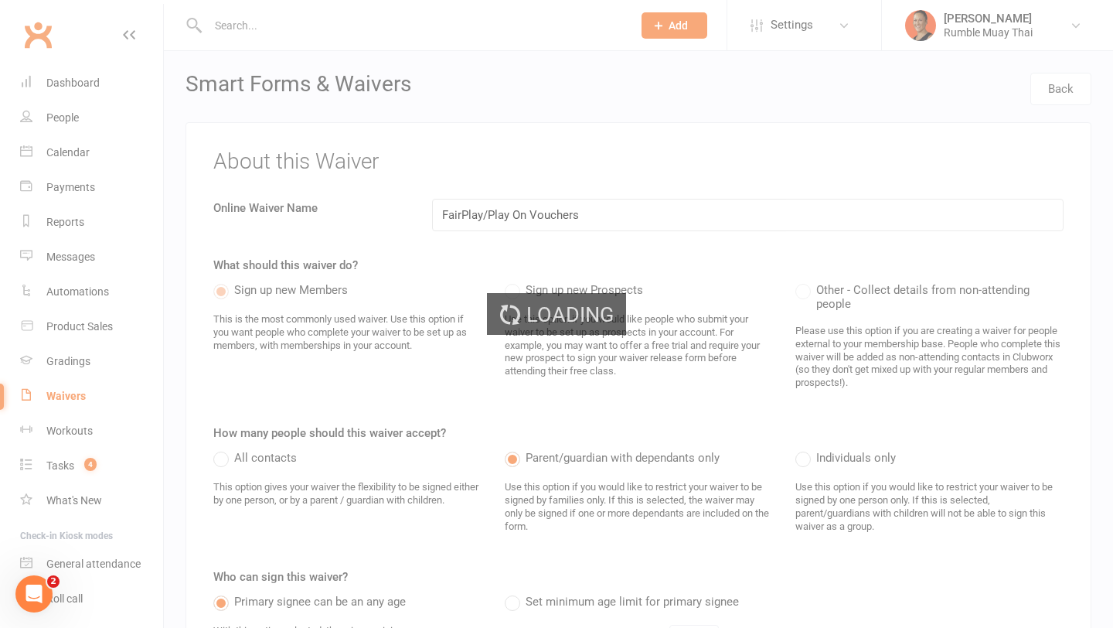
select select "100"
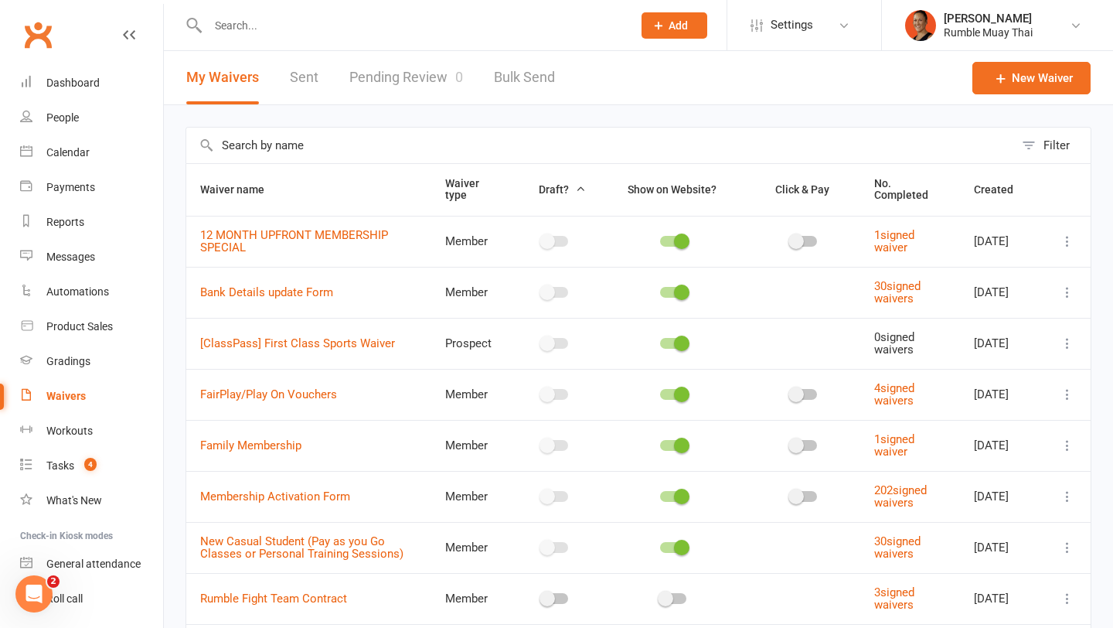
click at [335, 366] on icon at bounding box center [330, 369] width 10 height 12
click at [300, 394] on link "FairPlay/Play On Vouchers" at bounding box center [268, 394] width 137 height 14
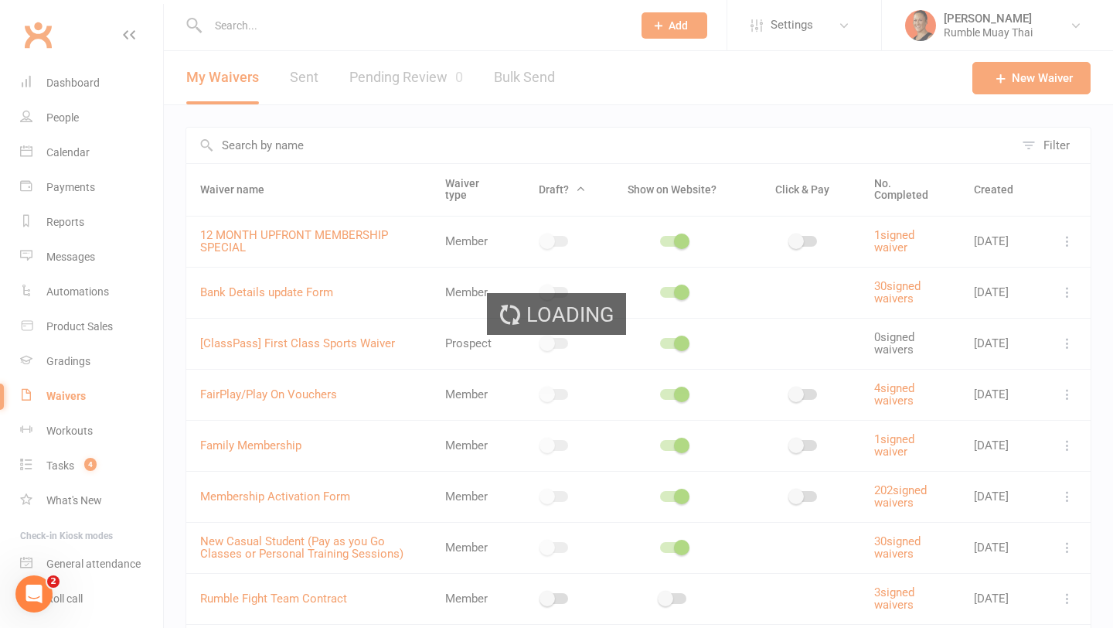
select select "applies_to_all_signees"
select select "checkbox"
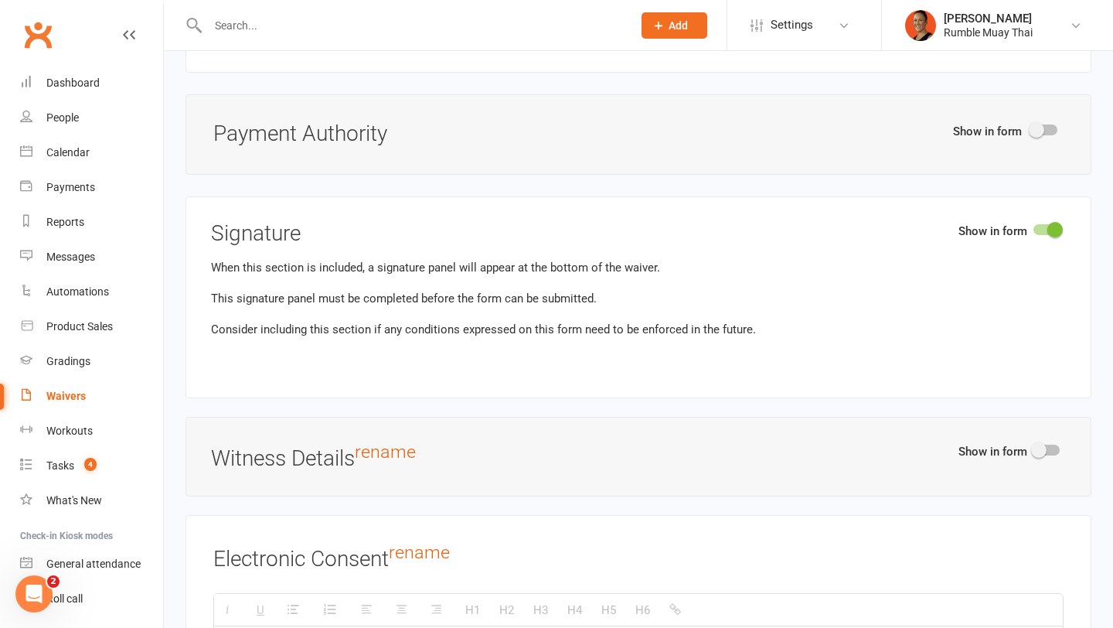
scroll to position [4955, 0]
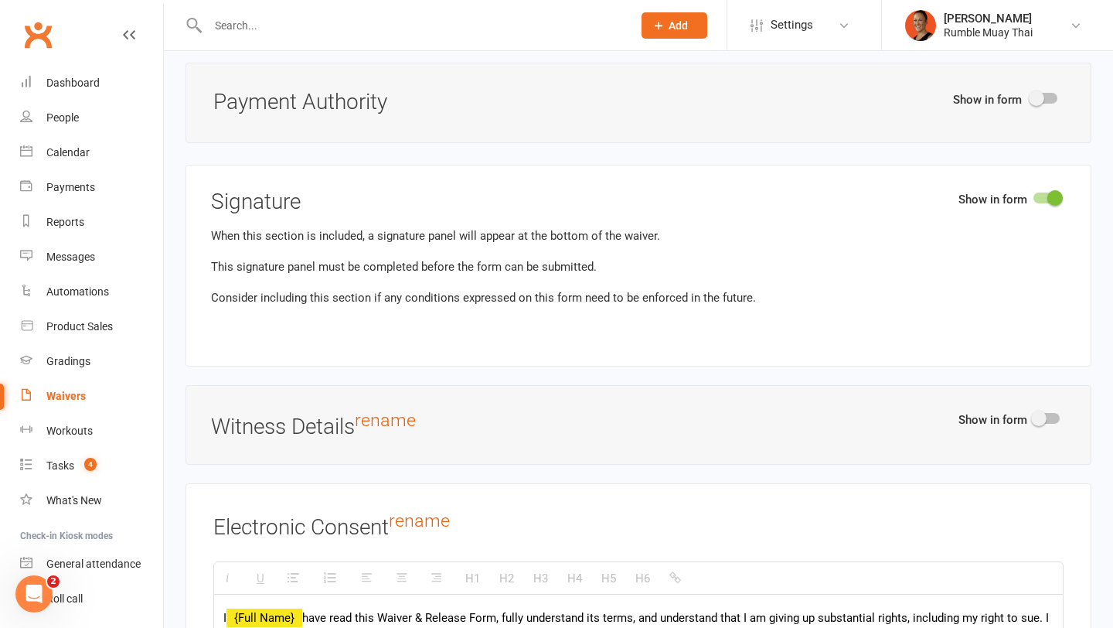
click at [1043, 96] on span at bounding box center [1036, 97] width 15 height 15
click at [1031, 96] on input "checkbox" at bounding box center [1031, 96] width 0 height 0
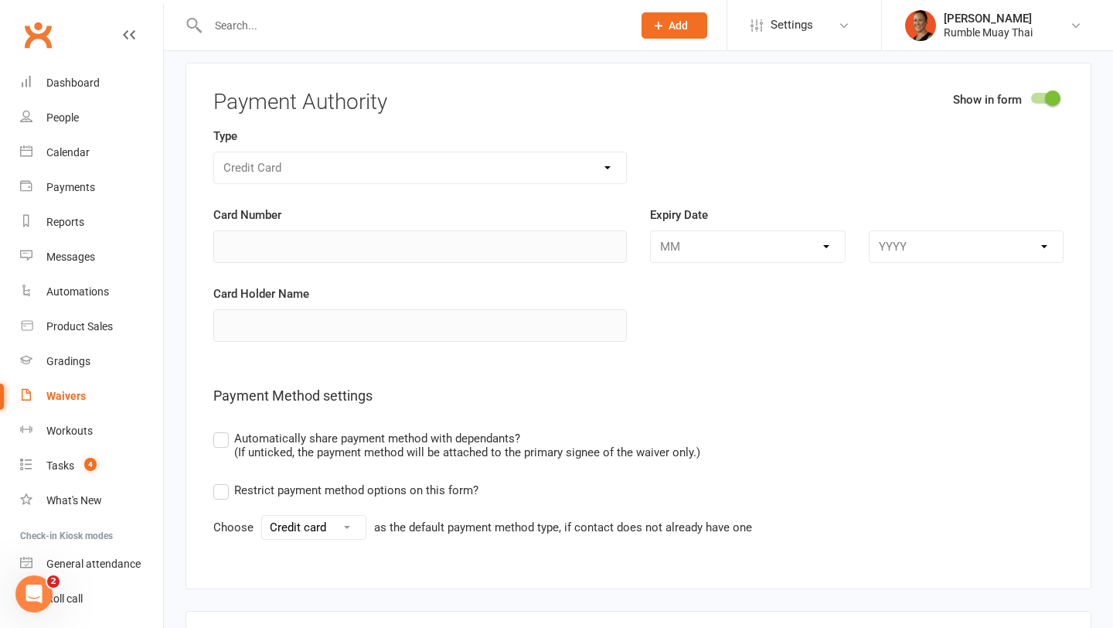
click at [483, 434] on span "Automatically share payment method with dependants? (If unticked, the payment m…" at bounding box center [467, 444] width 466 height 30
click at [223, 429] on input "Automatically share payment method with dependants? (If unticked, the payment m…" at bounding box center [218, 429] width 10 height 0
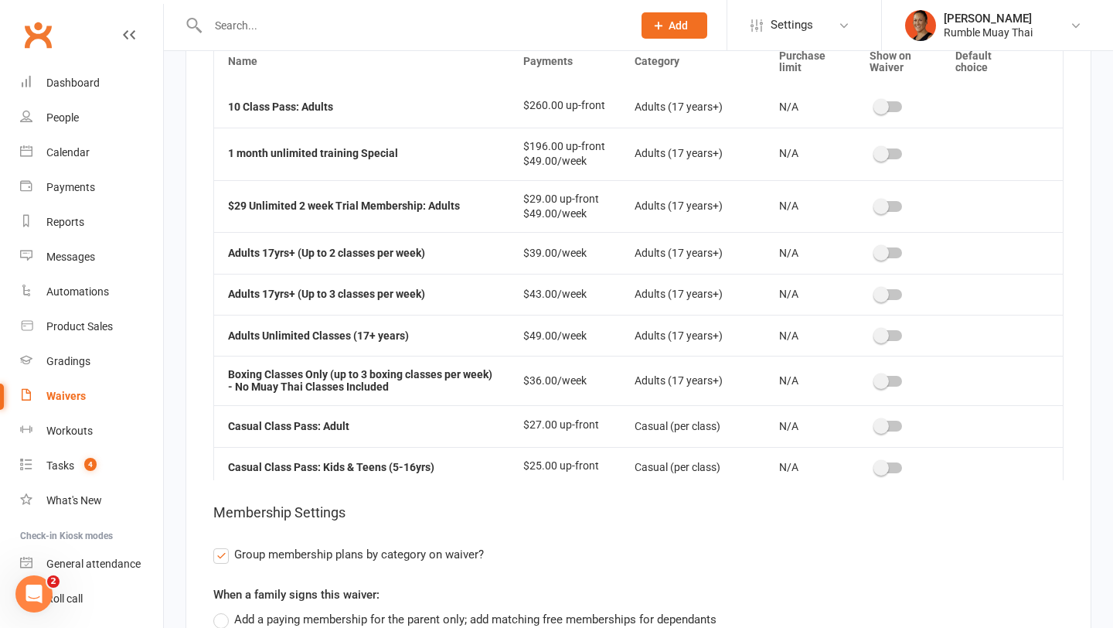
scroll to position [240, 0]
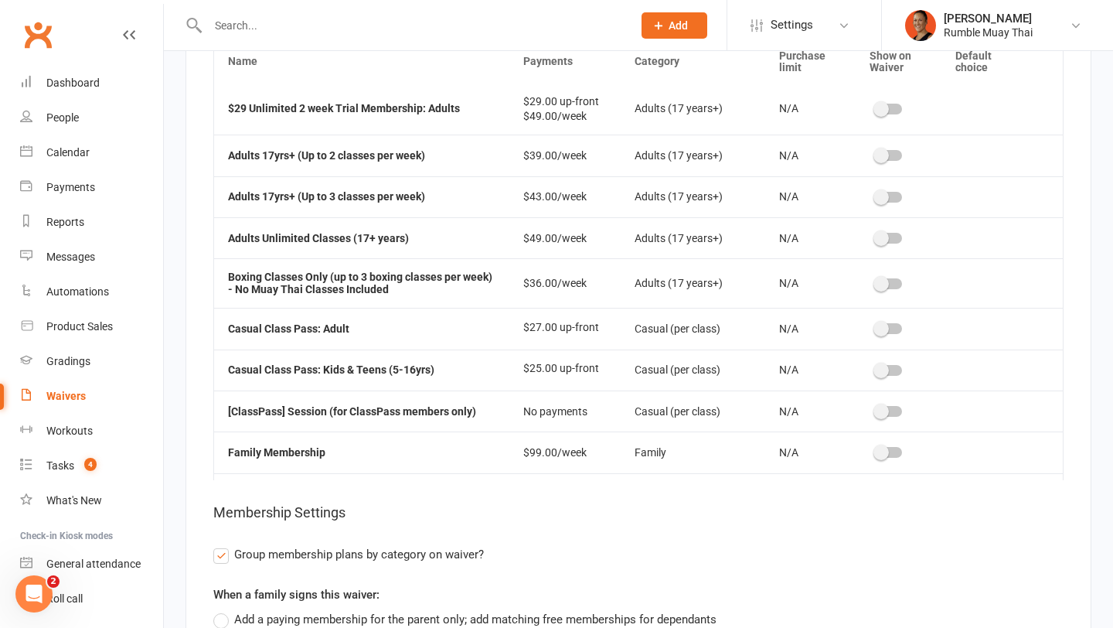
click at [445, 529] on div "Name Payments Category Purchase limit Show on Waiver Default choice Unlimited J…" at bounding box center [638, 377] width 851 height 683
click at [447, 566] on div "Name Payments Category Purchase limit Show on Waiver Default choice Unlimited J…" at bounding box center [638, 377] width 851 height 683
click at [445, 555] on span "Group membership plans by category on waiver?" at bounding box center [359, 553] width 250 height 16
click at [223, 545] on input "Group membership plans by category on waiver?" at bounding box center [218, 545] width 10 height 0
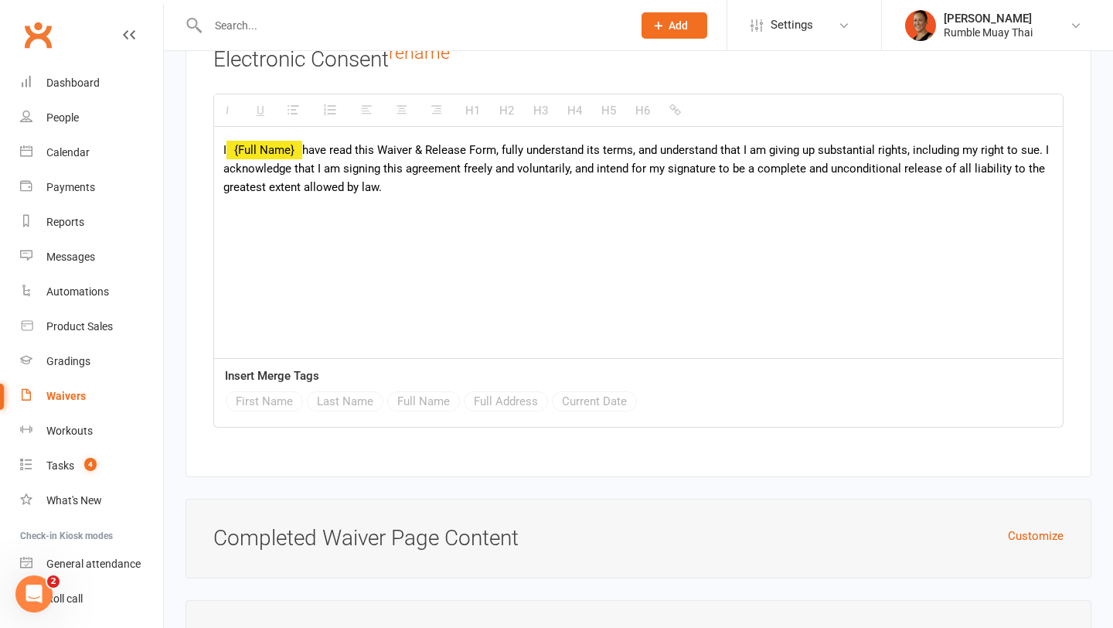
scroll to position [6255, 0]
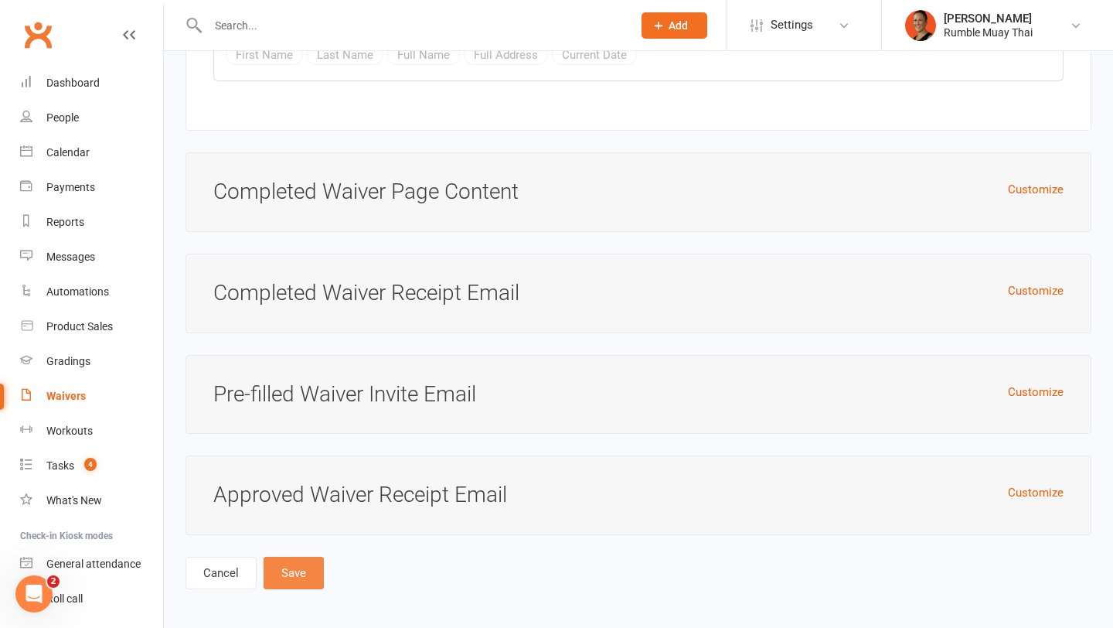
click at [305, 564] on button "Save" at bounding box center [294, 573] width 60 height 32
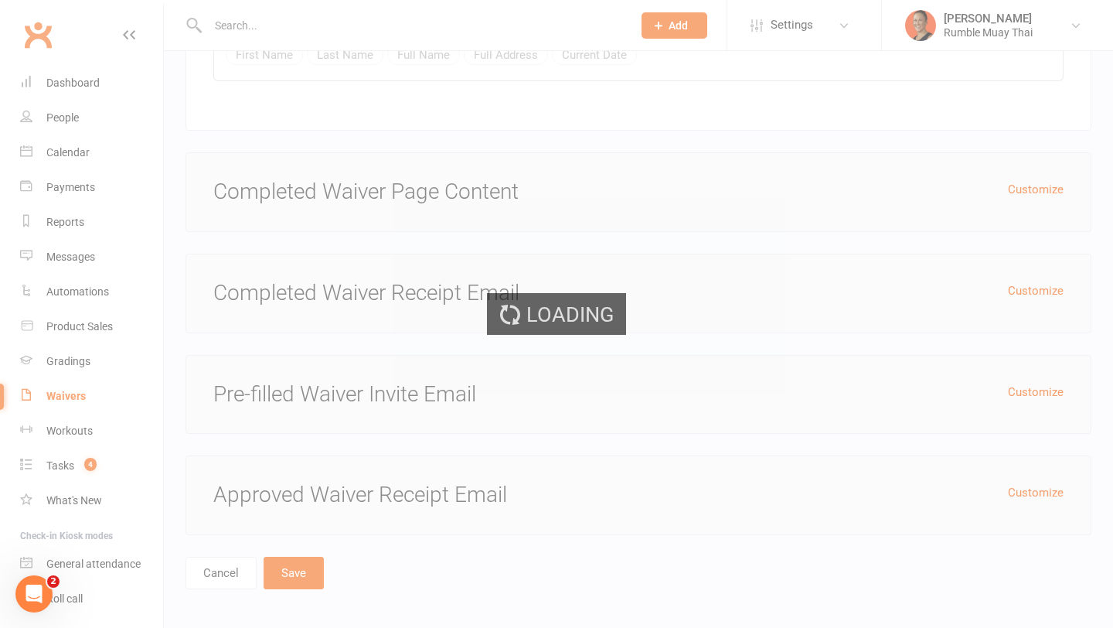
select select "100"
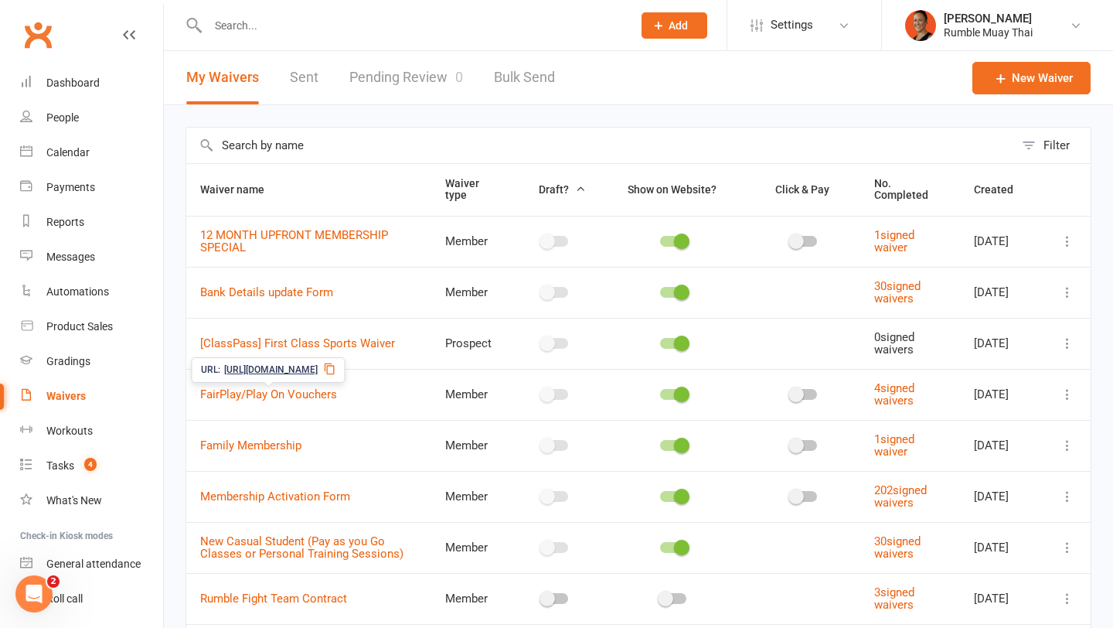
click at [318, 365] on span "https://app.clubworx.com/s/IukDgMLQ" at bounding box center [271, 370] width 94 height 15
click at [271, 392] on link "FairPlay/Play On Vouchers" at bounding box center [268, 394] width 137 height 14
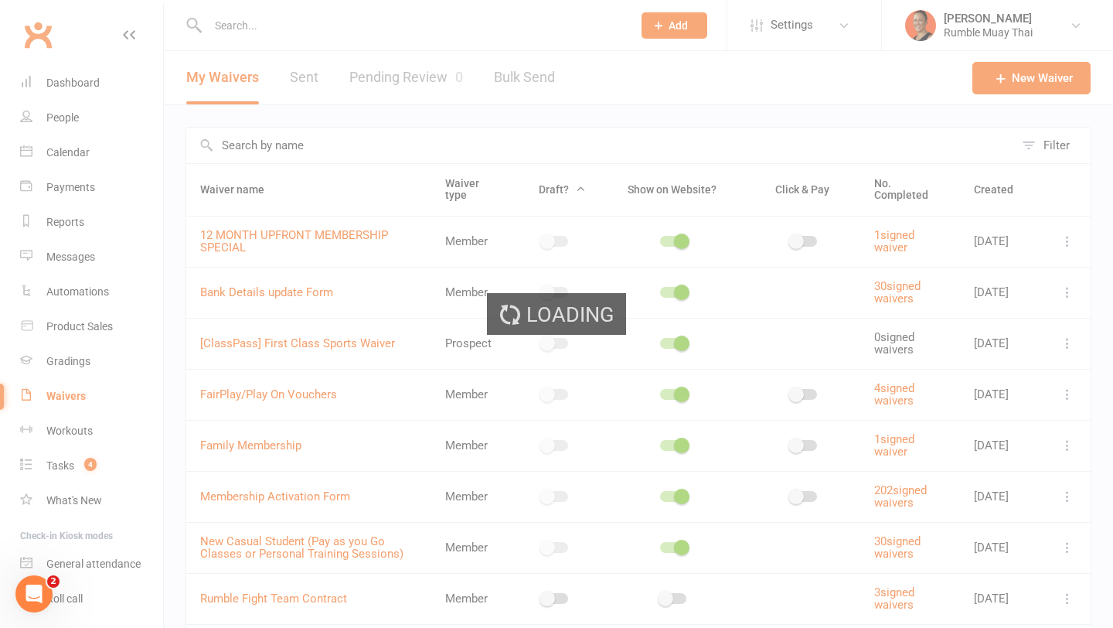
select select "applies_to_all_signees"
select select "checkbox"
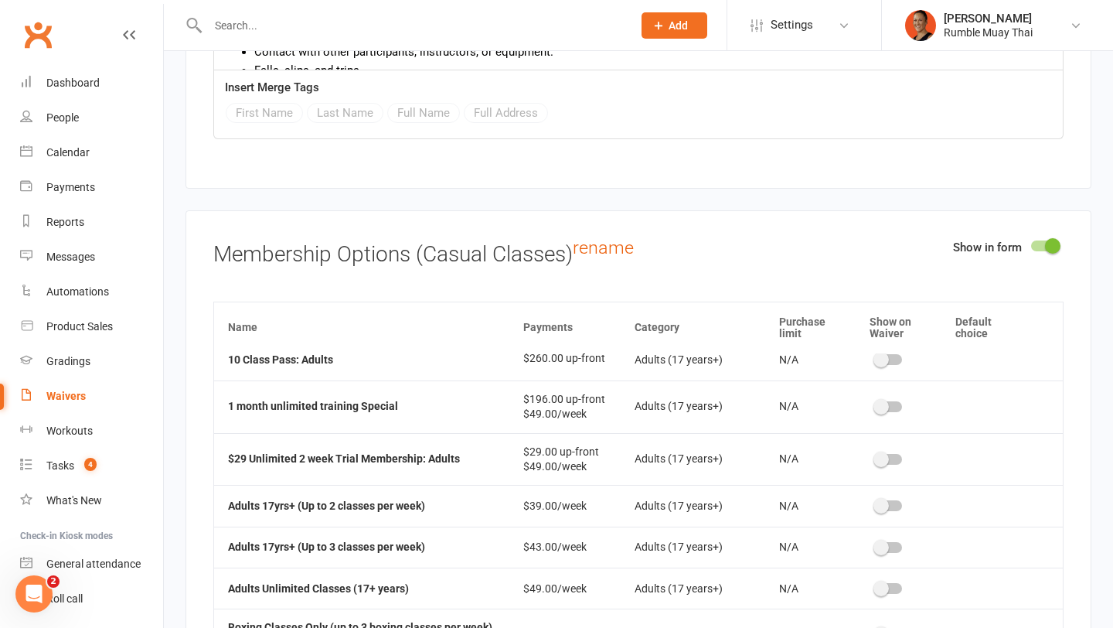
scroll to position [160, 0]
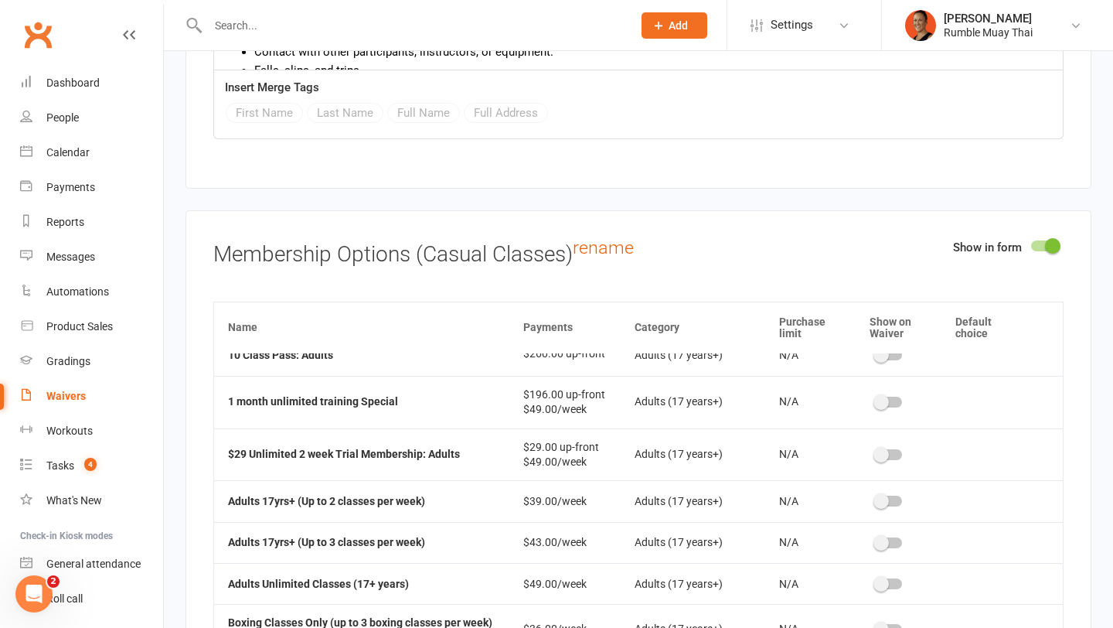
click at [885, 577] on span at bounding box center [881, 583] width 15 height 15
click at [876, 581] on input "checkbox" at bounding box center [876, 581] width 0 height 0
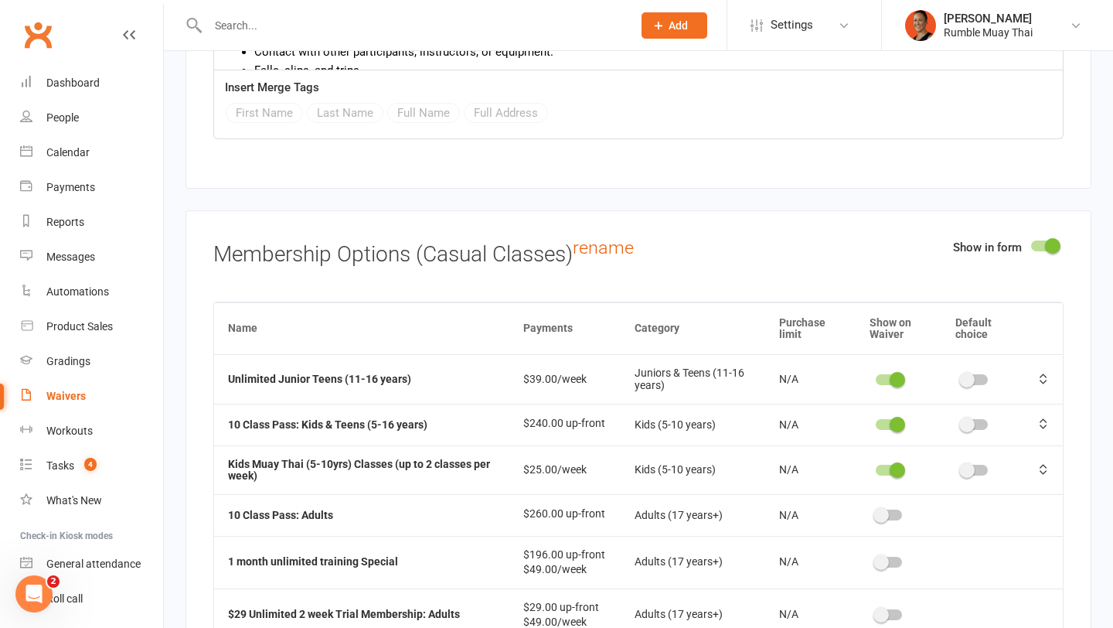
scroll to position [1, 0]
click at [964, 376] on span at bounding box center [967, 378] width 15 height 15
click at [962, 377] on input "checkbox" at bounding box center [962, 377] width 0 height 0
click at [972, 462] on span at bounding box center [967, 469] width 15 height 15
click at [962, 467] on input "checkbox" at bounding box center [962, 467] width 0 height 0
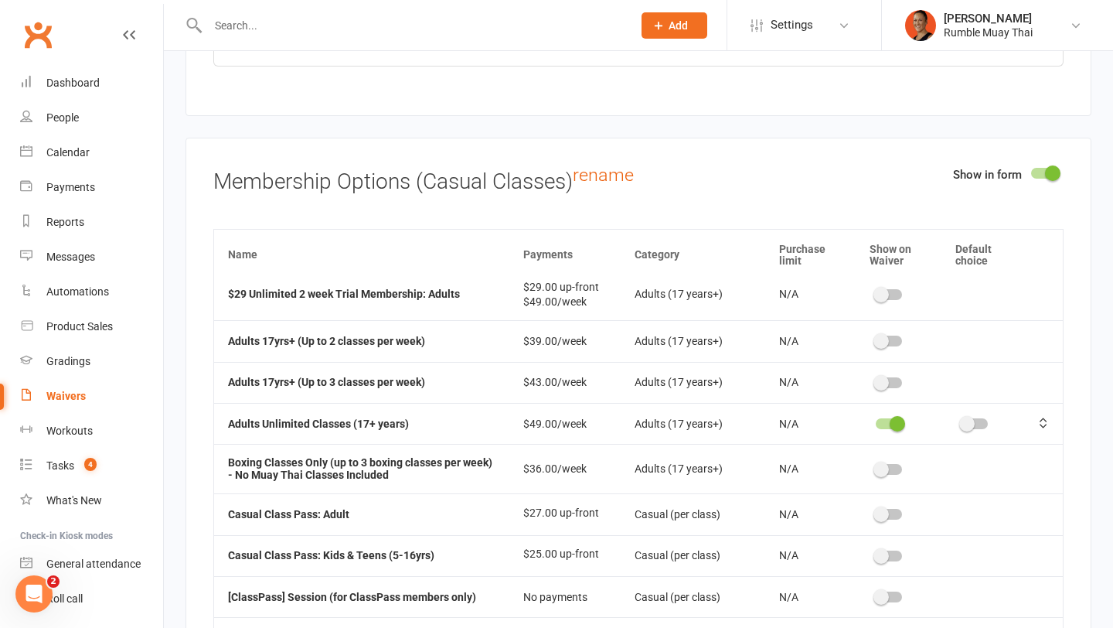
scroll to position [0, 0]
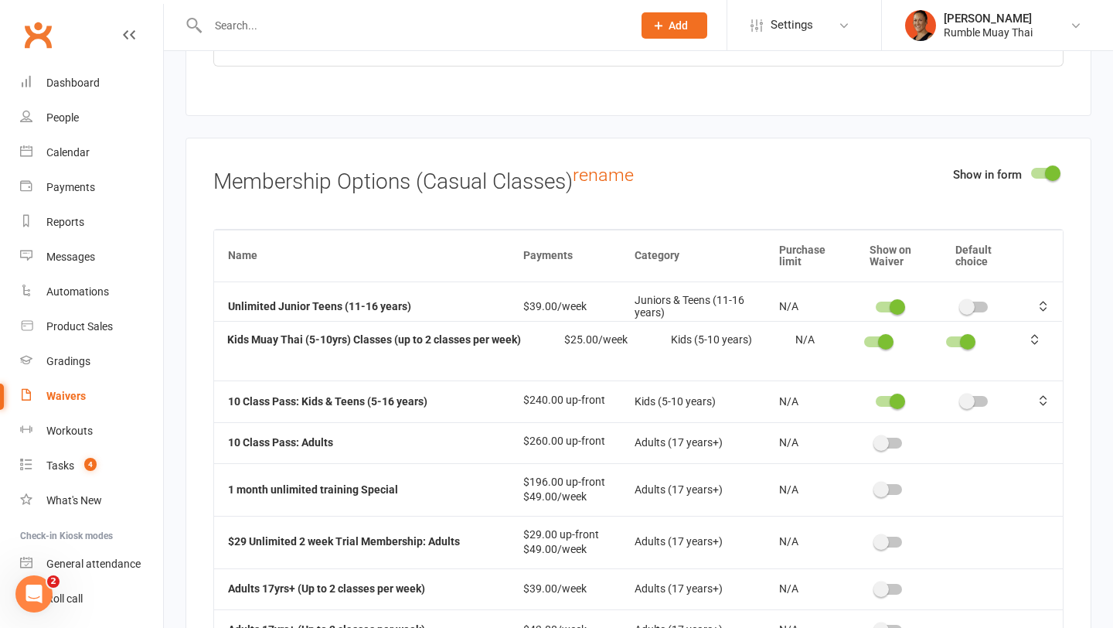
drag, startPoint x: 1044, startPoint y: 393, endPoint x: 1043, endPoint y: 342, distance: 51.0
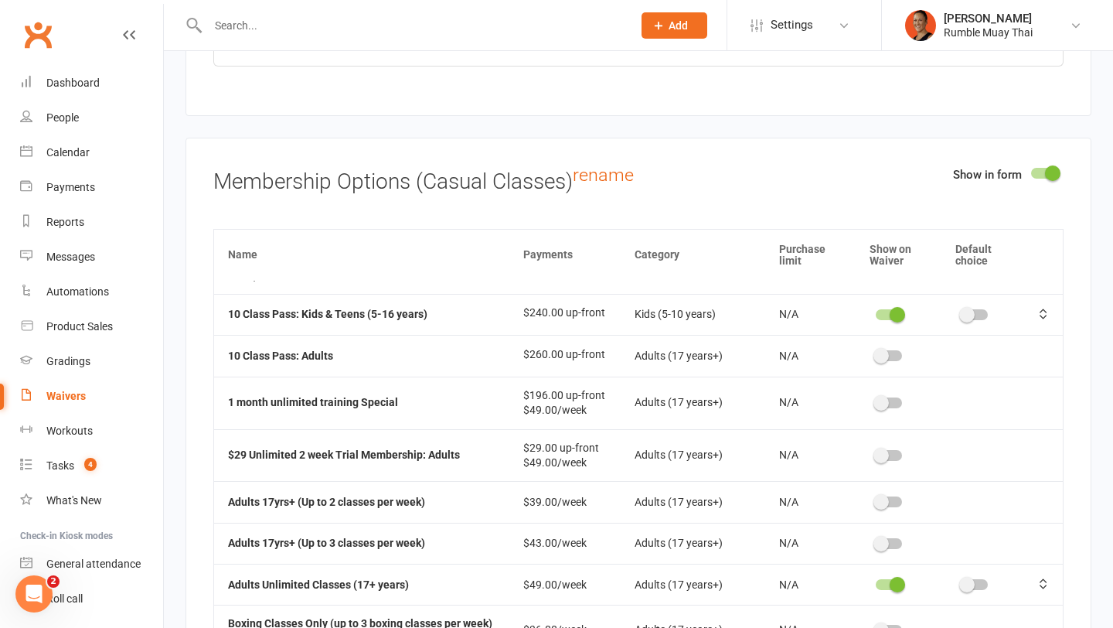
scroll to position [90, 0]
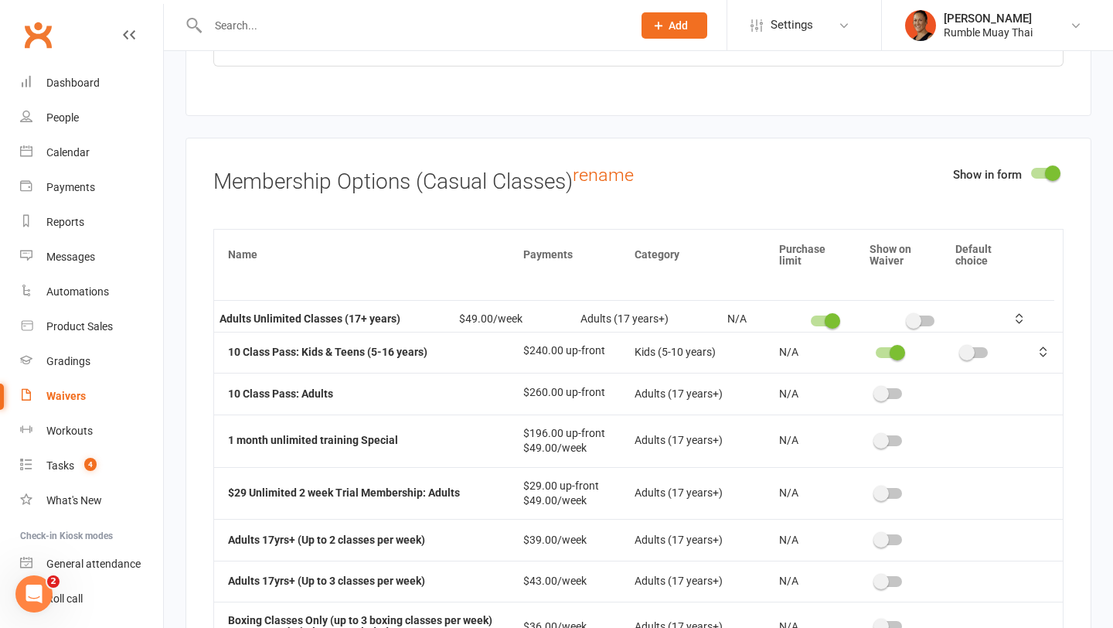
drag, startPoint x: 1043, startPoint y: 585, endPoint x: 1035, endPoint y: 324, distance: 260.7
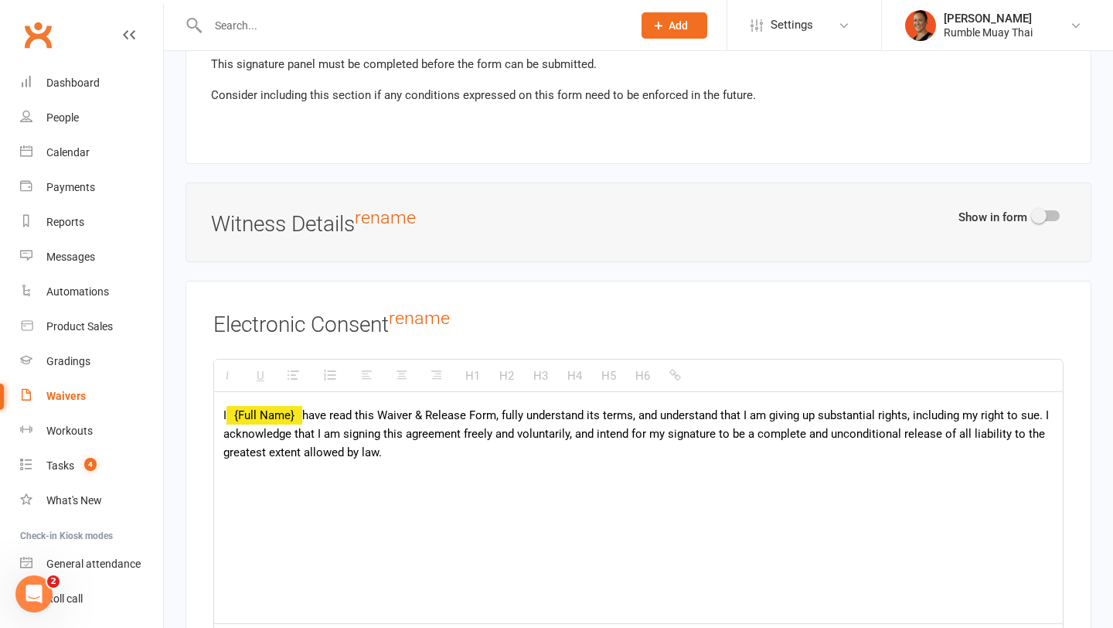
scroll to position [6215, 0]
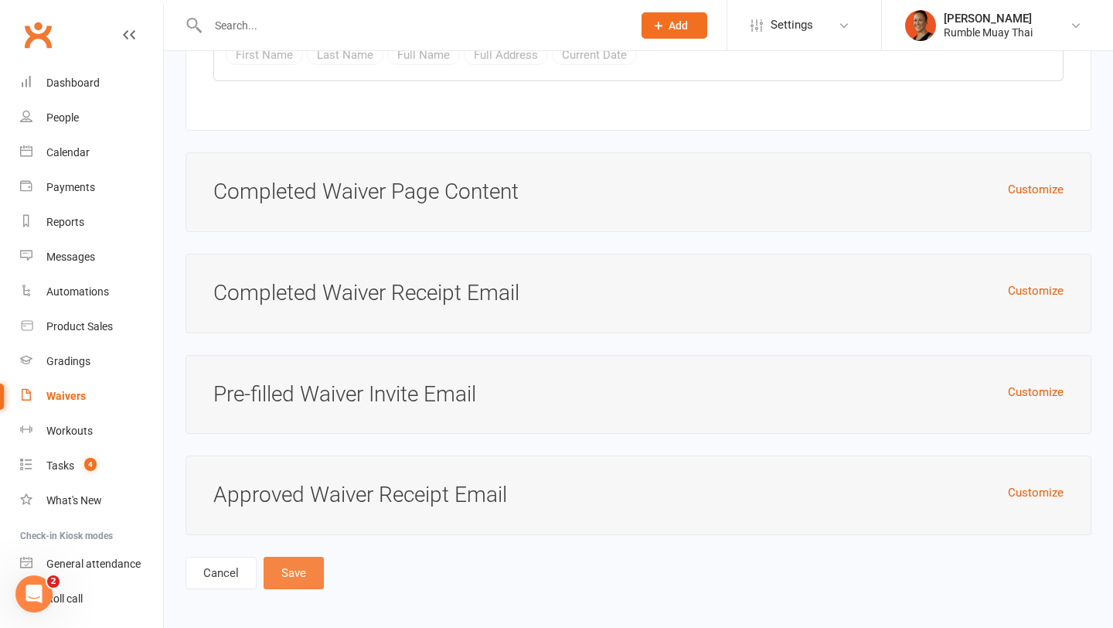
click at [285, 568] on button "Save" at bounding box center [294, 573] width 60 height 32
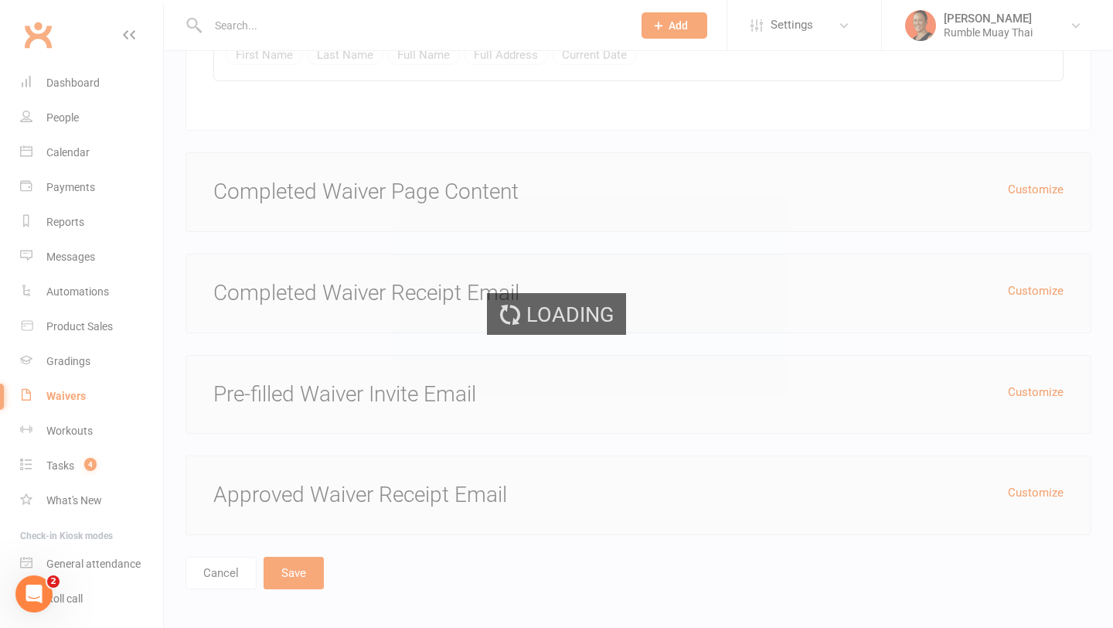
select select "100"
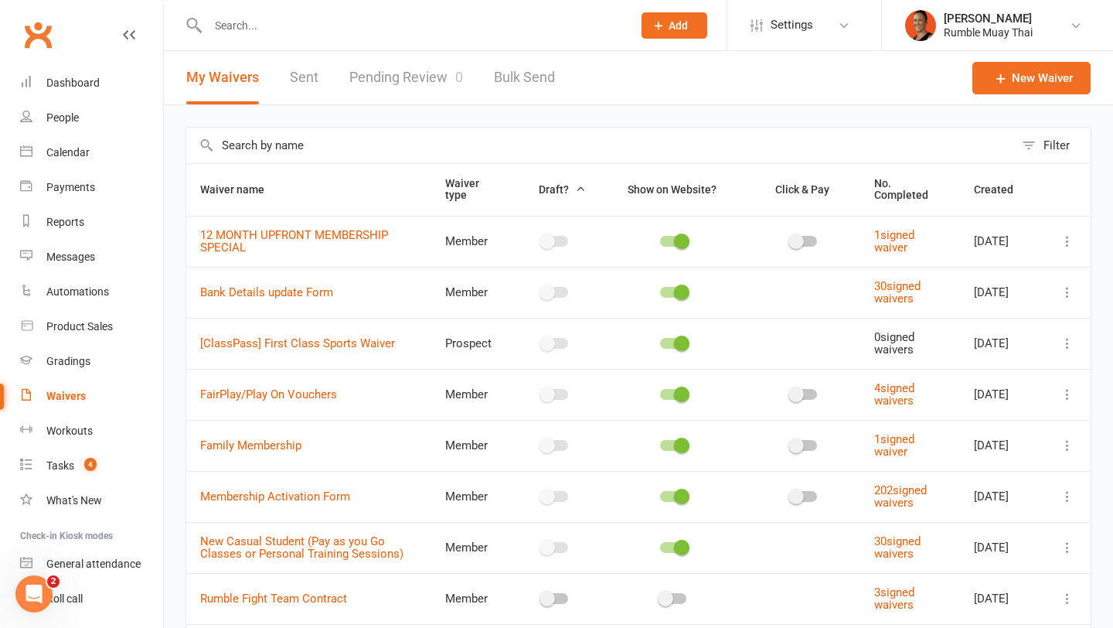
click at [308, 27] on input "text" at bounding box center [412, 26] width 418 height 22
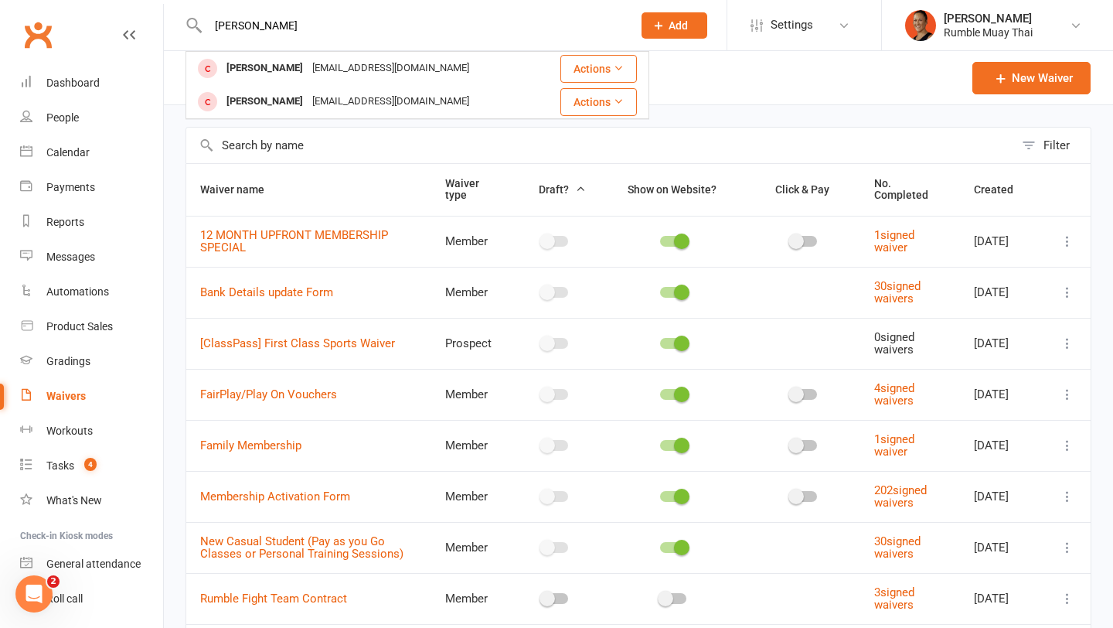
type input "emery"
click at [336, 368] on icon at bounding box center [330, 369] width 12 height 12
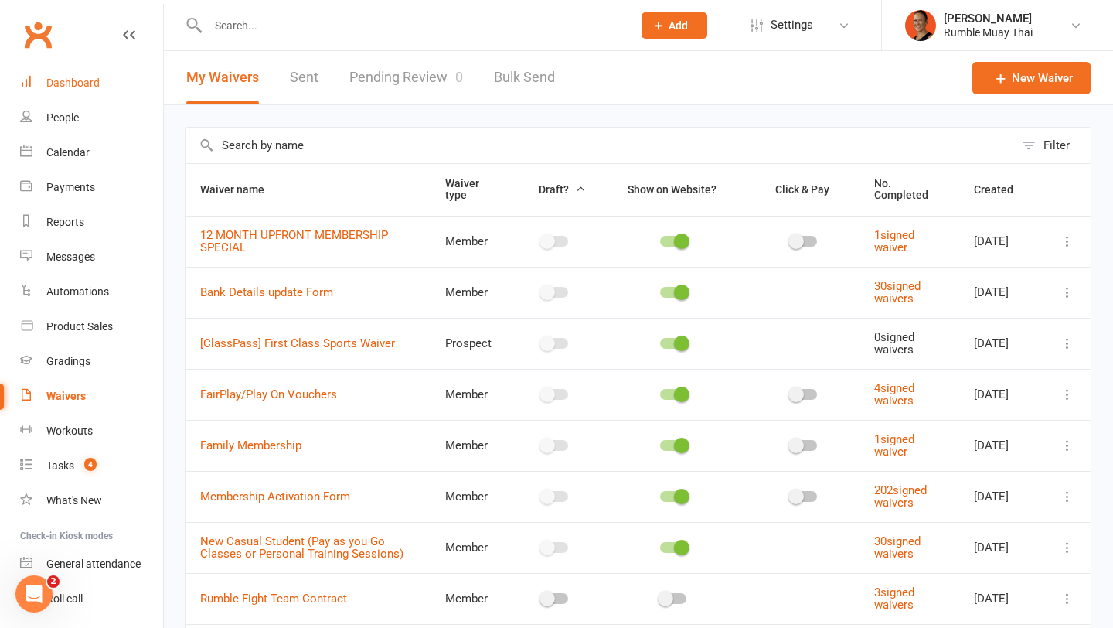
click at [107, 89] on link "Dashboard" at bounding box center [91, 83] width 143 height 35
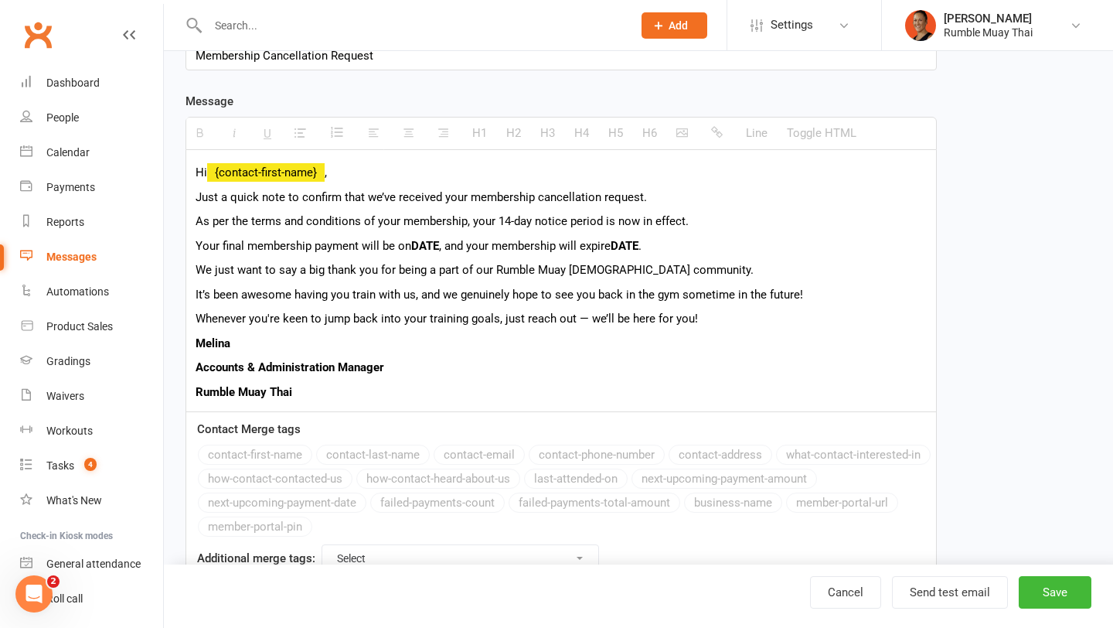
scroll to position [305, 0]
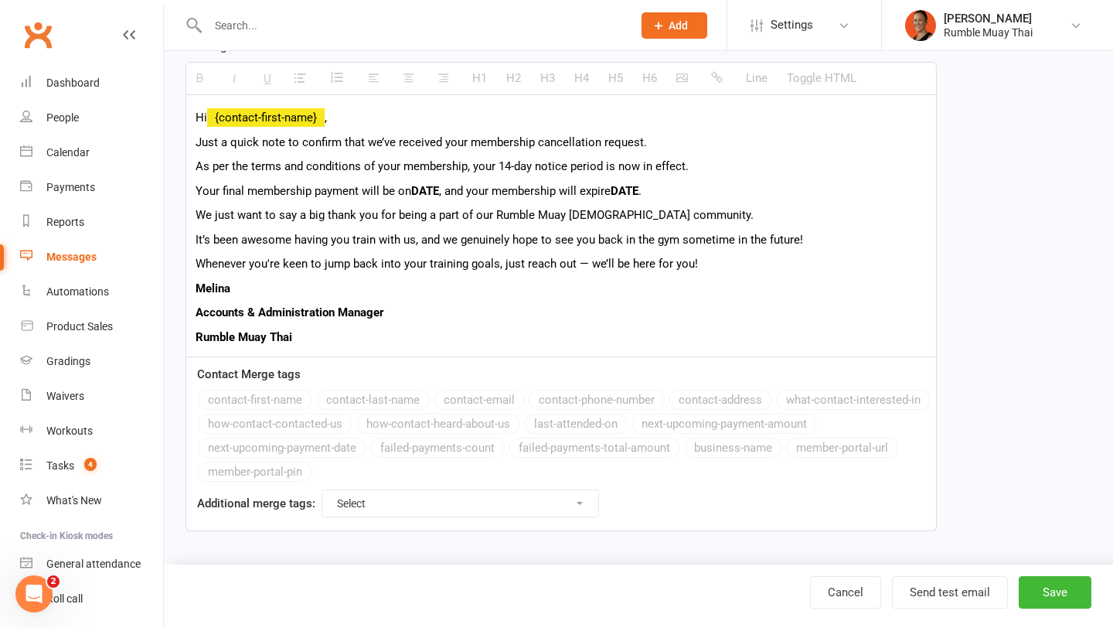
click at [473, 240] on p "It’s been awesome having you train with us, and we genuinely hope to see you ba…" at bounding box center [561, 239] width 731 height 19
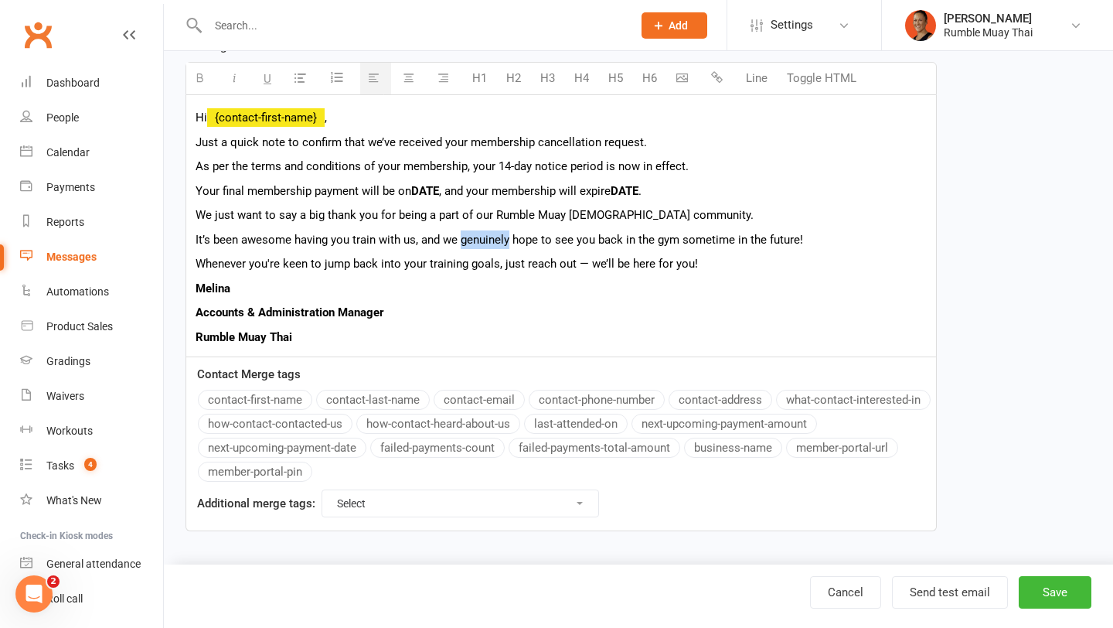
click at [473, 240] on p "It’s been awesome having you train with us, and we genuinely hope to see you ba…" at bounding box center [561, 239] width 731 height 19
click at [1069, 611] on div "Cancel Send test email Save" at bounding box center [639, 595] width 950 height 63
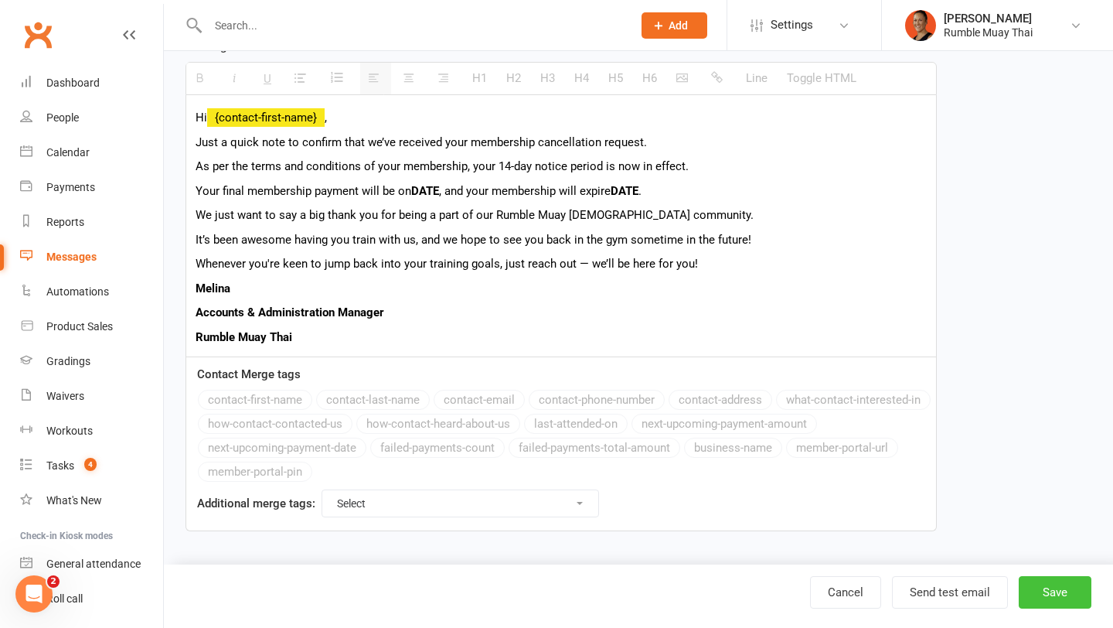
click at [1049, 578] on button "Save" at bounding box center [1055, 592] width 73 height 32
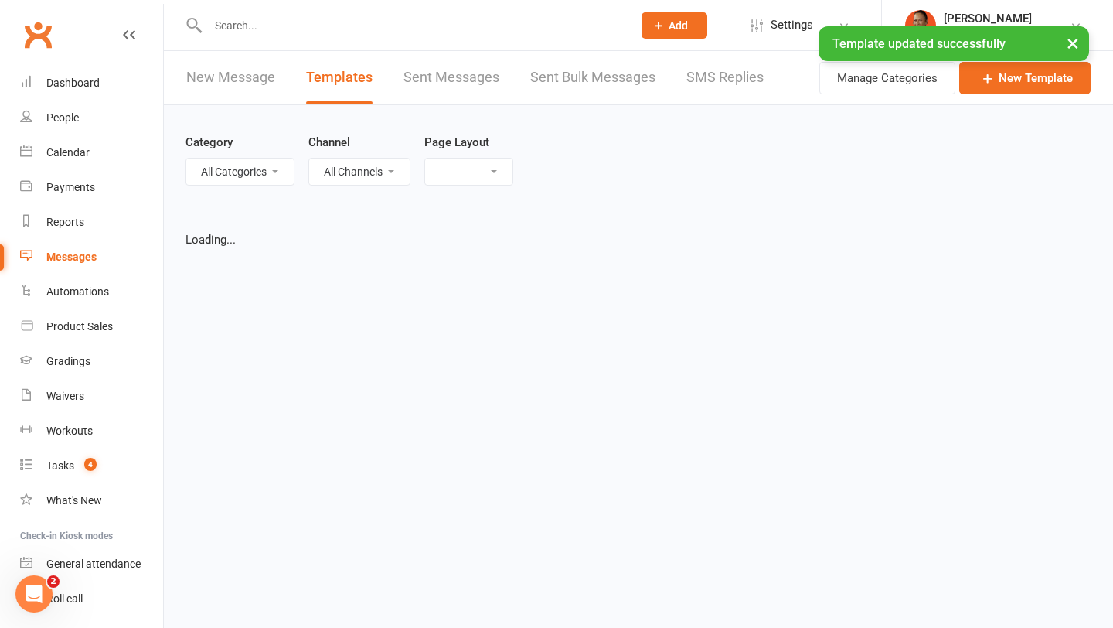
select select "list"
select select "100"
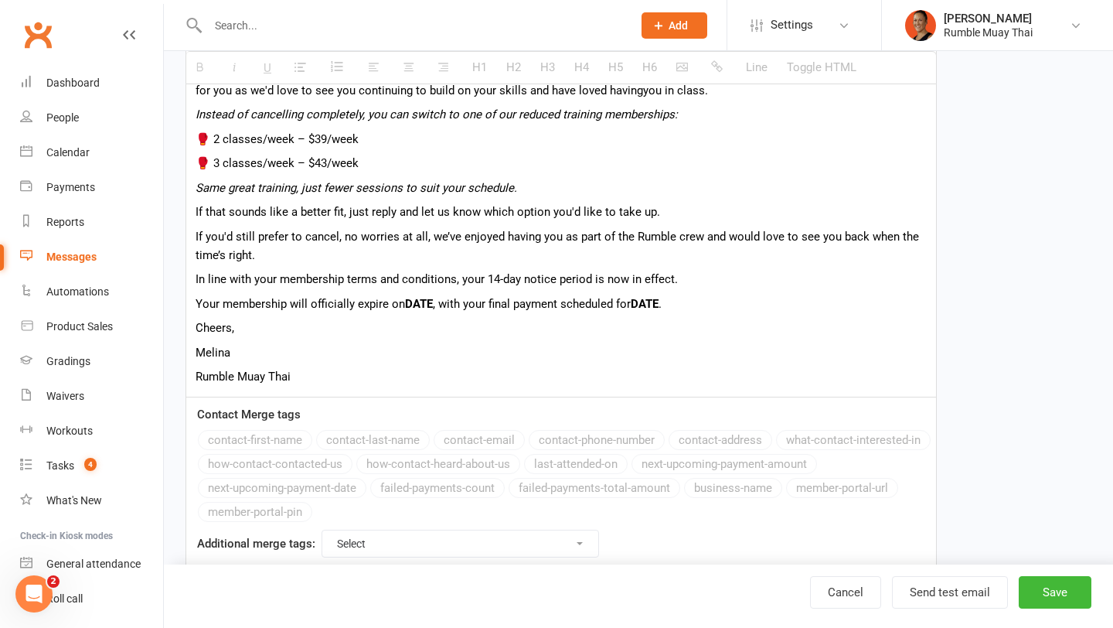
scroll to position [377, 0]
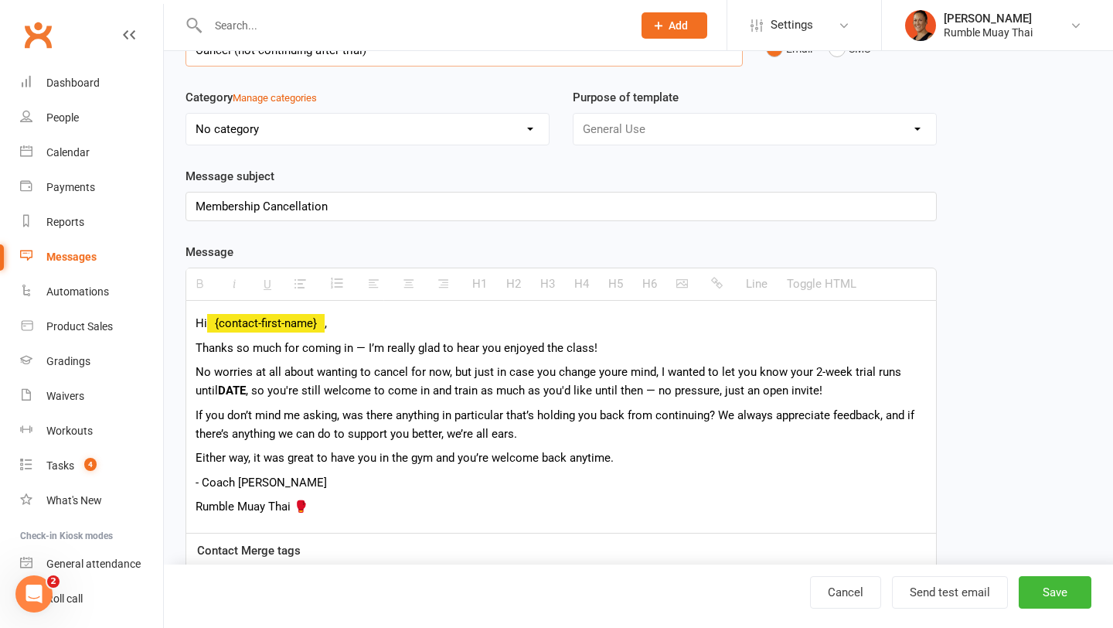
scroll to position [103, 0]
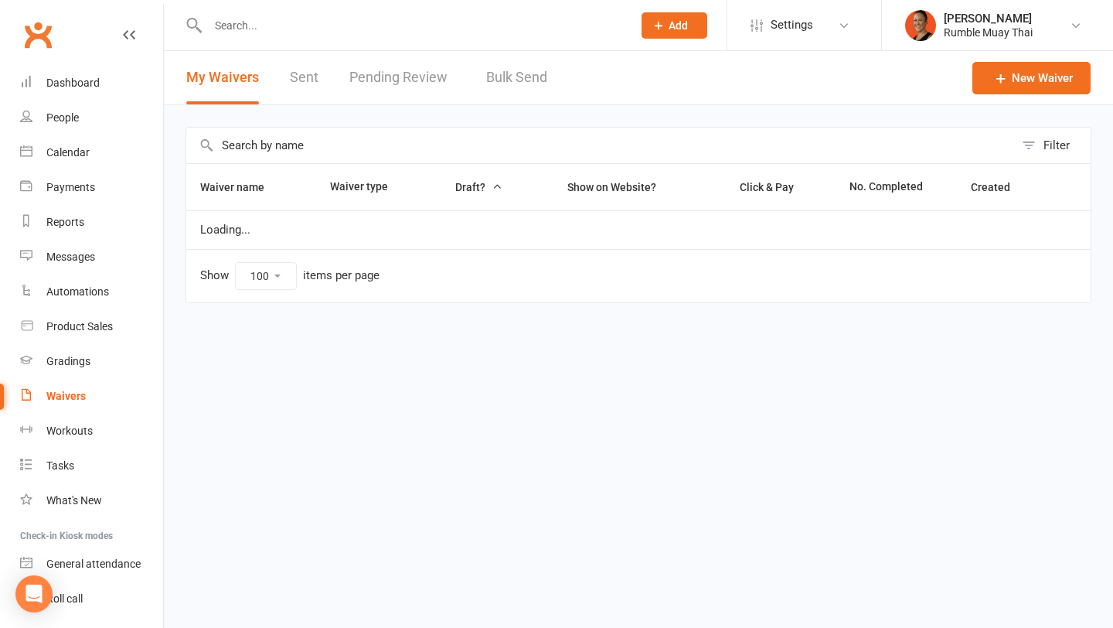
select select "100"
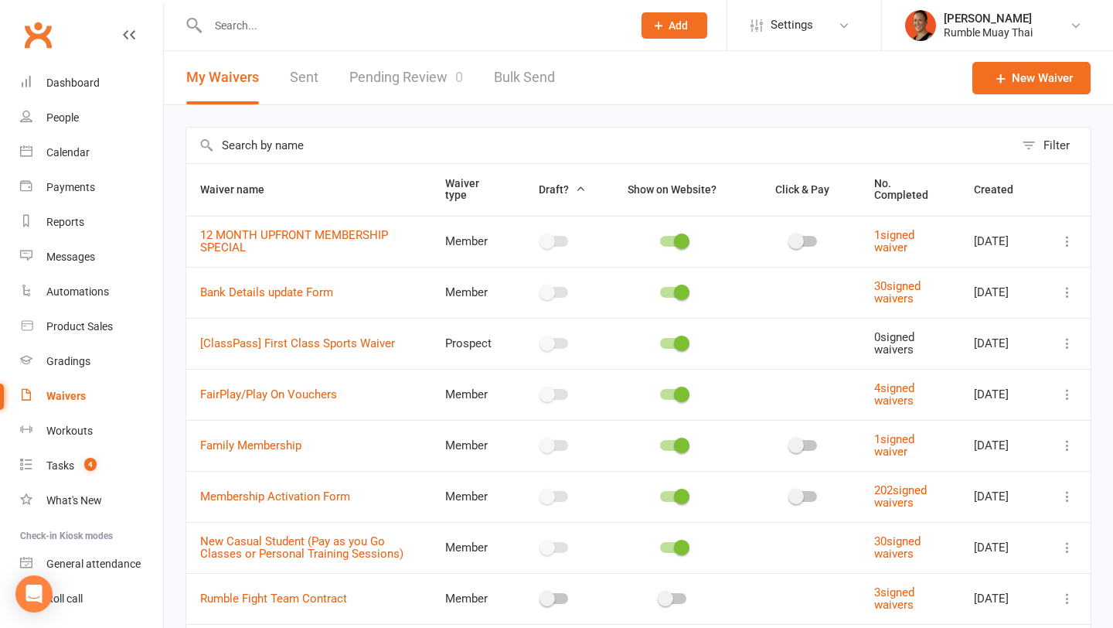
click at [376, 139] on input "text" at bounding box center [600, 146] width 828 height 36
click at [265, 394] on link "FairPlay/Play On Vouchers" at bounding box center [268, 394] width 137 height 14
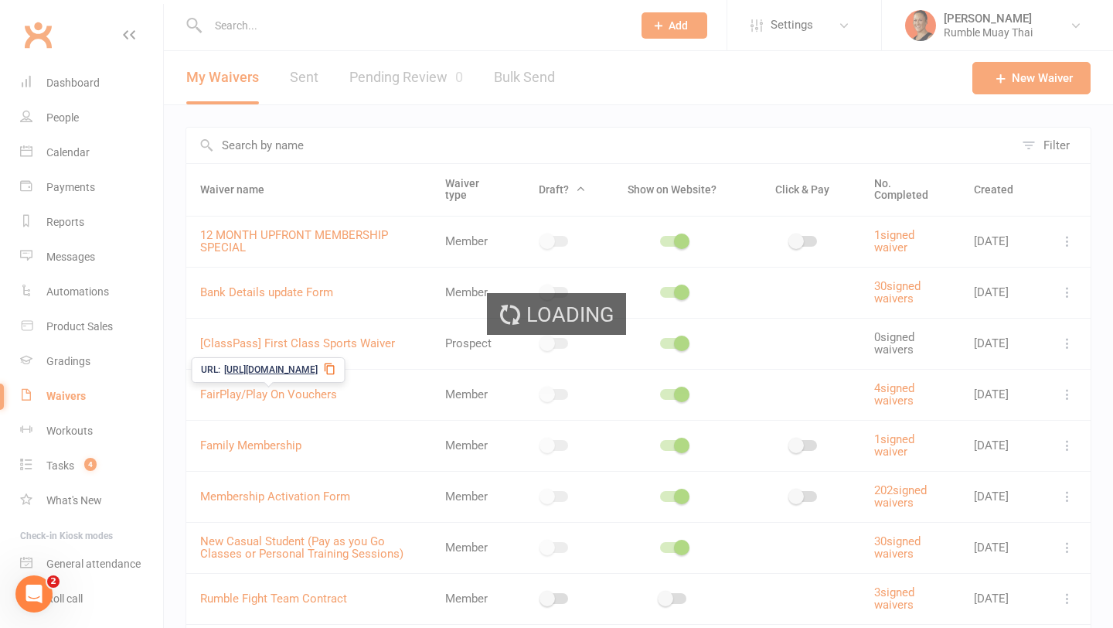
select select "applies_to_all_signees"
select select "copy_answers_for_all_signees"
select select "checkbox"
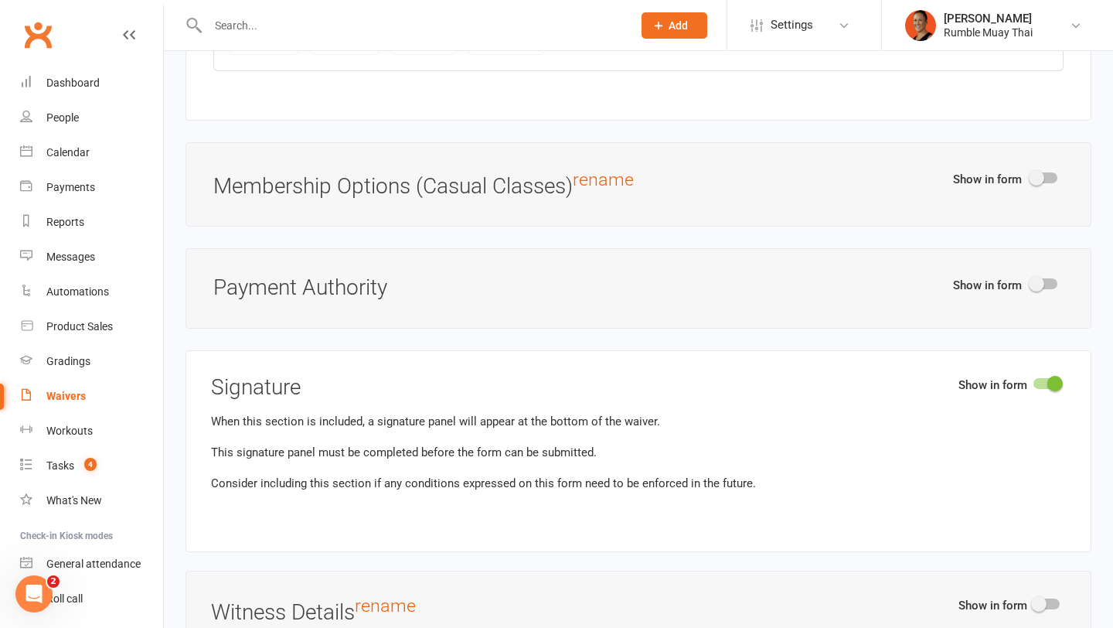
scroll to position [3932, 0]
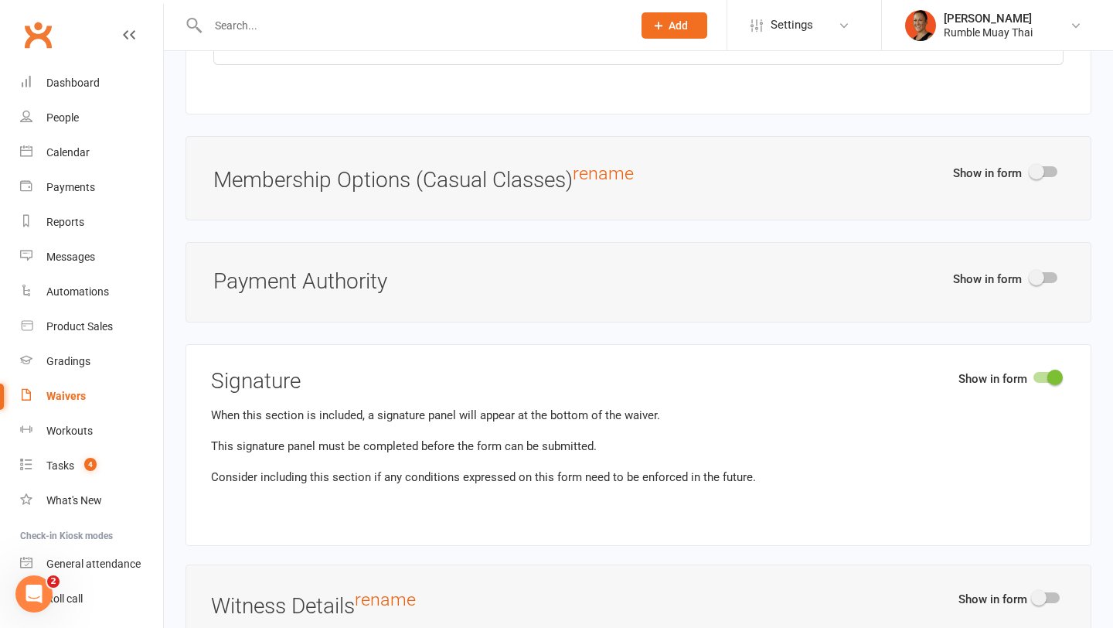
click at [1038, 171] on span at bounding box center [1036, 171] width 15 height 15
click at [1031, 169] on input "checkbox" at bounding box center [1031, 169] width 0 height 0
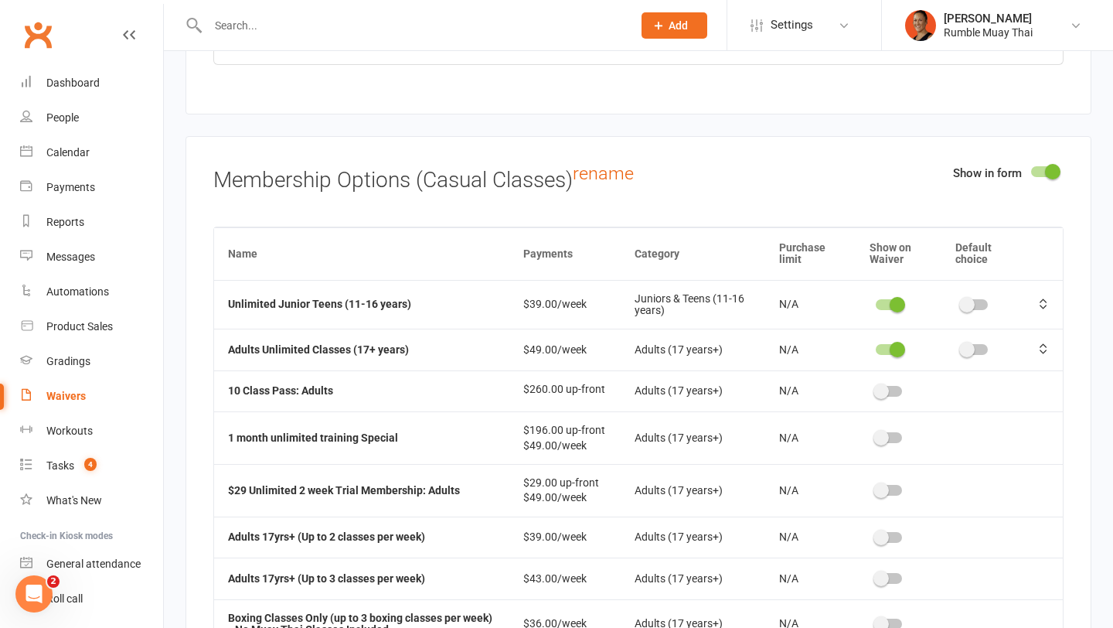
click at [897, 345] on span at bounding box center [897, 349] width 15 height 15
click at [876, 347] on input "checkbox" at bounding box center [876, 347] width 0 height 0
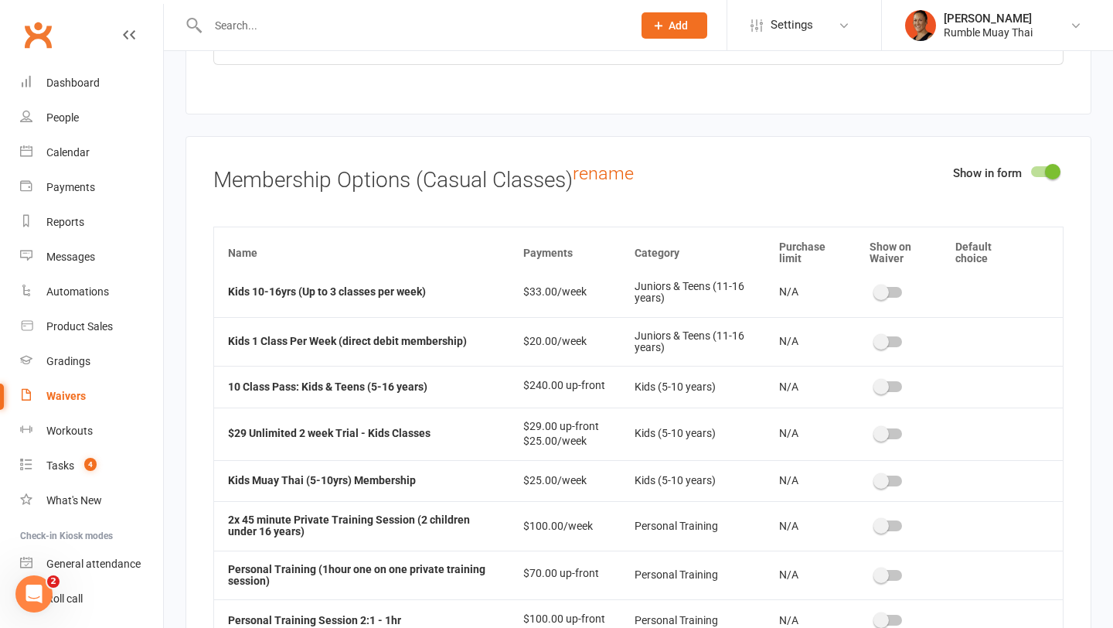
scroll to position [691, 0]
click at [884, 381] on span at bounding box center [881, 384] width 15 height 15
click at [876, 383] on input "checkbox" at bounding box center [876, 383] width 0 height 0
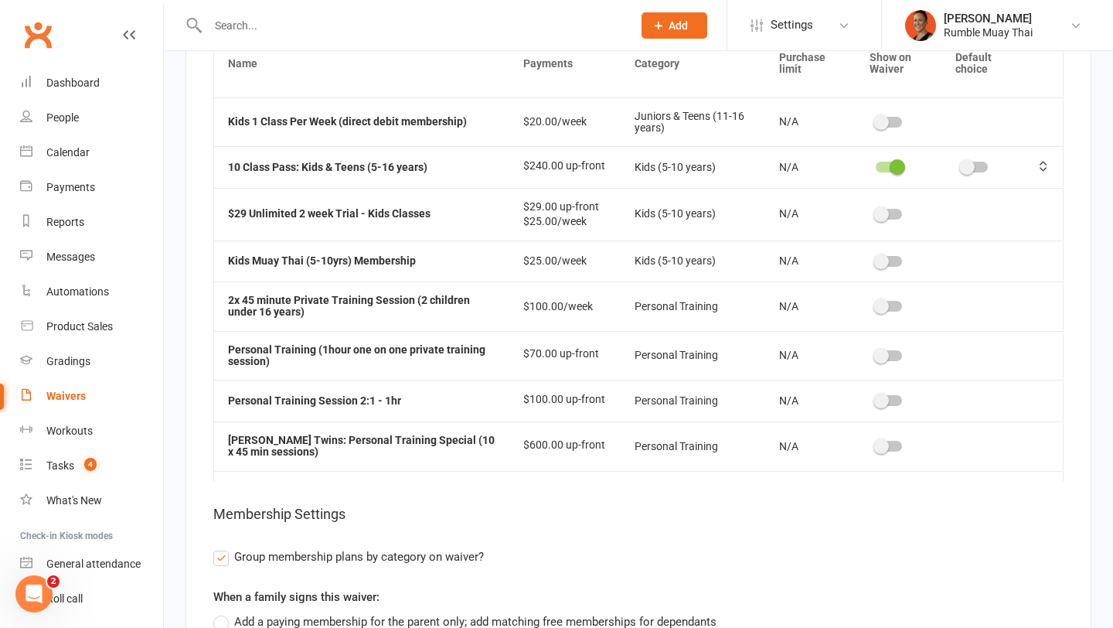
scroll to position [703, 0]
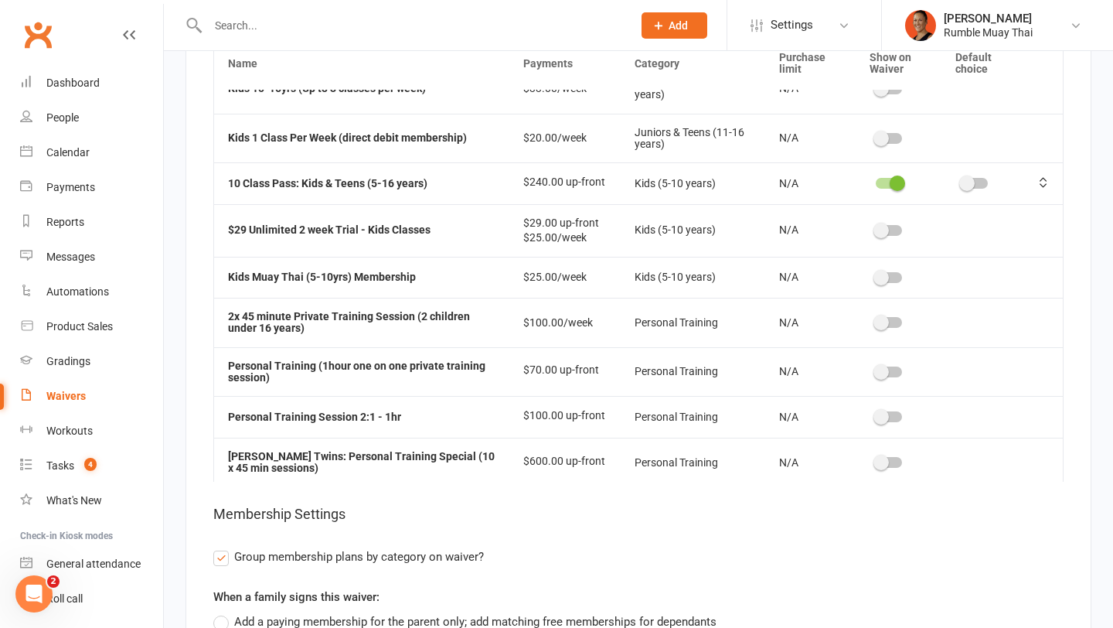
click at [896, 275] on div at bounding box center [889, 277] width 26 height 11
click at [876, 275] on input "checkbox" at bounding box center [876, 275] width 0 height 0
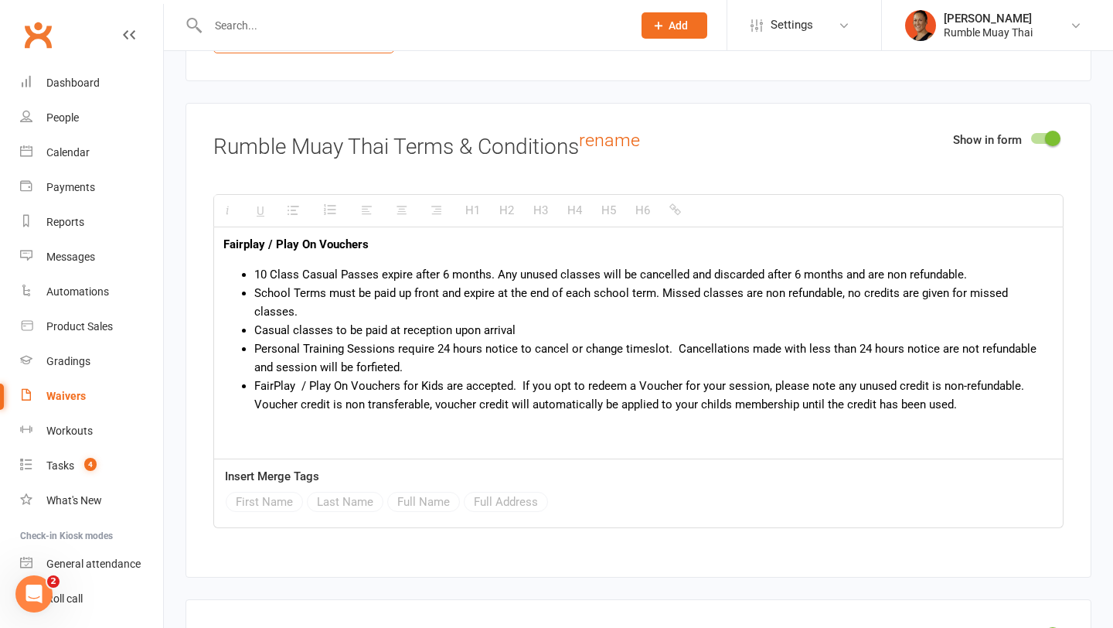
scroll to position [2960, 0]
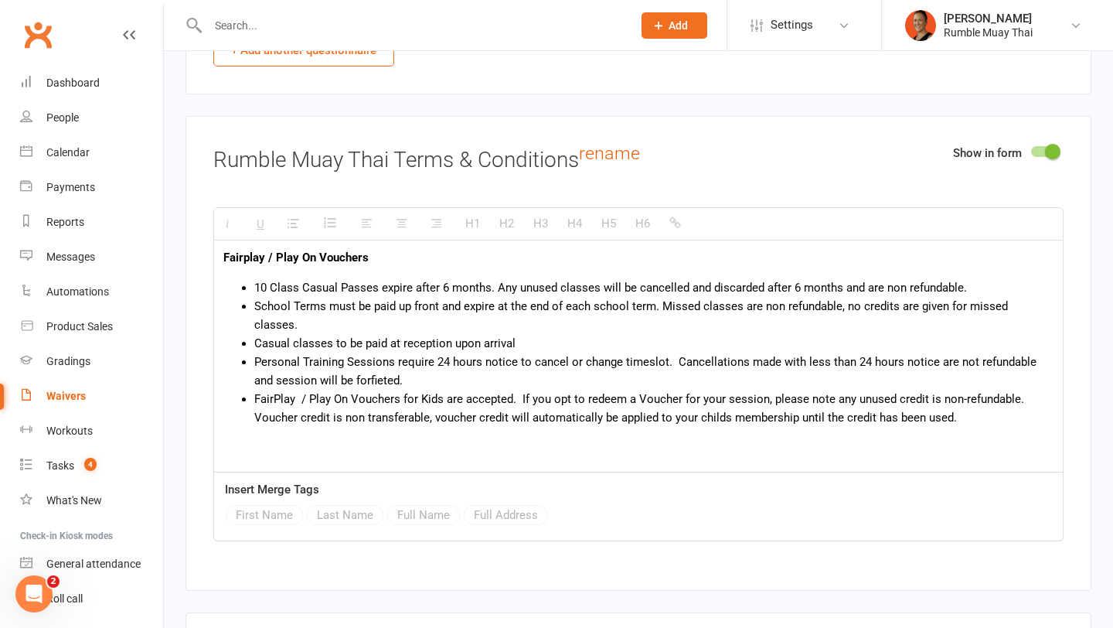
click at [536, 399] on li "FairPlay / Play On Vouchers for Kids are accepted. If you opt to redeem a Vouch…" at bounding box center [654, 408] width 800 height 37
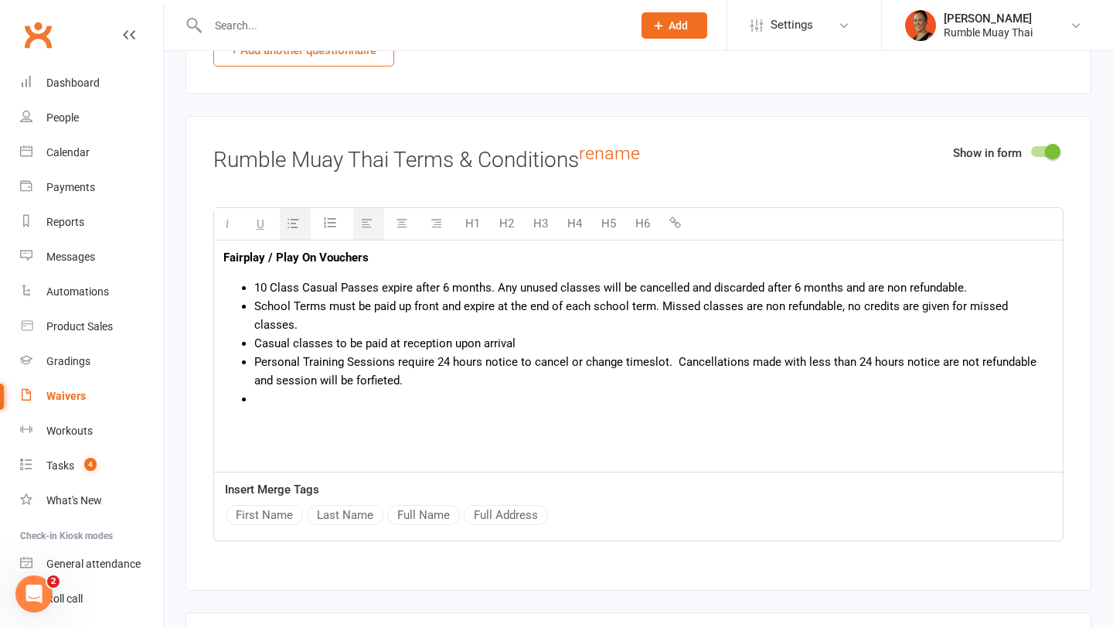
click at [256, 287] on span "10 Class Casual Passes expire after 6 months. Any unused classes will be cancel…" at bounding box center [610, 288] width 713 height 14
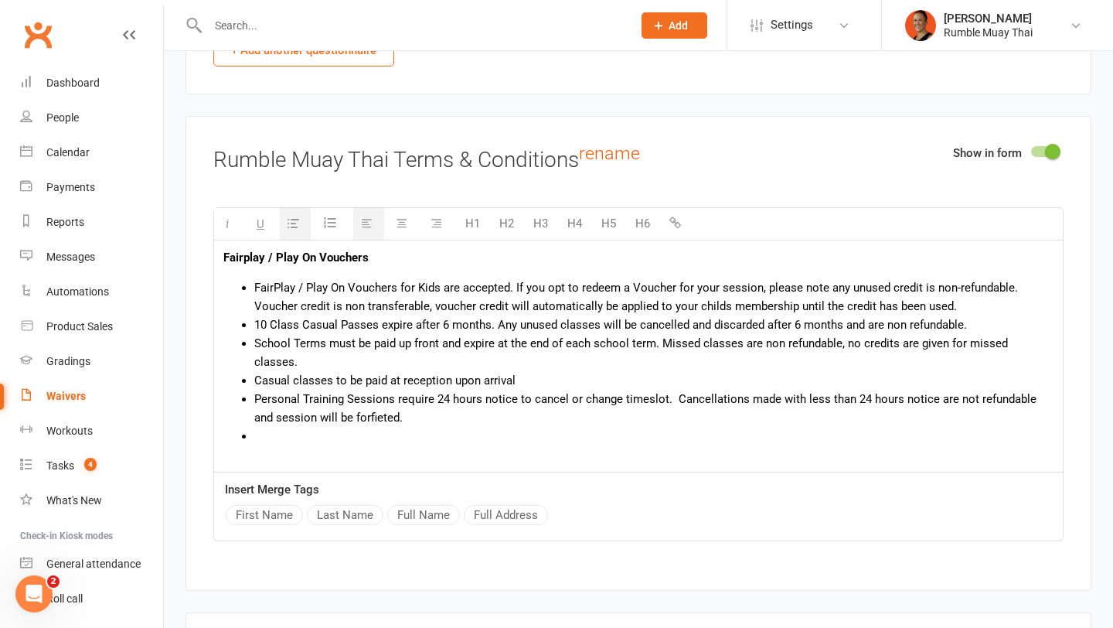
click at [331, 425] on div "Fairplay / Play On Vouchers FairPlay / Play On Vouchers for Kids are accepted. …" at bounding box center [638, 356] width 849 height 232
click at [759, 281] on span "FairPlay / Play On Vouchers for Kids are accepted. If you opt to redeem a Vouch…" at bounding box center [636, 297] width 764 height 32
click at [1031, 285] on li "FairPlay / Play On Vouchers for Kids are accepted. If you opt to redeem a Vouch…" at bounding box center [654, 296] width 800 height 37
click at [256, 303] on span "FairPlay / Play On Vouchers for Kids are accepted. If you opt to redeem a Vouch…" at bounding box center [641, 297] width 775 height 32
click at [433, 302] on span "Voucher credit is non transferable, voucher credit will automatically be applie…" at bounding box center [605, 306] width 703 height 14
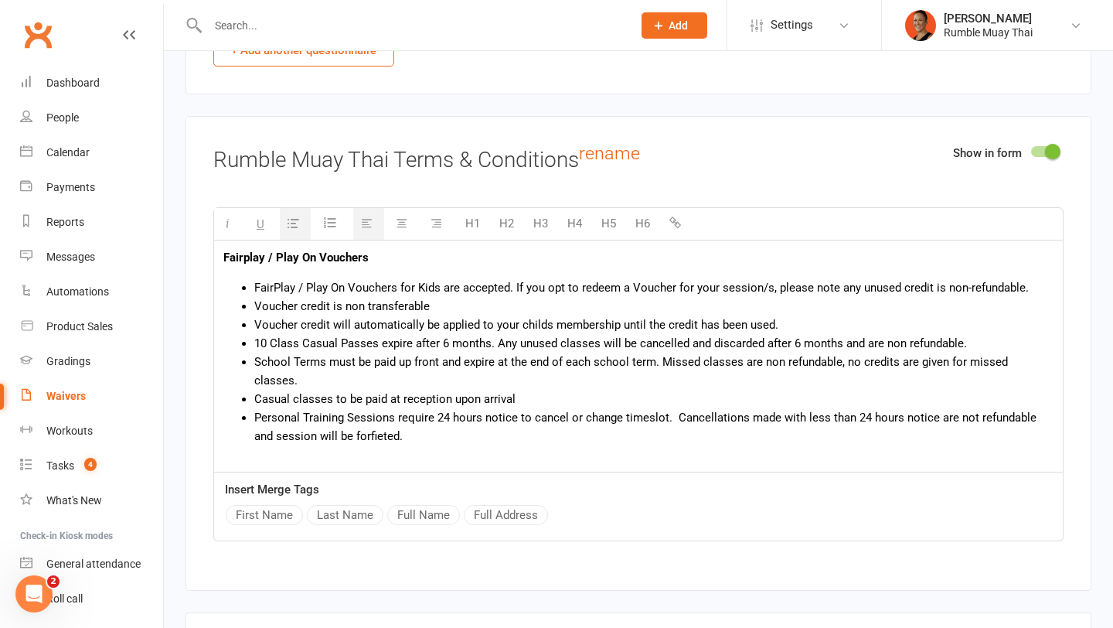
click at [793, 324] on li "Voucher credit will automatically be applied to your childs membership until th…" at bounding box center [654, 324] width 800 height 19
click at [767, 319] on span "Voucher credit will automatically be applied to your childs membership until th…" at bounding box center [516, 324] width 524 height 14
click at [793, 319] on li "Voucher credit will automatically be applied to your childs membership until th…" at bounding box center [654, 324] width 800 height 19
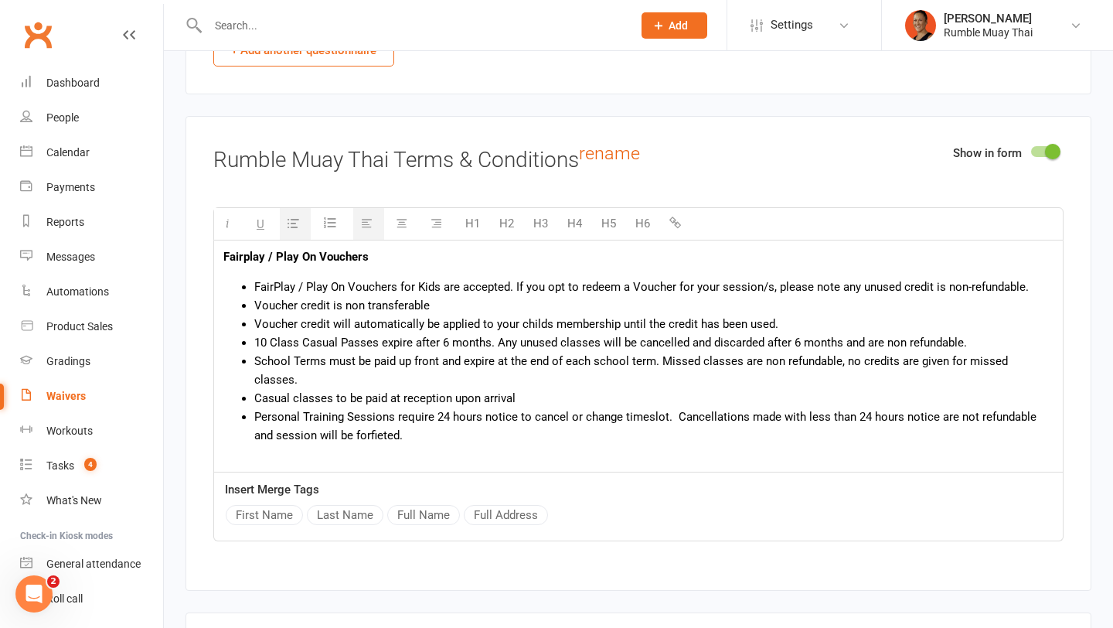
click at [772, 317] on span "Voucher credit will automatically be applied to your childs membership until th…" at bounding box center [516, 324] width 524 height 14
click at [442, 361] on li "School Terms must be paid up front and expire at the end of each school term. M…" at bounding box center [654, 370] width 800 height 37
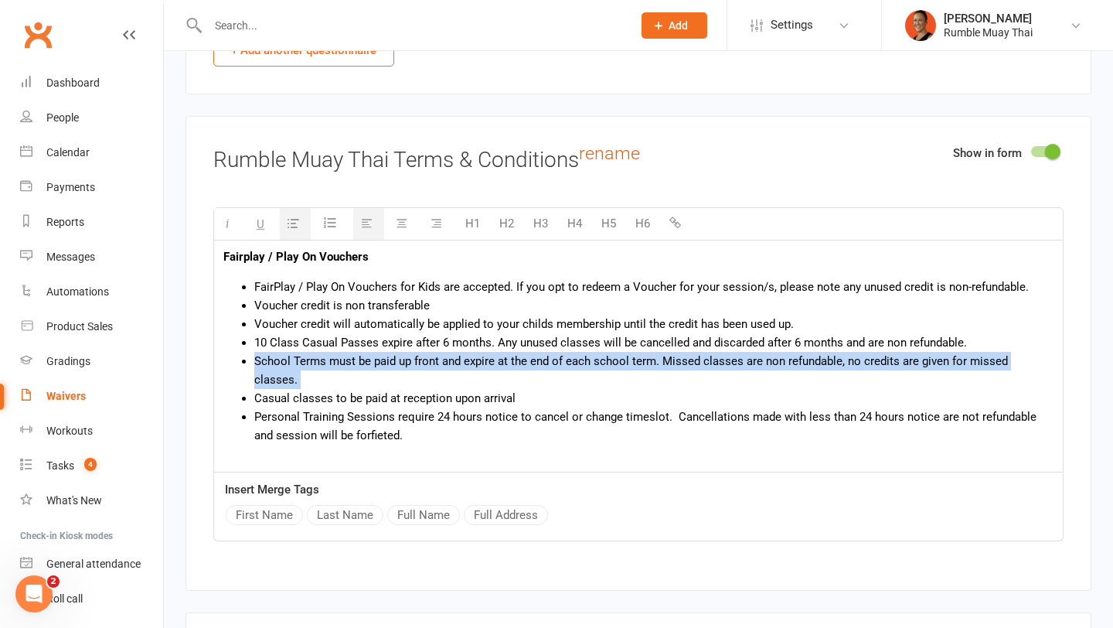
click at [442, 361] on li "School Terms must be paid up front and expire at the end of each school term. M…" at bounding box center [654, 370] width 800 height 37
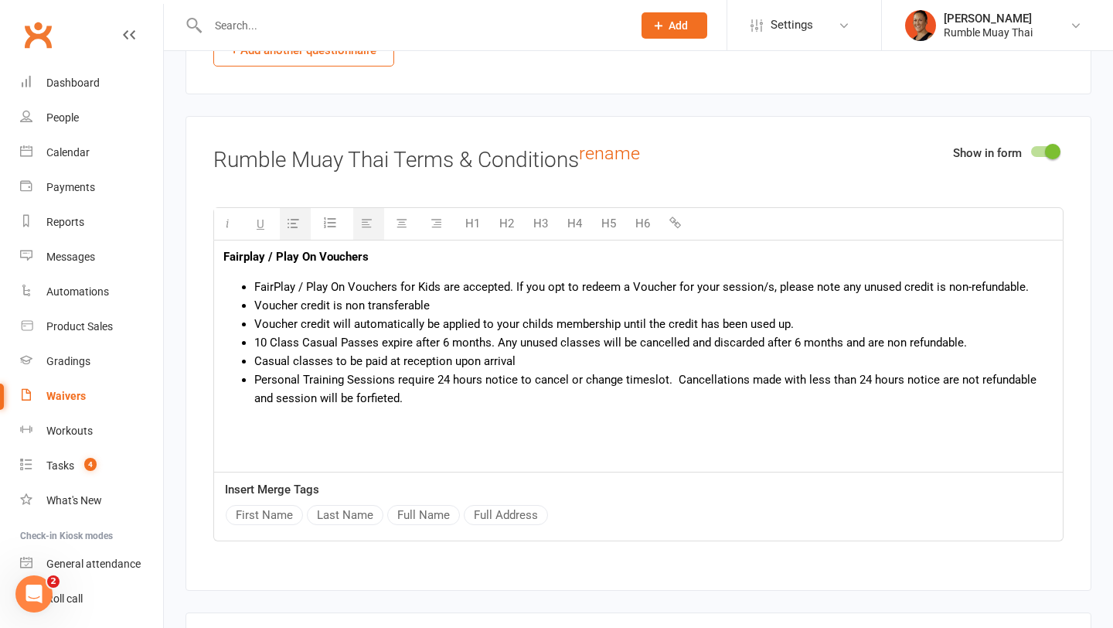
click at [387, 354] on span "Casual classes to be paid at reception upon arrival" at bounding box center [384, 361] width 261 height 14
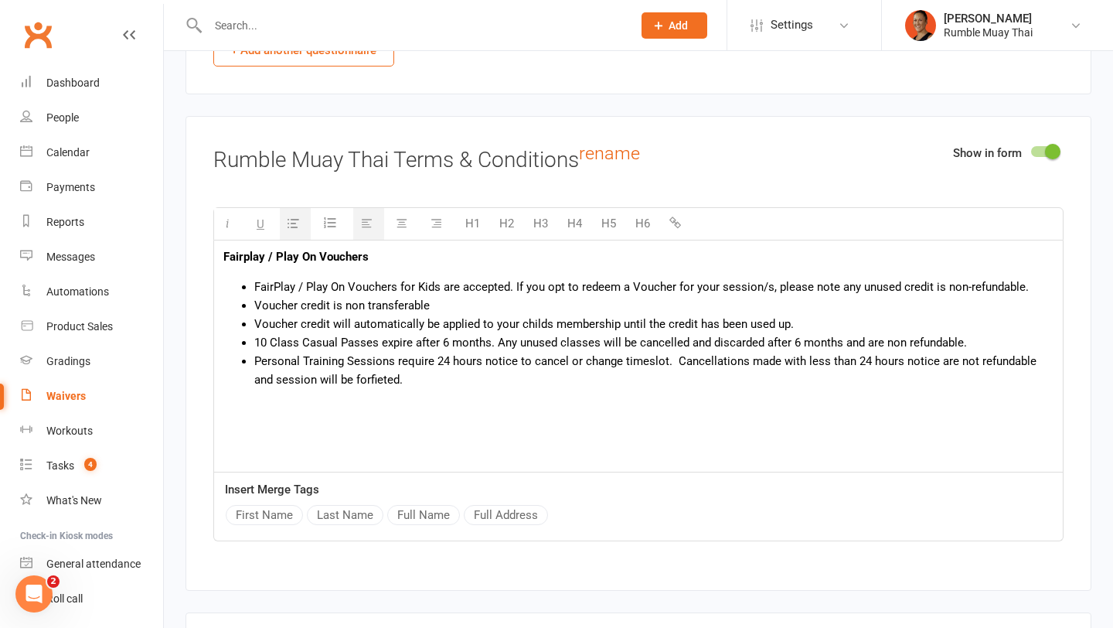
click at [674, 360] on span "Personal Training Sessions require 24 hours notice to cancel or change timeslot…" at bounding box center [645, 370] width 783 height 32
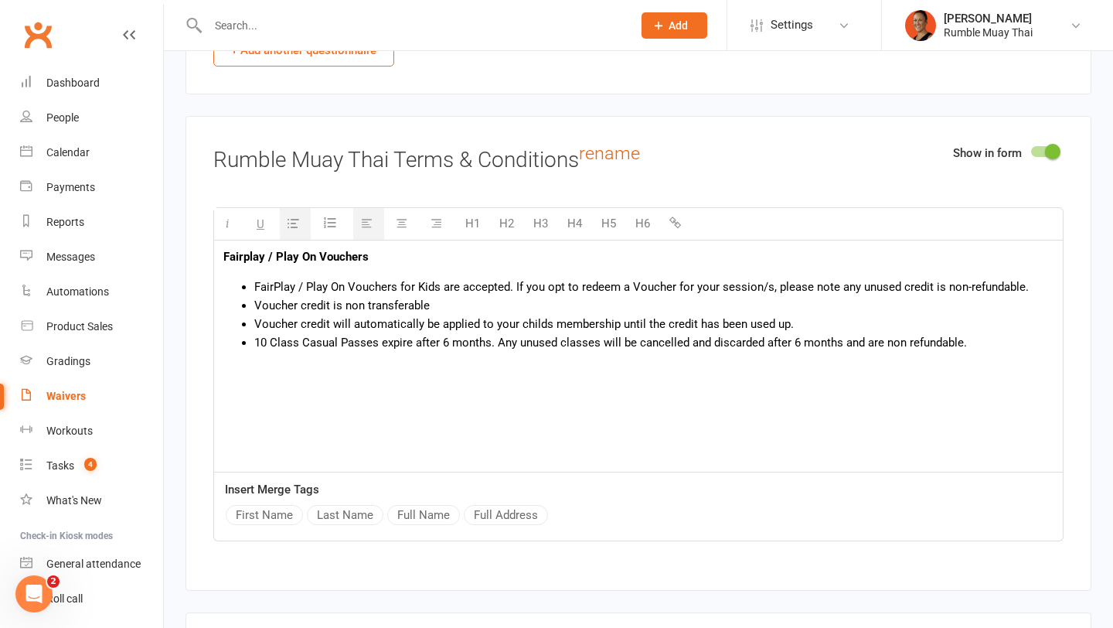
click at [513, 280] on span "FairPlay / Play On Vouchers for Kids are accepted. If you opt to redeem a Vouch…" at bounding box center [641, 287] width 775 height 14
click at [514, 282] on span "FairPlay / Play On Vouchers for Kids are accepted. If you opt to redeem a Vouch…" at bounding box center [641, 287] width 775 height 14
click at [254, 280] on span "FairPlay / Play On Vouchers for Kids are accepted. cIf you opt to redeem a Vouc…" at bounding box center [644, 287] width 781 height 14
click at [257, 280] on span "FairPlay / Play On Vouchers for Kids are accepted. cIf you opt to redeem a Vouc…" at bounding box center [644, 287] width 781 height 14
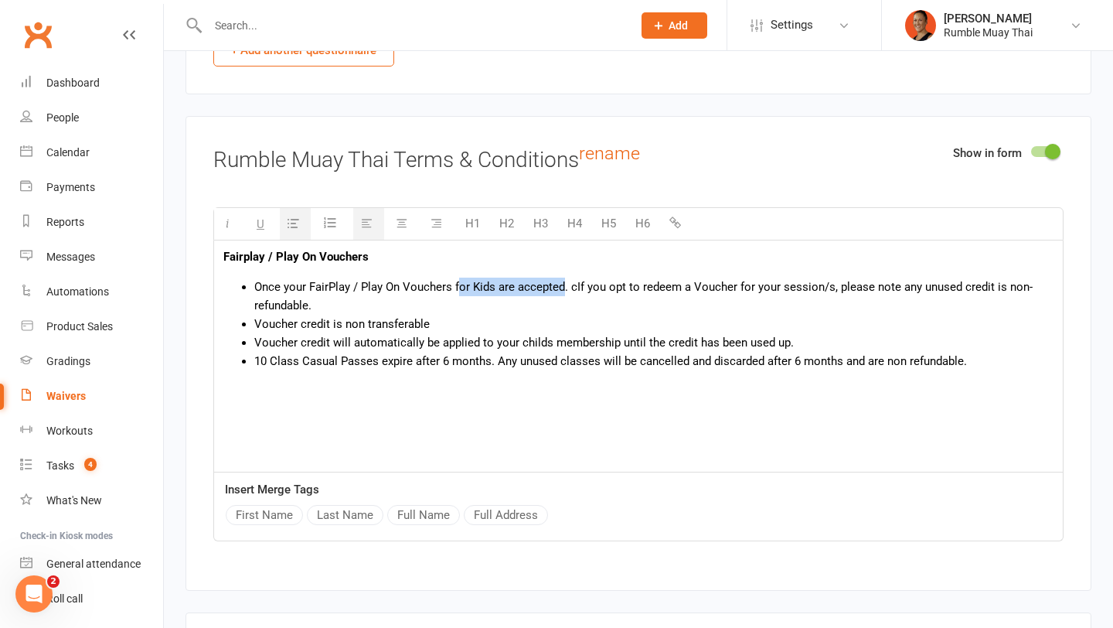
drag, startPoint x: 457, startPoint y: 278, endPoint x: 561, endPoint y: 275, distance: 103.7
click at [561, 280] on span "Once your FairPlay / Play On Vouchers for Kids are accepted. cIf you opt to red…" at bounding box center [643, 296] width 779 height 32
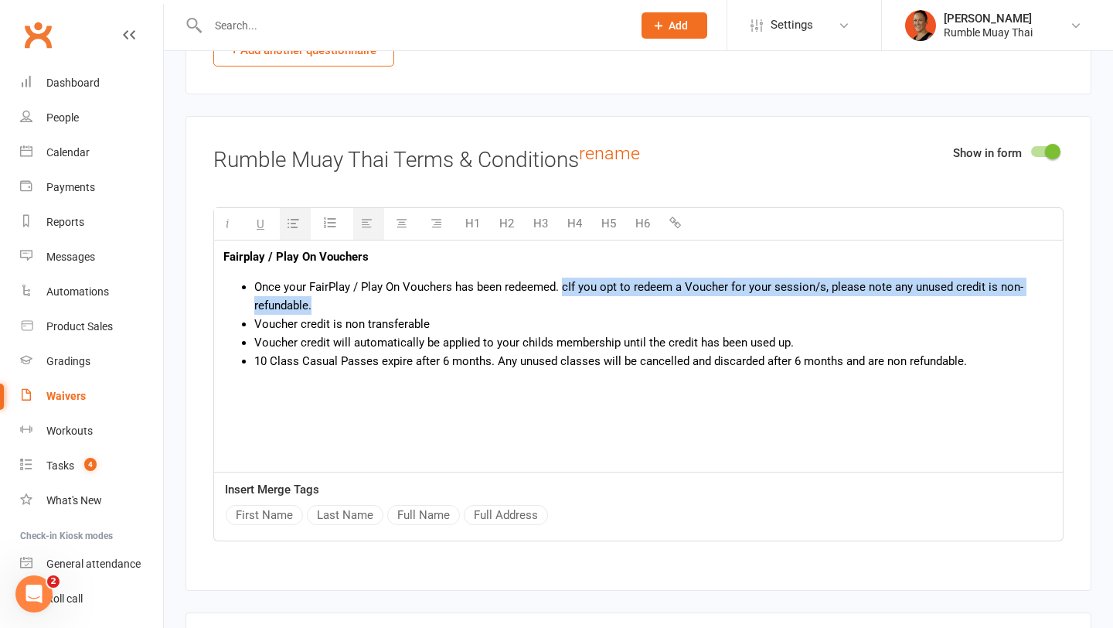
drag, startPoint x: 564, startPoint y: 285, endPoint x: 635, endPoint y: 295, distance: 72.0
click at [636, 295] on li "Once your FairPlay / Play On Vouchers has been redeemed. cIf you opt to redeem …" at bounding box center [654, 296] width 800 height 37
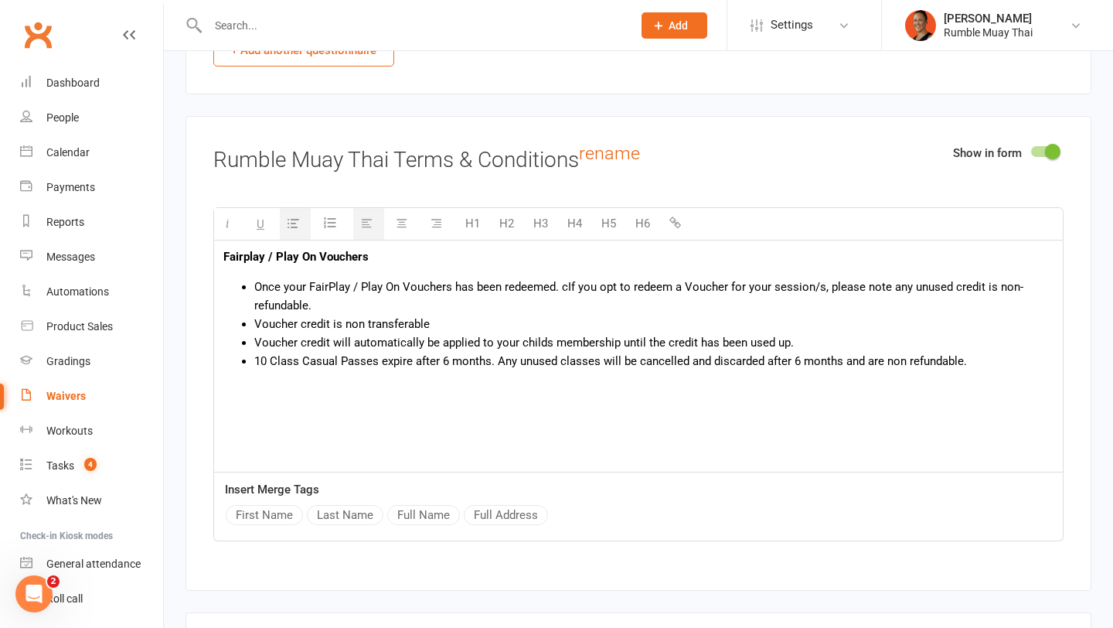
click at [562, 295] on li "Once your FairPlay / Play On Vouchers has been redeemed. cIf you opt to redeem …" at bounding box center [654, 296] width 800 height 37
click at [564, 281] on span "Once your FairPlay / Play On Vouchers has been redeemed. cIf you opt to redeem …" at bounding box center [638, 296] width 769 height 32
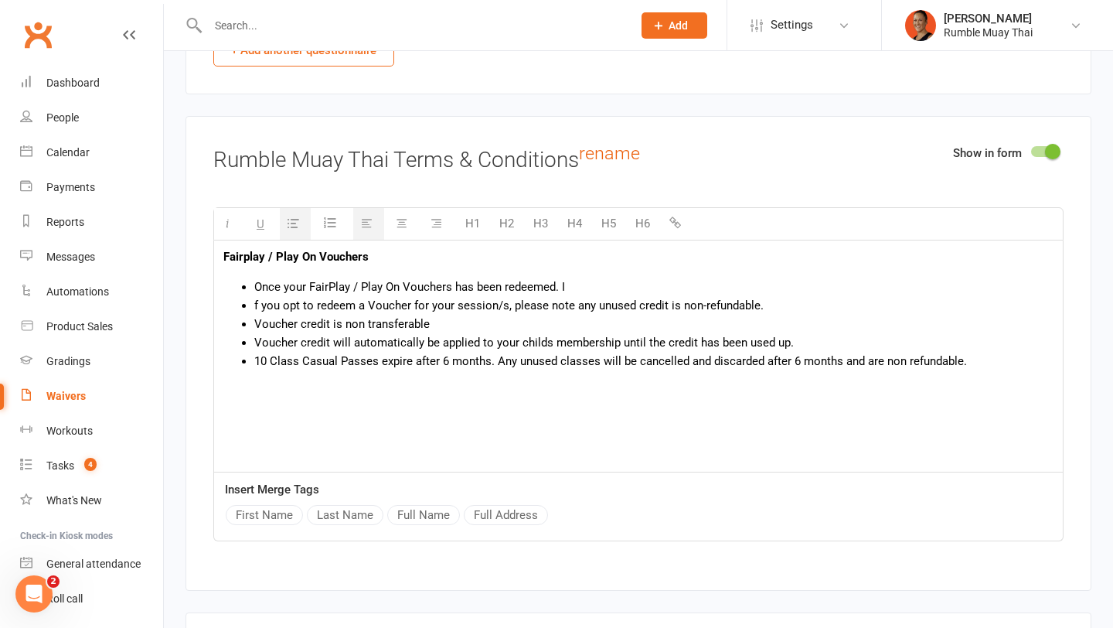
click at [567, 285] on li "Once your FairPlay / Play On Vouchers has been redeemed. I" at bounding box center [654, 287] width 800 height 19
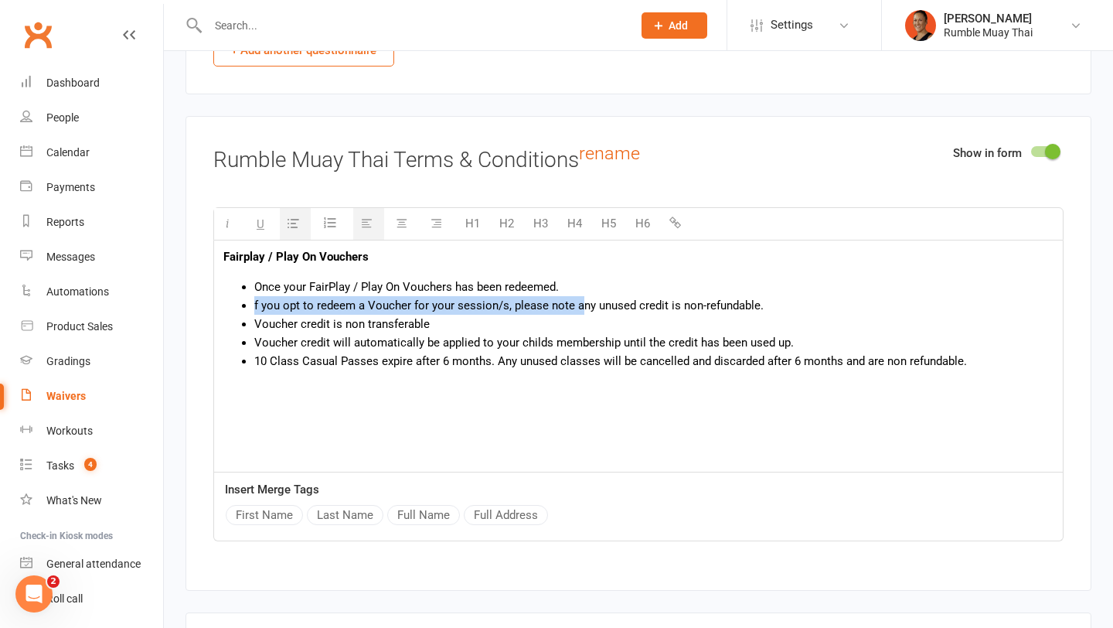
drag, startPoint x: 254, startPoint y: 301, endPoint x: 580, endPoint y: 307, distance: 326.4
click at [580, 307] on ul "Once your FairPlay / Play On Vouchers has been redeemed. f you opt to redeem a …" at bounding box center [638, 324] width 830 height 93
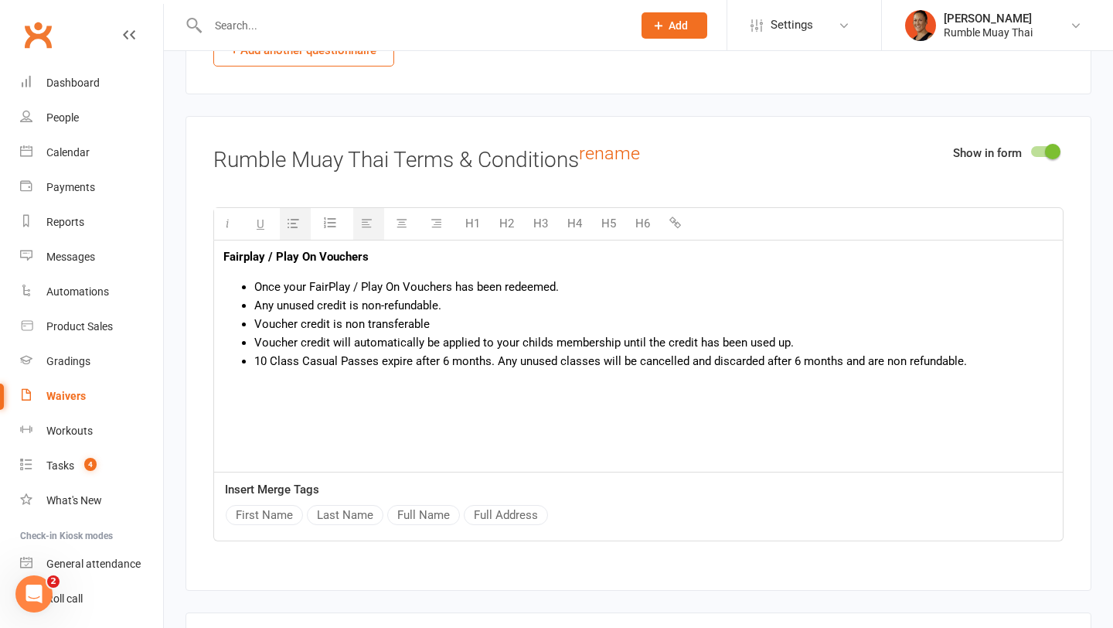
click at [547, 302] on li "Any unused credit is non-refundable." at bounding box center [654, 305] width 800 height 19
click at [503, 315] on li "Voucher credit is non transferable" at bounding box center [654, 324] width 800 height 19
click at [489, 315] on li "Voucher credit is non transferable" at bounding box center [654, 324] width 800 height 19
click at [459, 307] on li "Any unused credit is non-refundable." at bounding box center [654, 305] width 800 height 19
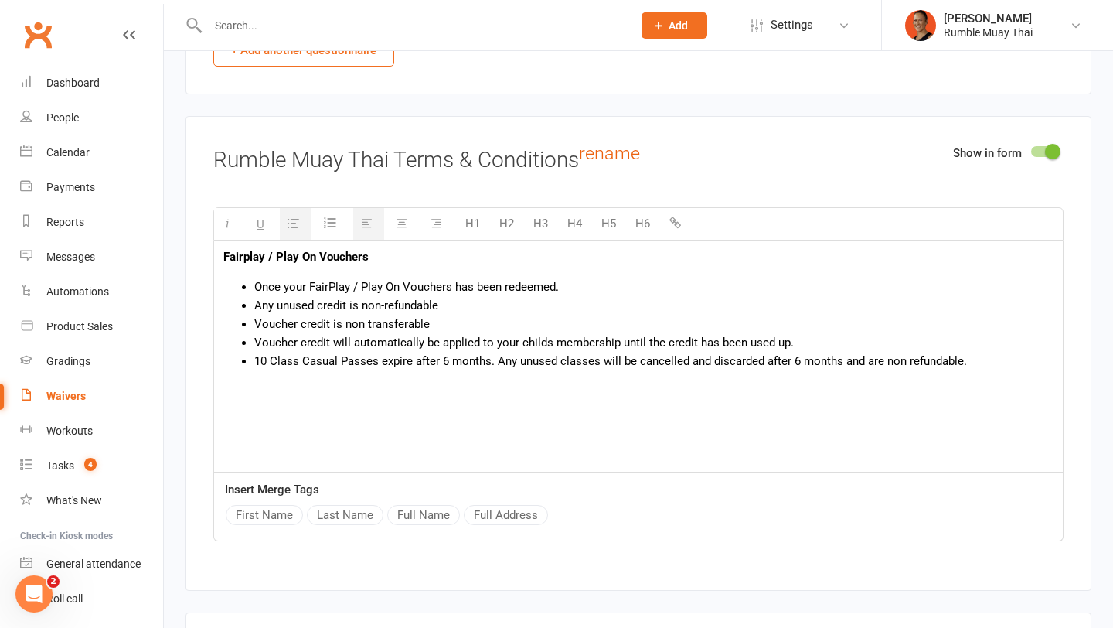
click at [575, 289] on li "Once your FairPlay / Play On Vouchers has been redeemed." at bounding box center [654, 287] width 800 height 19
click at [556, 281] on span "Once your FairPlay / Play On Vouchers has been redeemed." at bounding box center [406, 287] width 305 height 14
click at [691, 174] on div "Show in form Rumble Muay Thai Terms & Conditions rename" at bounding box center [638, 164] width 851 height 41
click at [626, 281] on span "Once your FairPlay / Play On Vouchers has been redeemed it can not be ." at bounding box center [441, 287] width 375 height 14
click at [560, 340] on span "Voucher credit will automatically be applied to your childs membership until th…" at bounding box center [524, 343] width 540 height 14
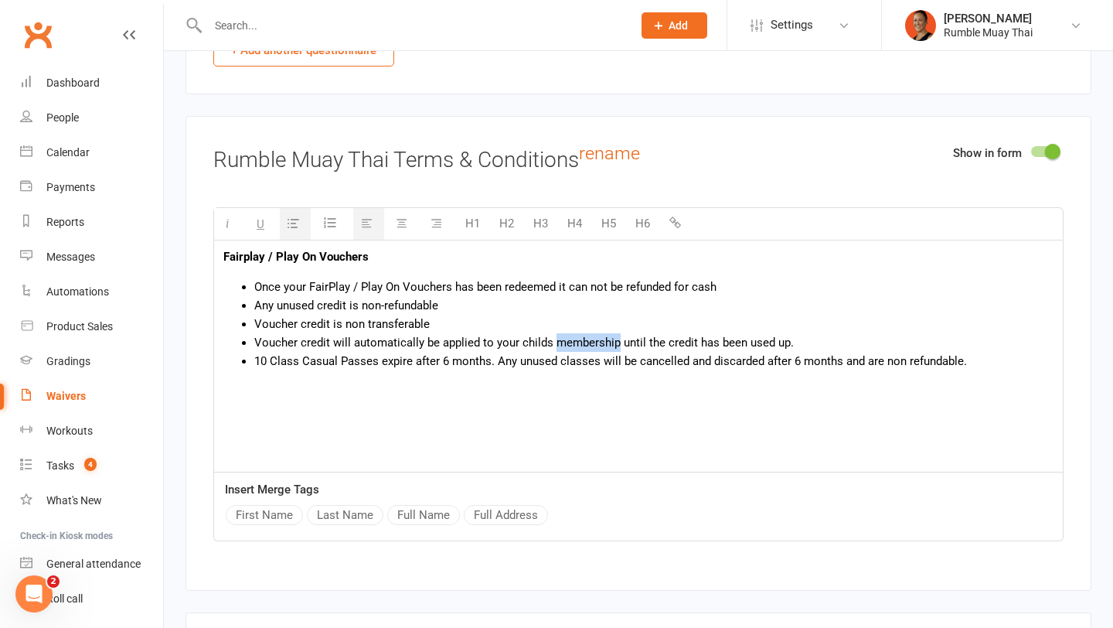
click at [560, 340] on span "Voucher credit will automatically be applied to your childs membership until th…" at bounding box center [524, 343] width 540 height 14
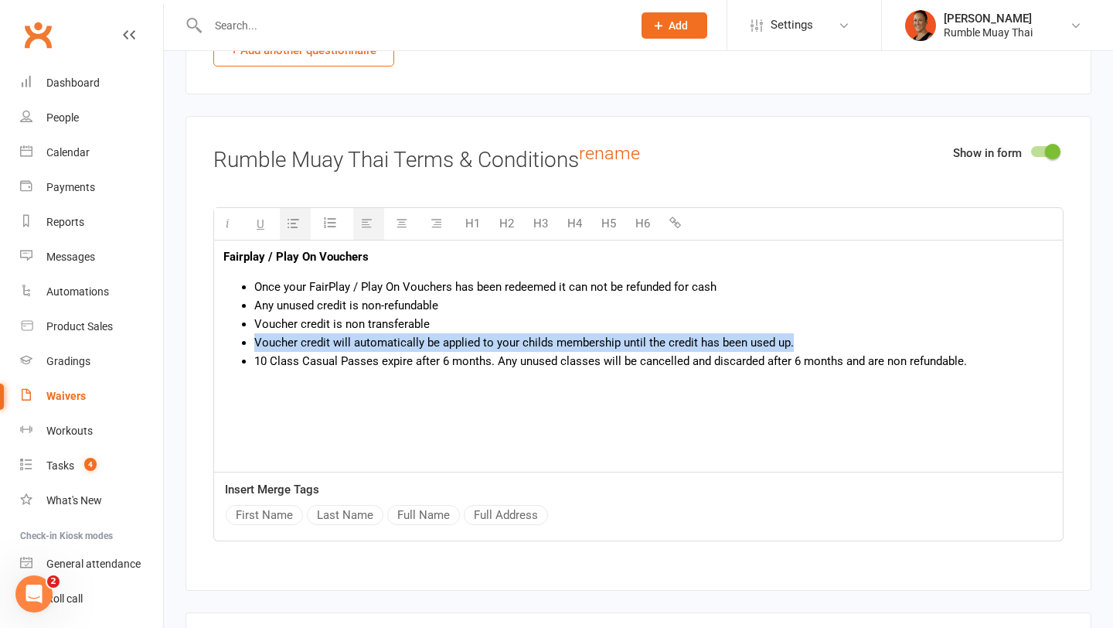
click at [560, 340] on span "Voucher credit will automatically be applied to your childs membership until th…" at bounding box center [524, 343] width 540 height 14
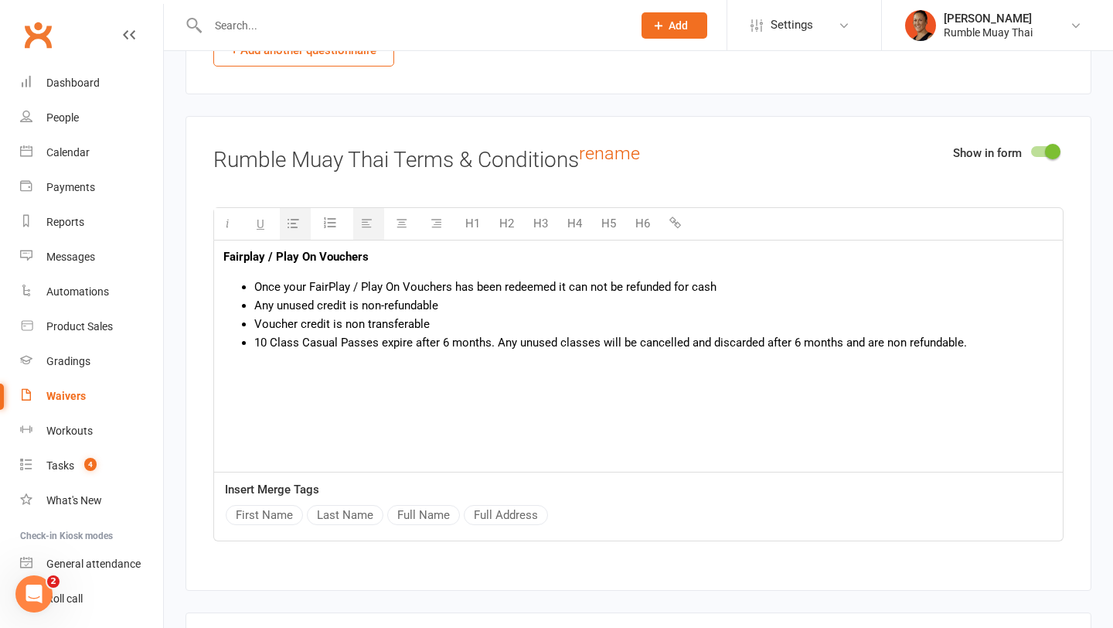
click at [254, 280] on span "Once your FairPlay / Play On Vouchers has been redeemed it can not be refunded …" at bounding box center [485, 287] width 462 height 14
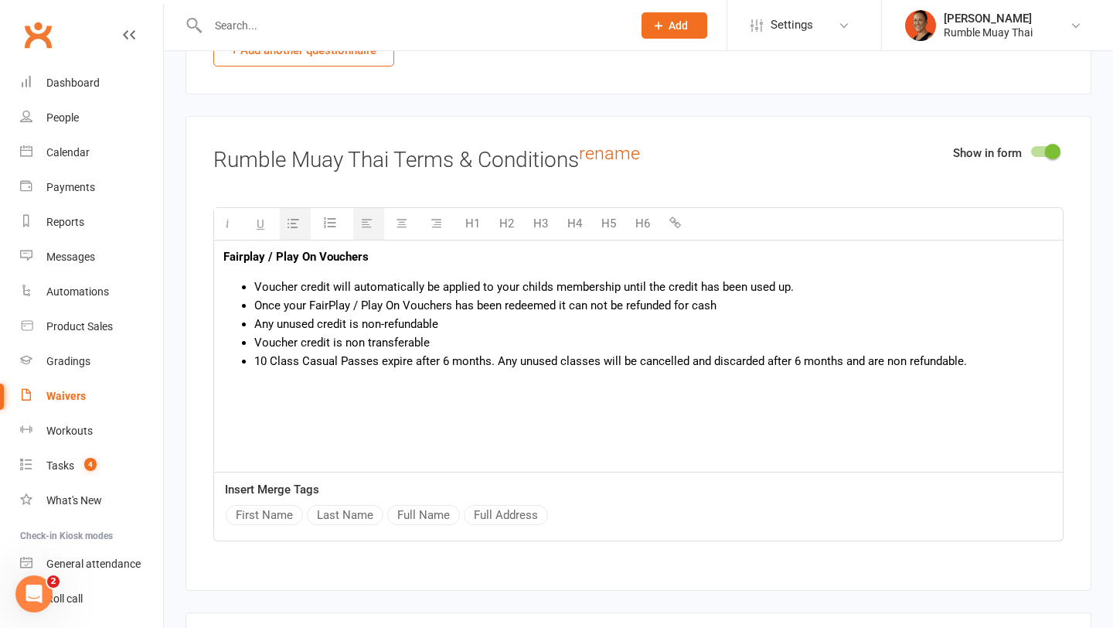
click at [660, 283] on span "Voucher credit will automatically be applied to your childs membership until th…" at bounding box center [524, 287] width 540 height 14
click at [875, 283] on span "Voucher credit will automatically be applied to your childs membership until th…" at bounding box center [572, 287] width 636 height 14
click at [463, 298] on span "Once your FairPlay / Play On Vouchers has been redeemed it can not be refunded …" at bounding box center [485, 305] width 462 height 14
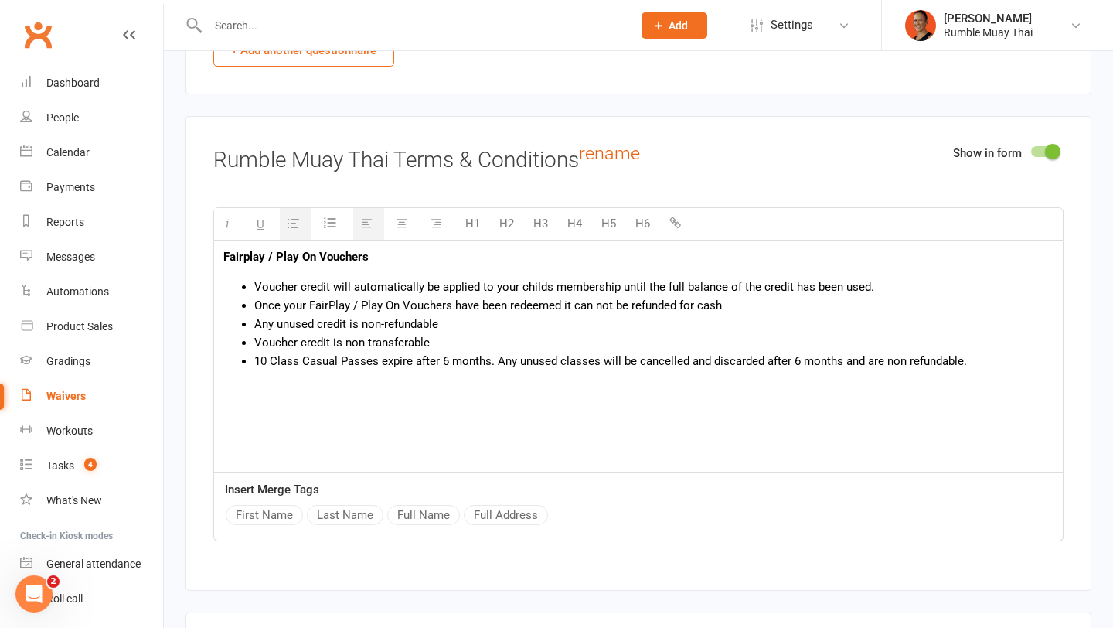
click at [454, 305] on span "Once your FairPlay / Play On Vouchers have been redeemed it can not be refunded…" at bounding box center [488, 305] width 468 height 14
click at [727, 303] on li "Once your FairPlay / Play On Voucher has been redeemed it can not be refunded f…" at bounding box center [654, 305] width 800 height 19
click at [698, 301] on span "Once your FairPlay / Play On Voucher has been redeemed it can not be refunded f…" at bounding box center [482, 305] width 456 height 14
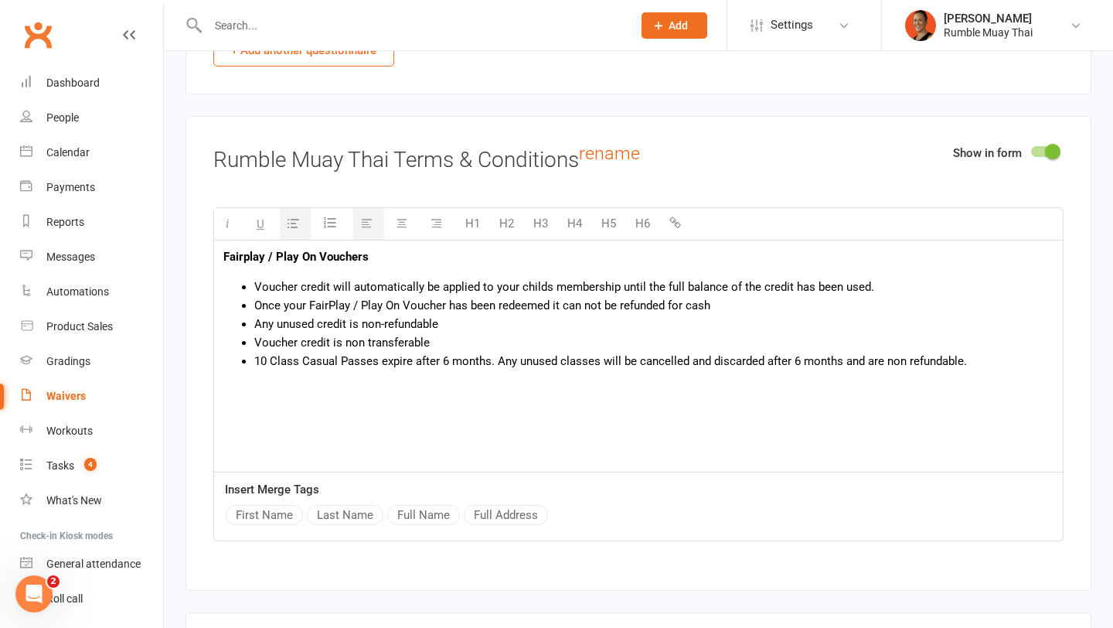
click at [564, 315] on li "Any unused credit is non-refundable" at bounding box center [654, 324] width 800 height 19
click at [997, 363] on li "10 Class Casual Passes expire after 6 months. Any unused classes will be cancel…" at bounding box center [654, 361] width 800 height 19
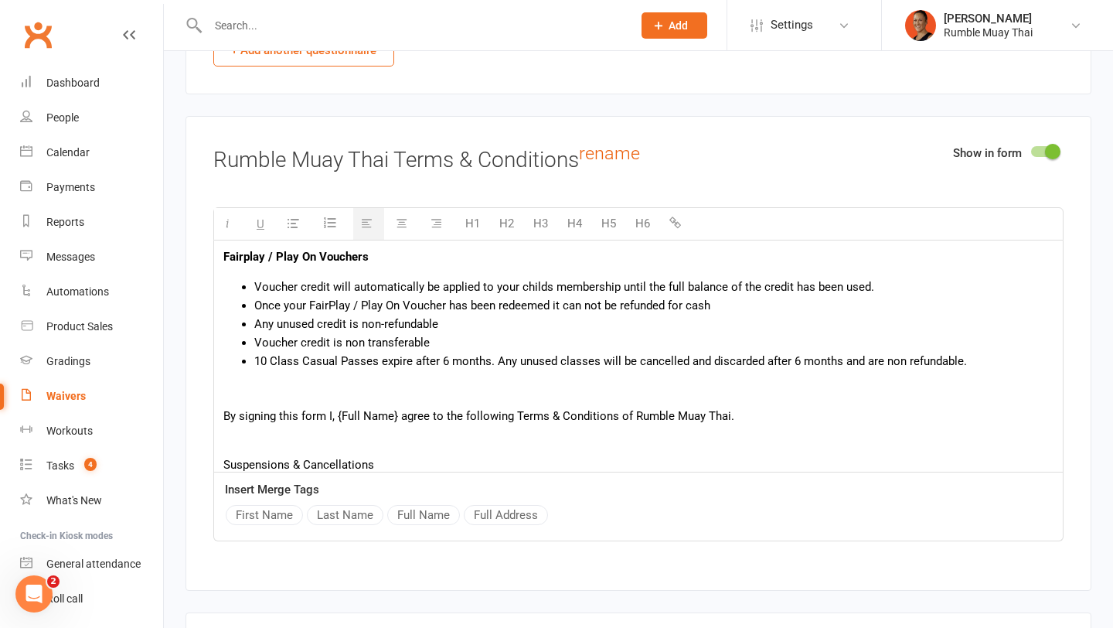
click at [298, 413] on p "By signing this form I, {Full Name} agree to the following Terms & Conditions o…" at bounding box center [638, 416] width 830 height 19
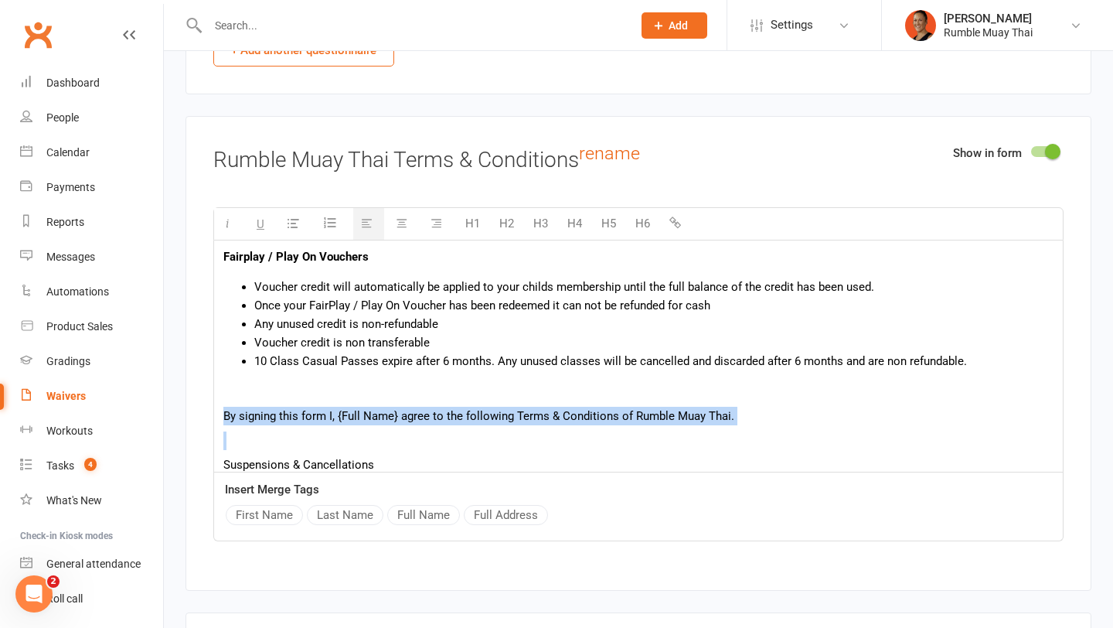
click at [298, 413] on p "By signing this form I, {Full Name} agree to the following Terms & Conditions o…" at bounding box center [638, 416] width 830 height 19
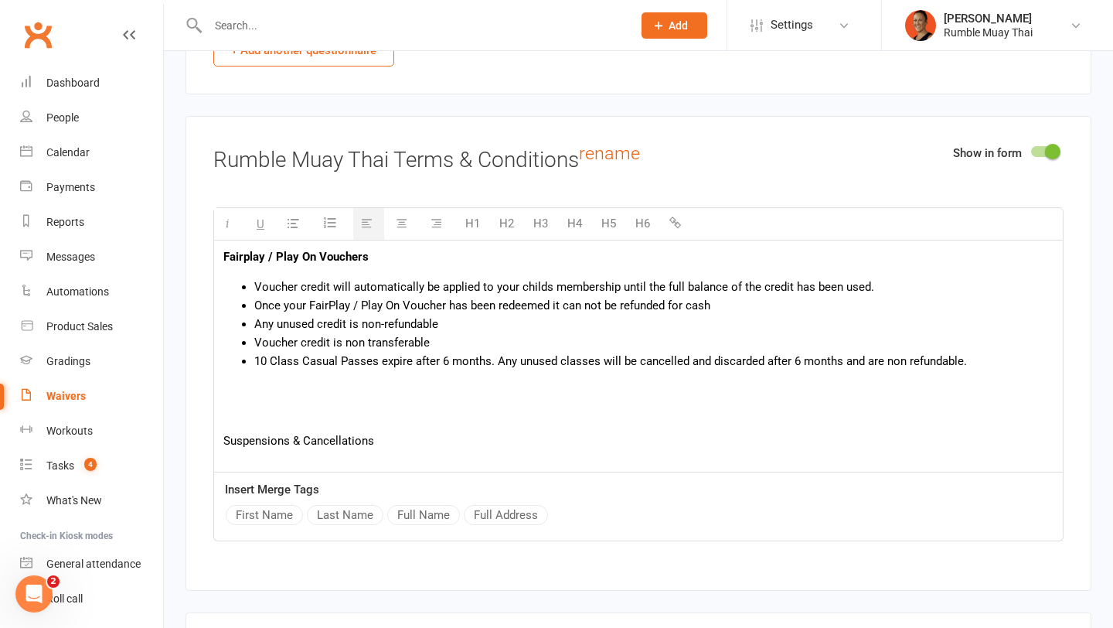
click at [220, 249] on div "Fairplay / Play On Vouchers Voucher credit will automatically be applied to you…" at bounding box center [638, 463] width 849 height 447
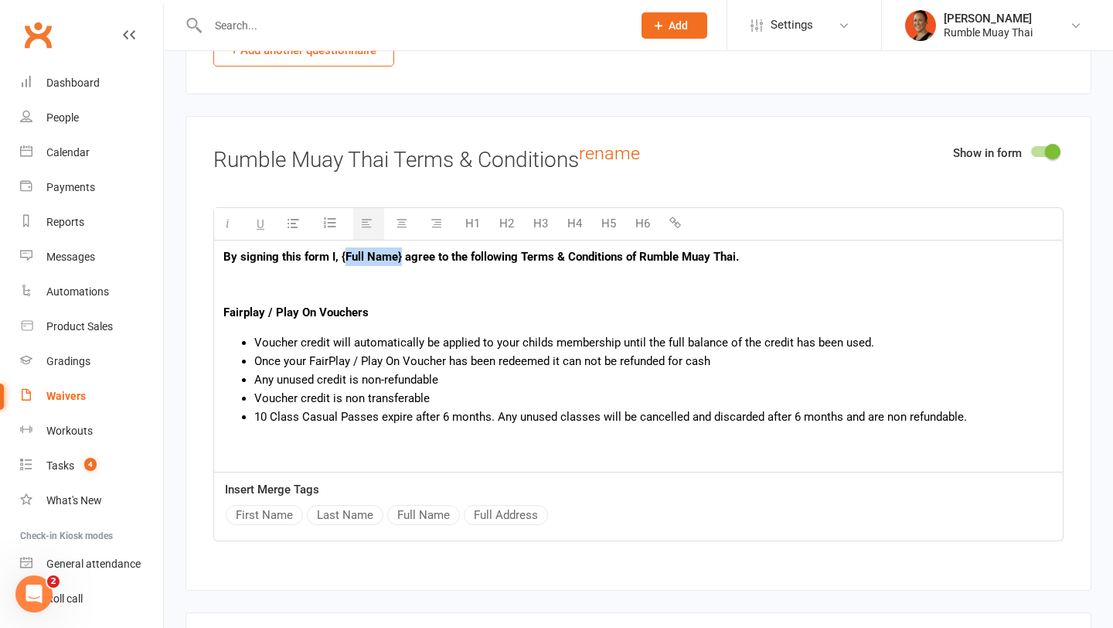
drag, startPoint x: 401, startPoint y: 251, endPoint x: 344, endPoint y: 247, distance: 56.5
click at [344, 250] on b "By signing this form I, {Full Name} agree to the following Terms & Conditions o…" at bounding box center [481, 257] width 516 height 14
click at [391, 514] on button "Full Name" at bounding box center [423, 515] width 73 height 20
click at [467, 254] on b "agree to the following Terms & Conditions of Rumble Muay Thai." at bounding box center [585, 257] width 334 height 14
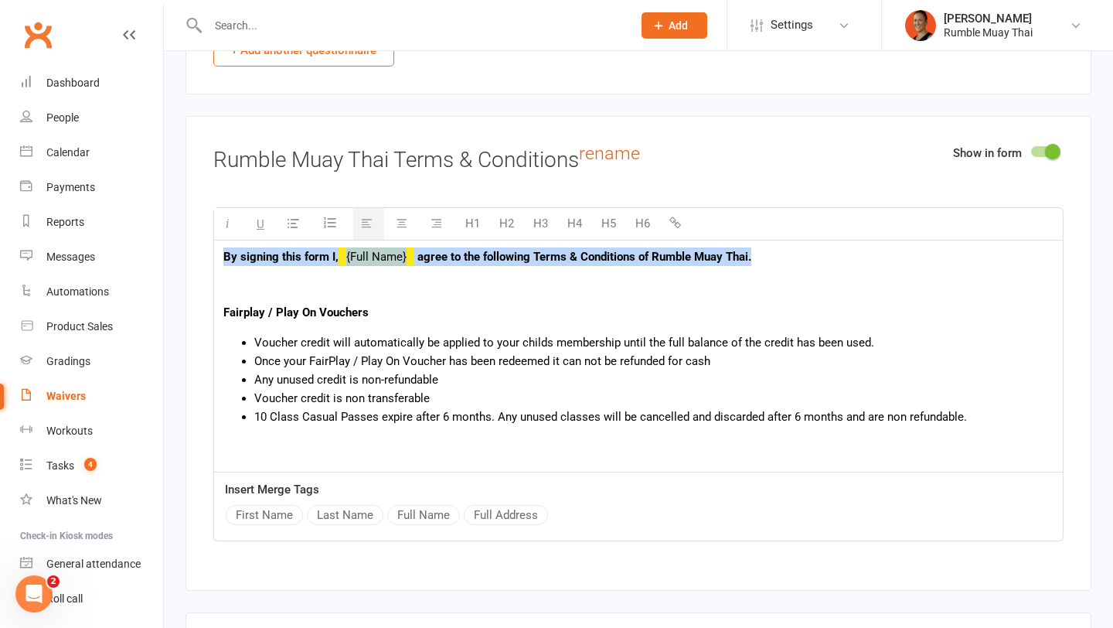
click at [467, 254] on b "agree to the following Terms & Conditions of Rumble Muay Thai." at bounding box center [585, 257] width 334 height 14
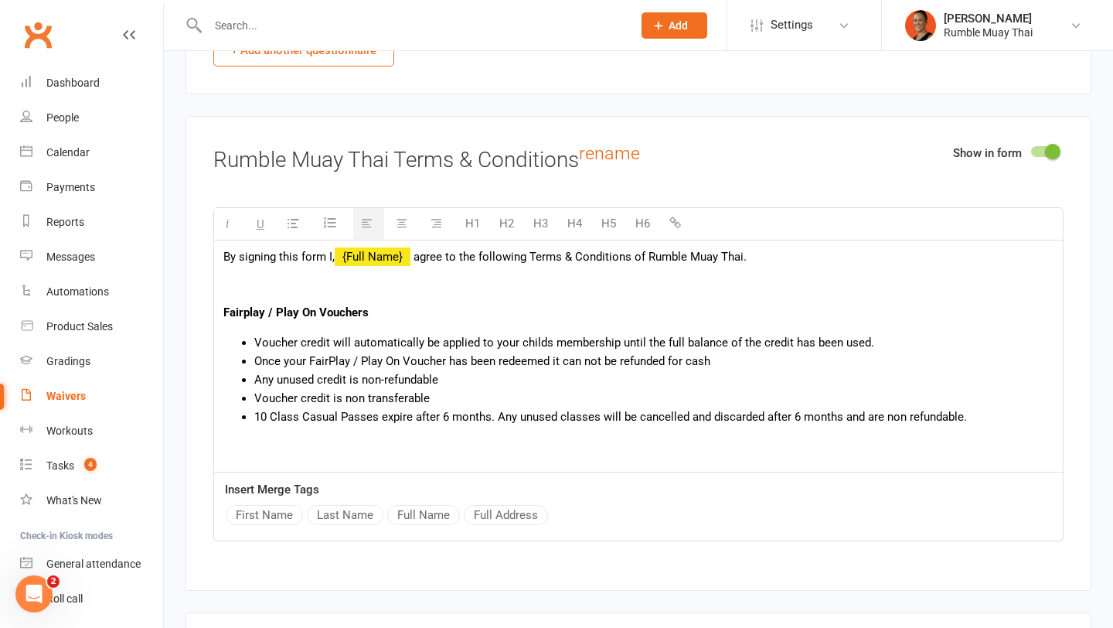
click at [414, 274] on div at bounding box center [638, 275] width 830 height 19
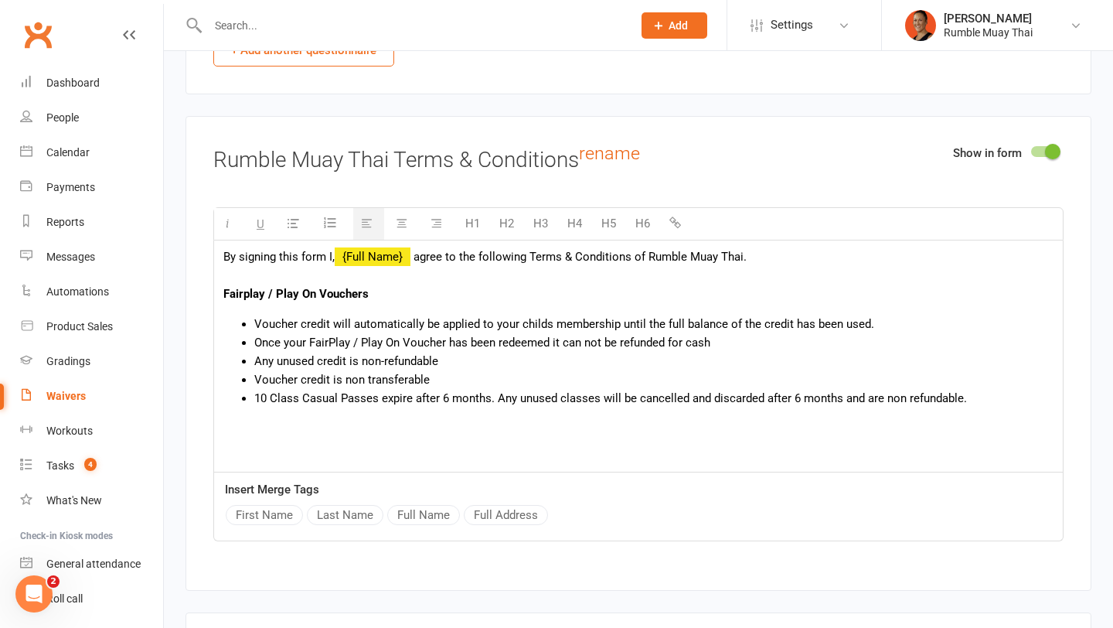
click at [350, 266] on div at bounding box center [638, 275] width 830 height 19
click at [386, 291] on div "Fairplay / Play On Vouchers" at bounding box center [638, 294] width 830 height 19
click at [362, 428] on p at bounding box center [638, 429] width 830 height 19
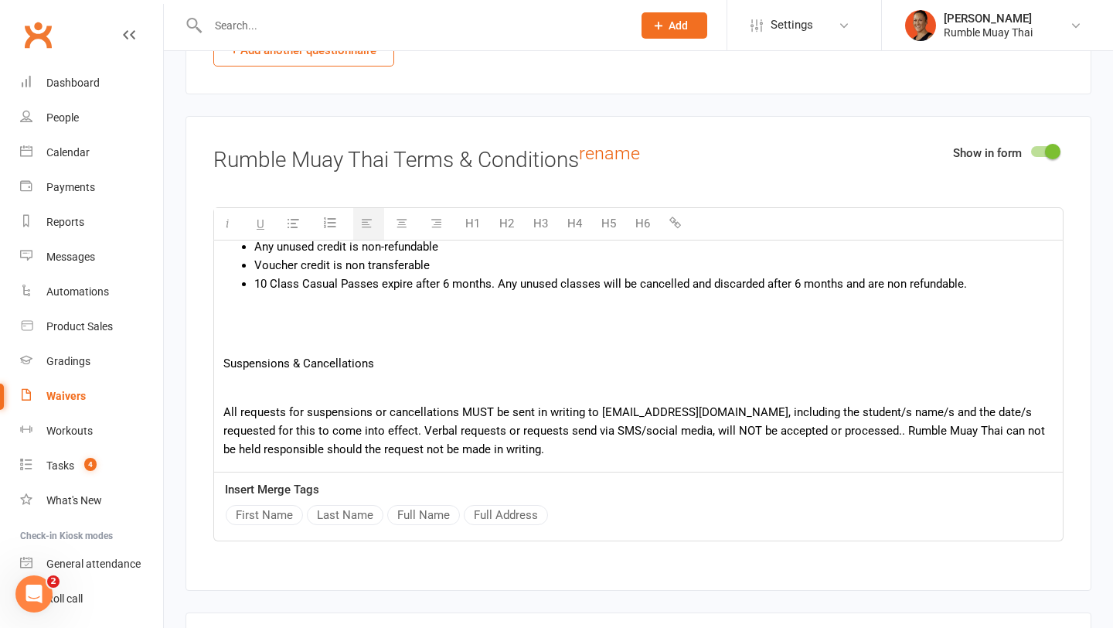
scroll to position [114, 0]
click at [343, 355] on p "Suspensions & Cancellations" at bounding box center [638, 364] width 830 height 19
click at [301, 336] on p at bounding box center [638, 339] width 830 height 19
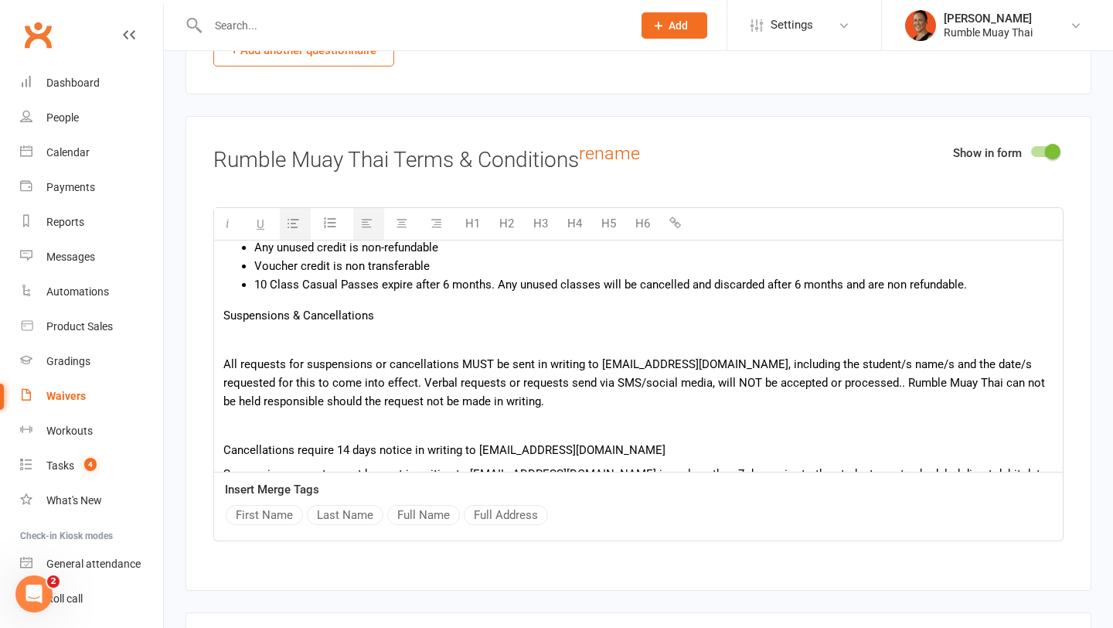
click at [292, 301] on div "By signing this form I, {Full Name} agree to the following Terms & Conditions o…" at bounding box center [638, 343] width 849 height 435
click at [292, 309] on p "Suspensions & Cancellations" at bounding box center [638, 315] width 830 height 19
click at [281, 341] on p at bounding box center [638, 339] width 830 height 19
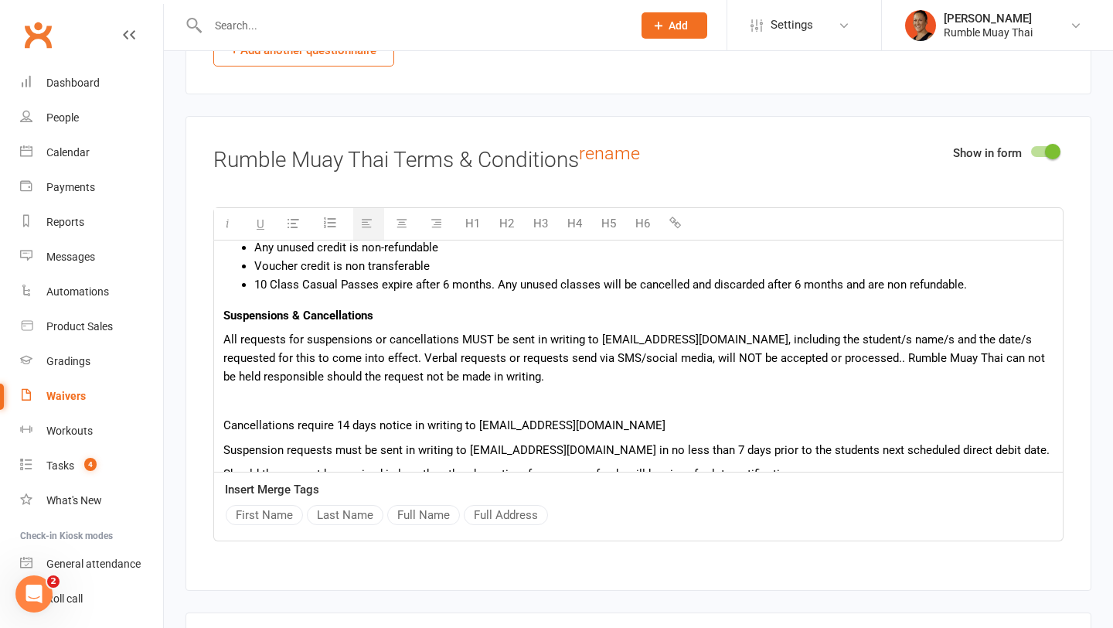
click at [370, 350] on p "All requests for suspensions or cancellations MUST be sent in writing to info@r…" at bounding box center [638, 358] width 830 height 56
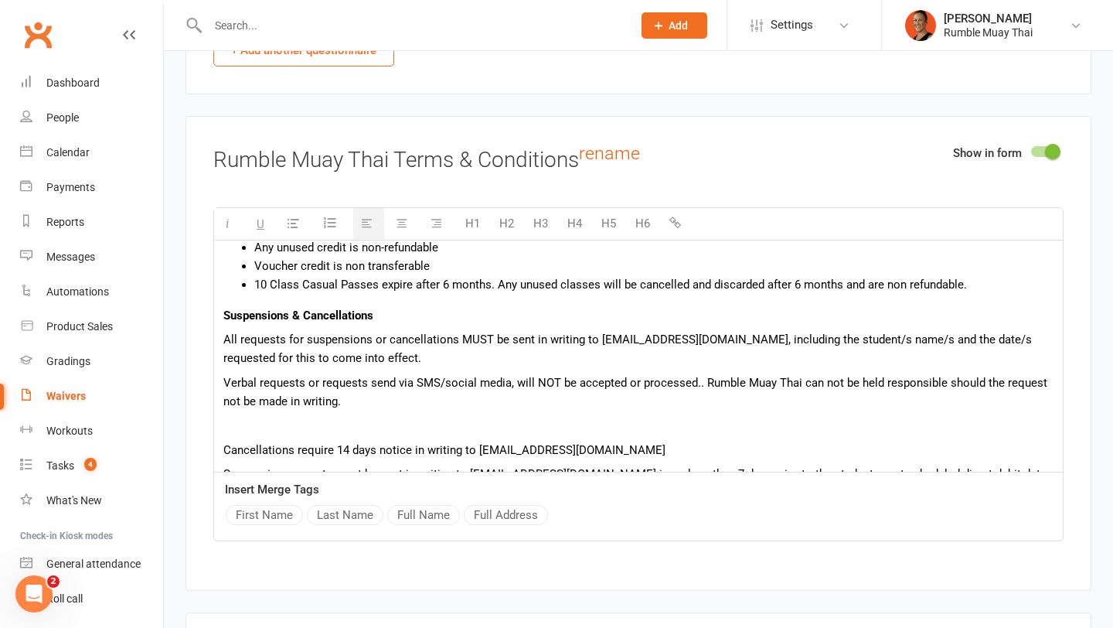
click at [701, 377] on p "Verbal requests or requests send via SMS/social media, will NOT be accepted or …" at bounding box center [638, 391] width 830 height 37
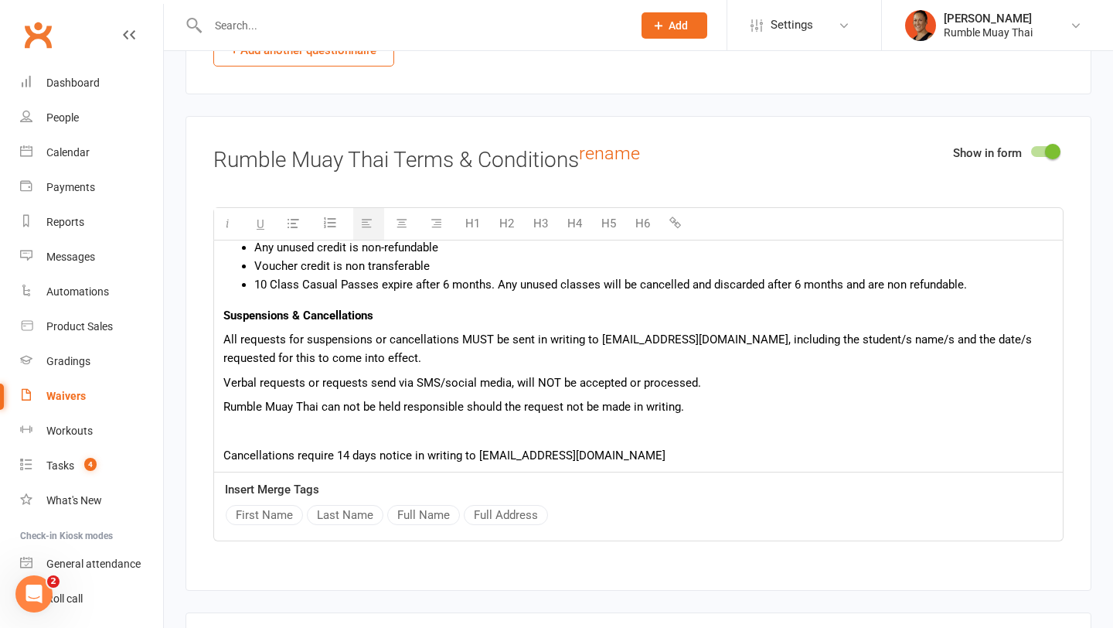
click at [627, 375] on p "Verbal requests or requests send via SMS/social media, will NOT be accepted or …" at bounding box center [638, 382] width 830 height 19
click at [541, 377] on p "Verbal requests or requests send via SMS/social media, will NOT be accepted and…" at bounding box center [638, 382] width 830 height 19
click at [326, 434] on p at bounding box center [638, 431] width 830 height 19
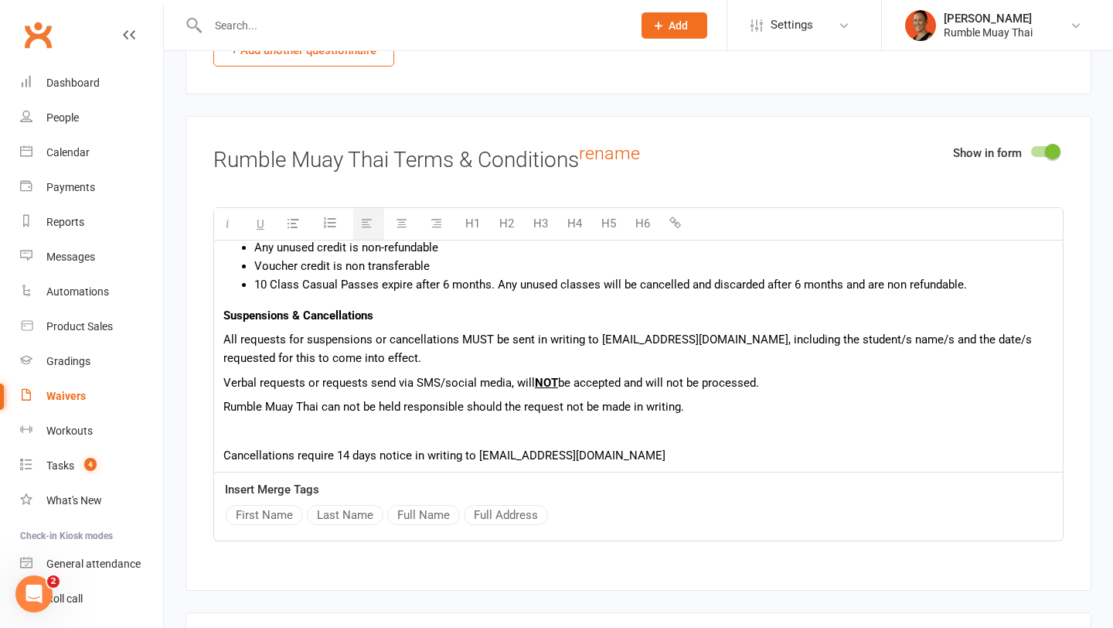
scroll to position [176, 0]
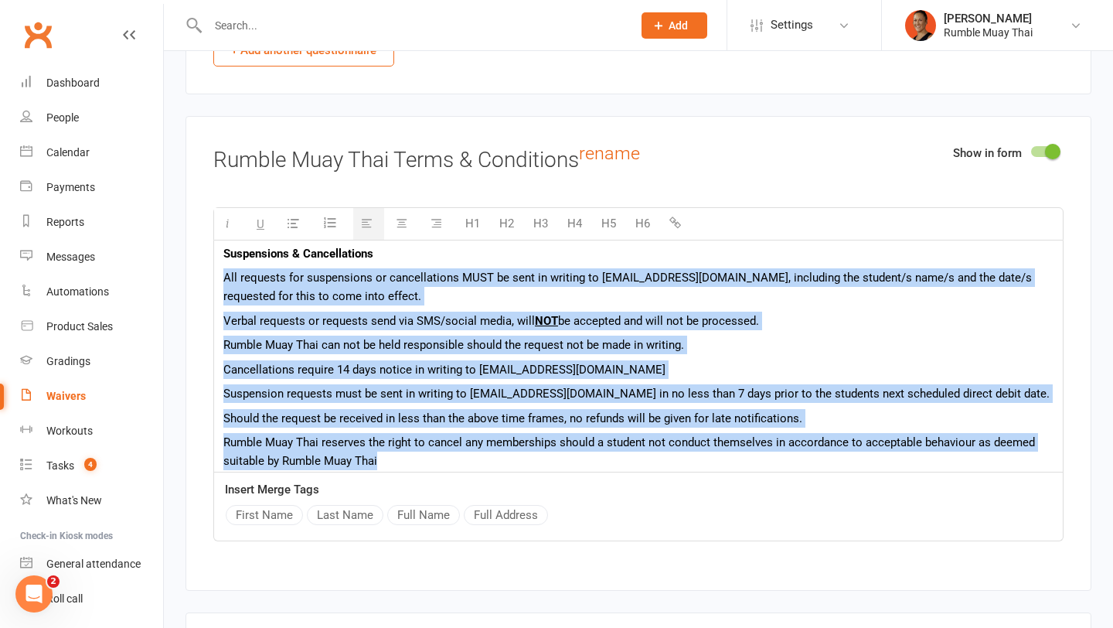
drag, startPoint x: 222, startPoint y: 269, endPoint x: 664, endPoint y: 449, distance: 477.6
click at [664, 449] on div "By signing this form I, {Full Name} agree to the following Terms & Conditions o…" at bounding box center [638, 272] width 849 height 417
click at [298, 214] on button "button" at bounding box center [295, 224] width 31 height 32
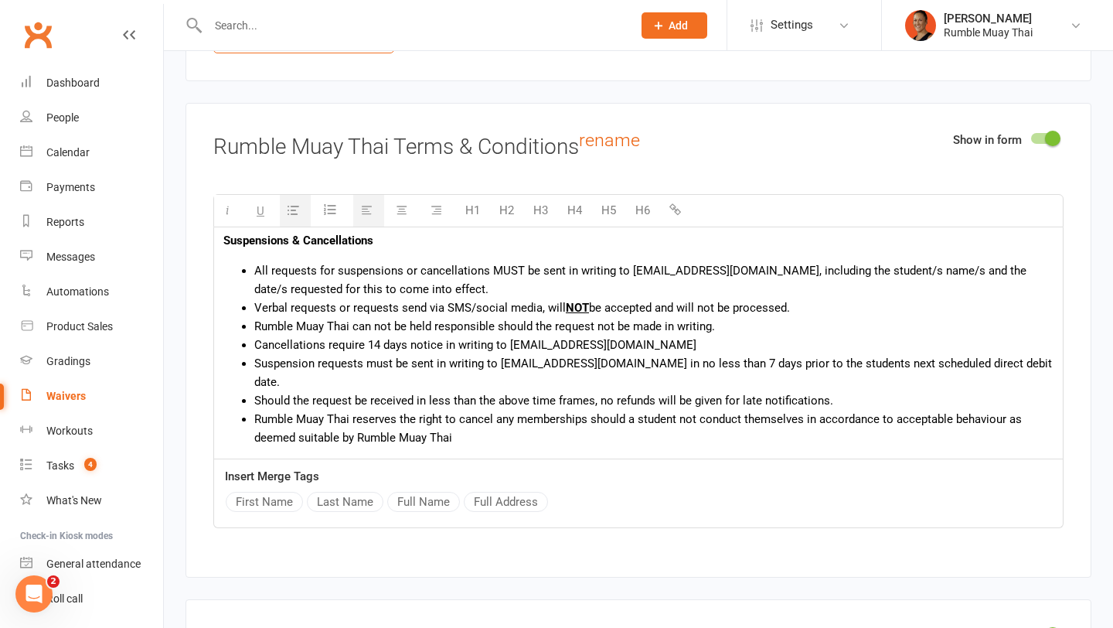
scroll to position [163, 0]
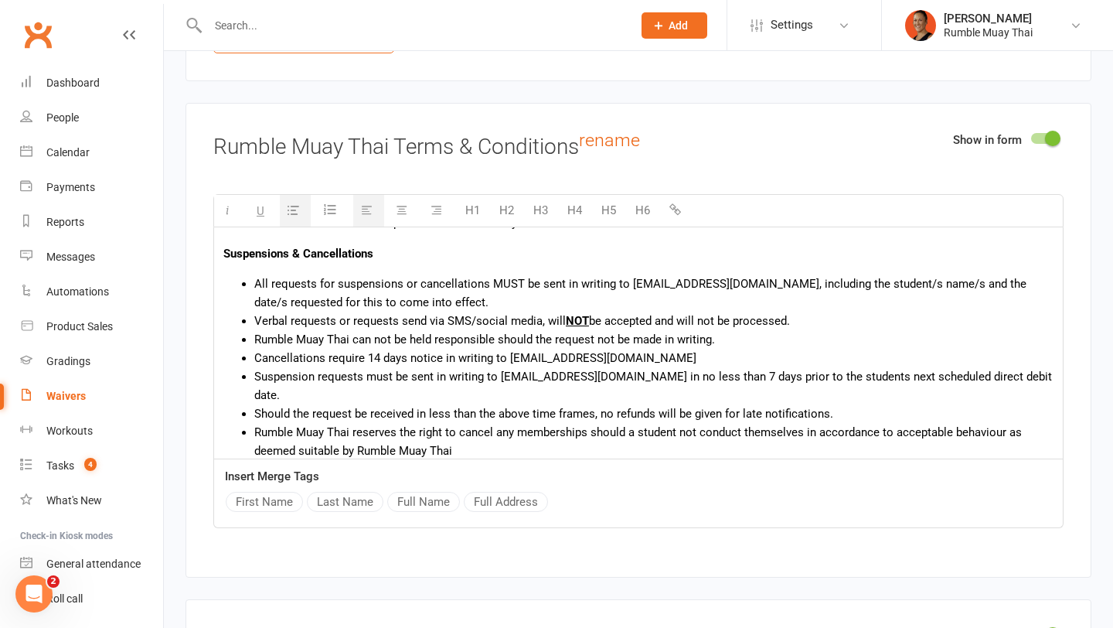
click at [319, 330] on li "Rumble Muay Thai can not be held responsible should the request not be made in …" at bounding box center [654, 339] width 800 height 19
click at [711, 350] on li "Cancellations require 14 days notice in writing to info@rumblemuaythai.com.au" at bounding box center [654, 358] width 800 height 19
click at [546, 404] on li "Should the request be received in less than the above time frames, no refunds w…" at bounding box center [654, 413] width 800 height 19
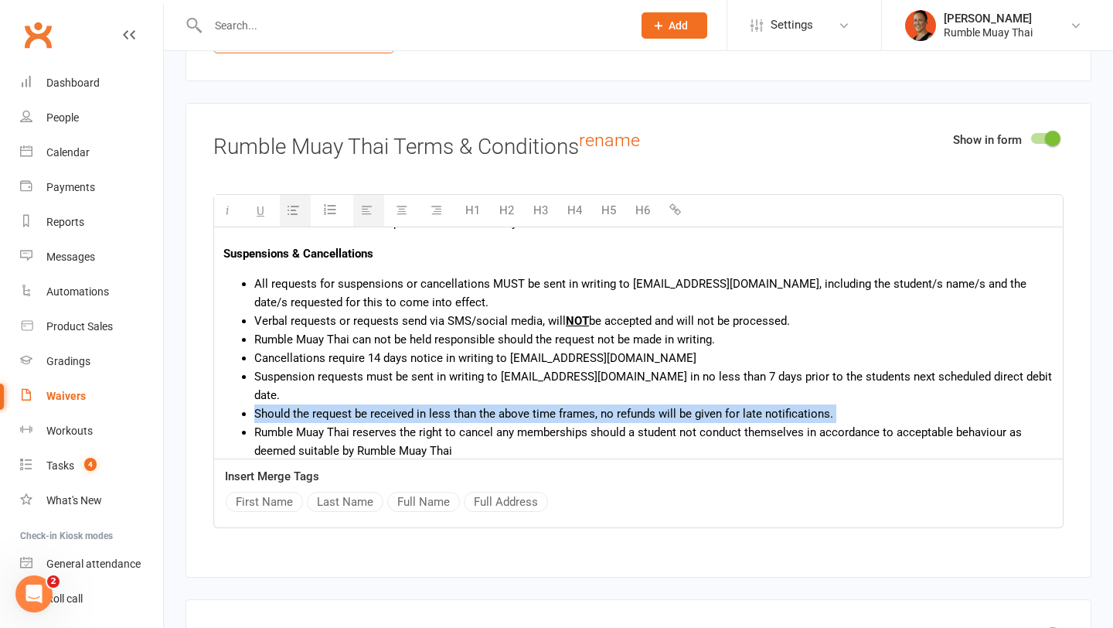
click at [546, 404] on li "Should the request be received in less than the above time frames, no refunds w…" at bounding box center [654, 413] width 800 height 19
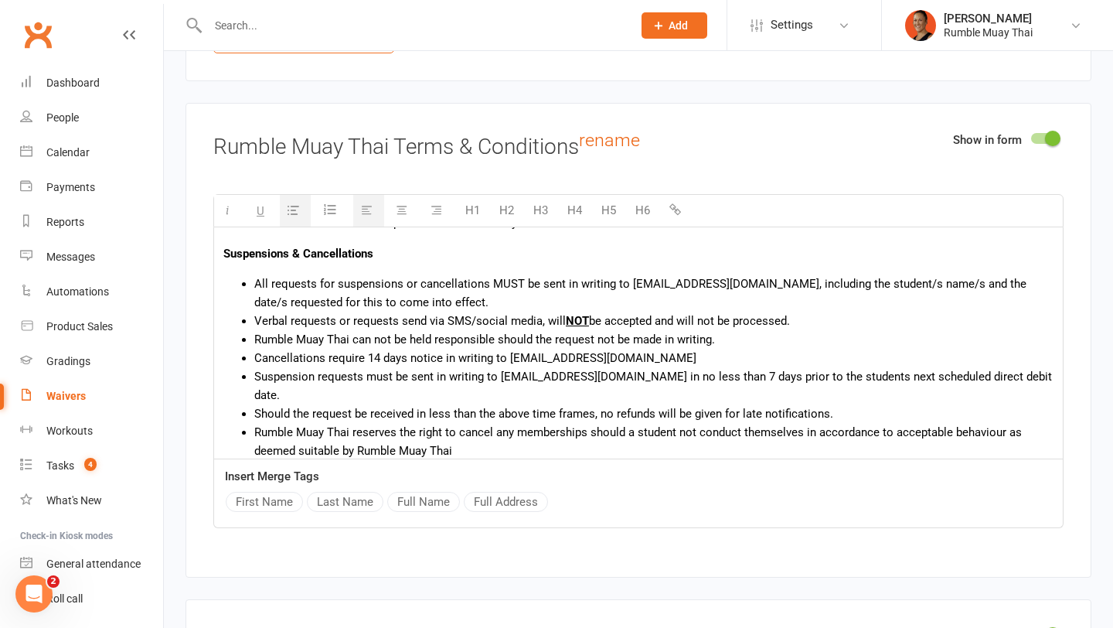
click at [570, 423] on li "Rumble Muay Thai reserves the right to cancel any memberships should a student …" at bounding box center [654, 441] width 800 height 37
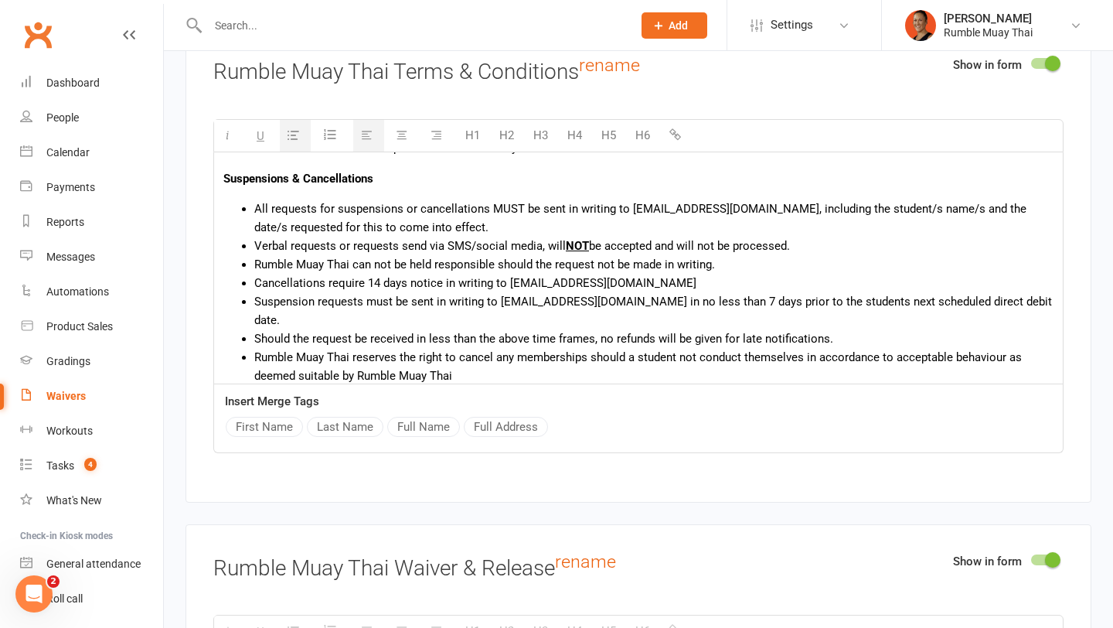
scroll to position [3049, 0]
click at [480, 347] on li "Rumble Muay Thai reserves the right to cancel any memberships should a student …" at bounding box center [654, 365] width 800 height 37
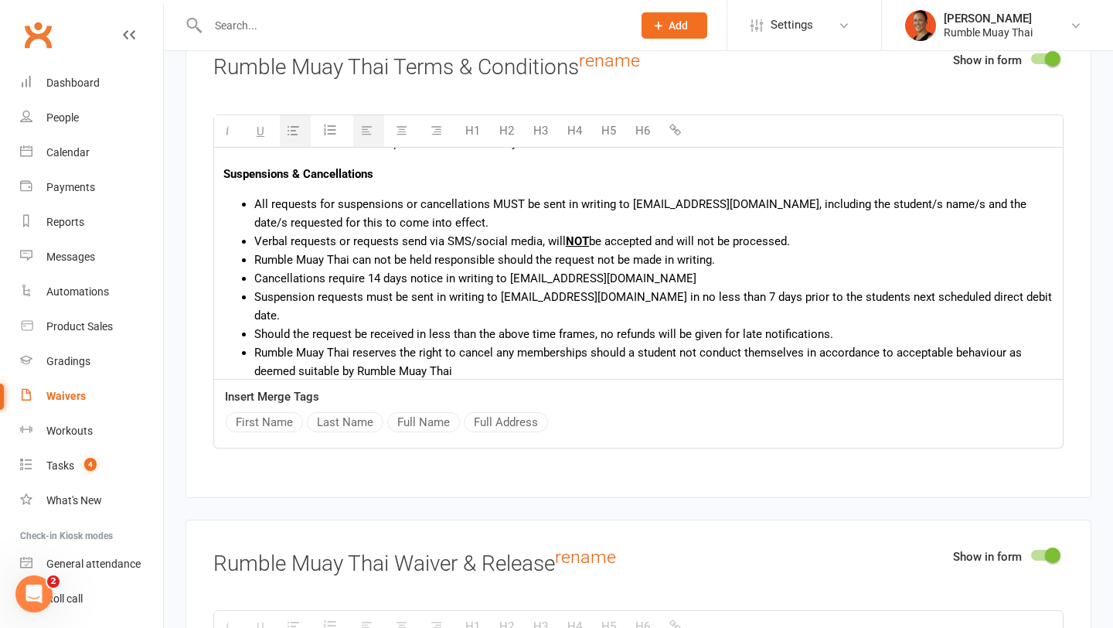
scroll to position [3054, 0]
click at [540, 218] on li "All requests for suspensions or cancellations MUST be sent in writing to info@r…" at bounding box center [654, 212] width 800 height 37
click at [578, 346] on li "Rumble Muay Thai reserves the right to cancel any memberships should a student …" at bounding box center [654, 361] width 800 height 37
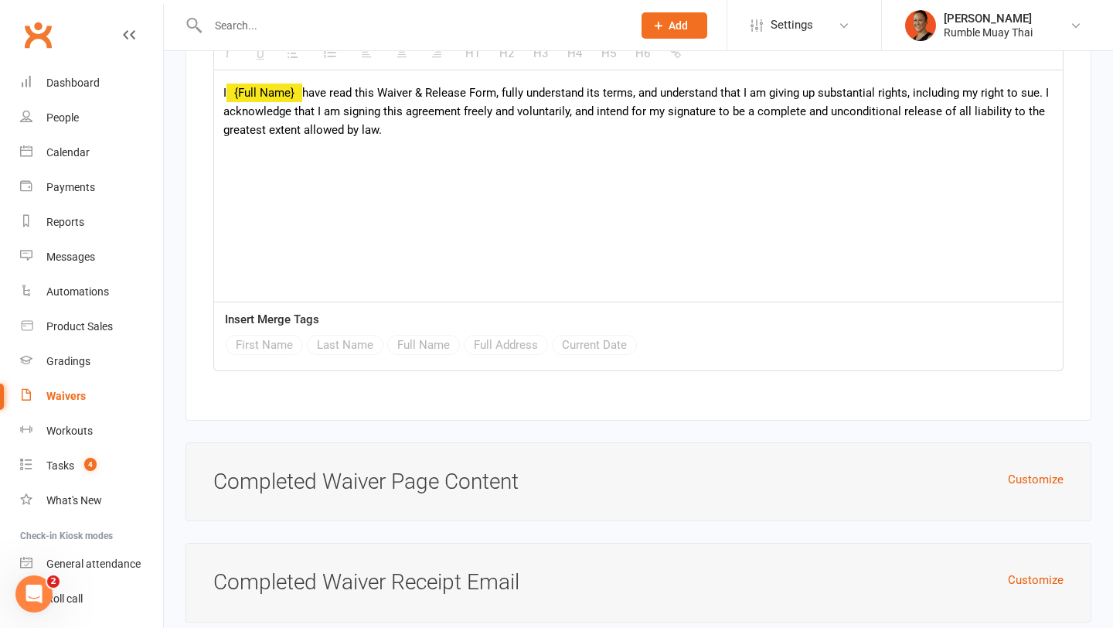
scroll to position [5625, 0]
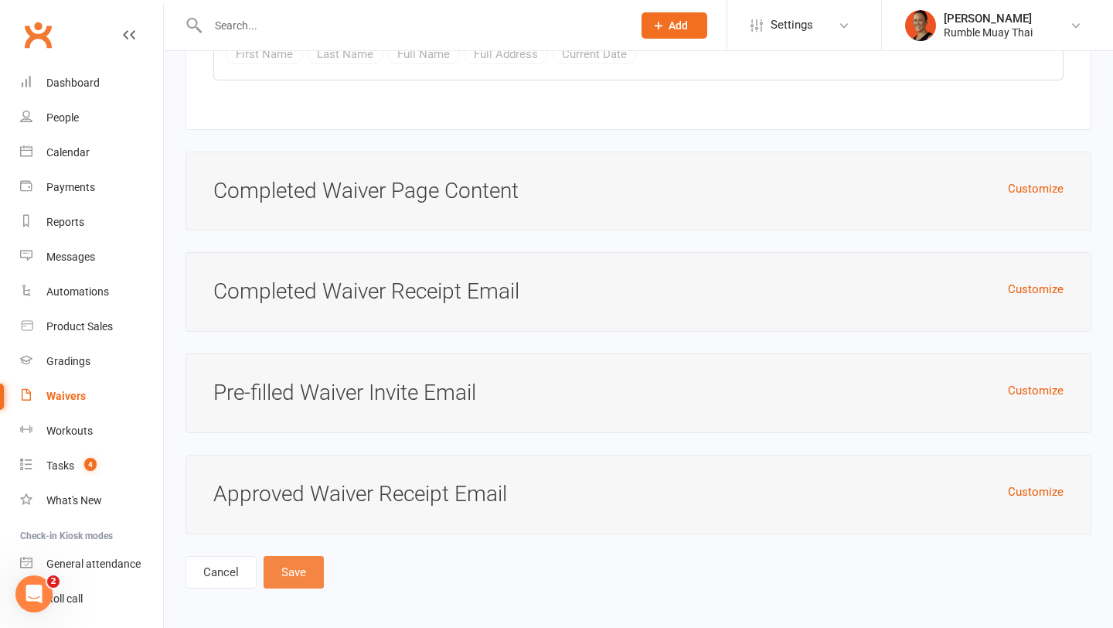
click at [287, 564] on button "Save" at bounding box center [294, 572] width 60 height 32
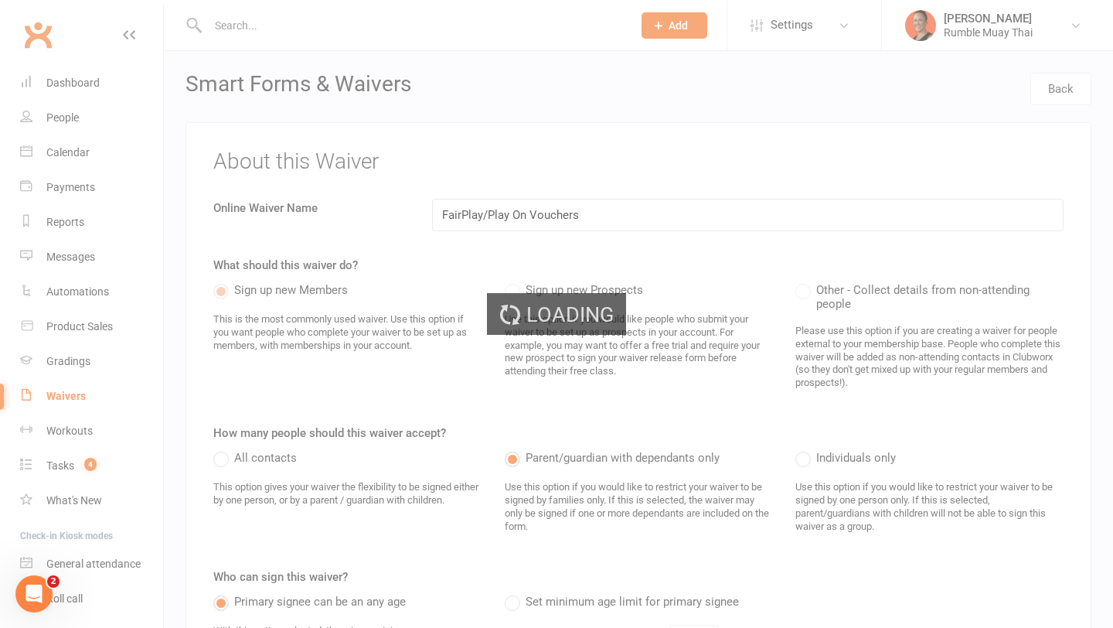
select select "100"
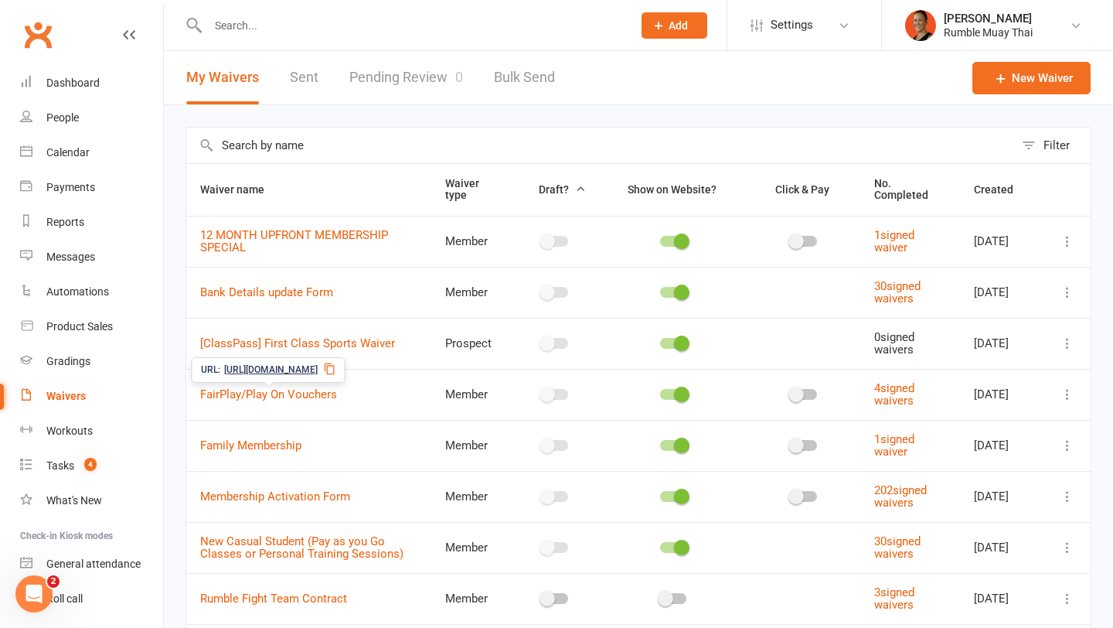
click at [336, 367] on icon at bounding box center [330, 369] width 12 height 12
click at [424, 138] on input "text" at bounding box center [600, 146] width 828 height 36
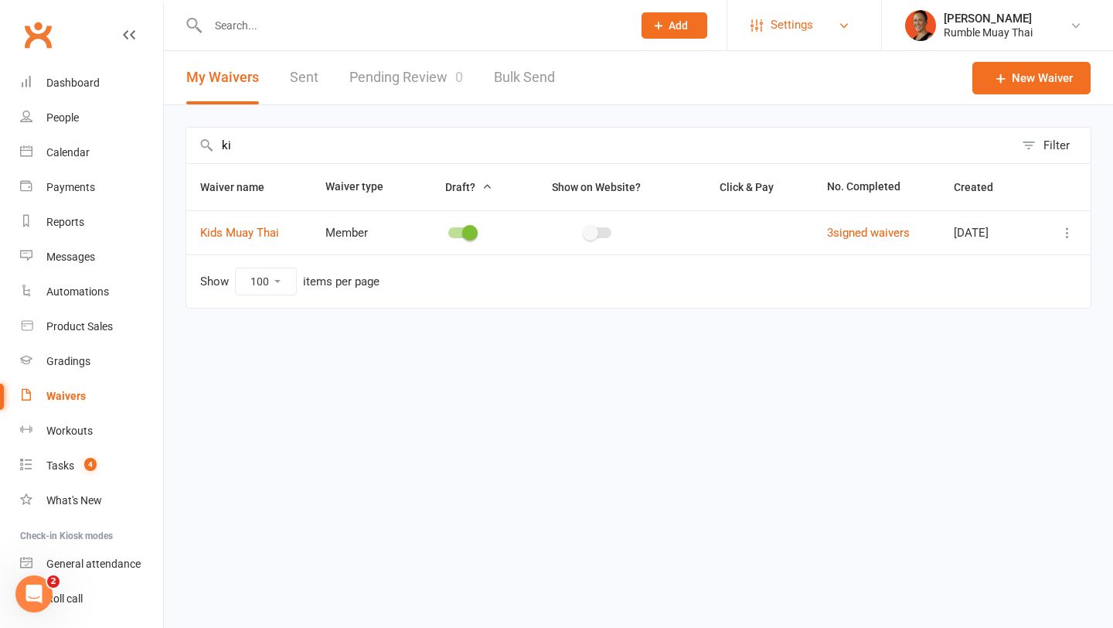
type input "ki"
click at [794, 22] on span "Settings" at bounding box center [792, 25] width 43 height 35
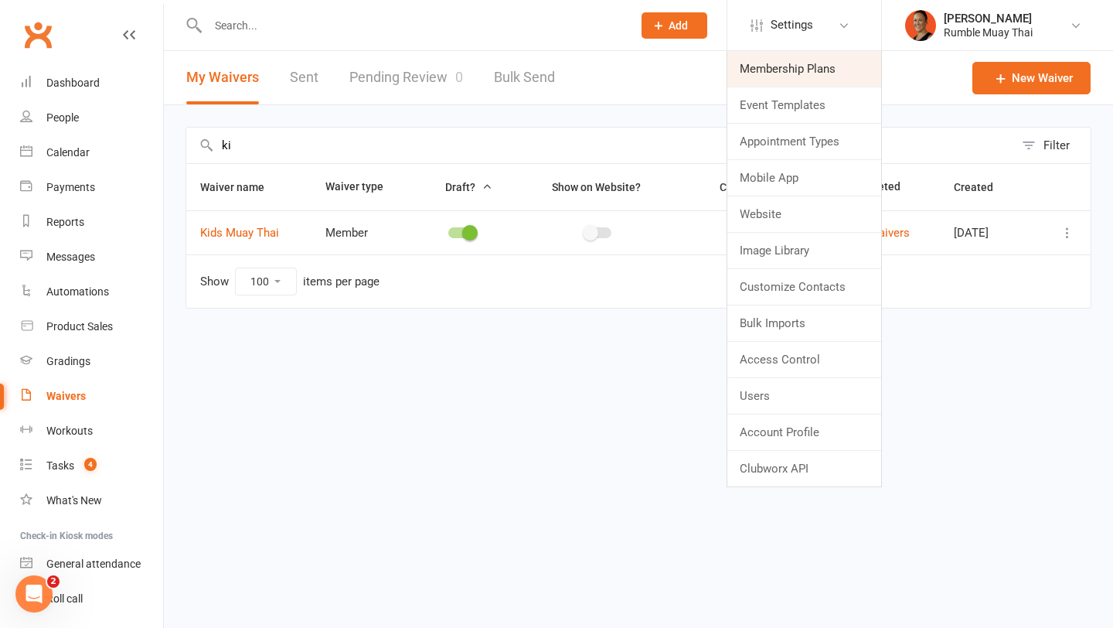
click at [769, 71] on link "Membership Plans" at bounding box center [805, 69] width 154 height 36
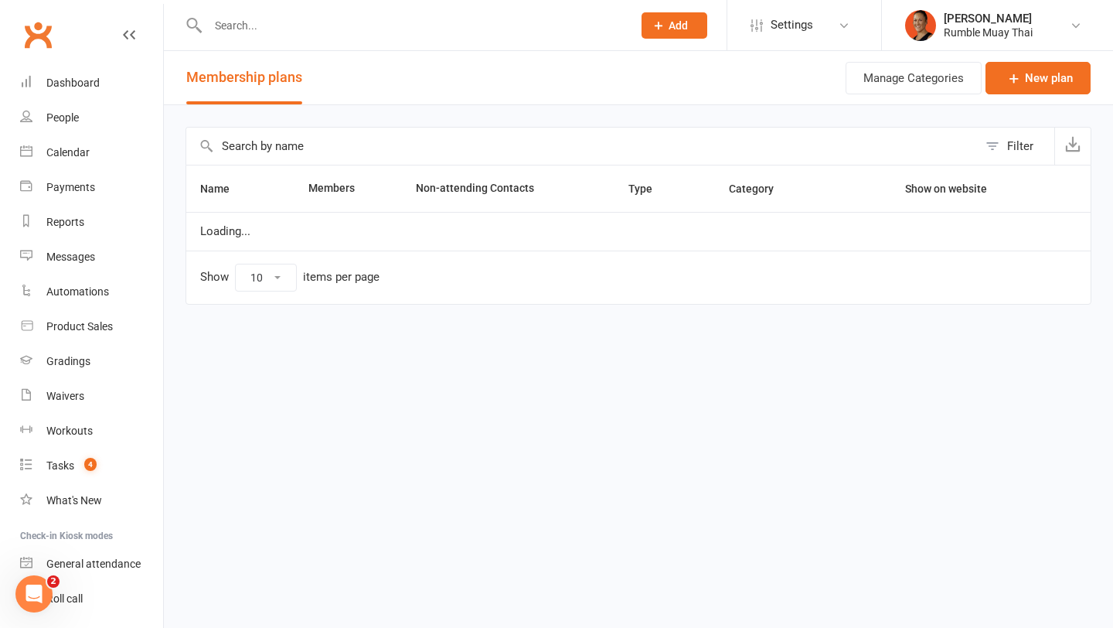
select select "100"
click at [384, 147] on input "text" at bounding box center [582, 146] width 792 height 37
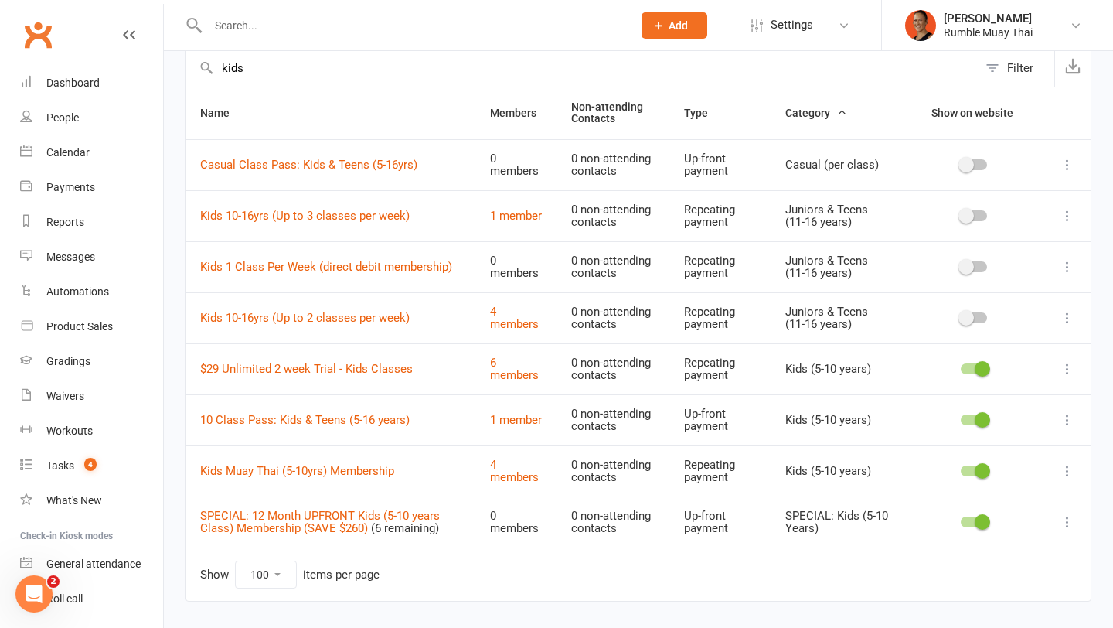
scroll to position [97, 0]
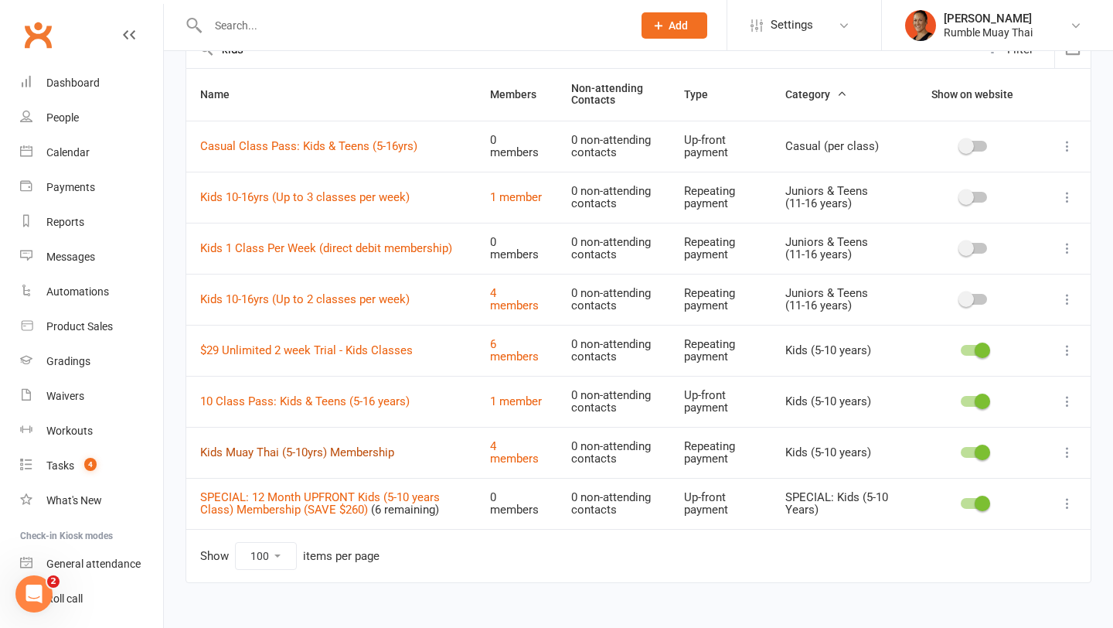
type input "kids"
click at [296, 449] on link "Kids Muay Thai (5-10yrs) Membership" at bounding box center [297, 452] width 194 height 14
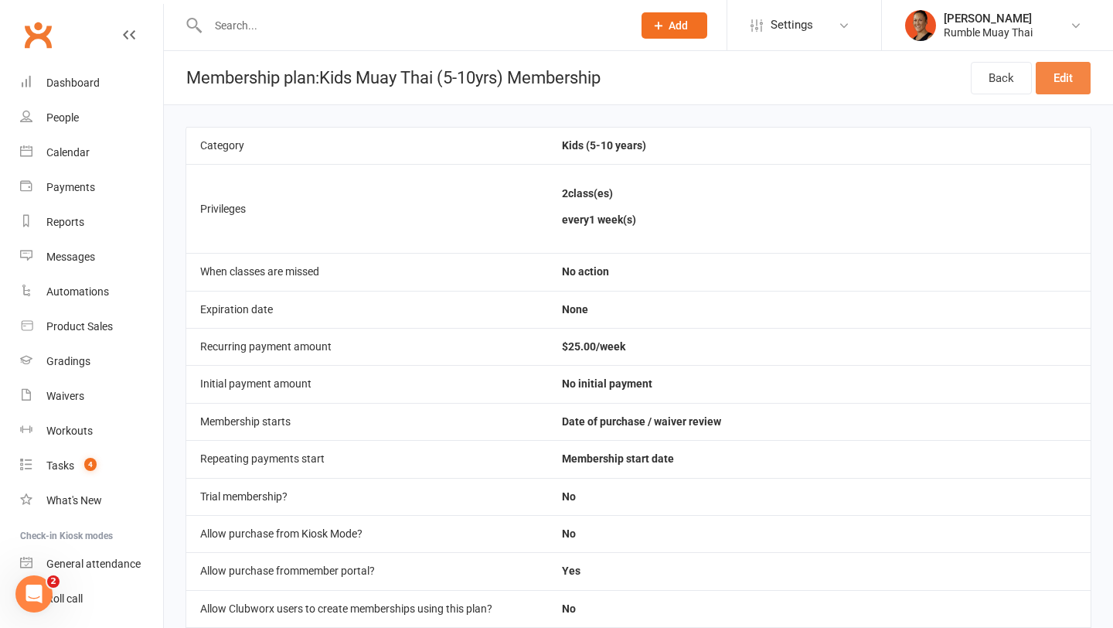
click at [1066, 75] on link "Edit" at bounding box center [1063, 78] width 55 height 32
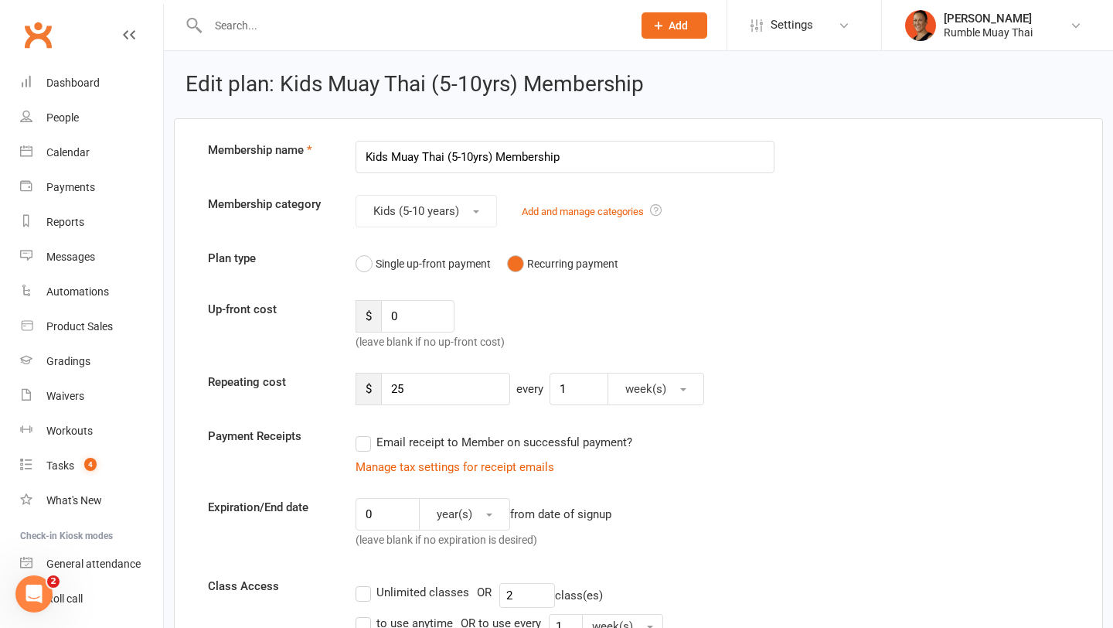
click at [535, 159] on input "Kids Muay Thai (5-10yrs) Membership" at bounding box center [565, 157] width 419 height 32
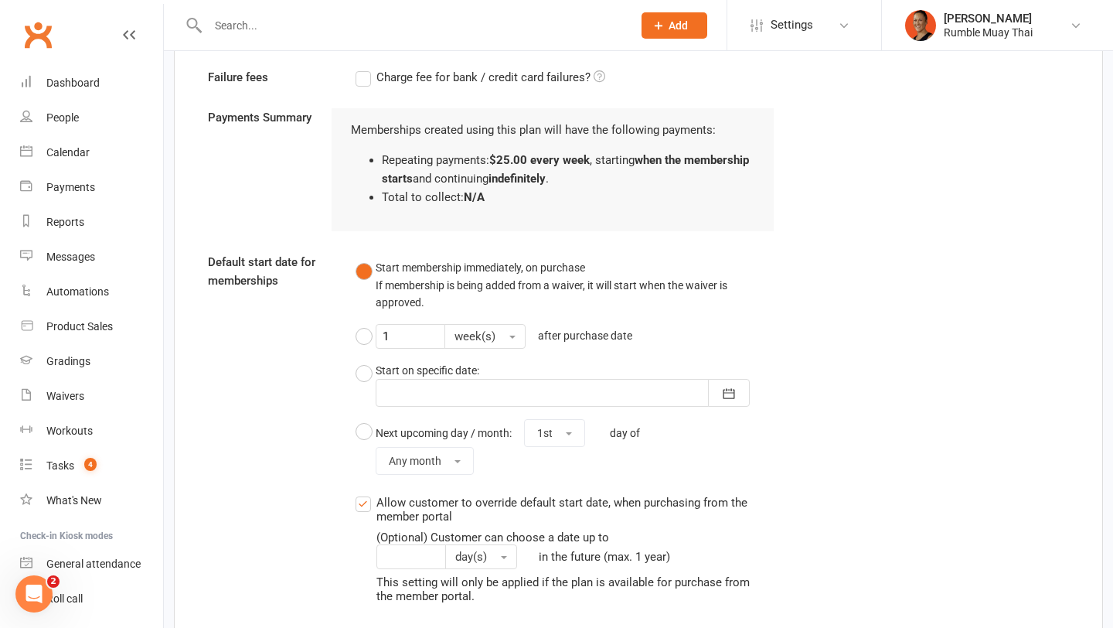
scroll to position [1788, 0]
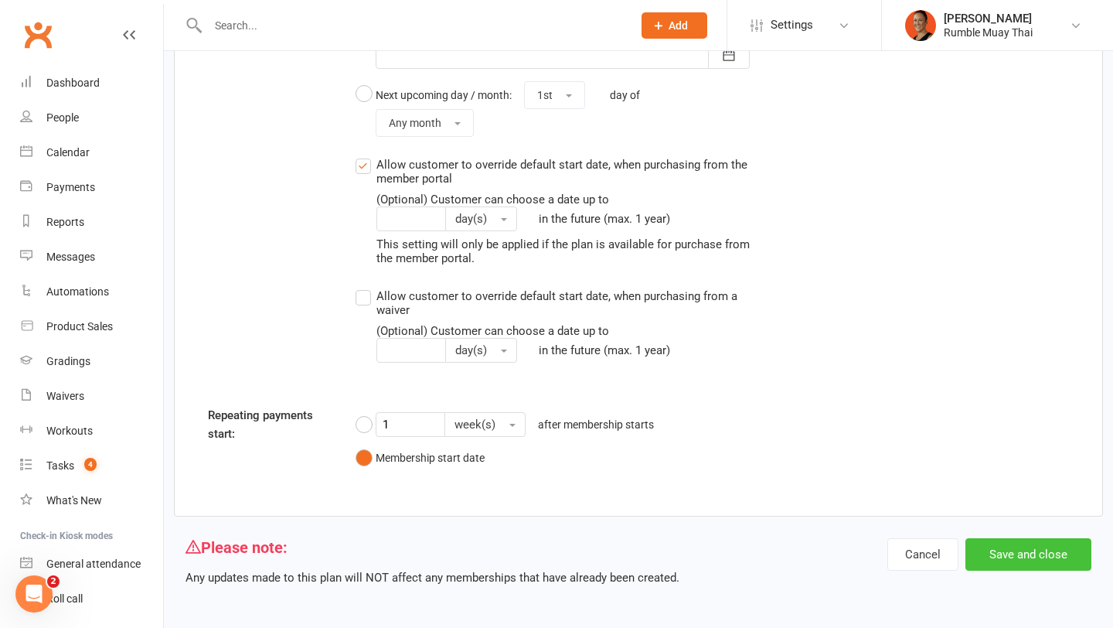
type input "Kids Muay Thai (5-10yrs) Classes (up to 2 classes per week)"
click at [1011, 542] on button "Save and close" at bounding box center [1029, 554] width 126 height 32
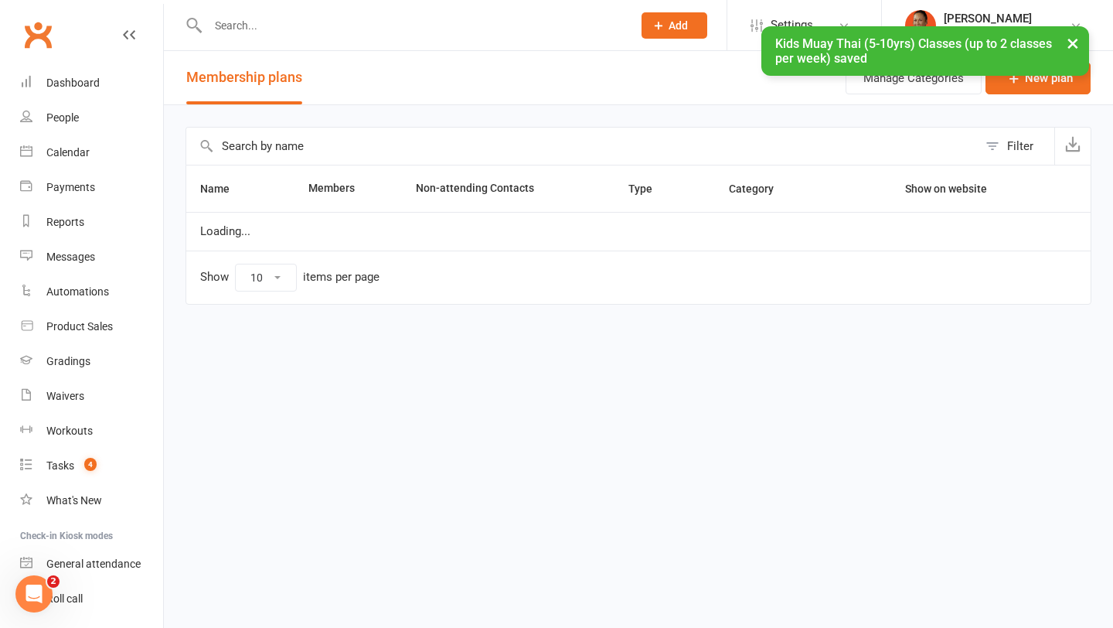
select select "100"
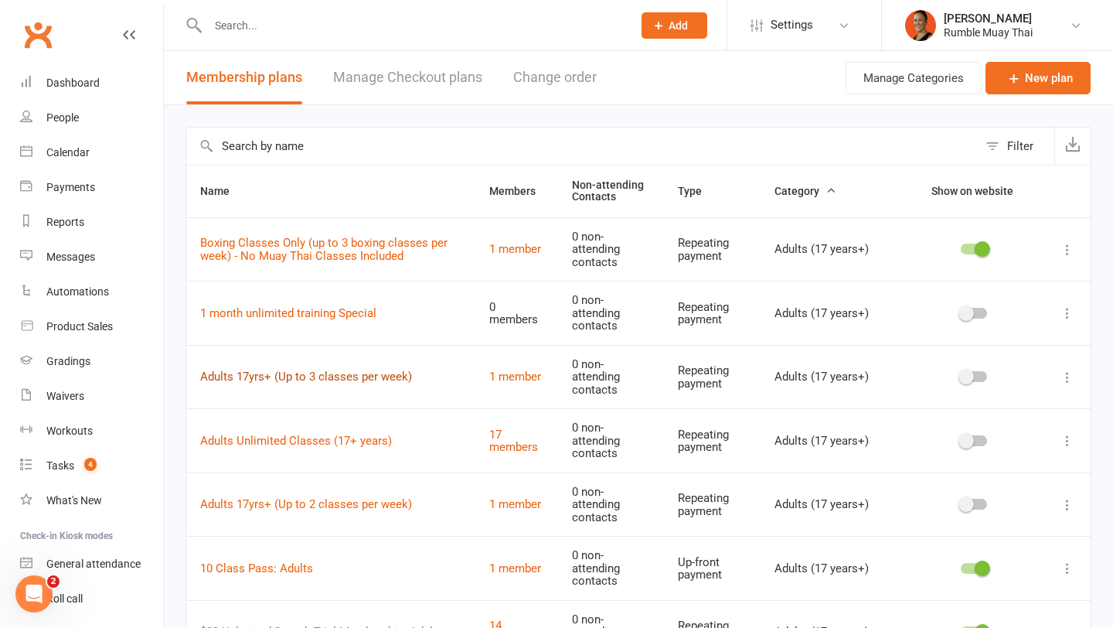
click at [295, 378] on link "Adults 17yrs+ (Up to 3 classes per week)" at bounding box center [306, 377] width 212 height 14
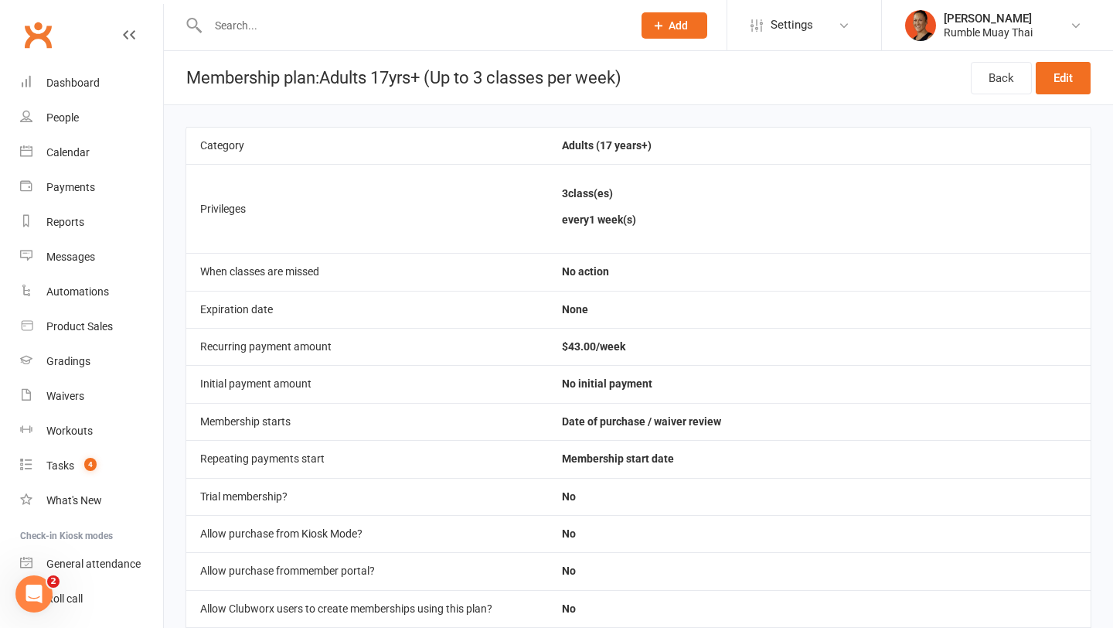
select select "100"
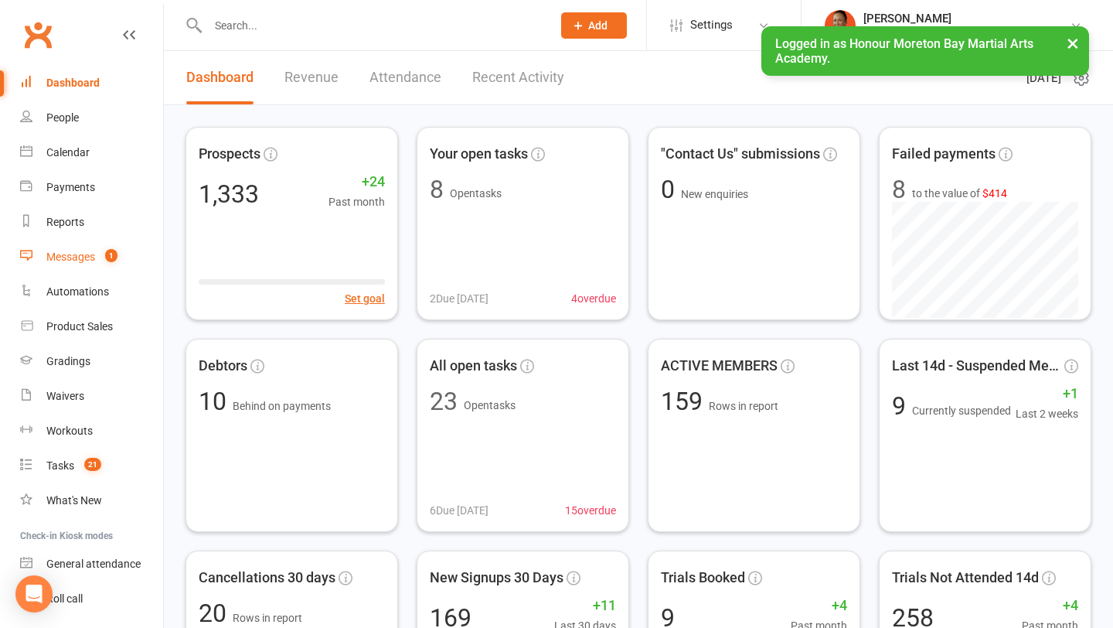
click at [76, 263] on link "Messages 1" at bounding box center [91, 257] width 143 height 35
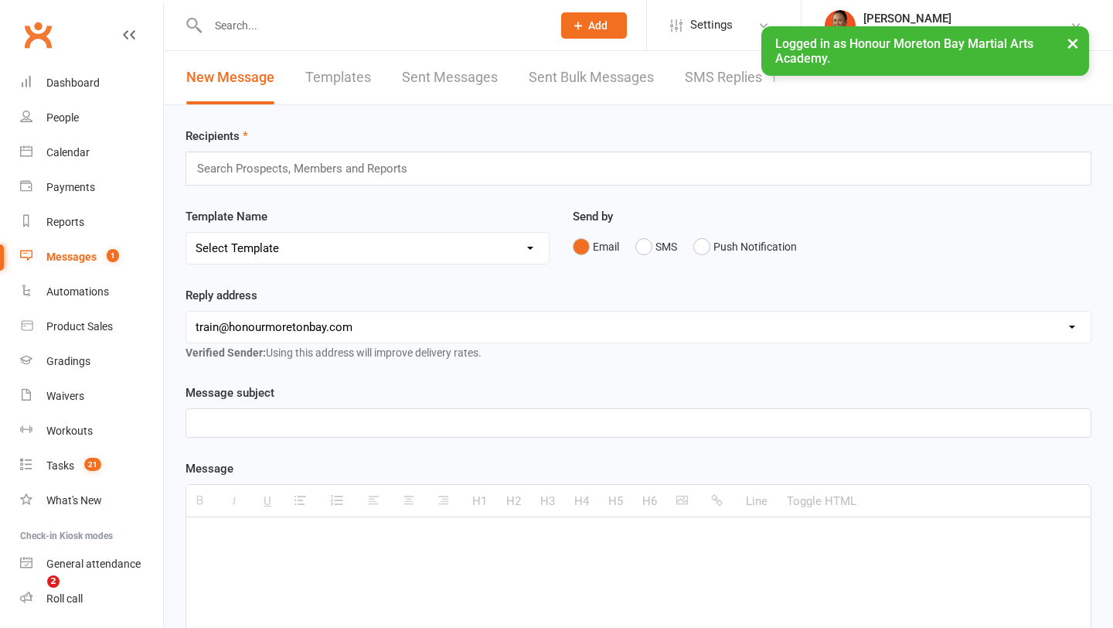
click at [717, 73] on link "SMS Replies 1" at bounding box center [731, 77] width 93 height 53
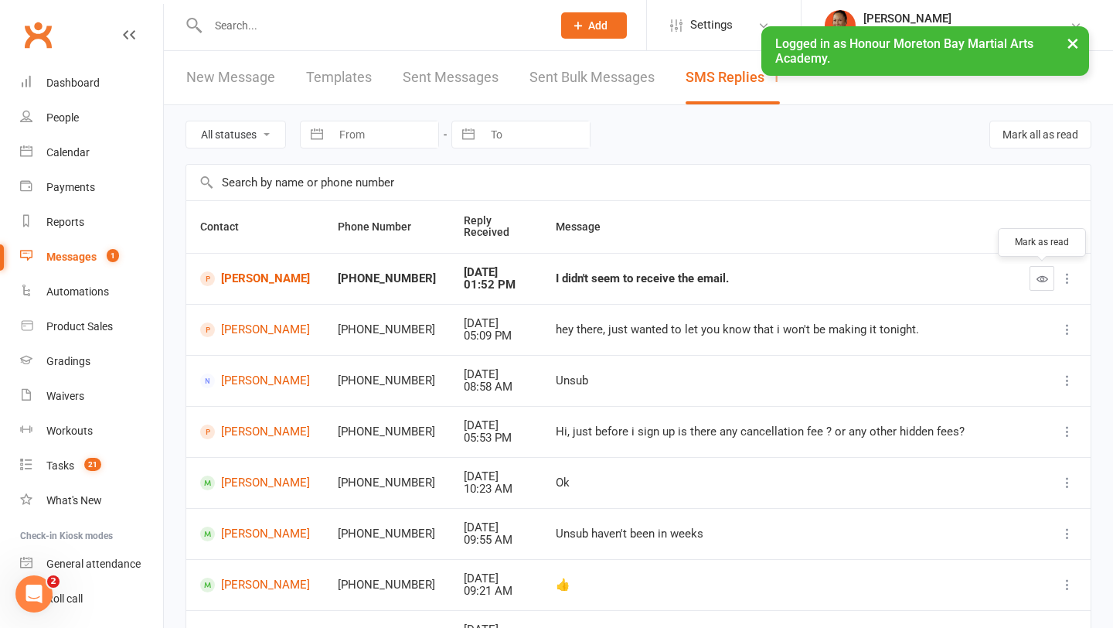
click at [1043, 272] on button "button" at bounding box center [1042, 278] width 25 height 25
click at [264, 274] on link "Shaan Singh" at bounding box center [255, 278] width 110 height 15
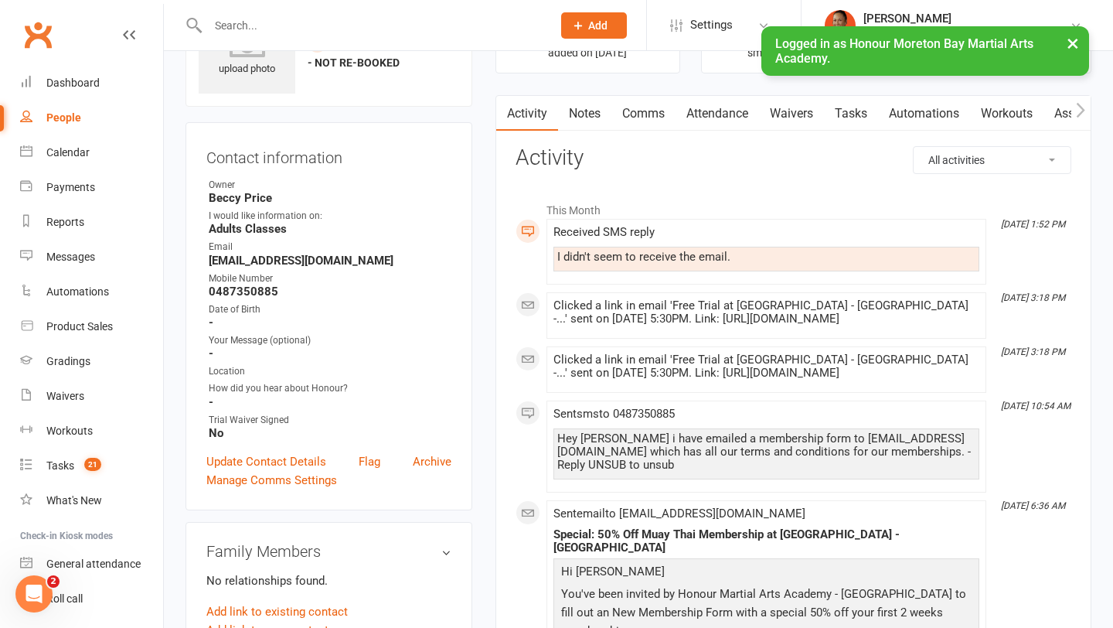
scroll to position [85, 0]
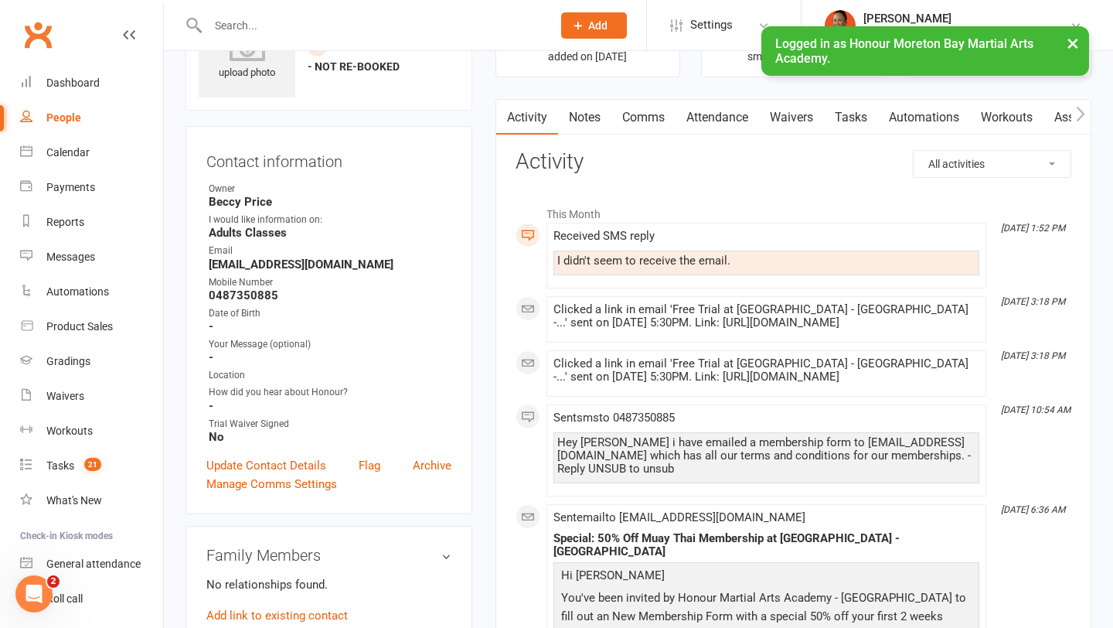
click at [657, 118] on link "Comms" at bounding box center [644, 118] width 64 height 36
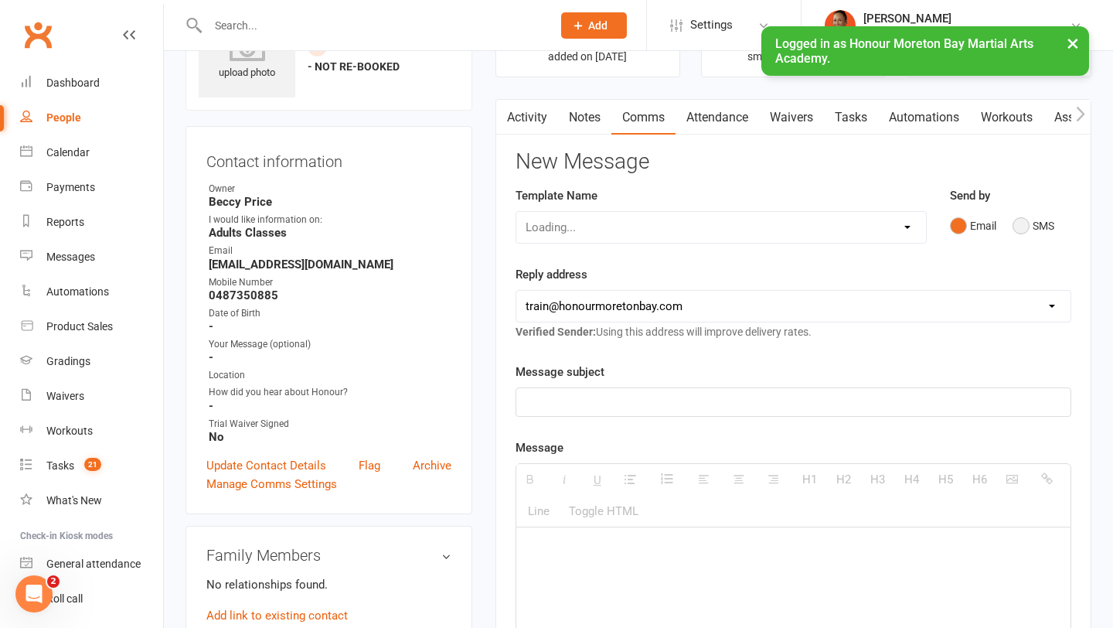
click at [1032, 227] on button "SMS" at bounding box center [1034, 225] width 42 height 29
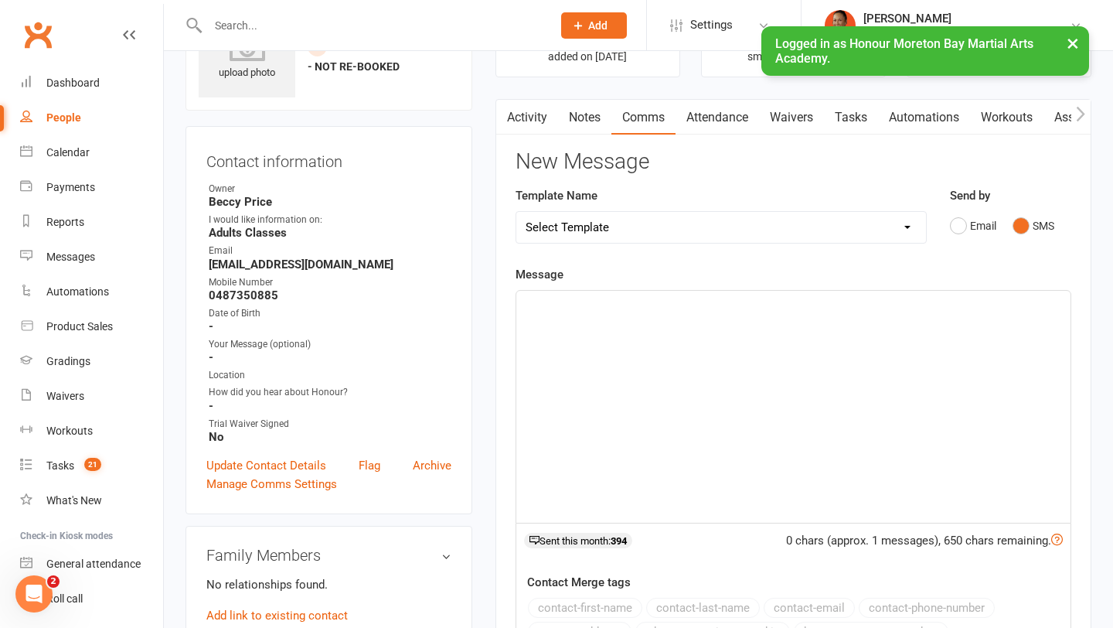
click at [834, 322] on div at bounding box center [794, 407] width 554 height 232
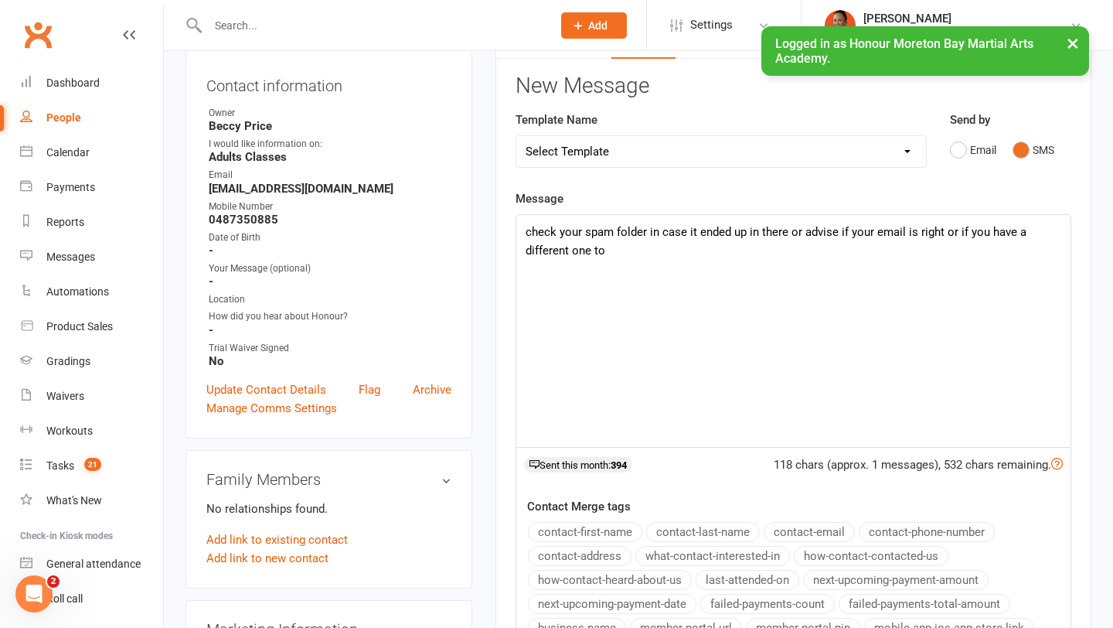
scroll to position [182, 0]
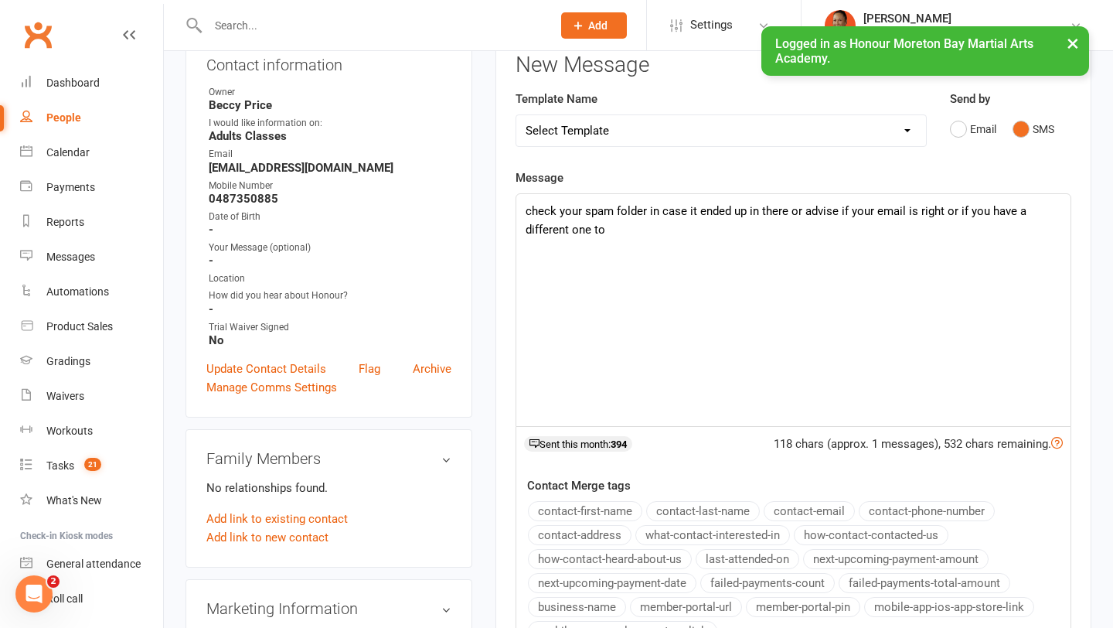
click at [817, 506] on button "contact-email" at bounding box center [809, 511] width 91 height 20
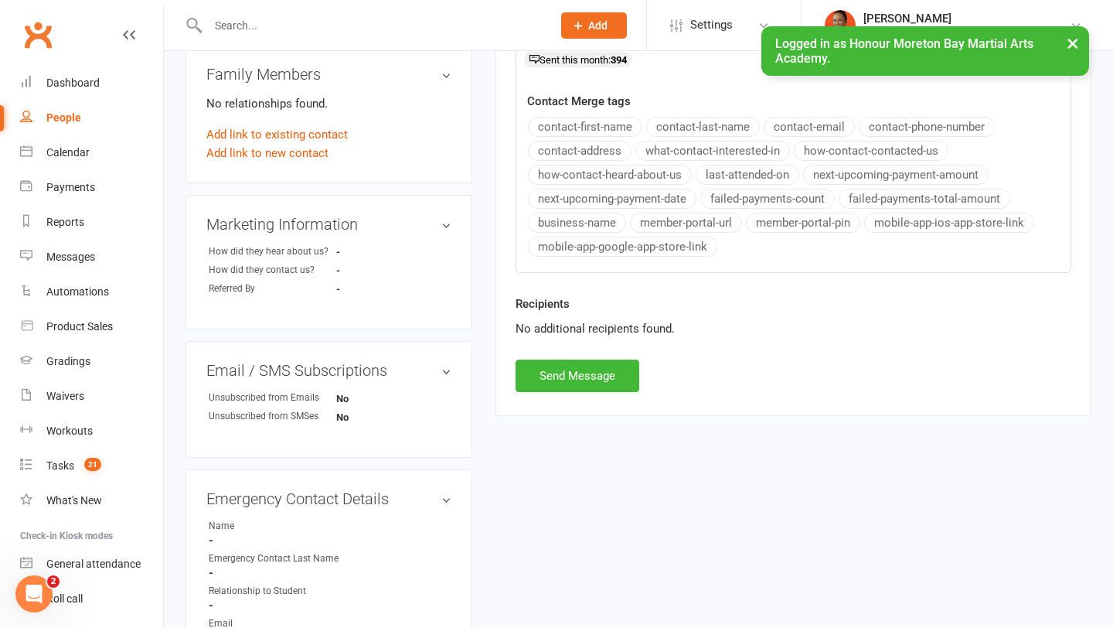
scroll to position [813, 0]
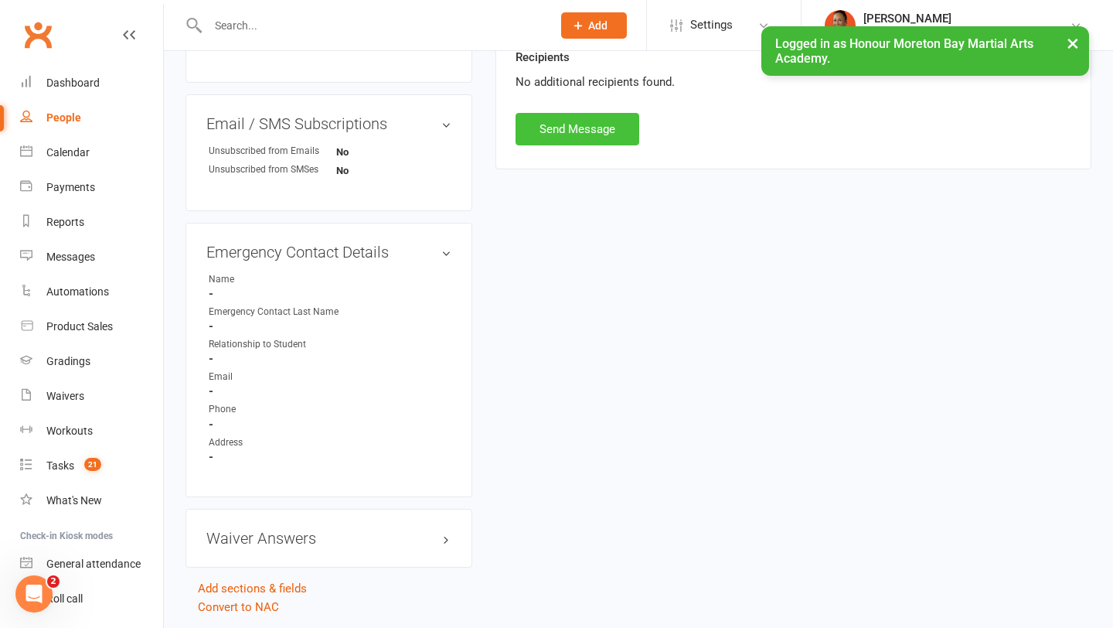
click at [586, 143] on button "Send Message" at bounding box center [578, 129] width 124 height 32
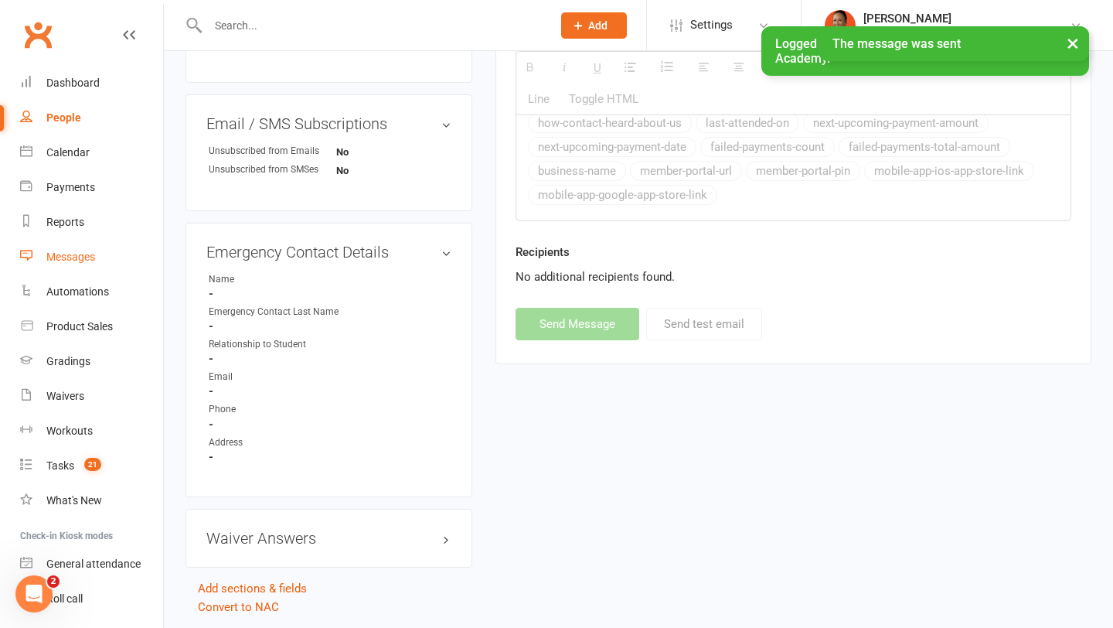
click at [93, 259] on div "Messages" at bounding box center [70, 257] width 49 height 12
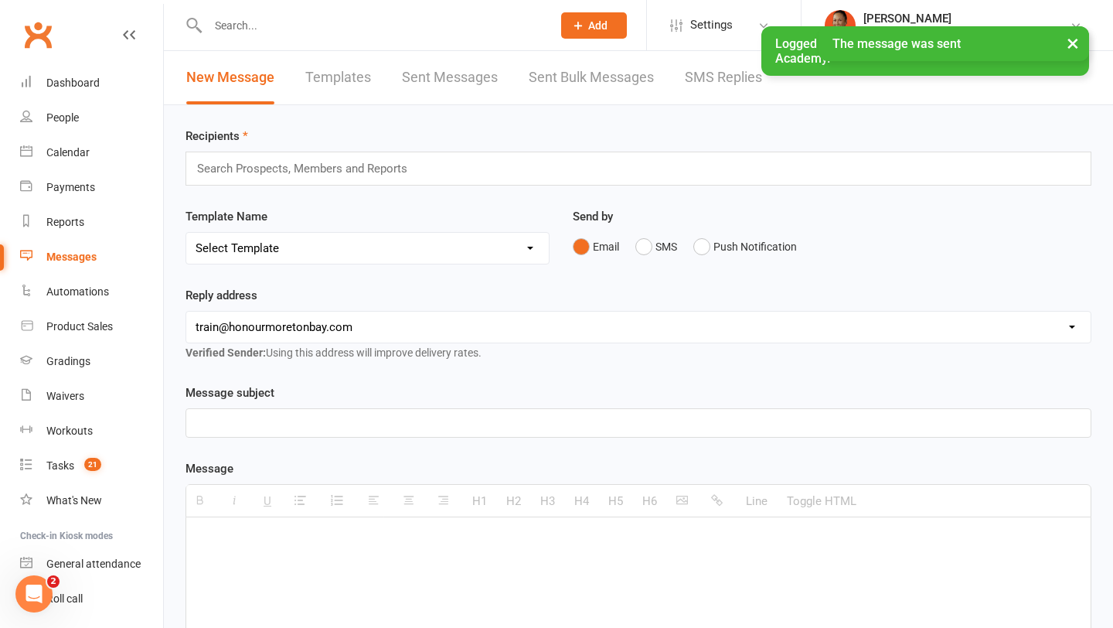
click at [713, 78] on link "SMS Replies" at bounding box center [723, 77] width 77 height 53
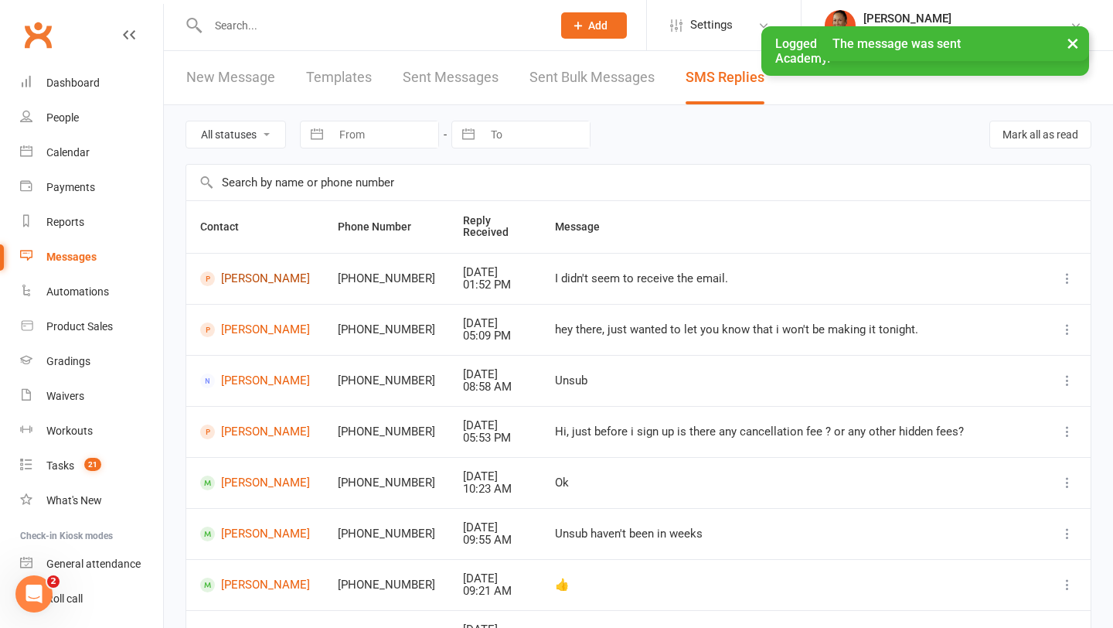
click at [232, 277] on link "[PERSON_NAME]" at bounding box center [255, 278] width 110 height 15
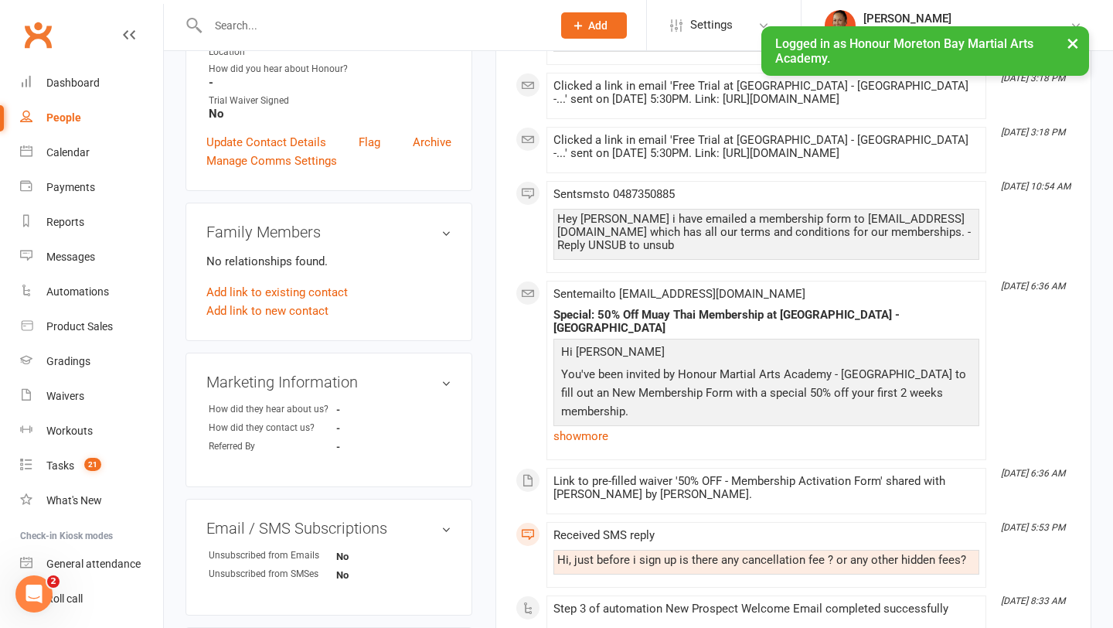
scroll to position [439, 0]
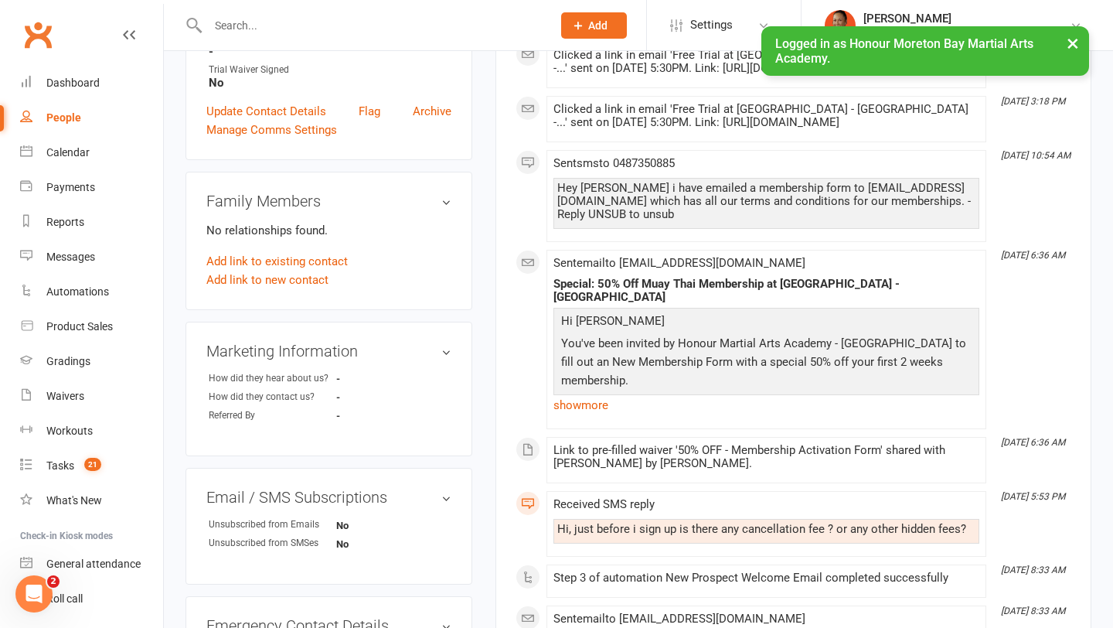
click at [666, 394] on p "You've been invited by Honour Martial Arts Academy - Moreton Bay to fill out an…" at bounding box center [767, 364] width 418 height 60
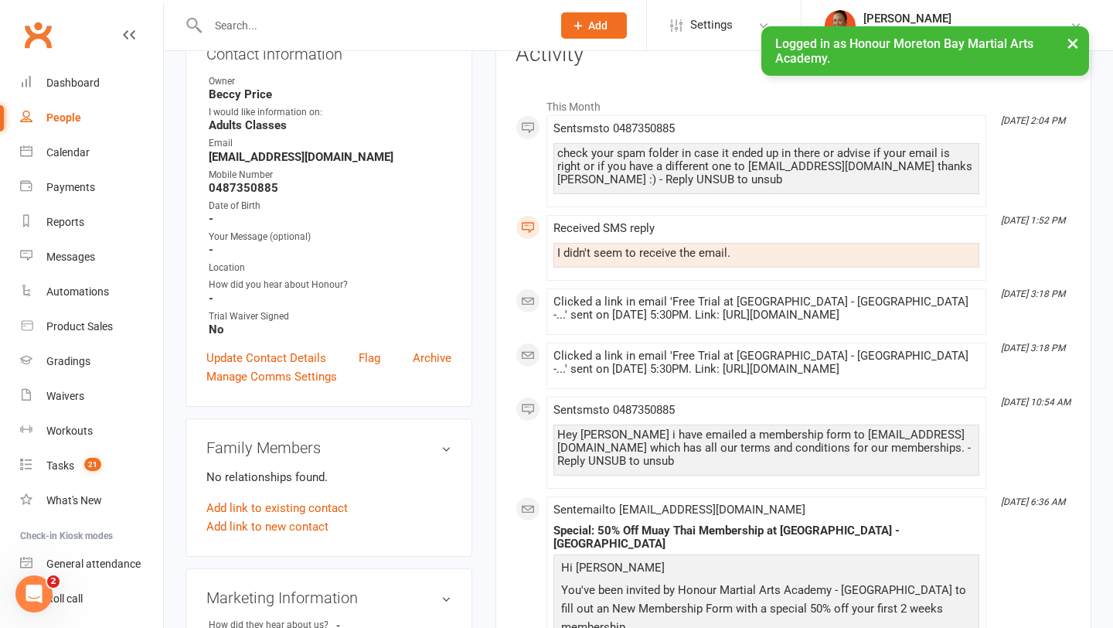
scroll to position [184, 0]
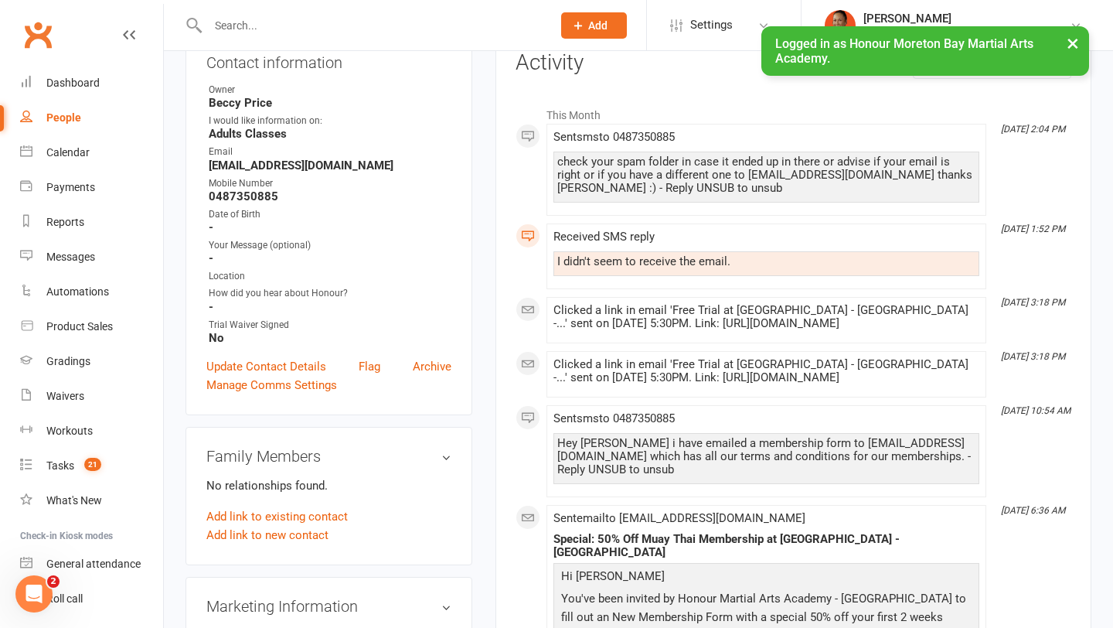
click at [710, 307] on div "Clicked a link in email 'Free Trial at Honour Martial Arts Academy - Moreton Ba…" at bounding box center [767, 317] width 426 height 26
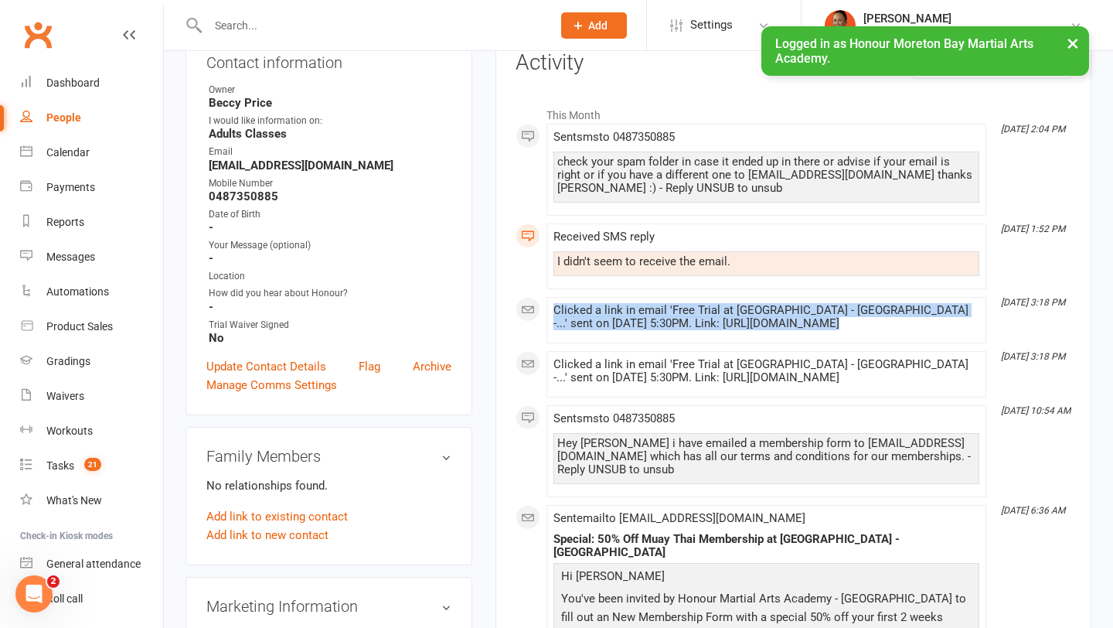
click at [710, 307] on div "Clicked a link in email 'Free Trial at Honour Martial Arts Academy - Moreton Ba…" at bounding box center [767, 317] width 426 height 26
click at [917, 330] on div "Clicked a link in email 'Free Trial at Honour Martial Arts Academy - Moreton Ba…" at bounding box center [767, 317] width 426 height 26
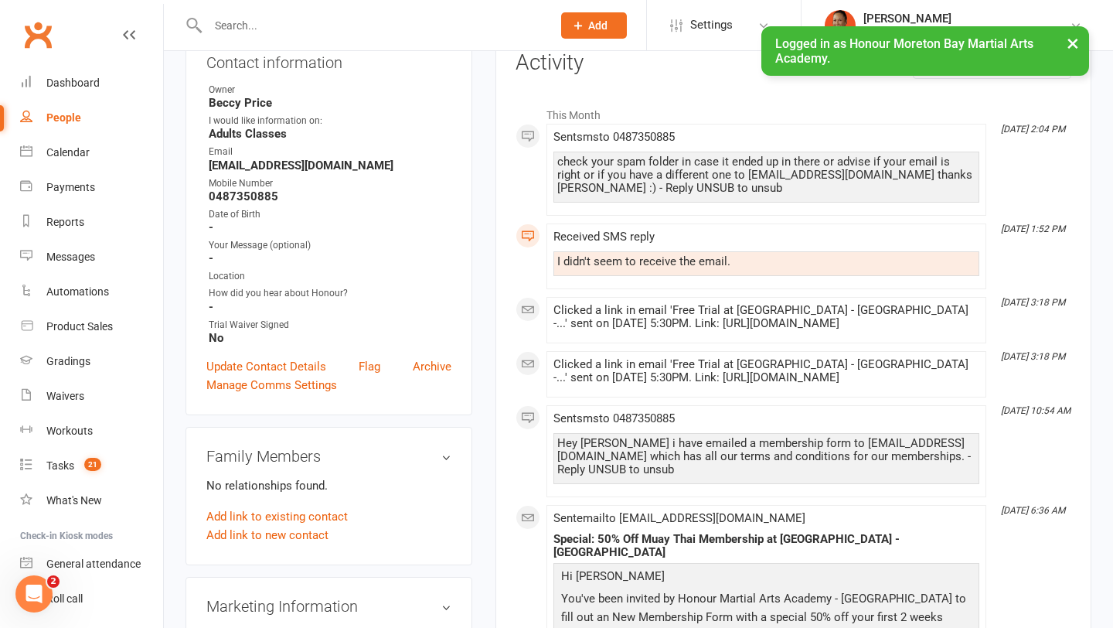
click at [898, 384] on div "Clicked a link in email 'Free Trial at Honour Martial Arts Academy - Moreton Ba…" at bounding box center [767, 371] width 426 height 26
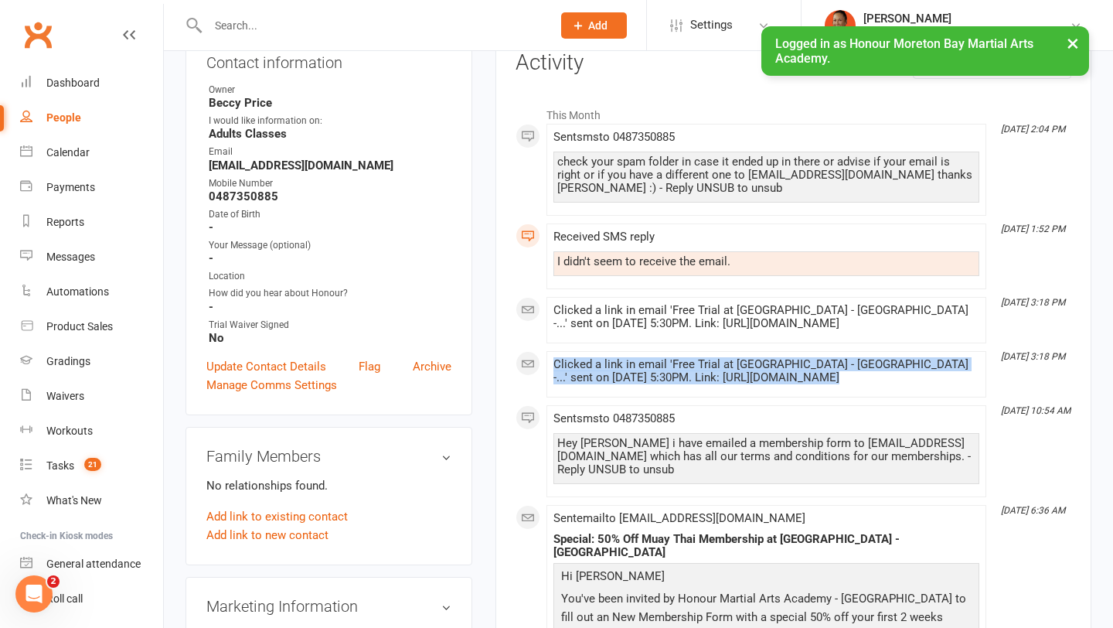
click at [898, 384] on div "Clicked a link in email 'Free Trial at Honour Martial Arts Academy - Moreton Ba…" at bounding box center [767, 371] width 426 height 26
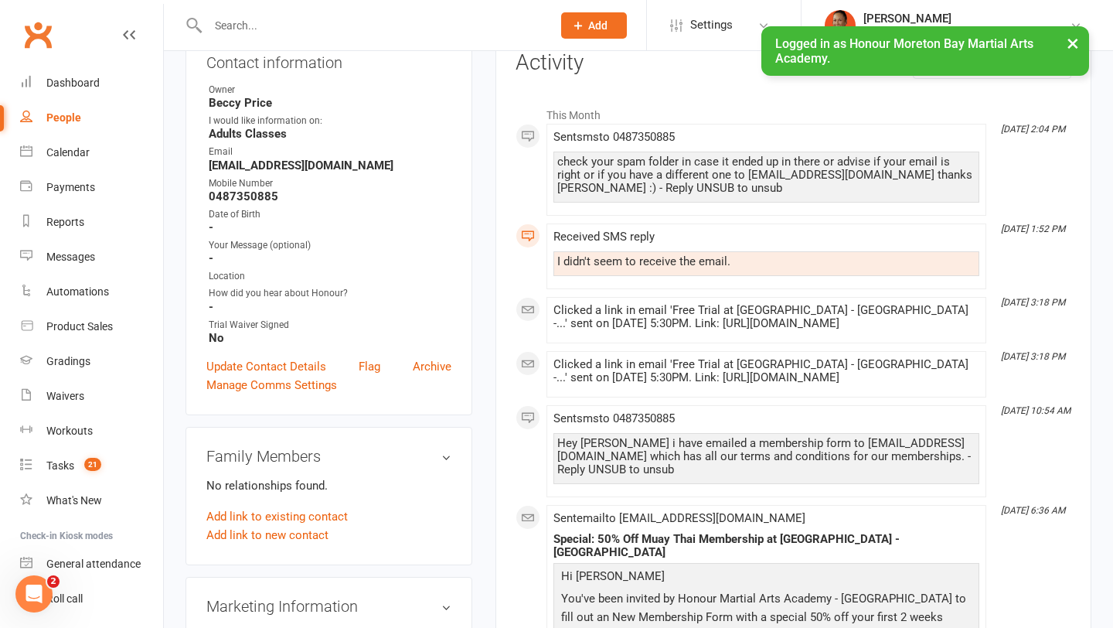
click at [869, 254] on div "I didn't seem to receive the email." at bounding box center [767, 263] width 426 height 25
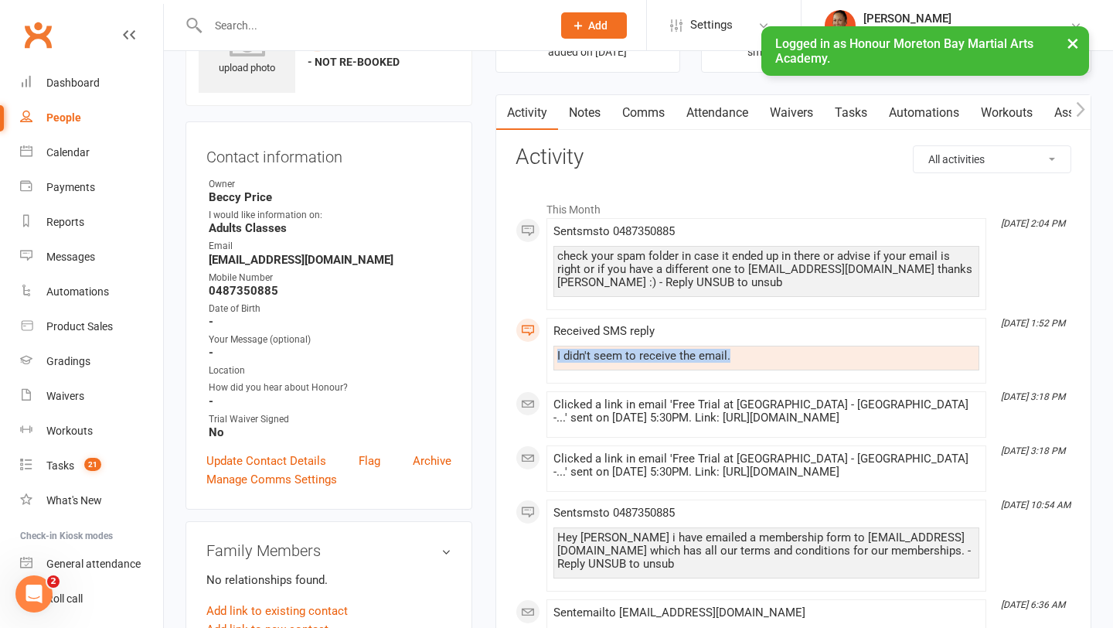
scroll to position [90, 0]
click at [814, 285] on div "check your spam folder in case it ended up in there or advise if your email is …" at bounding box center [767, 268] width 418 height 39
click at [795, 118] on link "Waivers" at bounding box center [791, 112] width 65 height 36
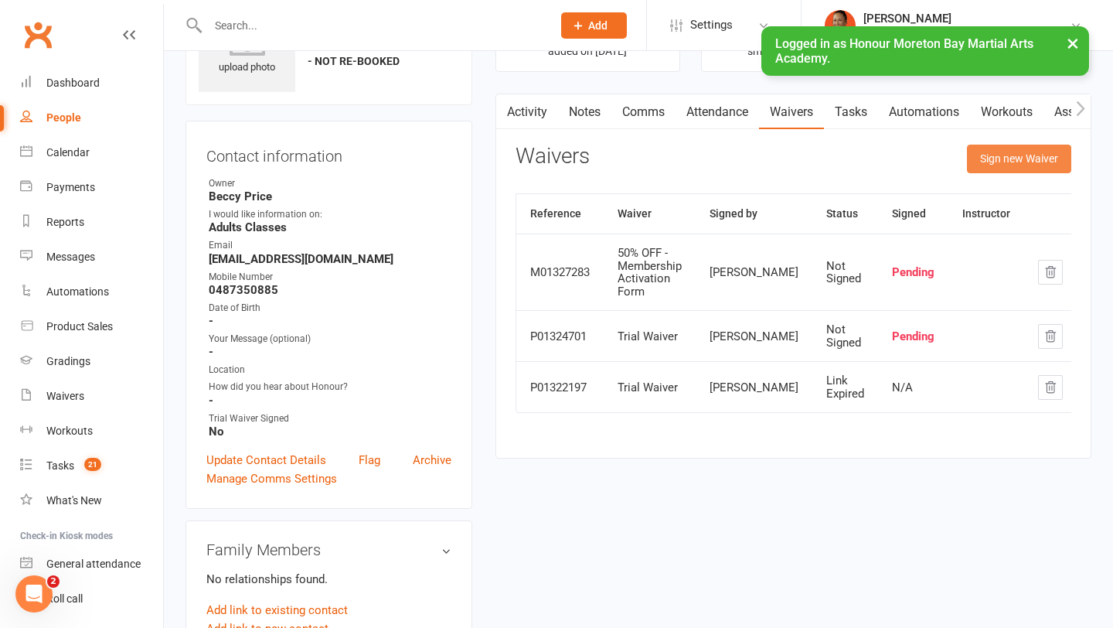
click at [991, 159] on button "Sign new Waiver" at bounding box center [1019, 159] width 104 height 28
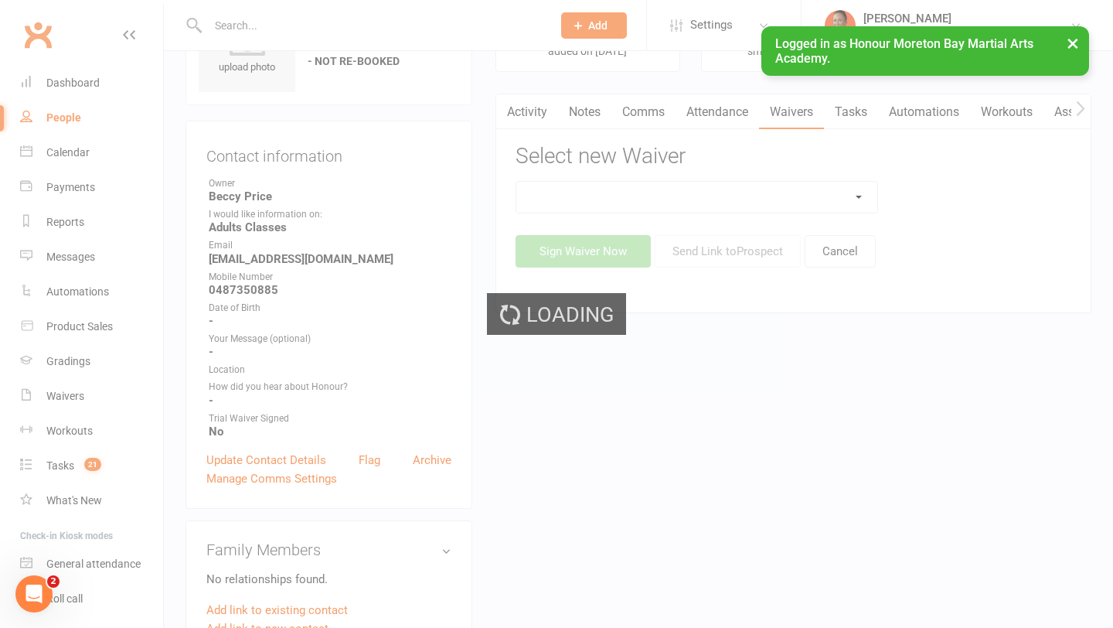
click at [707, 192] on div "Loading" at bounding box center [556, 314] width 1113 height 628
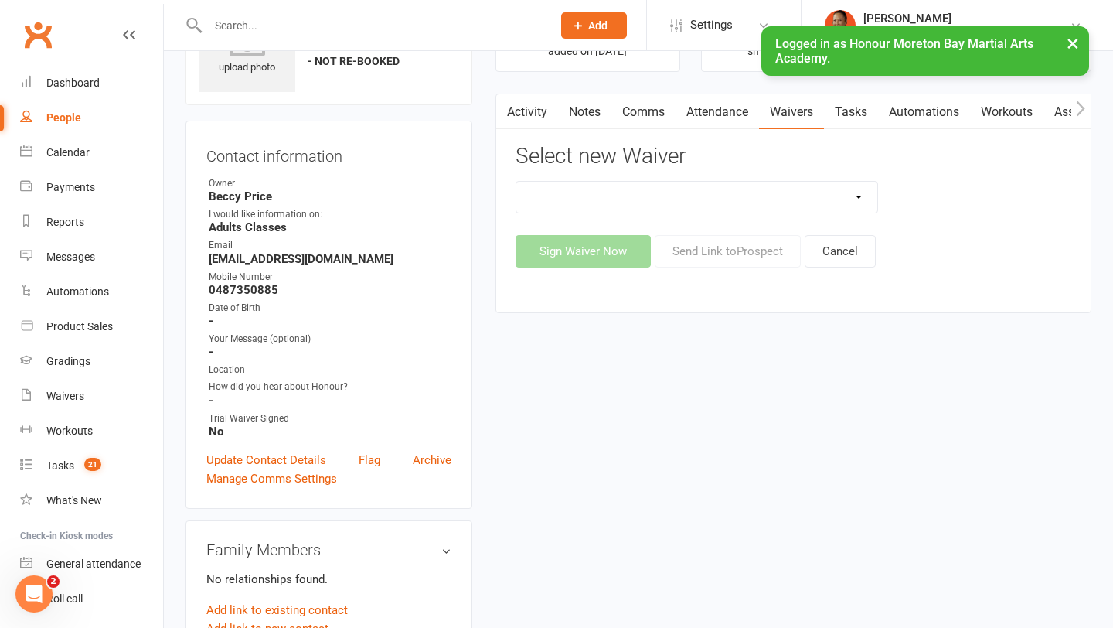
click at [707, 192] on select "50% OFF - Membership Activation Form Bank Authority Change Form FairPlay Vouche…" at bounding box center [698, 197] width 362 height 31
select select "12047"
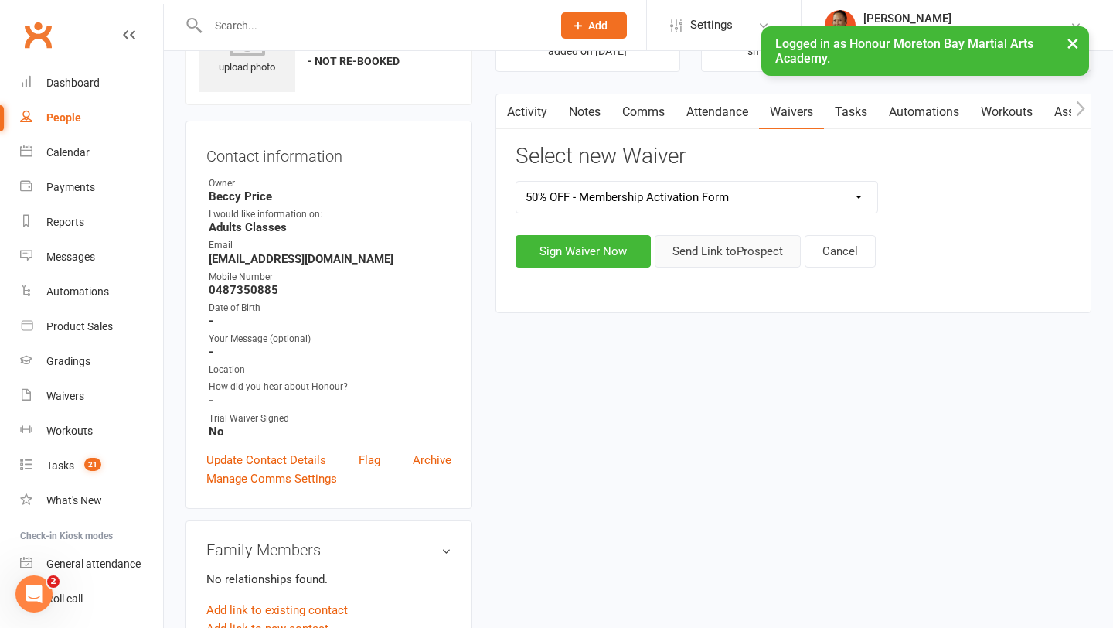
click at [722, 262] on button "Send Link to Prospect" at bounding box center [728, 251] width 146 height 32
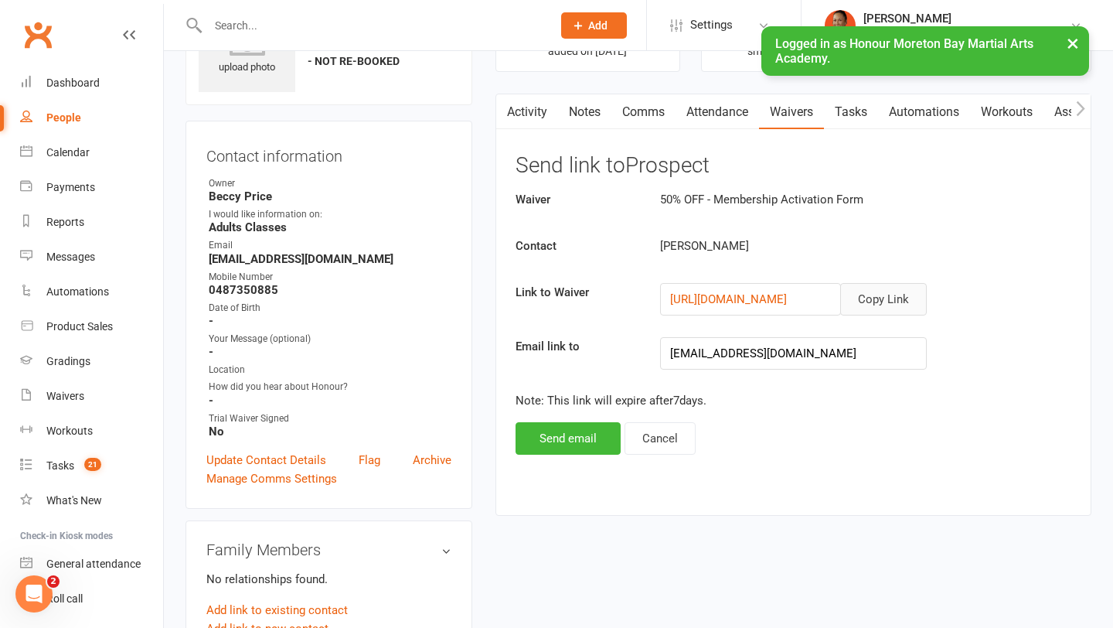
click at [886, 301] on button "Copy Link" at bounding box center [884, 299] width 87 height 32
click at [651, 115] on link "Comms" at bounding box center [644, 112] width 64 height 36
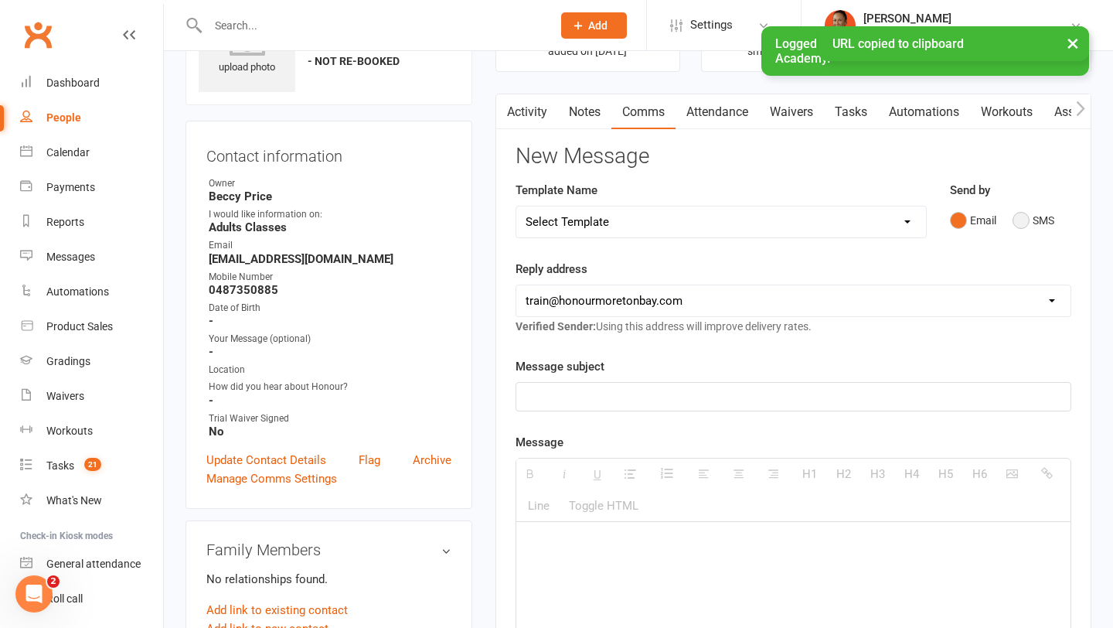
click at [1034, 220] on button "SMS" at bounding box center [1034, 220] width 42 height 29
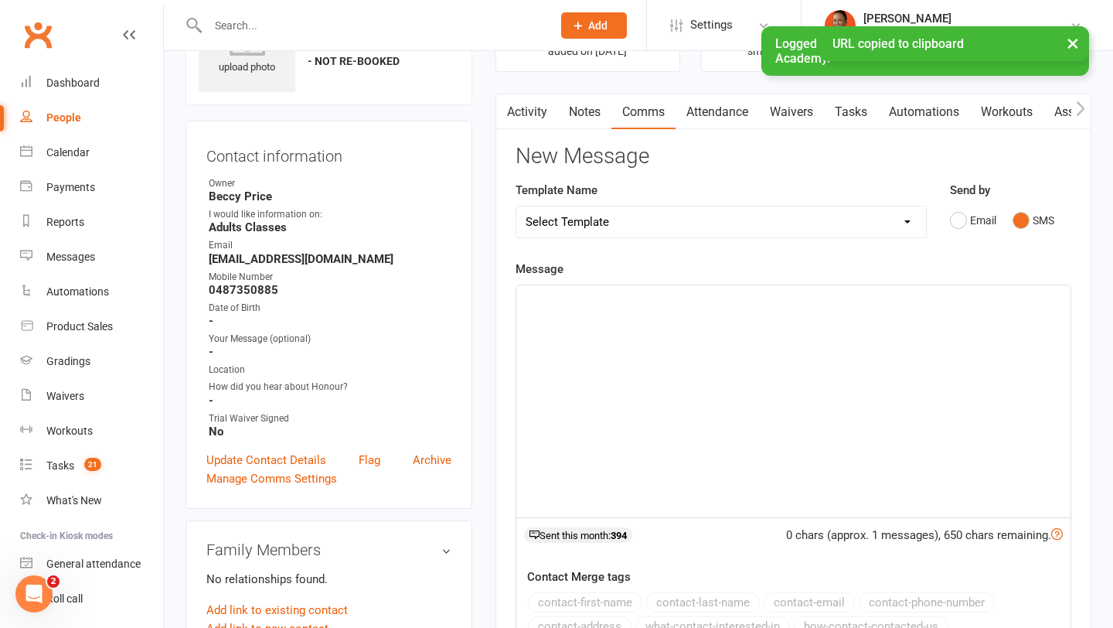
click at [832, 360] on div at bounding box center [794, 401] width 554 height 232
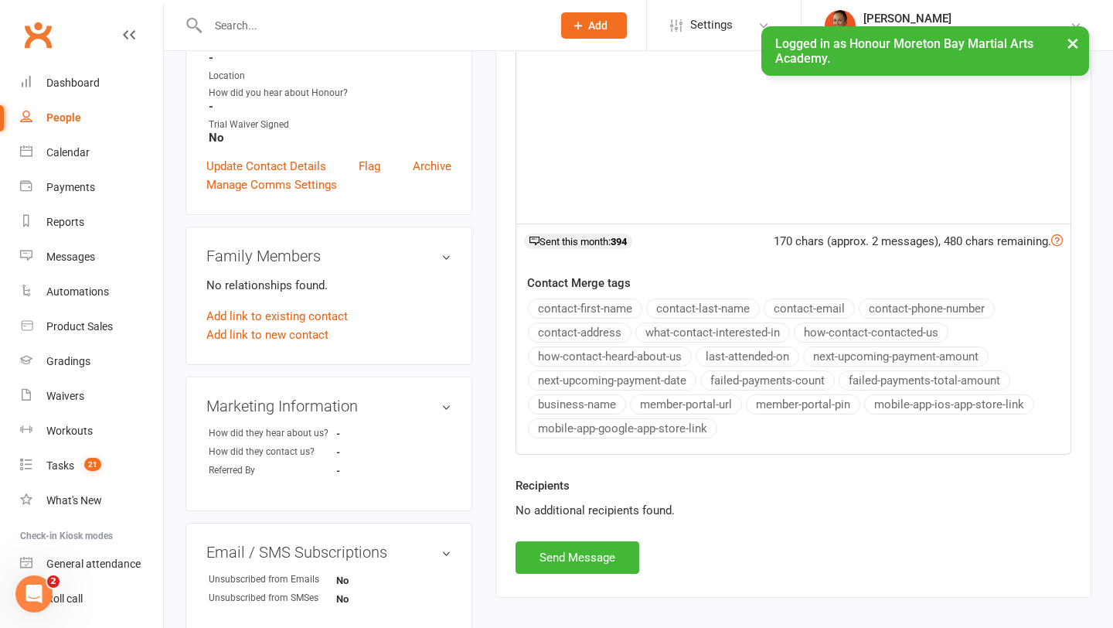
scroll to position [411, 0]
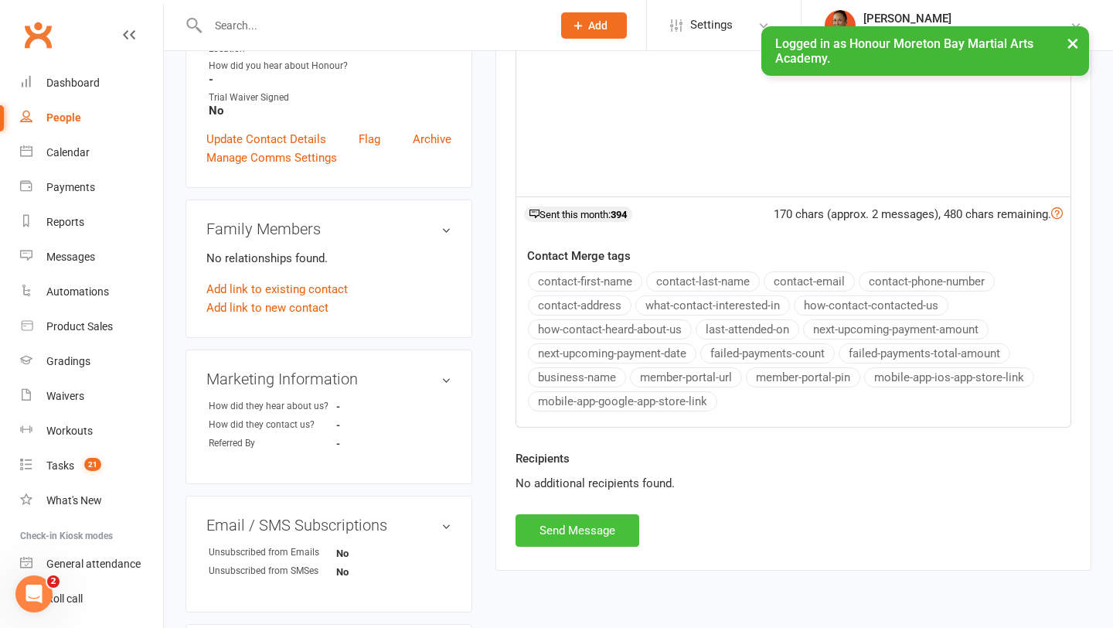
click at [622, 529] on button "Send Message" at bounding box center [578, 530] width 124 height 32
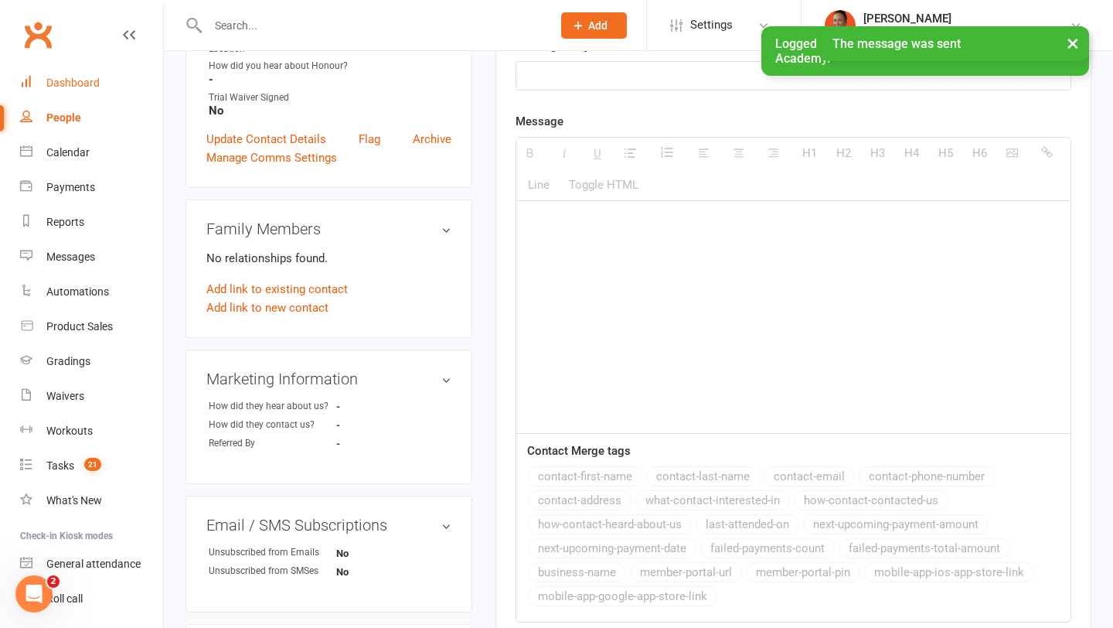
click at [101, 89] on link "Dashboard" at bounding box center [91, 83] width 143 height 35
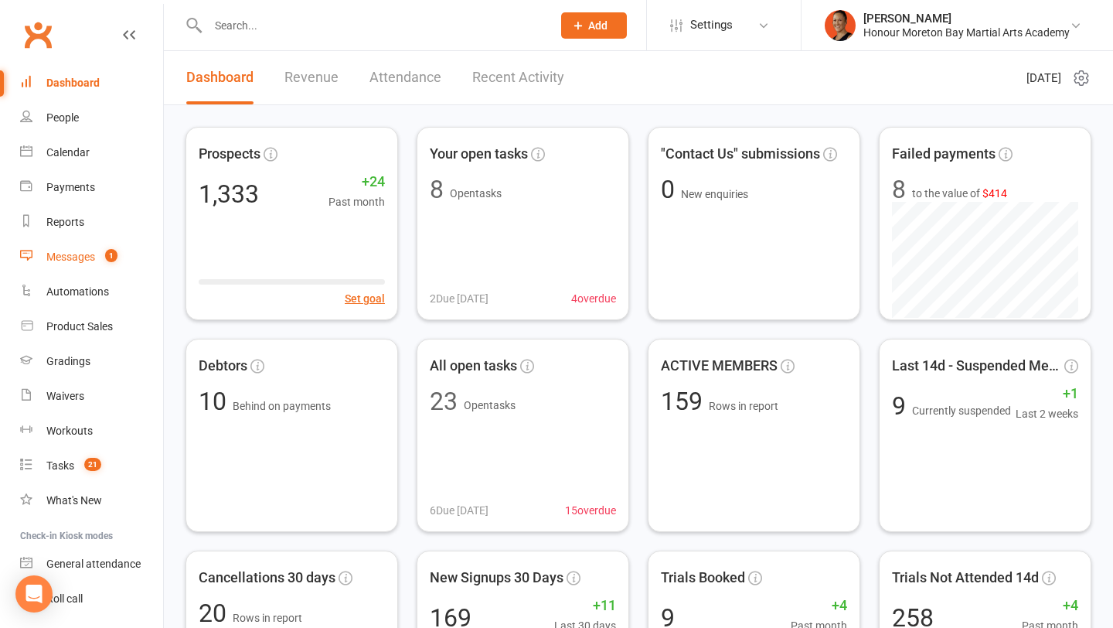
click at [85, 265] on link "Messages 1" at bounding box center [91, 257] width 143 height 35
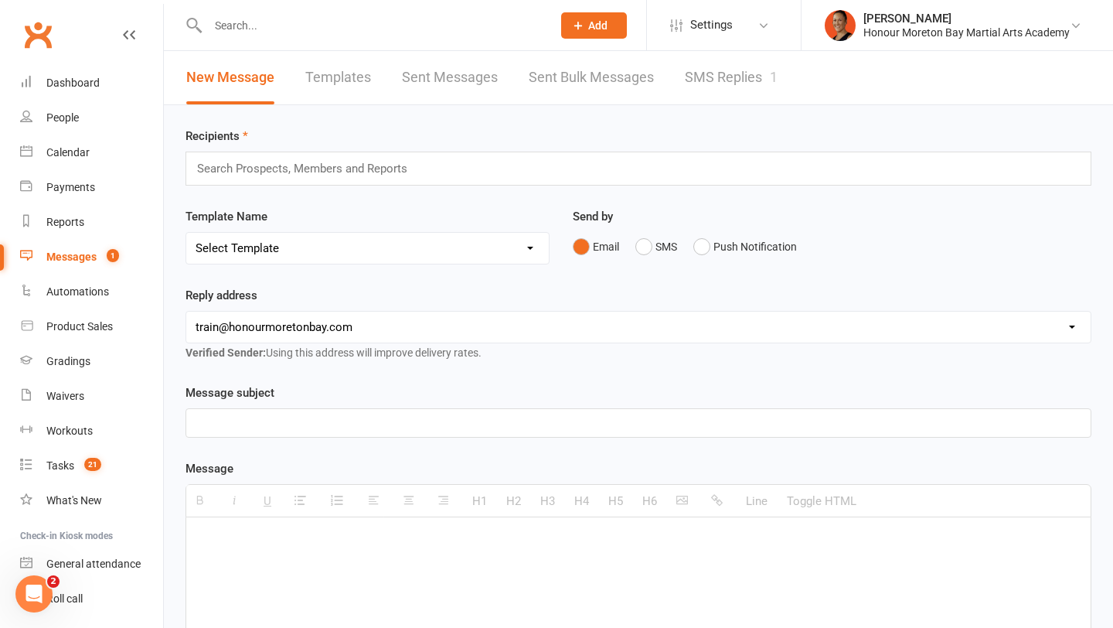
click at [692, 80] on link "SMS Replies 1" at bounding box center [731, 77] width 93 height 53
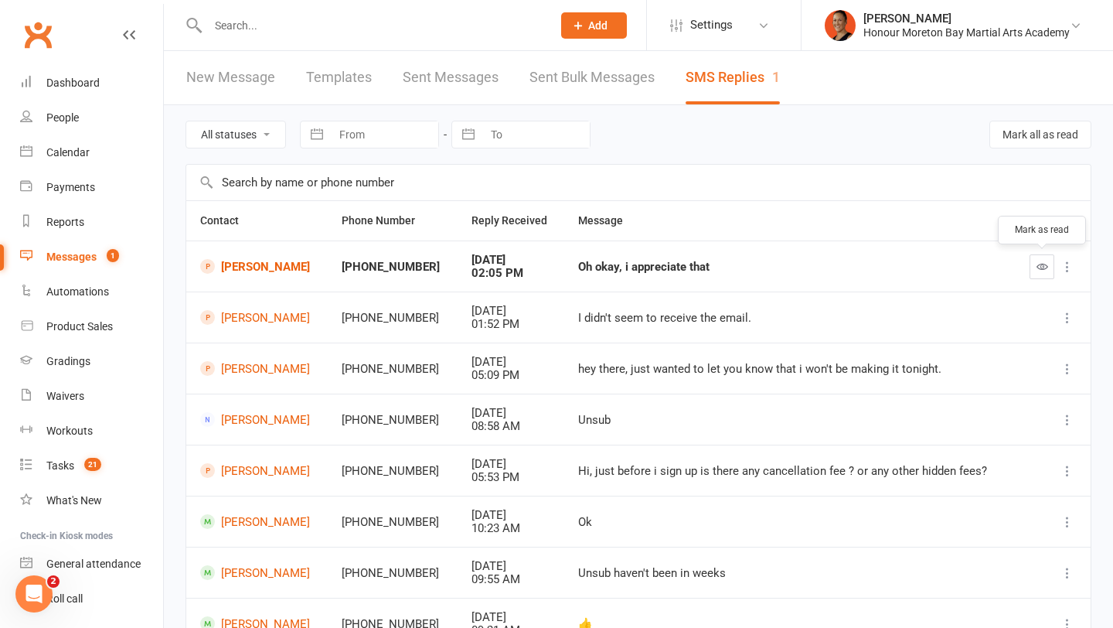
click at [1045, 266] on icon "button" at bounding box center [1043, 267] width 12 height 12
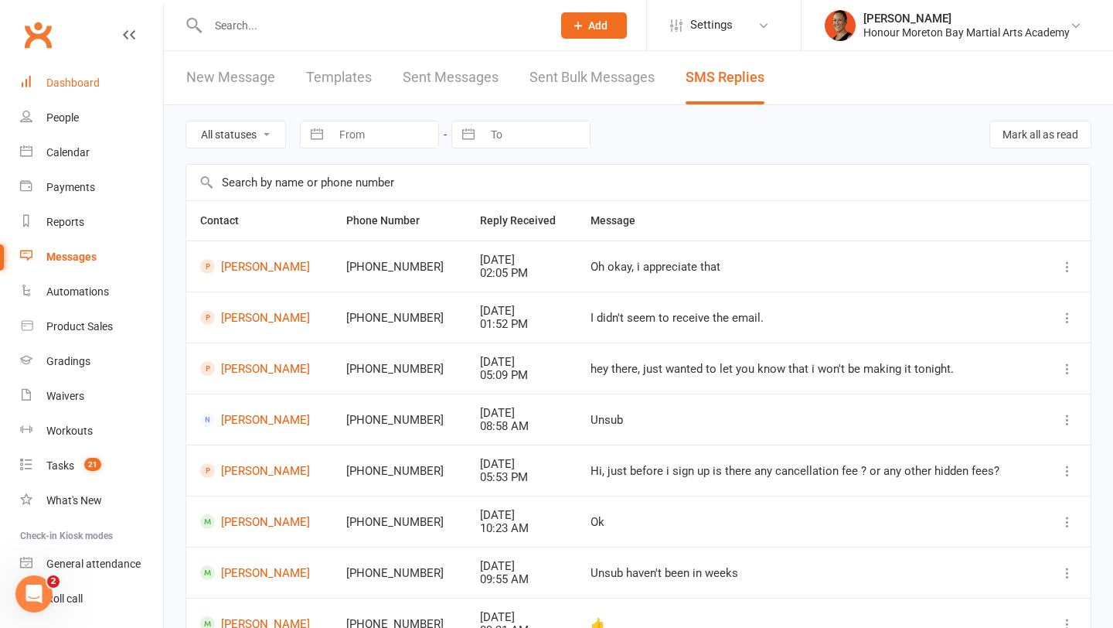
click at [83, 87] on div "Dashboard" at bounding box center [72, 83] width 53 height 12
